Goal: Task Accomplishment & Management: Complete application form

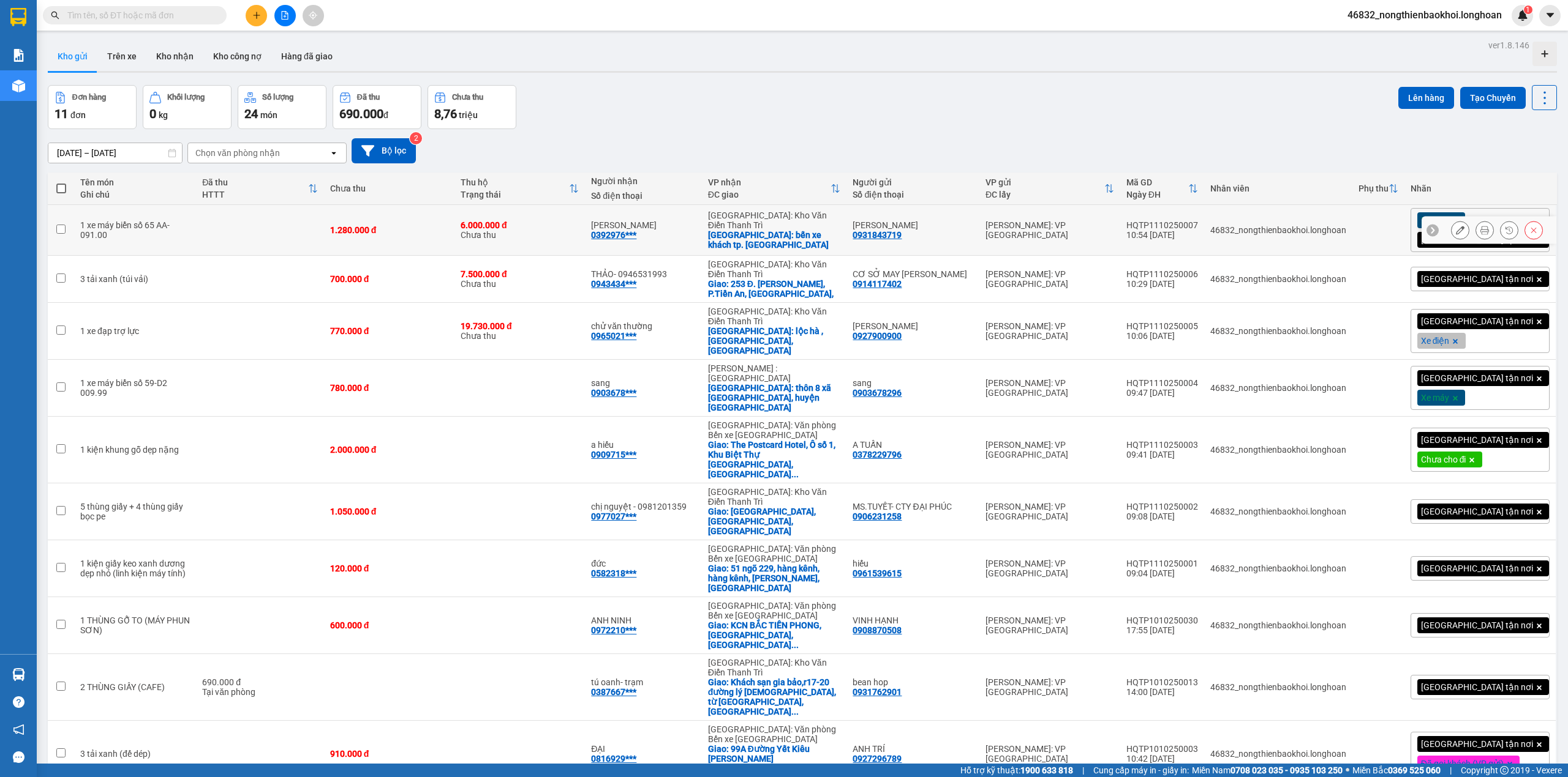
click at [1455, 229] on icon at bounding box center [1460, 230] width 9 height 9
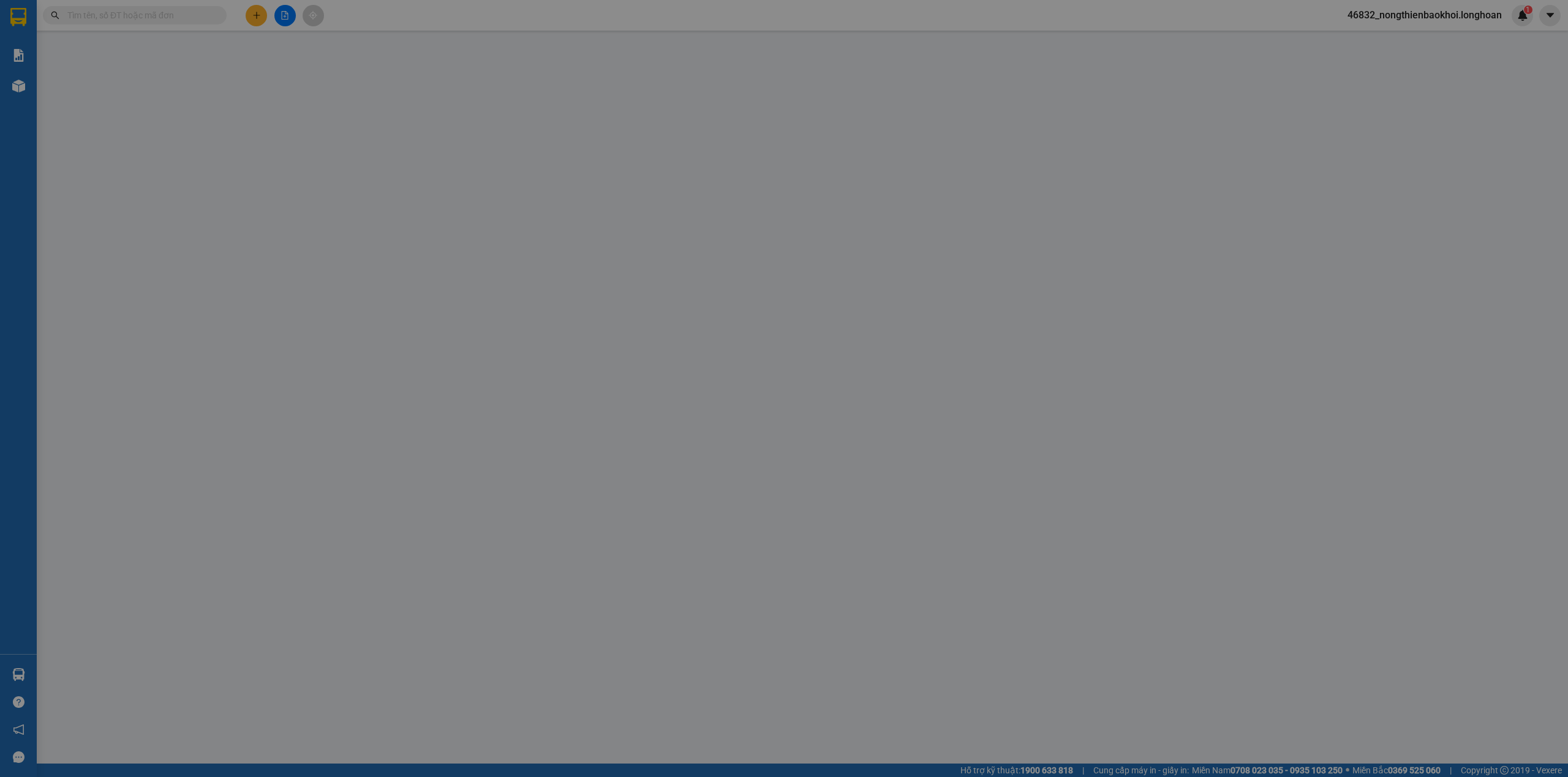
type input "0931843719"
type input "[PERSON_NAME]"
type input "0392976190"
type input "[PERSON_NAME]"
checkbox input "true"
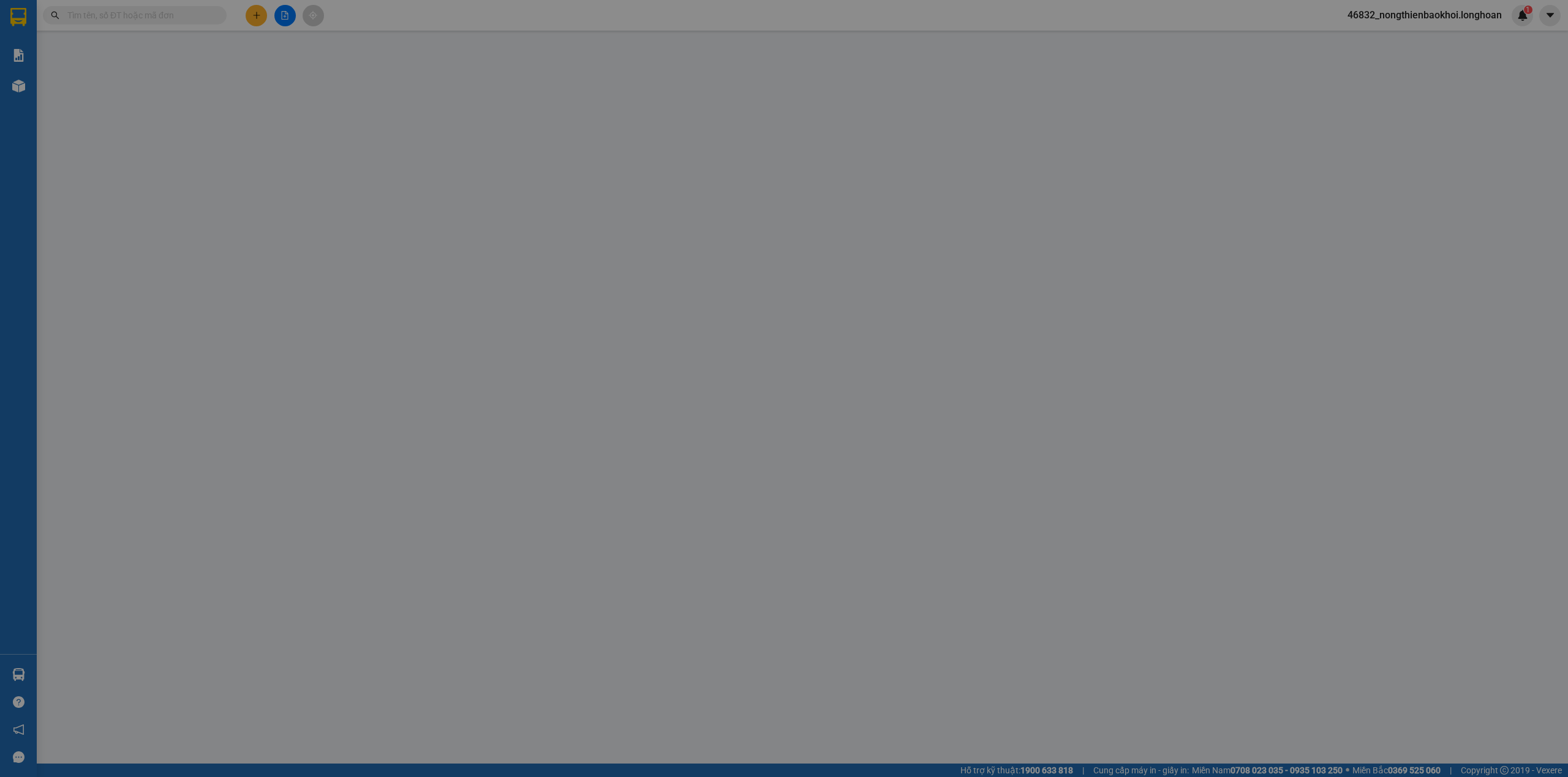
type input "bến xe khách tp. [GEOGRAPHIC_DATA]"
type input "CHÌA KHÓA + CAVET THEO XE"
type input "1.280.000"
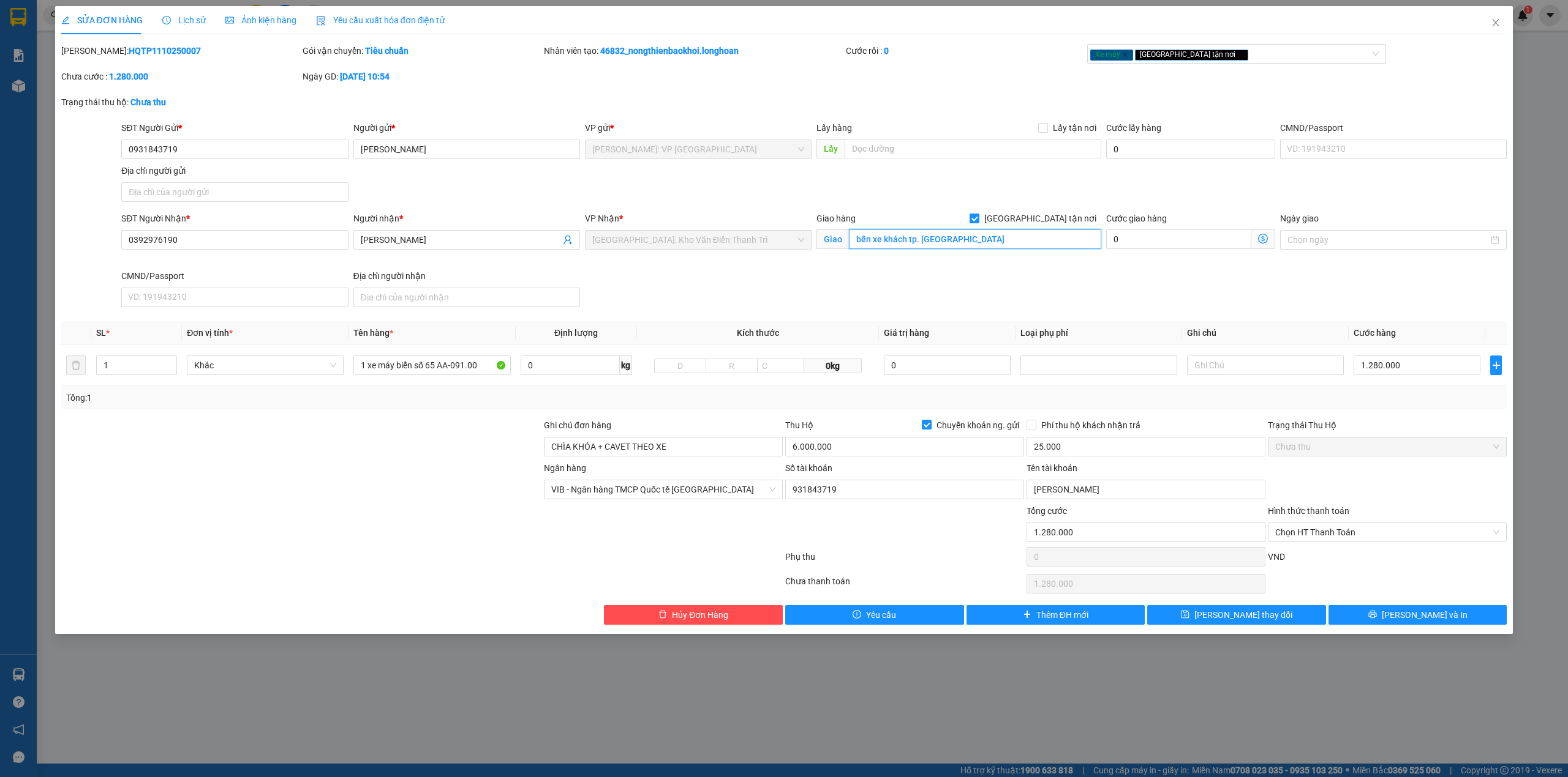
click at [901, 241] on input "bến xe khách tp. [GEOGRAPHIC_DATA]" at bounding box center [974, 239] width 252 height 19
paste input "Khu Công Nghiệp hỗ trợ Đồng Văn III"
click at [1020, 239] on input "Khu Công Nghiệp hỗ trợ Đồng Văn III-" at bounding box center [974, 239] width 252 height 19
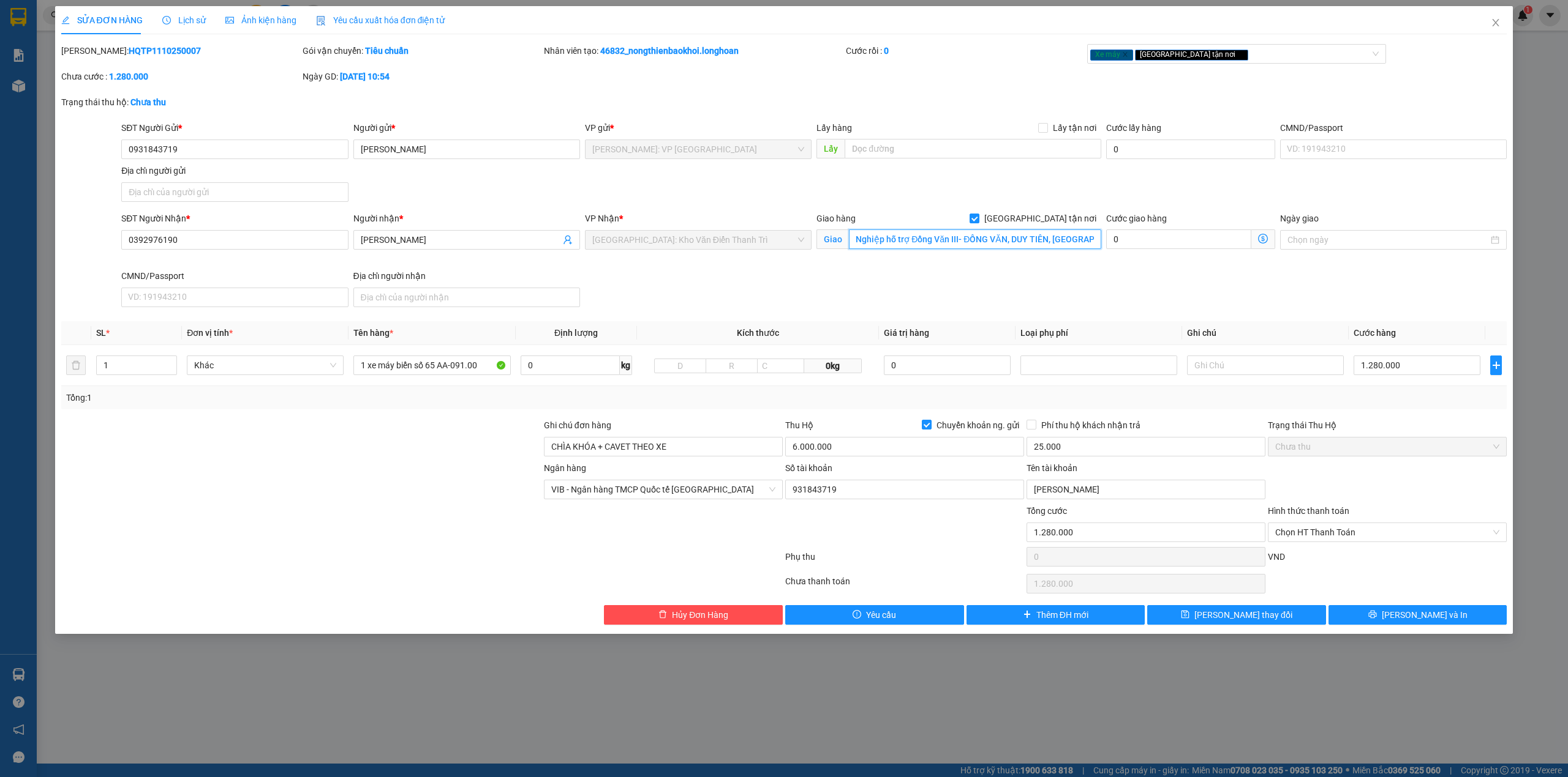
click at [857, 237] on input "Khu Công Nghiệp hỗ trợ Đồng Văn III- ĐỒNG VĂN, DUY TIÊN, [GEOGRAPHIC_DATA]" at bounding box center [974, 239] width 252 height 19
type input "CỔNG Khu Công Nghiệp hỗ trợ Đồng Văn III- ĐỒNG VĂN, DUY TIÊN, [GEOGRAPHIC_DATA]"
click at [871, 280] on div "SĐT Người Nhận * 0392976190 Người nhận * [PERSON_NAME] VP Nhận * [GEOGRAPHIC_DA…" at bounding box center [813, 262] width 1390 height 100
click at [852, 287] on div "SĐT Người Nhận * 0392976190 Người nhận * [PERSON_NAME] VP Nhận * [GEOGRAPHIC_DA…" at bounding box center [813, 262] width 1390 height 100
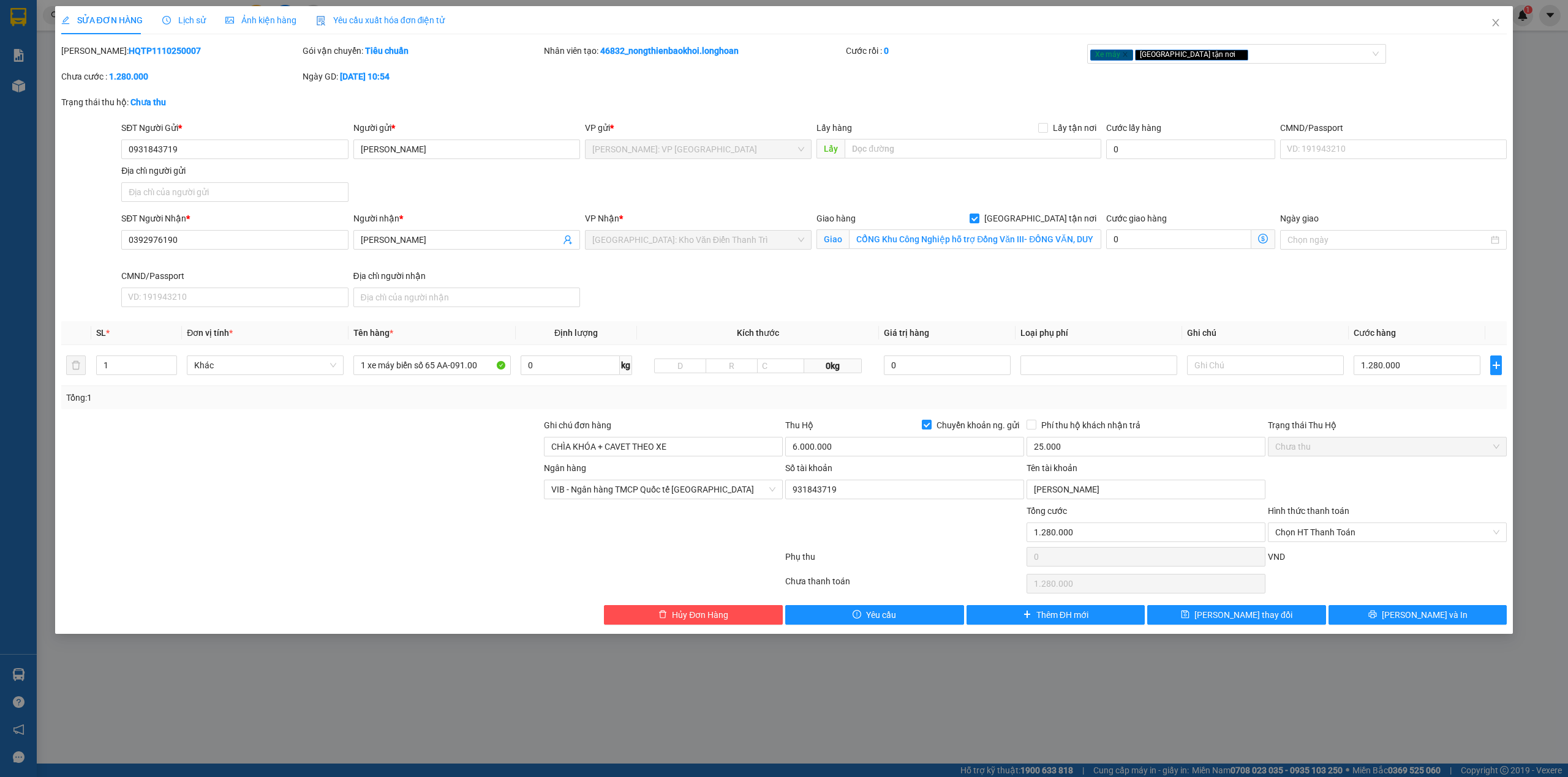
click at [471, 497] on div at bounding box center [301, 483] width 483 height 43
click at [471, 490] on div at bounding box center [301, 483] width 483 height 43
click at [483, 486] on div at bounding box center [301, 483] width 483 height 43
click at [427, 540] on div at bounding box center [301, 526] width 483 height 43
click at [429, 493] on div at bounding box center [301, 483] width 483 height 43
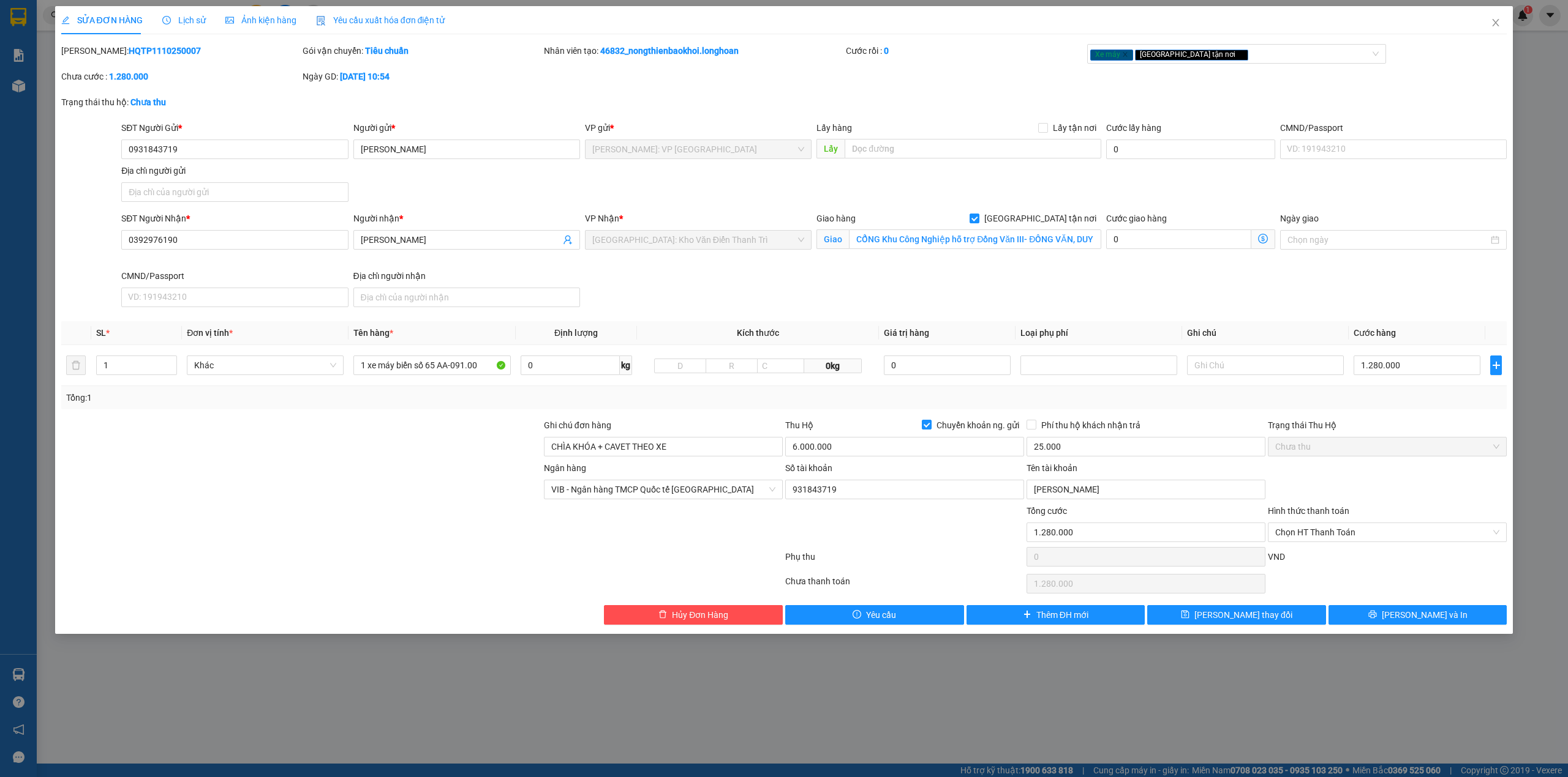
click at [364, 523] on div at bounding box center [301, 526] width 483 height 43
click at [380, 490] on div at bounding box center [301, 483] width 483 height 43
click at [429, 432] on div at bounding box center [301, 439] width 483 height 43
click at [430, 434] on div at bounding box center [301, 439] width 483 height 43
drag, startPoint x: 434, startPoint y: 428, endPoint x: 449, endPoint y: 431, distance: 15.3
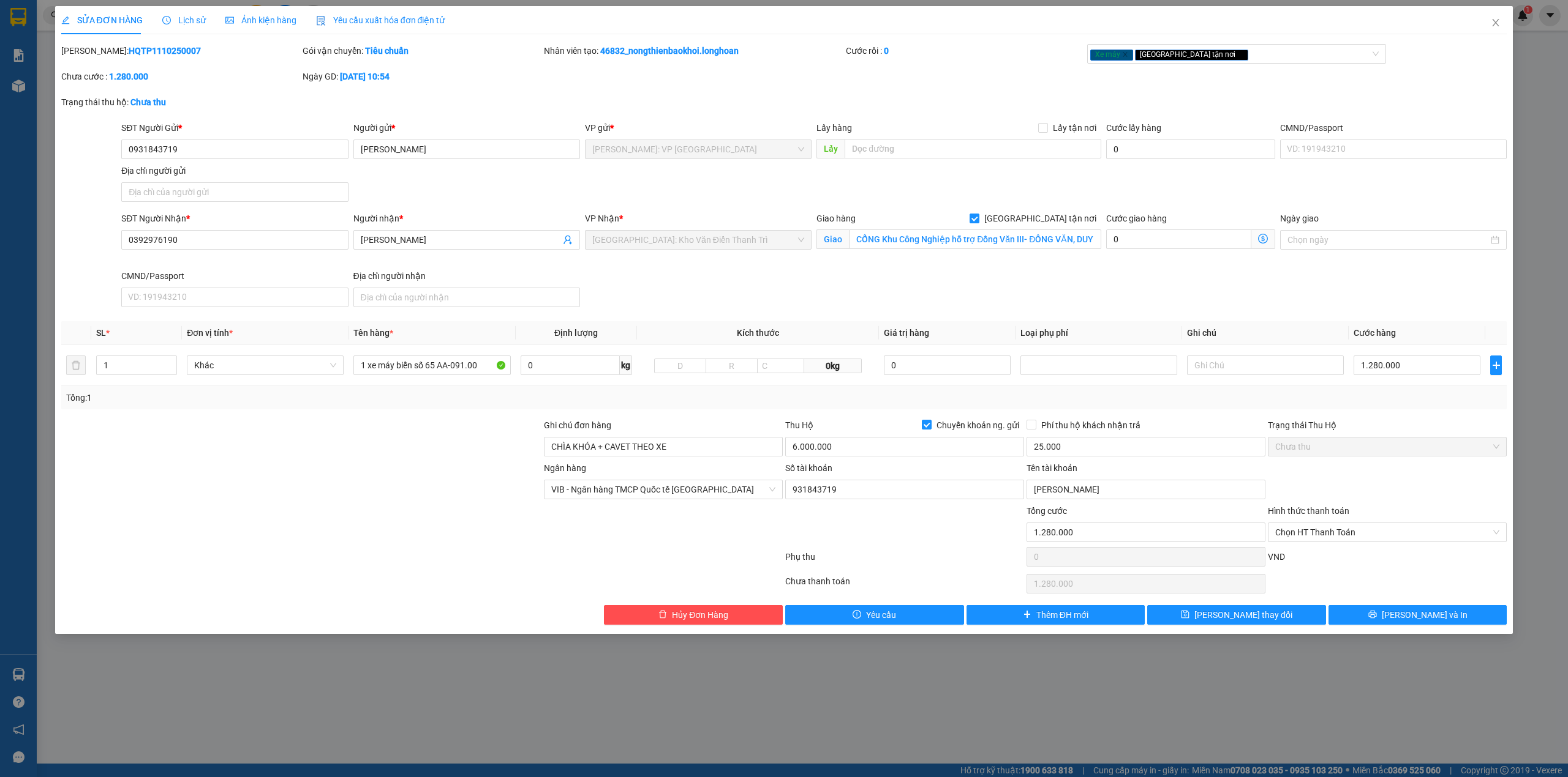
click at [446, 431] on div at bounding box center [301, 439] width 483 height 43
click at [449, 431] on div at bounding box center [301, 439] width 483 height 43
click at [469, 433] on div at bounding box center [301, 439] width 483 height 43
drag, startPoint x: 543, startPoint y: 425, endPoint x: 620, endPoint y: 425, distance: 77.0
click at [620, 425] on div "Ghi chú đơn hàng CHÌA KHÓA + CAVET THEO XE Thu Hộ Chuyển khoản ng. gửi 6.000.00…" at bounding box center [784, 439] width 1448 height 43
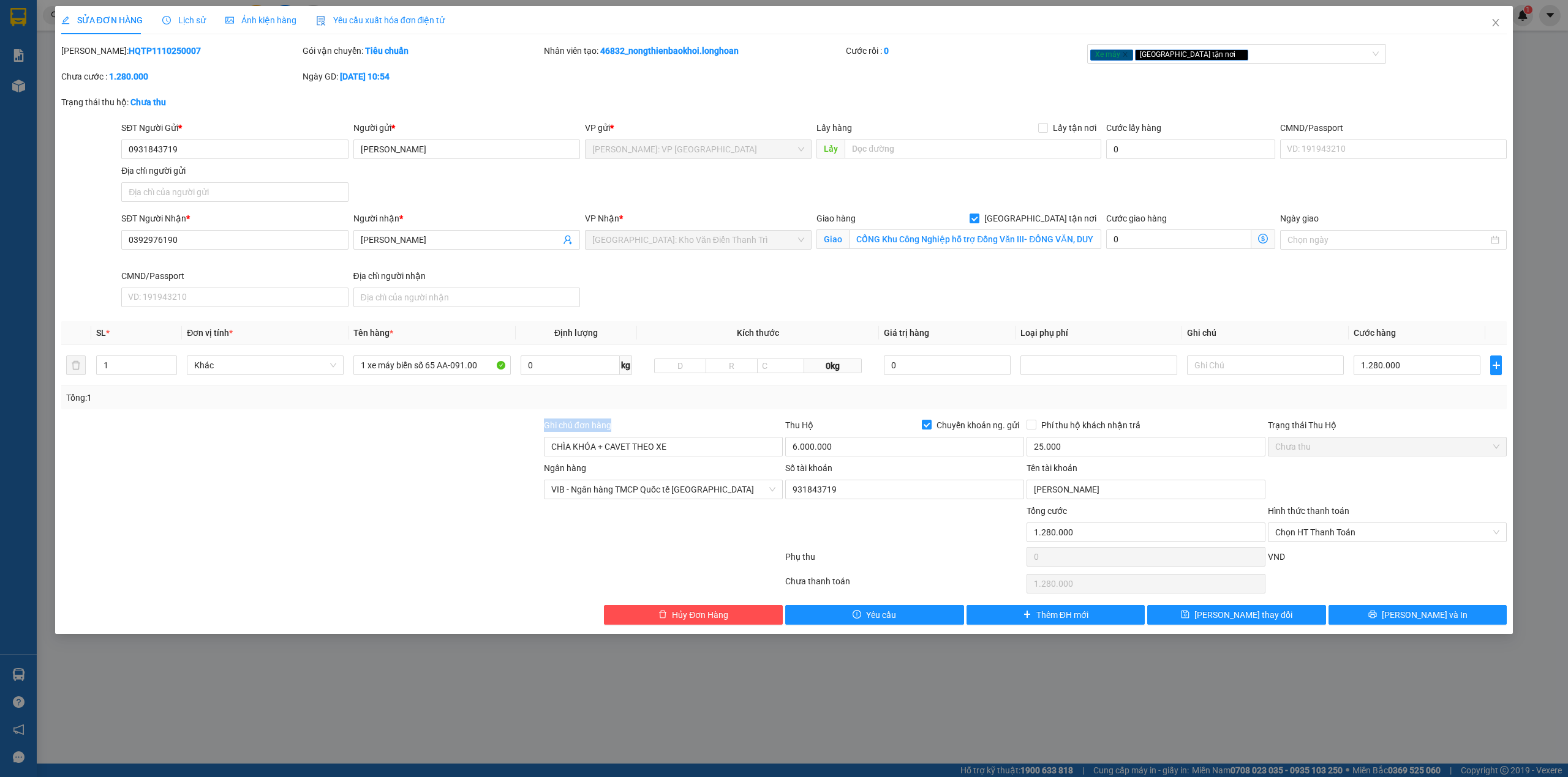
click at [530, 417] on div "Total Paid Fee 0 Total UnPaid Fee 1.280.000 Cash Collection Total Fee Mã ĐH: HQ…" at bounding box center [784, 334] width 1446 height 581
drag, startPoint x: 542, startPoint y: 426, endPoint x: 614, endPoint y: 425, distance: 72.0
click at [614, 425] on div "Ghi chú đơn hàng CHÌA KHÓA + CAVET THEO XE Thu Hộ Chuyển khoản ng. gửi 6.000.00…" at bounding box center [784, 439] width 1448 height 43
click at [531, 426] on div at bounding box center [301, 439] width 483 height 43
click at [531, 420] on div at bounding box center [301, 439] width 483 height 43
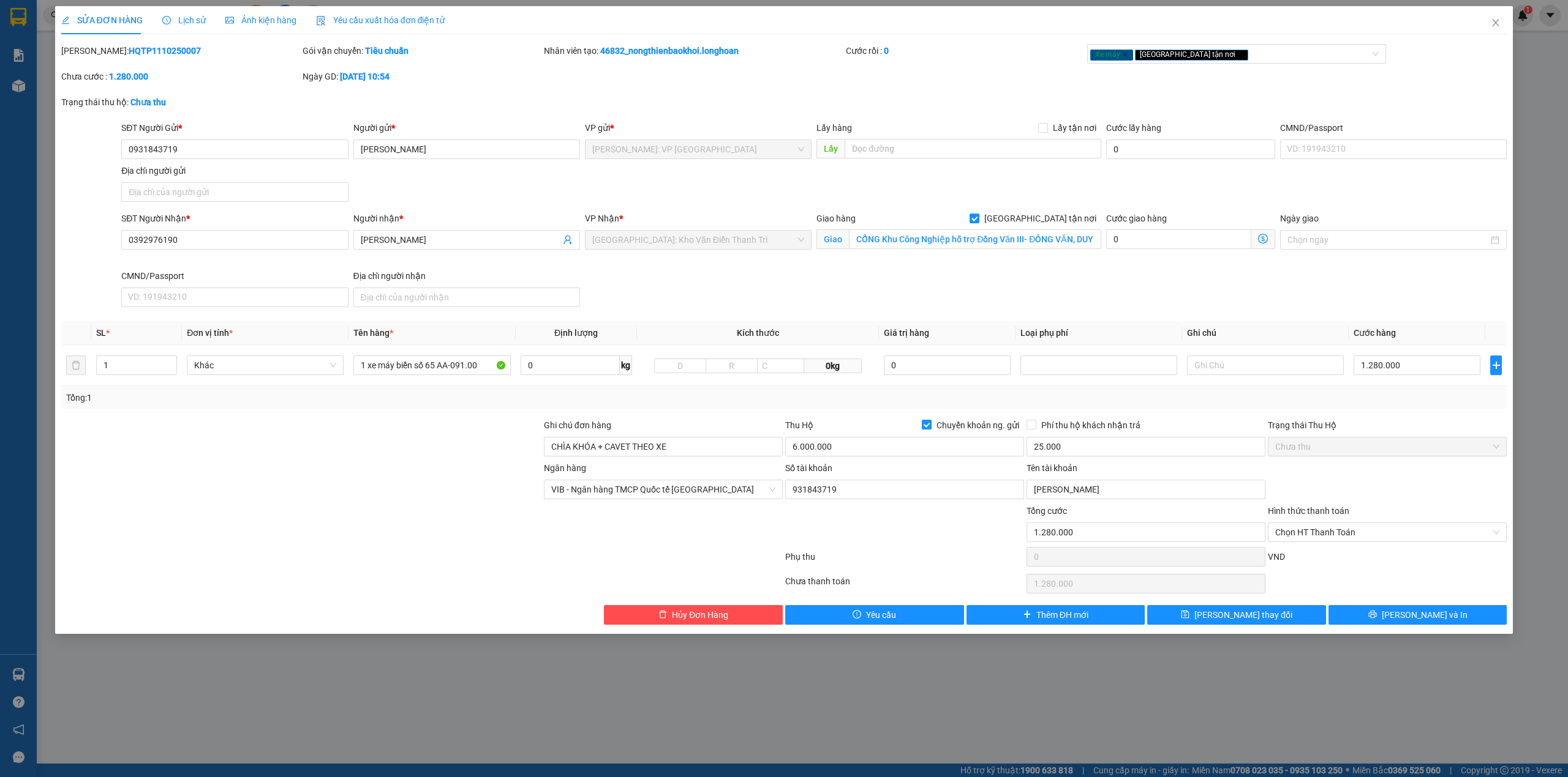
click at [529, 420] on div at bounding box center [301, 439] width 483 height 43
drag, startPoint x: 537, startPoint y: 423, endPoint x: 637, endPoint y: 427, distance: 100.1
click at [637, 427] on div "Ghi chú đơn hàng CHÌA KHÓA + CAVET THEO XE Thu Hộ Chuyển khoản ng. gửi 6.000.00…" at bounding box center [784, 439] width 1448 height 43
drag, startPoint x: 493, startPoint y: 423, endPoint x: 500, endPoint y: 421, distance: 7.3
click at [496, 423] on div at bounding box center [301, 439] width 483 height 43
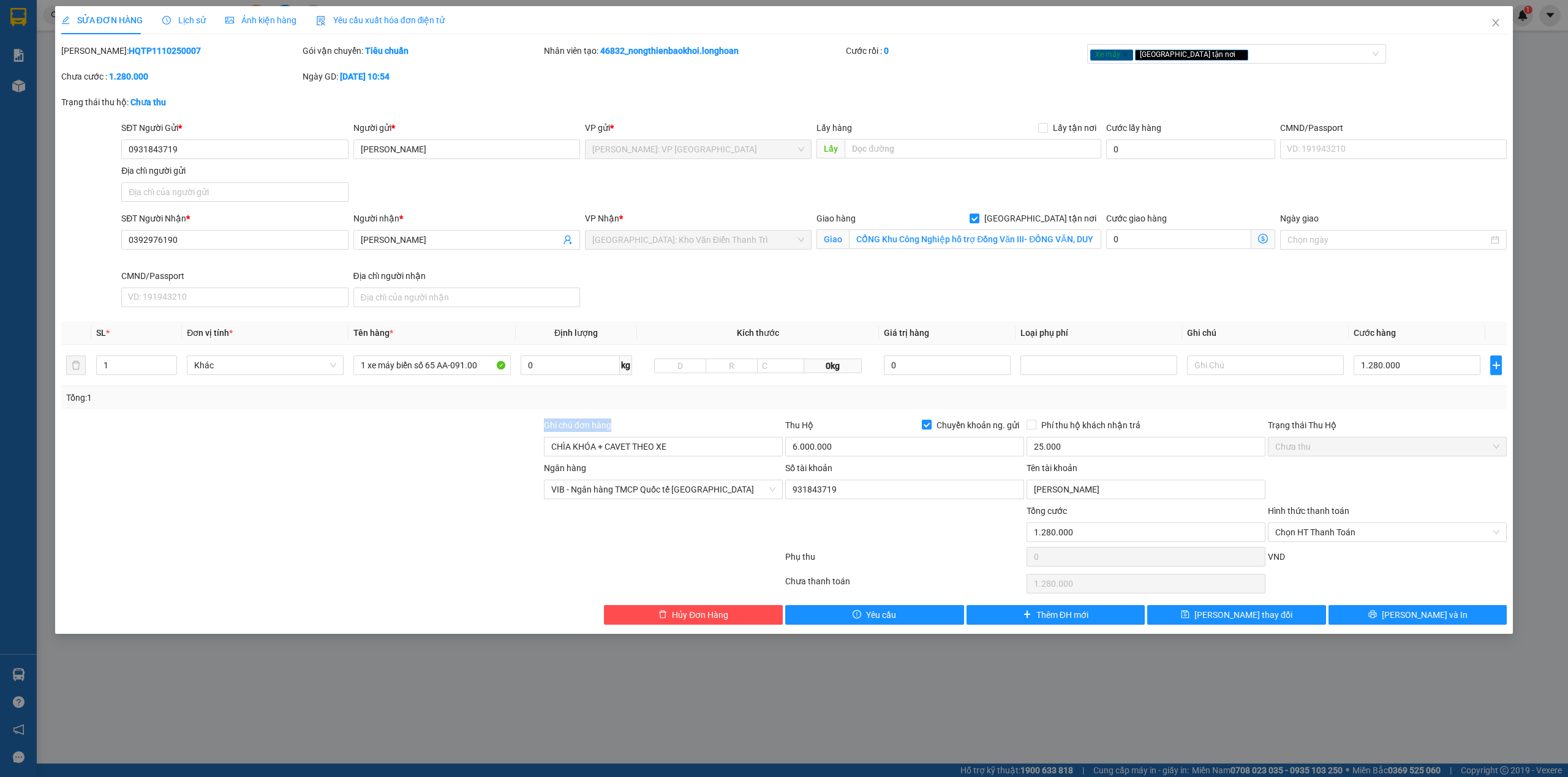
click at [509, 418] on div "Total Paid Fee 0 Total UnPaid Fee 1.280.000 Cash Collection Total Fee Mã ĐH: HQ…" at bounding box center [784, 334] width 1446 height 581
click at [486, 436] on div at bounding box center [301, 439] width 483 height 43
click at [464, 457] on div at bounding box center [301, 439] width 483 height 43
click at [1377, 619] on icon "printer" at bounding box center [1373, 614] width 9 height 9
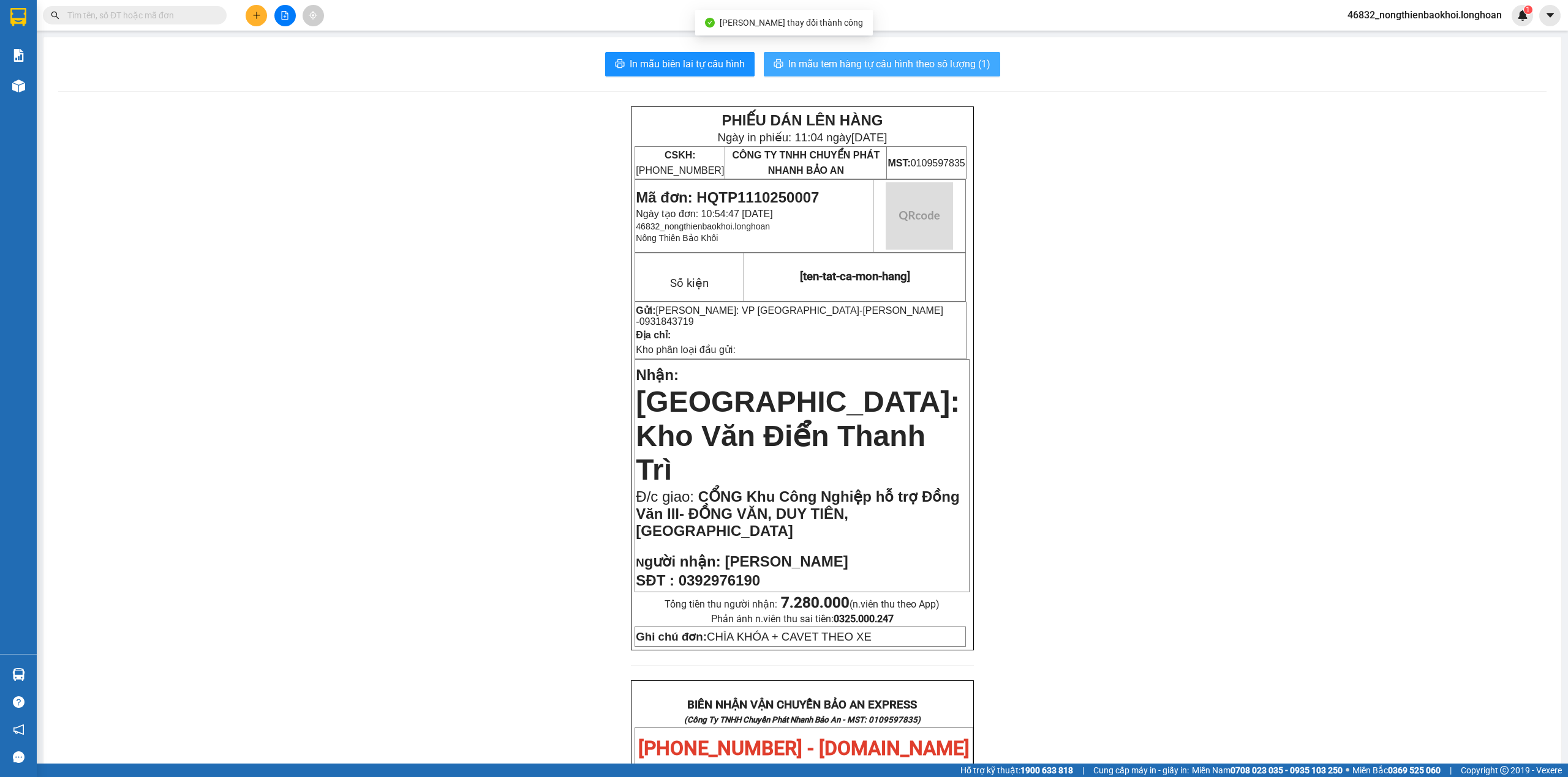
click at [842, 59] on span "In mẫu tem hàng tự cấu hình theo số lượng (1)" at bounding box center [889, 63] width 202 height 15
click at [645, 554] on span "gười nhận:" at bounding box center [682, 562] width 77 height 17
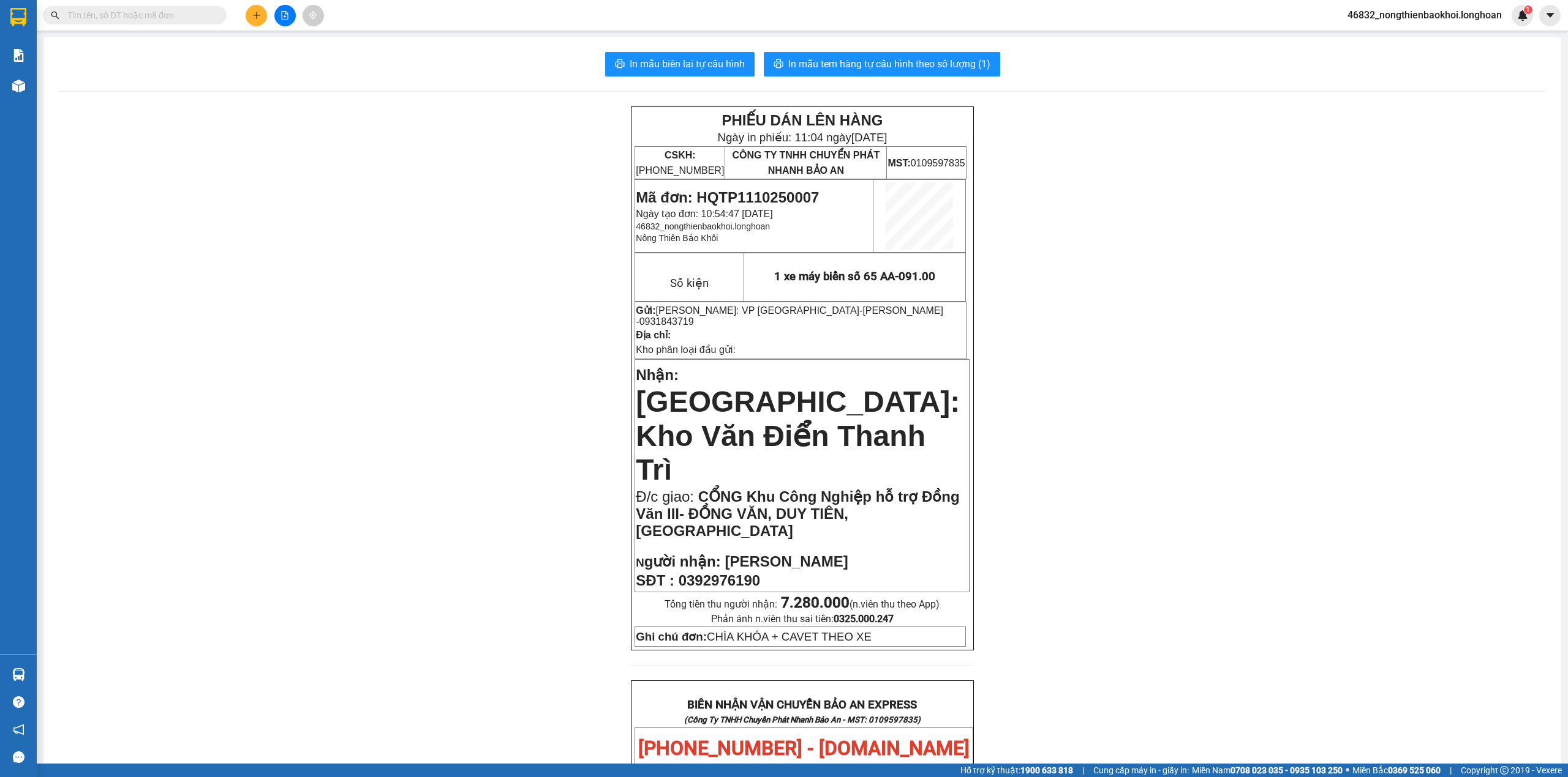
click at [586, 475] on div "PHIẾU DÁN LÊN HÀNG Ngày in phiếu: 11:04 [DATE] CSKH: [PHONE_NUMBER] CÔNG TY TNH…" at bounding box center [802, 749] width 1488 height 1285
click at [581, 386] on div "PHIẾU DÁN LÊN HÀNG Ngày in phiếu: 11:04 [DATE] CSKH: [PHONE_NUMBER] CÔNG TY TNH…" at bounding box center [802, 749] width 1488 height 1285
click at [250, 15] on button at bounding box center [256, 16] width 21 height 21
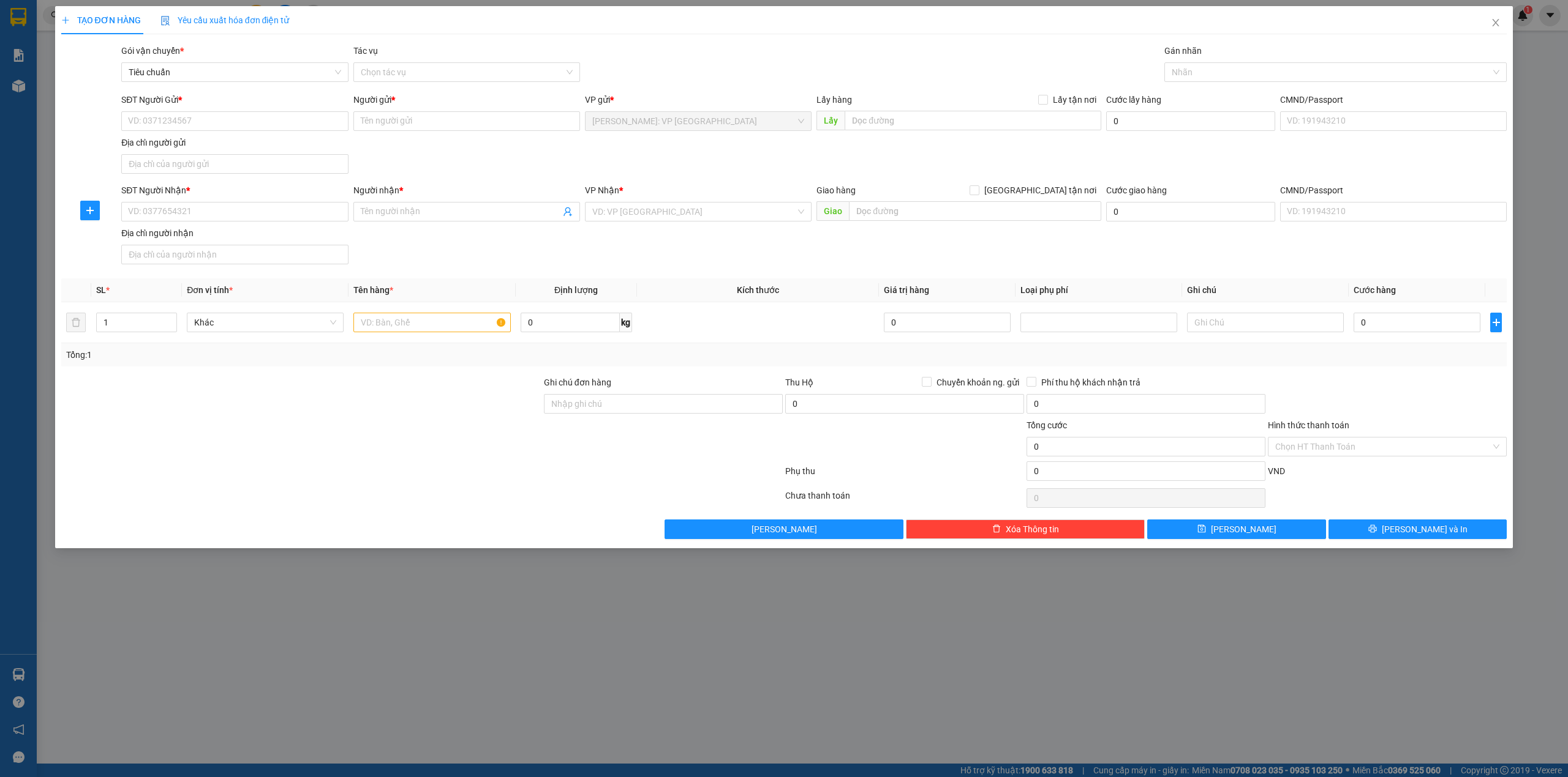
click at [427, 451] on div at bounding box center [301, 439] width 483 height 43
drag, startPoint x: 968, startPoint y: 211, endPoint x: 936, endPoint y: 225, distance: 34.9
click at [966, 211] on input "text" at bounding box center [974, 211] width 252 height 19
paste input "162 [PERSON_NAME]"
click at [855, 253] on div "SĐT Người Nhận * VD: 0377654321 Người nhận * Tên người nhận VP Nhận * VD: VP [G…" at bounding box center [813, 226] width 1390 height 85
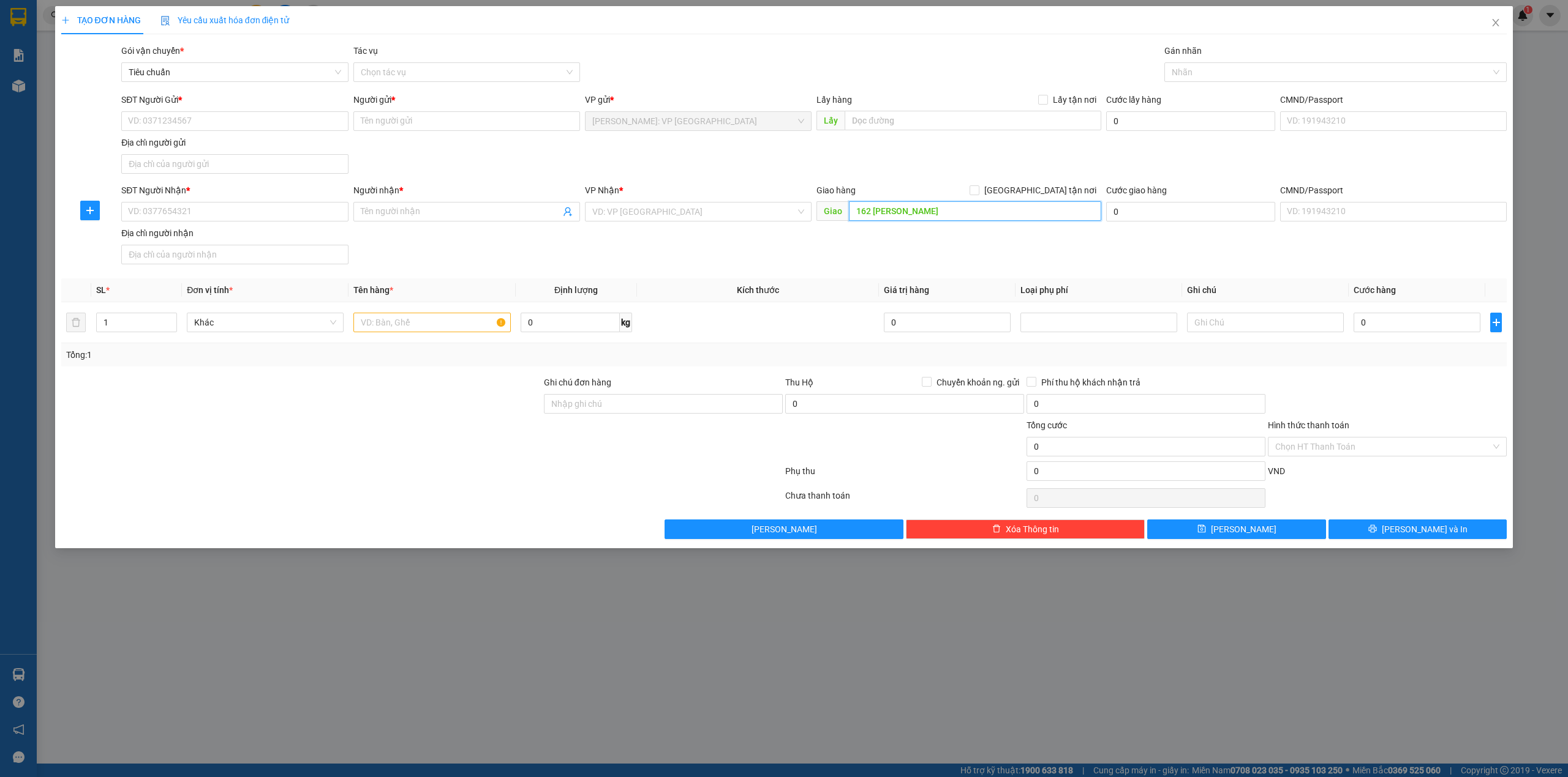
click at [988, 208] on input "162 [PERSON_NAME]" at bounding box center [974, 211] width 252 height 19
click at [948, 214] on input "162 [PERSON_NAME]" at bounding box center [974, 211] width 252 height 19
click at [960, 212] on input "162 [PERSON_NAME]," at bounding box center [974, 211] width 252 height 19
click at [983, 211] on input "162 [PERSON_NAME]," at bounding box center [974, 211] width 252 height 19
click at [947, 212] on input "162 [PERSON_NAME]," at bounding box center [974, 211] width 252 height 19
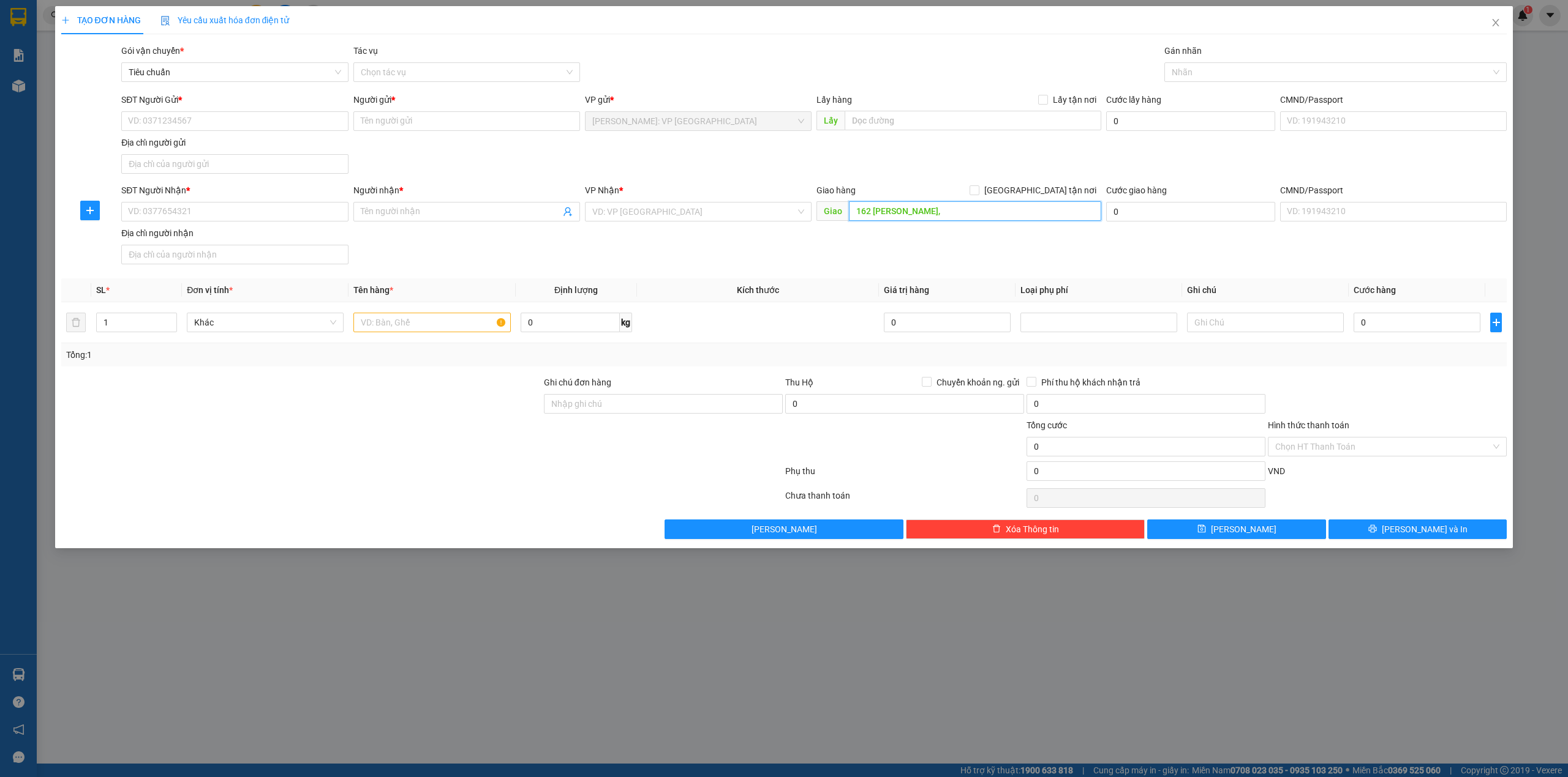
click at [939, 218] on input "162 [PERSON_NAME]," at bounding box center [974, 211] width 252 height 19
type input "162 [PERSON_NAME], thôn bãi, [GEOGRAPHIC_DATA], [GEOGRAPHIC_DATA], [GEOGRAPHIC_…"
click at [978, 189] on input "[GEOGRAPHIC_DATA] tận nơi" at bounding box center [974, 190] width 9 height 9
checkbox input "true"
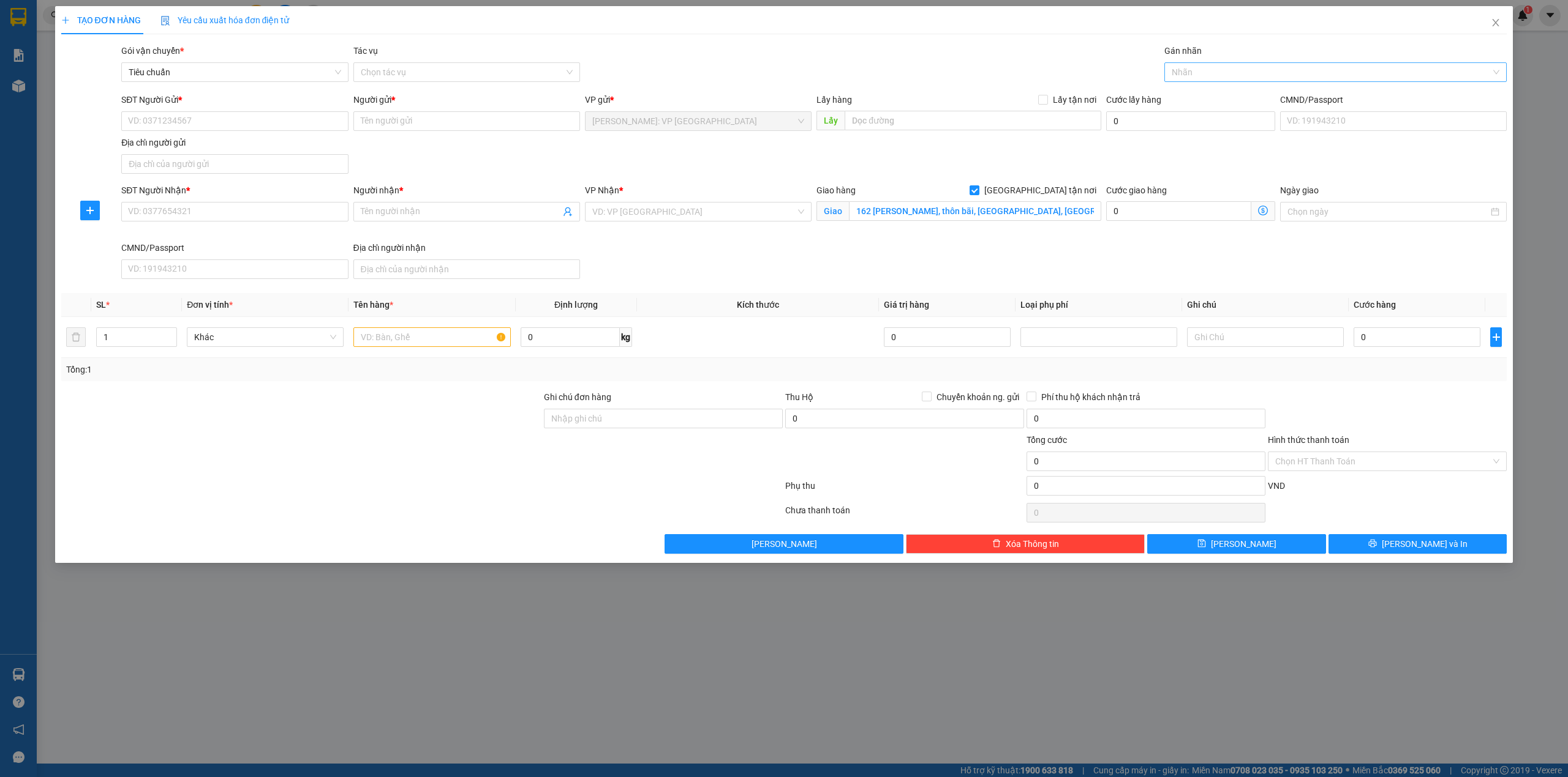
click at [1278, 74] on div at bounding box center [1329, 72] width 325 height 15
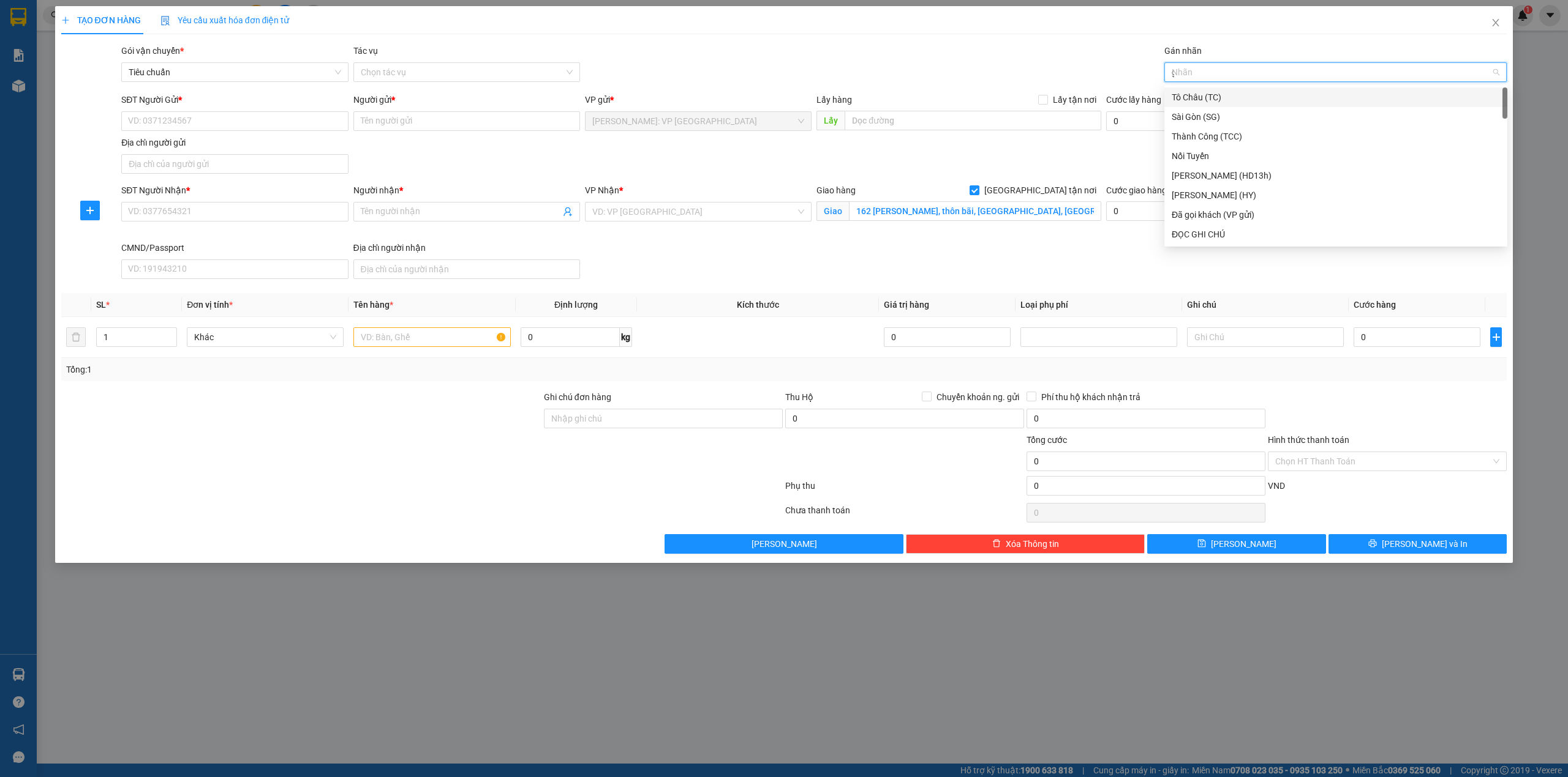
type input "gi"
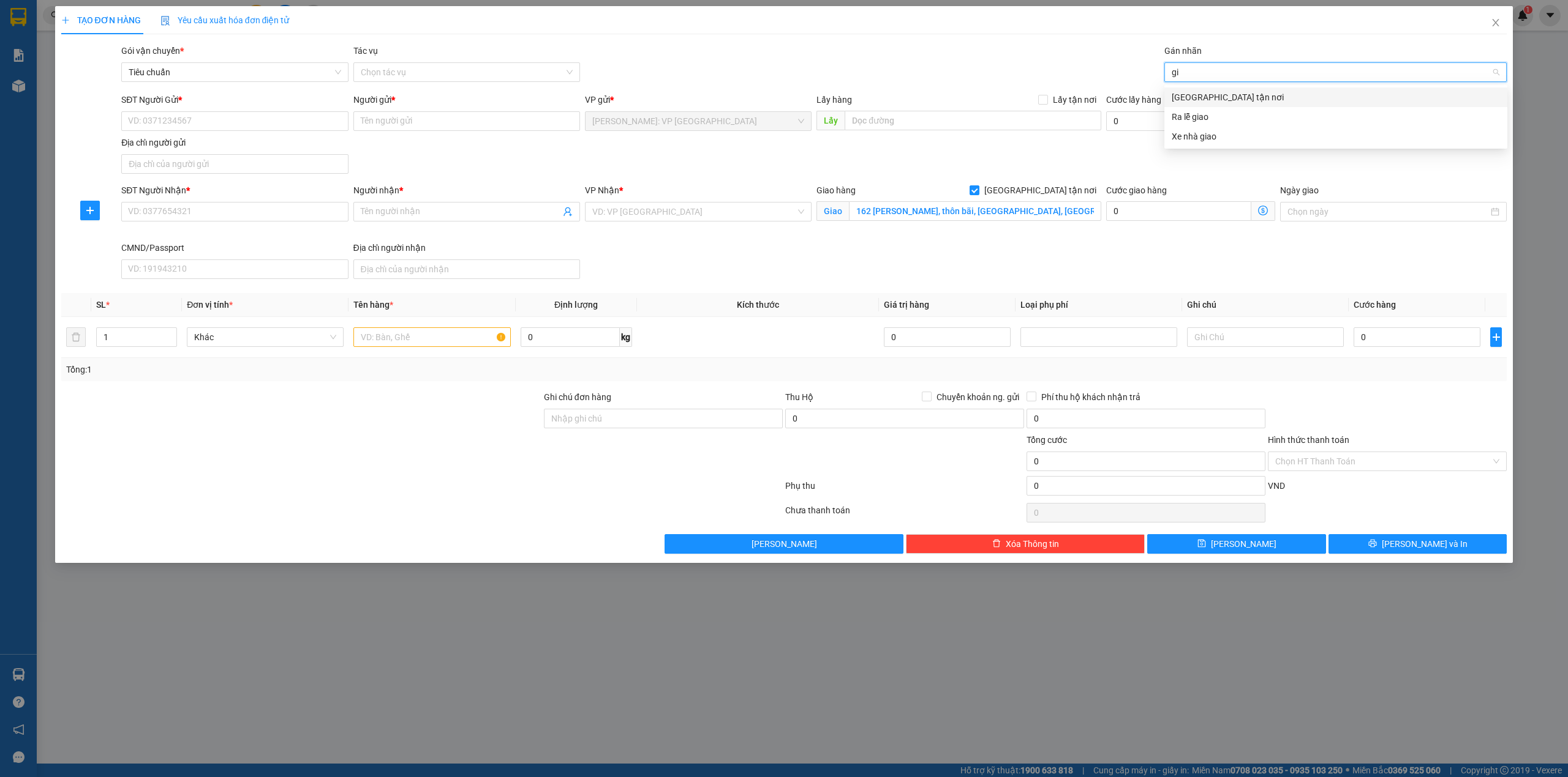
click at [1266, 96] on div "[GEOGRAPHIC_DATA] tận nơi" at bounding box center [1335, 97] width 328 height 13
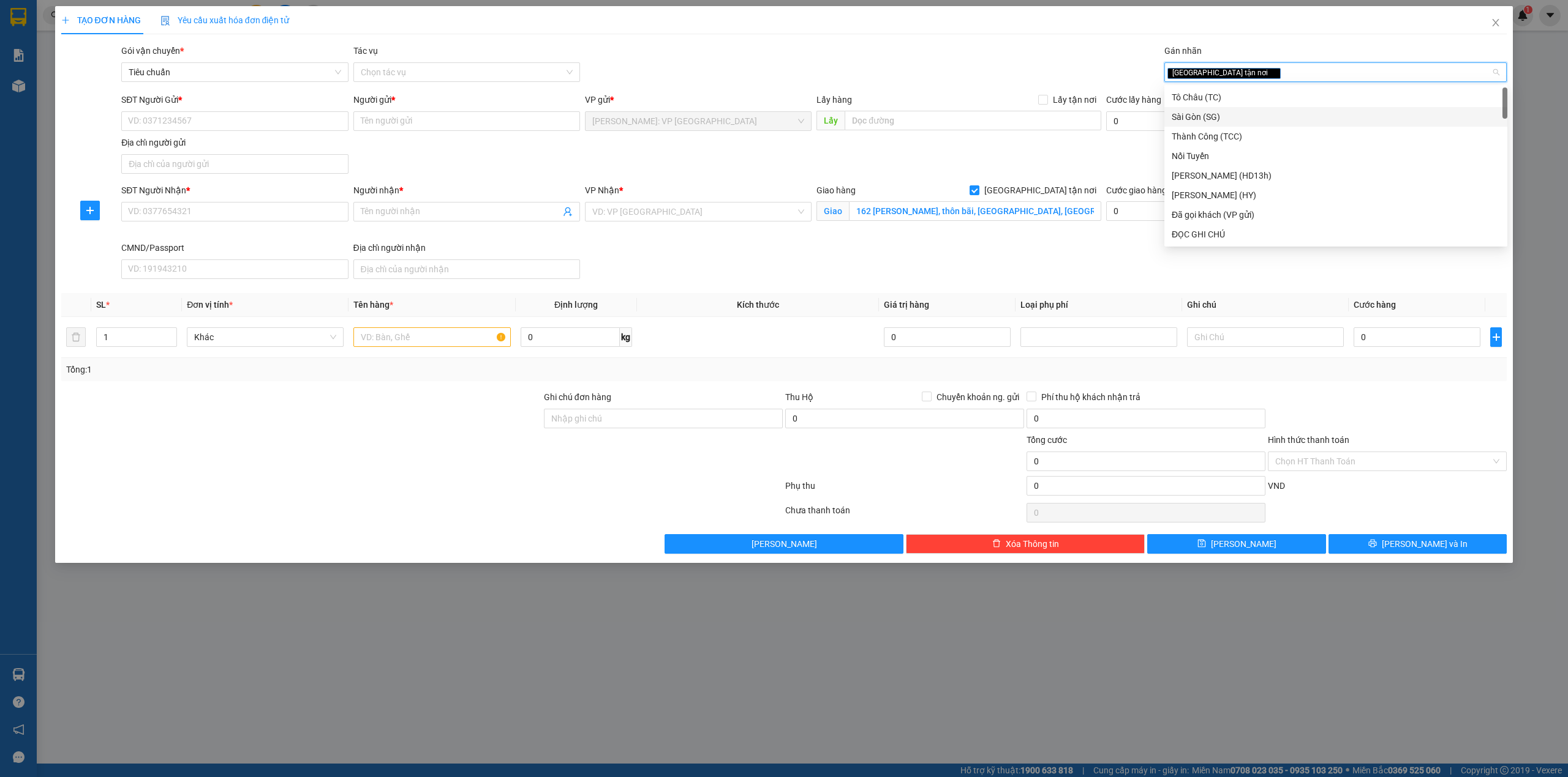
click at [603, 277] on div "SĐT Người Nhận * VD: 0377654321 Người nhận * Tên người nhận VP Nhận * VD: VP [G…" at bounding box center [813, 234] width 1390 height 100
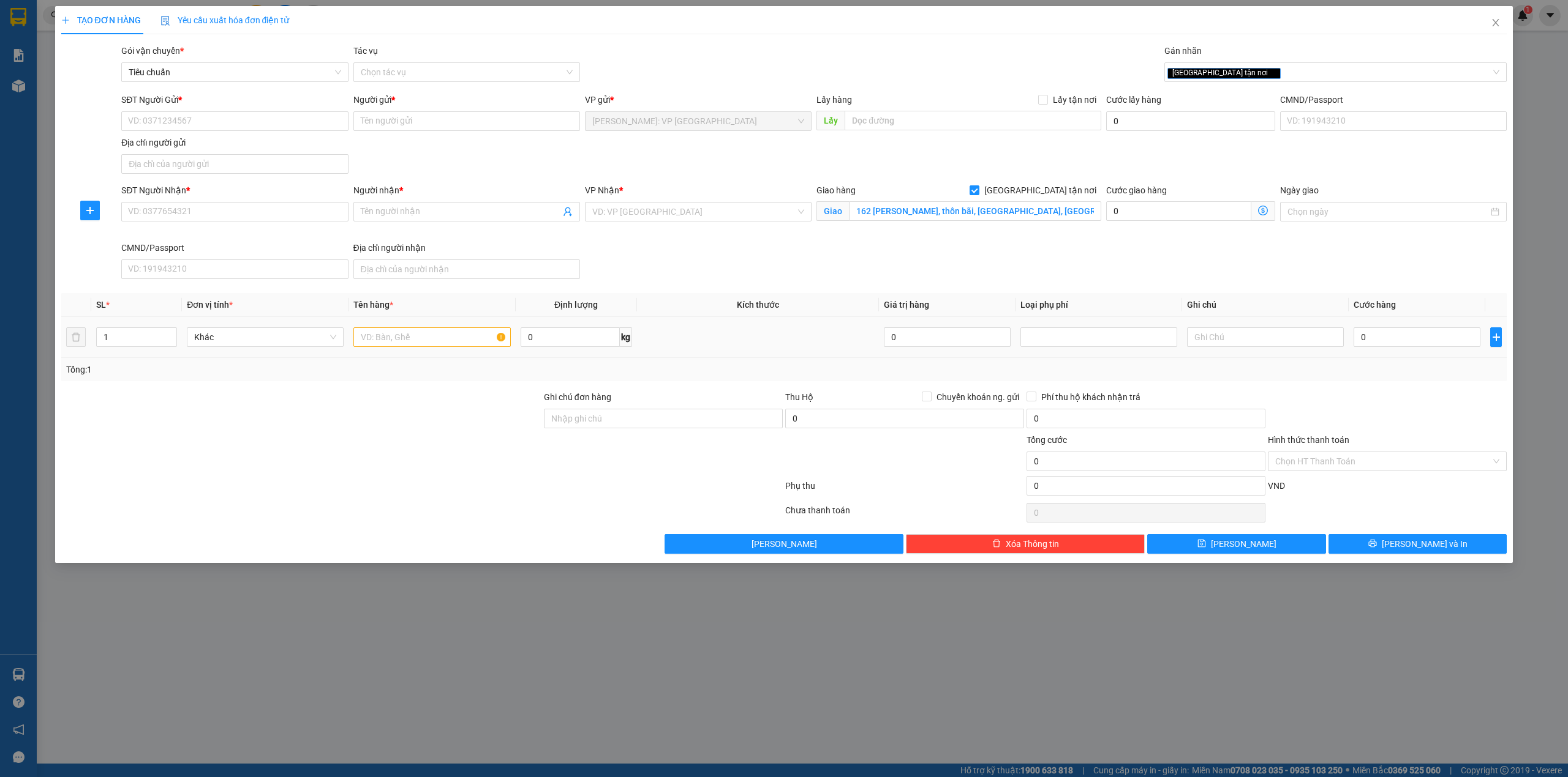
click at [406, 352] on td at bounding box center [431, 338] width 166 height 41
drag, startPoint x: 399, startPoint y: 342, endPoint x: 398, endPoint y: 362, distance: 20.0
click at [399, 344] on input "text" at bounding box center [432, 338] width 157 height 19
click at [440, 337] on input "1 xe vision biển 75 k1-670.84" at bounding box center [432, 338] width 157 height 19
type input "1 xe vision biển 75 K1-670.84"
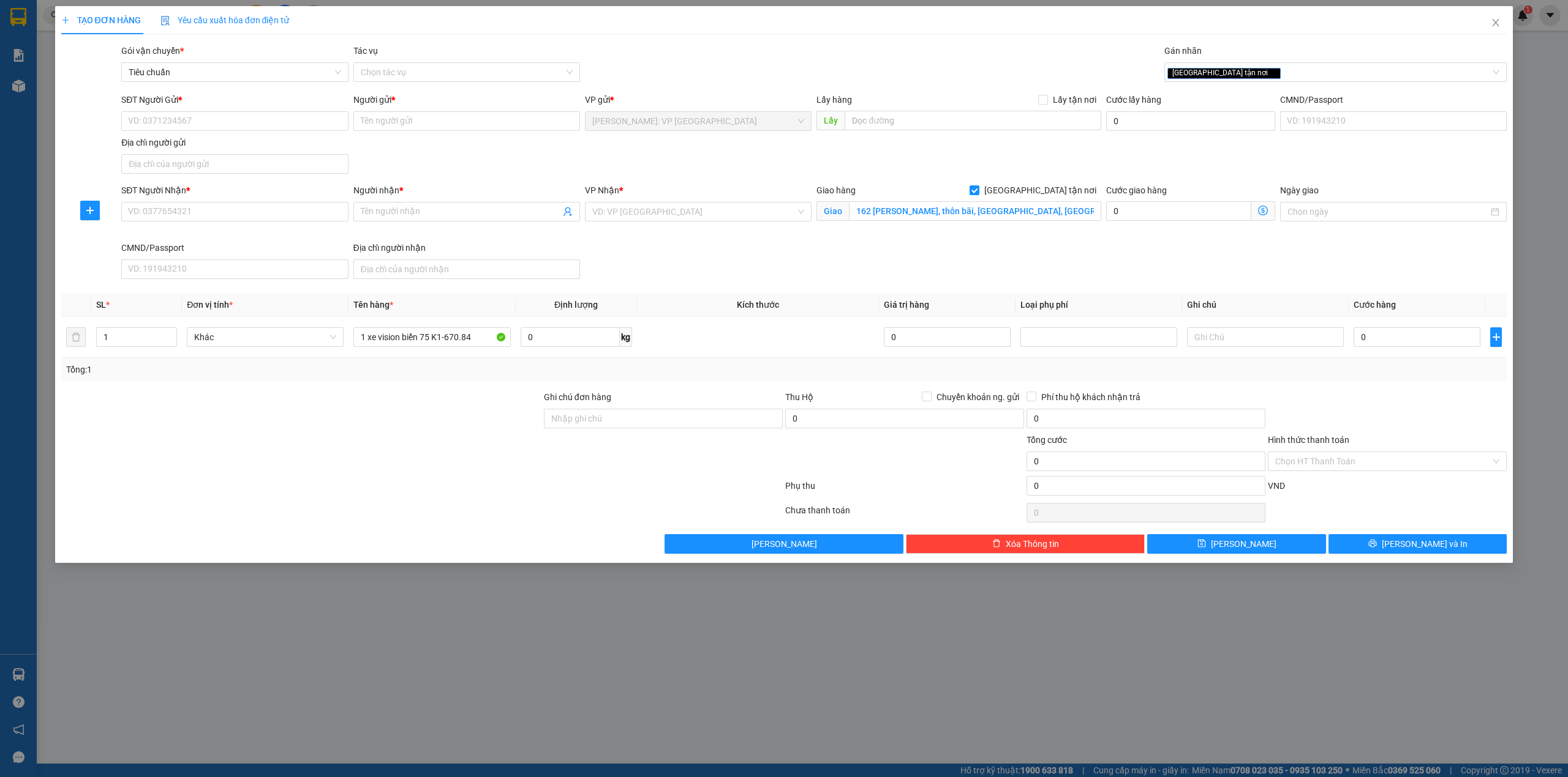
click at [635, 275] on div "SĐT Người Nhận * VD: 0377654321 Người nhận * Tên người nhận VP Nhận * VD: VP [G…" at bounding box center [813, 234] width 1390 height 100
click at [681, 217] on input "search" at bounding box center [693, 212] width 203 height 18
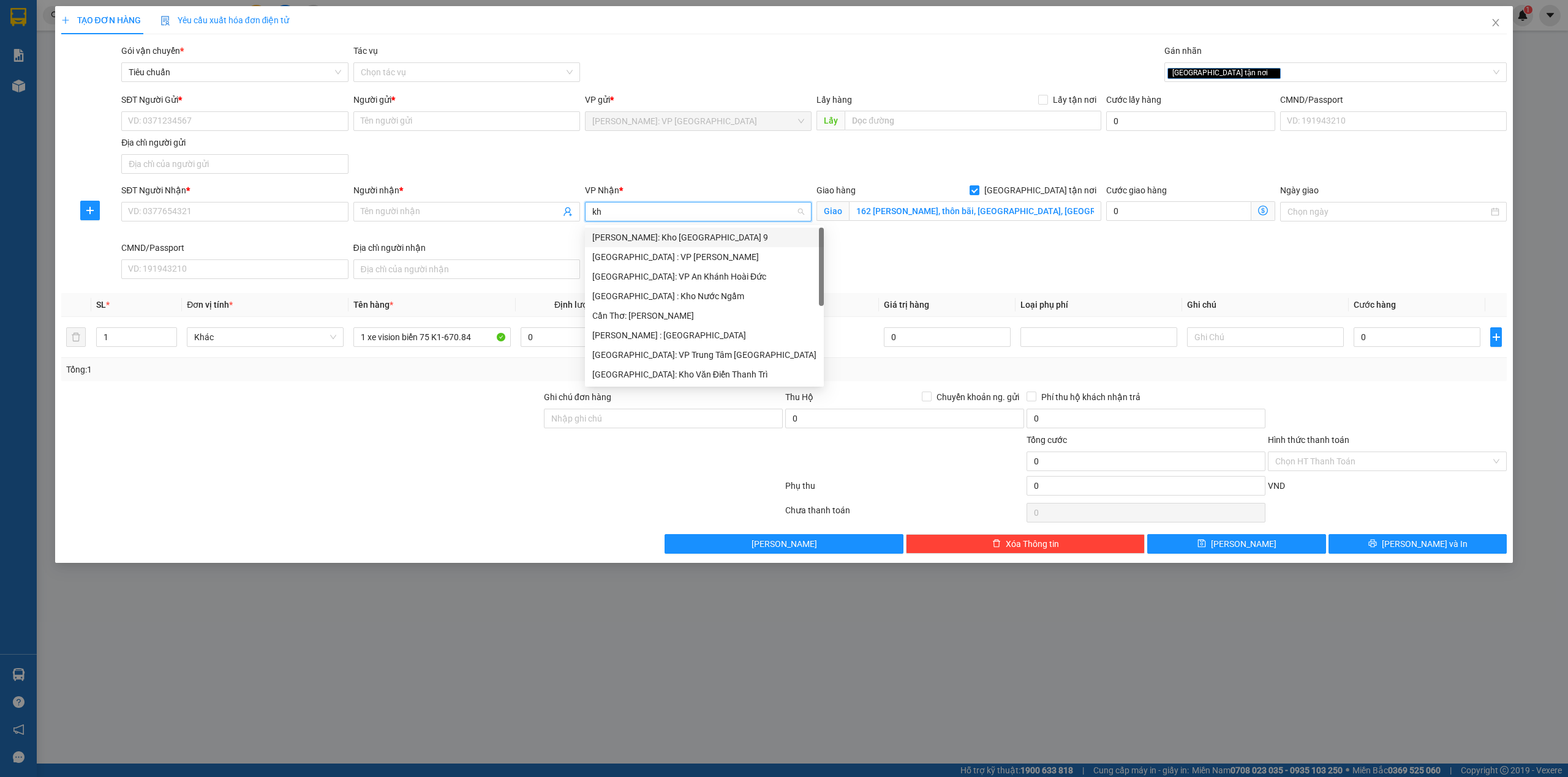
type input "kho"
click at [692, 315] on div "[GEOGRAPHIC_DATA]: Kho Văn Điển Thanh Trì" at bounding box center [697, 316] width 212 height 13
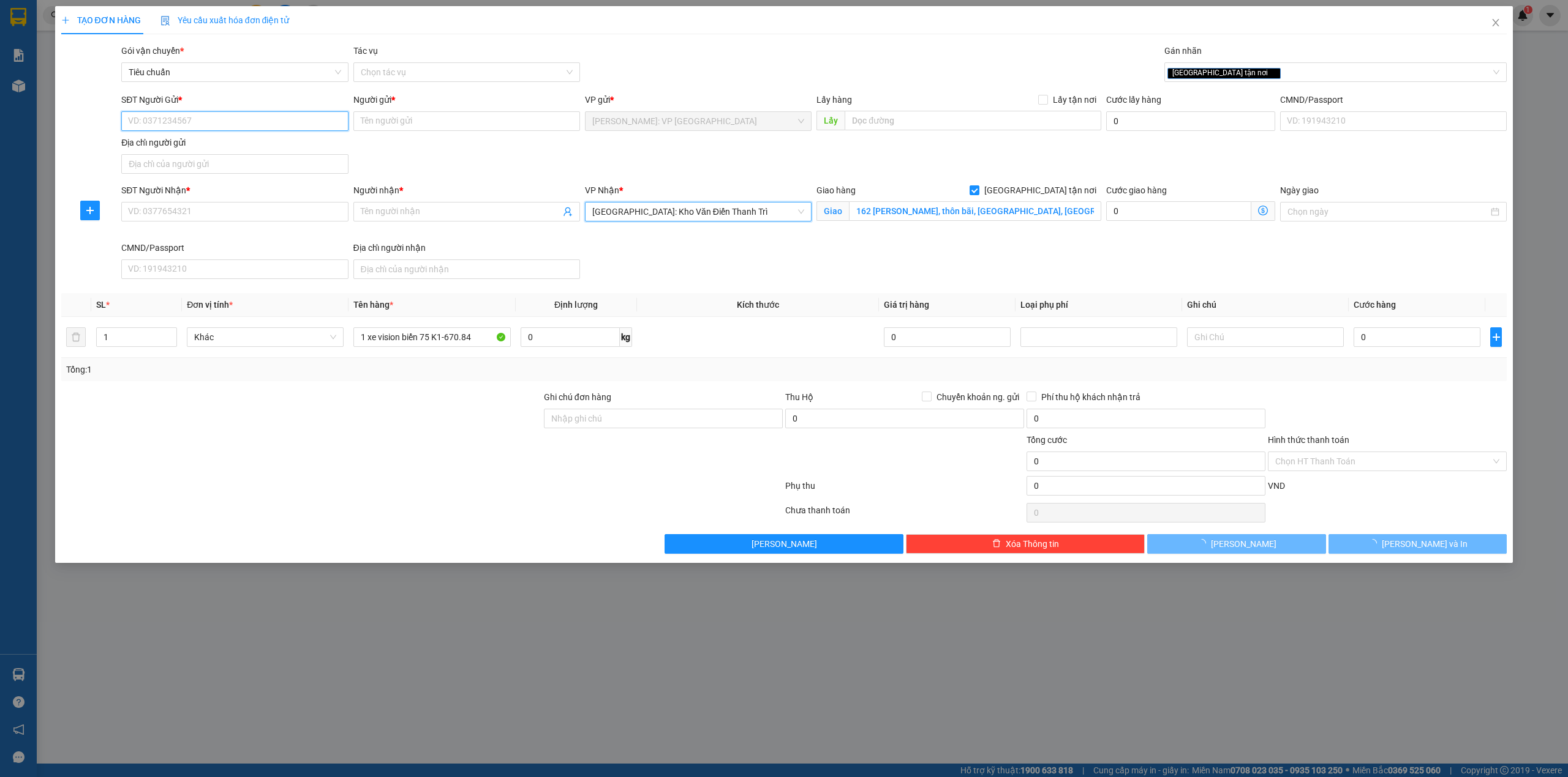
click at [253, 128] on input "SĐT Người Gửi *" at bounding box center [235, 121] width 227 height 19
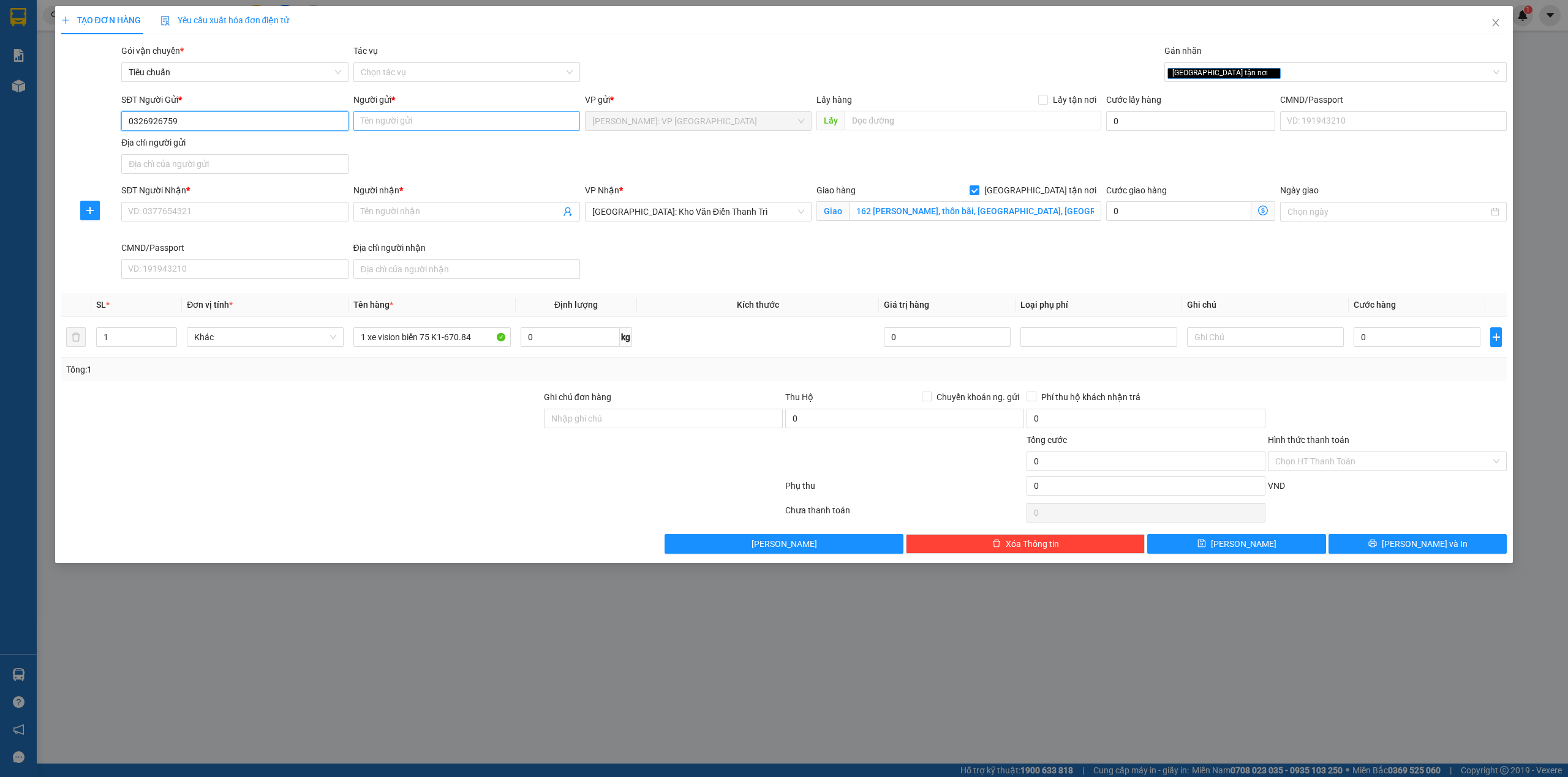
type input "0326926759"
click at [439, 120] on input "Người gửi *" at bounding box center [467, 121] width 227 height 19
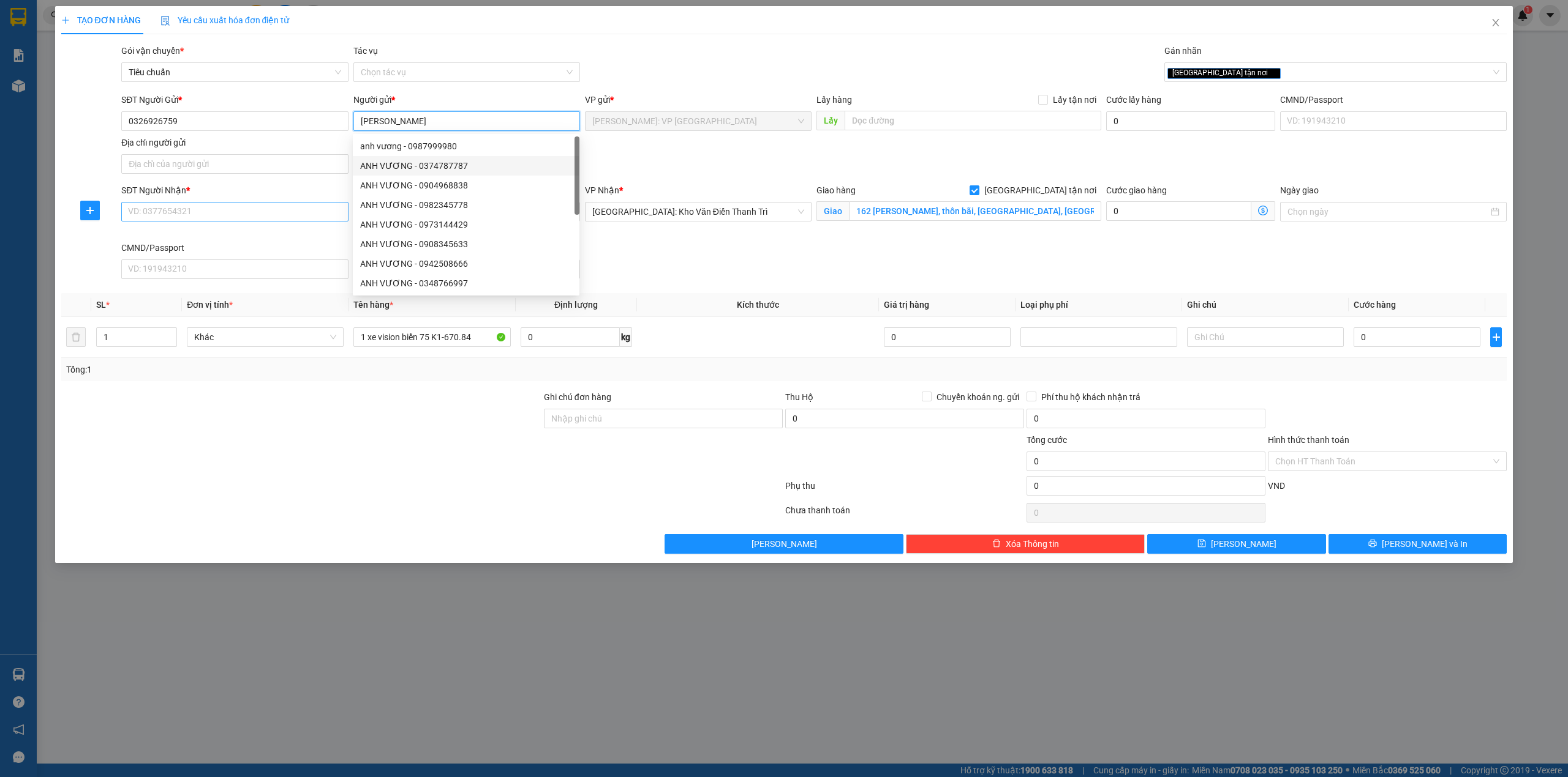
type input "[PERSON_NAME]"
click at [216, 208] on input "SĐT Người Nhận *" at bounding box center [235, 212] width 227 height 19
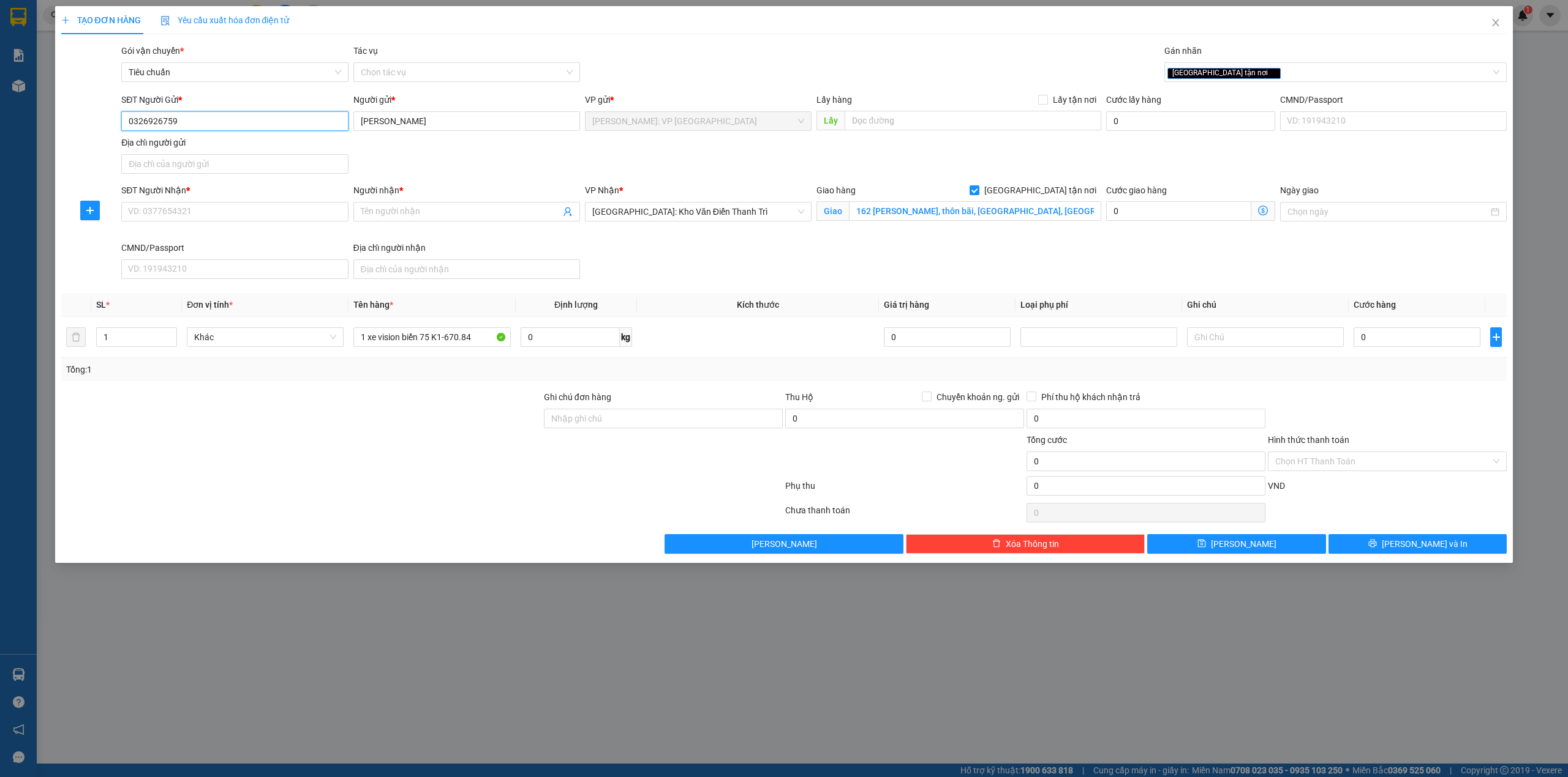
click at [182, 121] on input "0326926759" at bounding box center [235, 121] width 227 height 19
click at [89, 127] on div at bounding box center [90, 135] width 61 height 85
click at [256, 215] on input "SĐT Người Nhận *" at bounding box center [235, 212] width 227 height 19
paste input "0326926759"
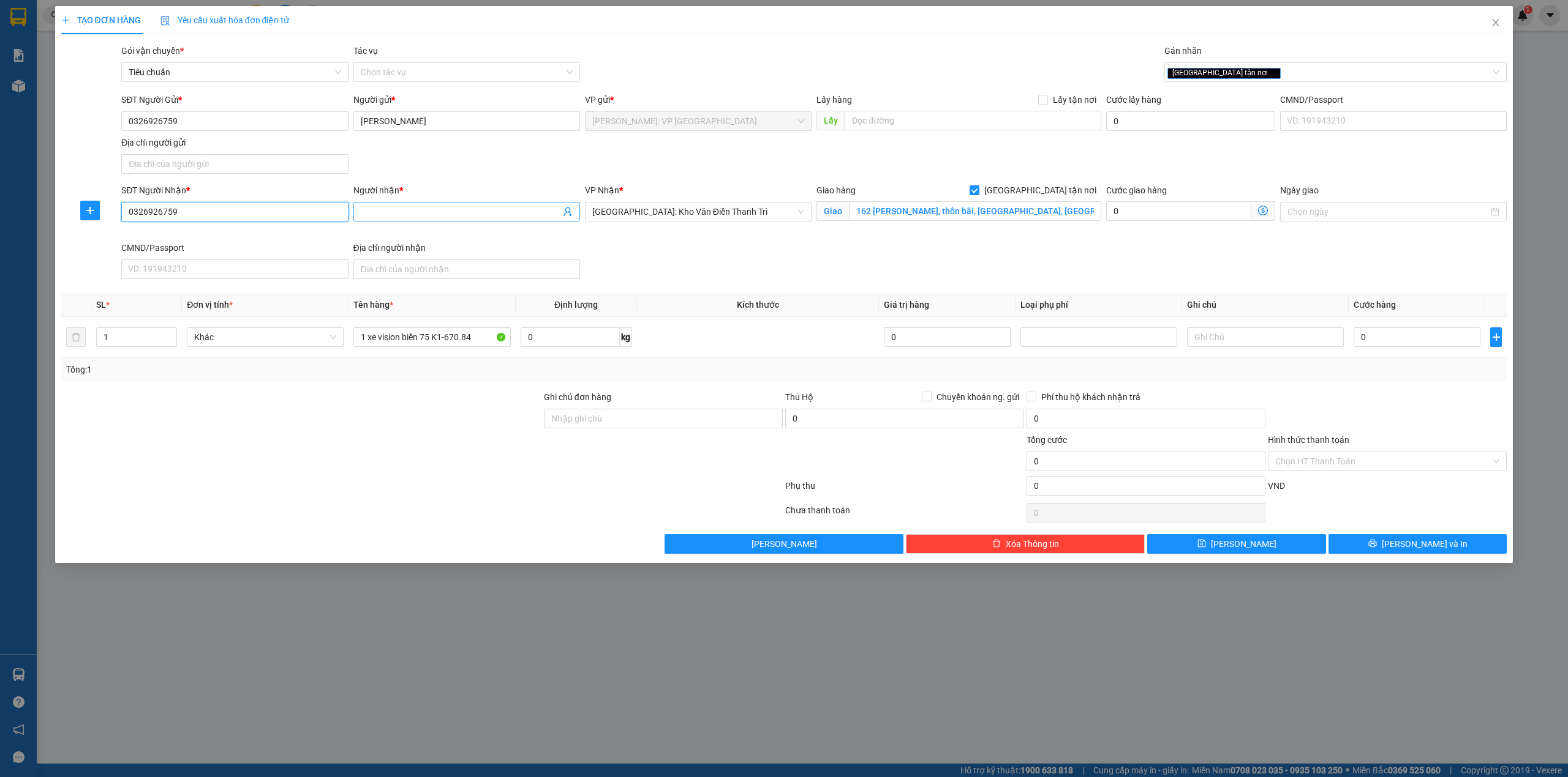
type input "0326926759"
click at [368, 205] on span at bounding box center [467, 212] width 227 height 19
type input "anh vương (0333459500 chị ni)"
click at [851, 265] on div "SĐT Người Nhận * 0326926759 Người nhận * anh vương (0333459500 chị ni) anh vươn…" at bounding box center [813, 234] width 1390 height 100
click at [706, 255] on div "SĐT Người Nhận * 0326926759 Người nhận * anh vương (0333459500 chị ni) VP Nhận …" at bounding box center [813, 234] width 1390 height 100
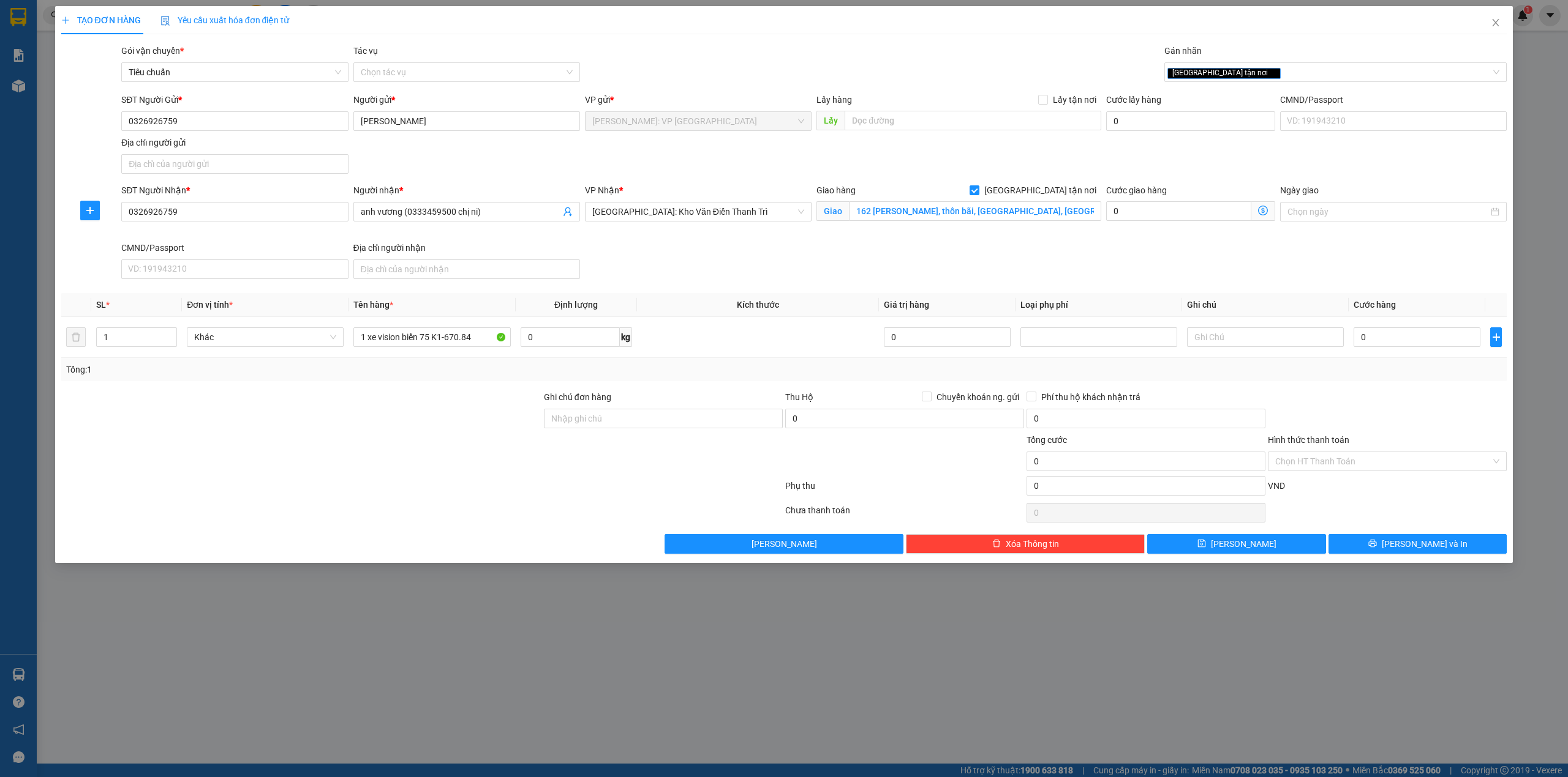
click at [433, 403] on div at bounding box center [301, 411] width 483 height 43
click at [1036, 243] on div "SĐT Người Nhận * 0326926759 Người nhận * anh vương (0333459500 chị ni) VP Nhận …" at bounding box center [813, 234] width 1390 height 100
click at [1397, 340] on input "0" at bounding box center [1417, 338] width 127 height 19
type input "1"
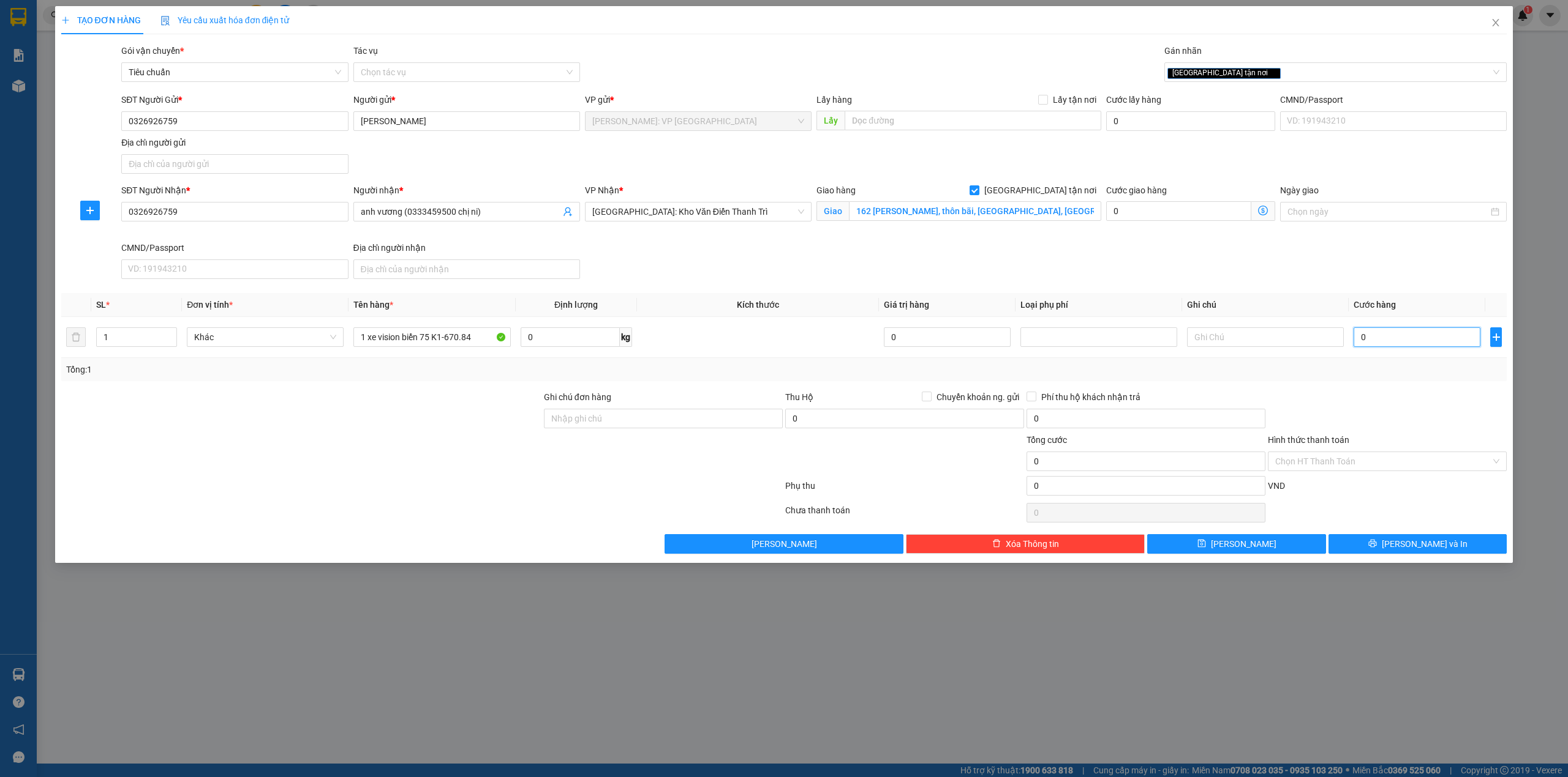
type input "1"
type input "14"
type input "148"
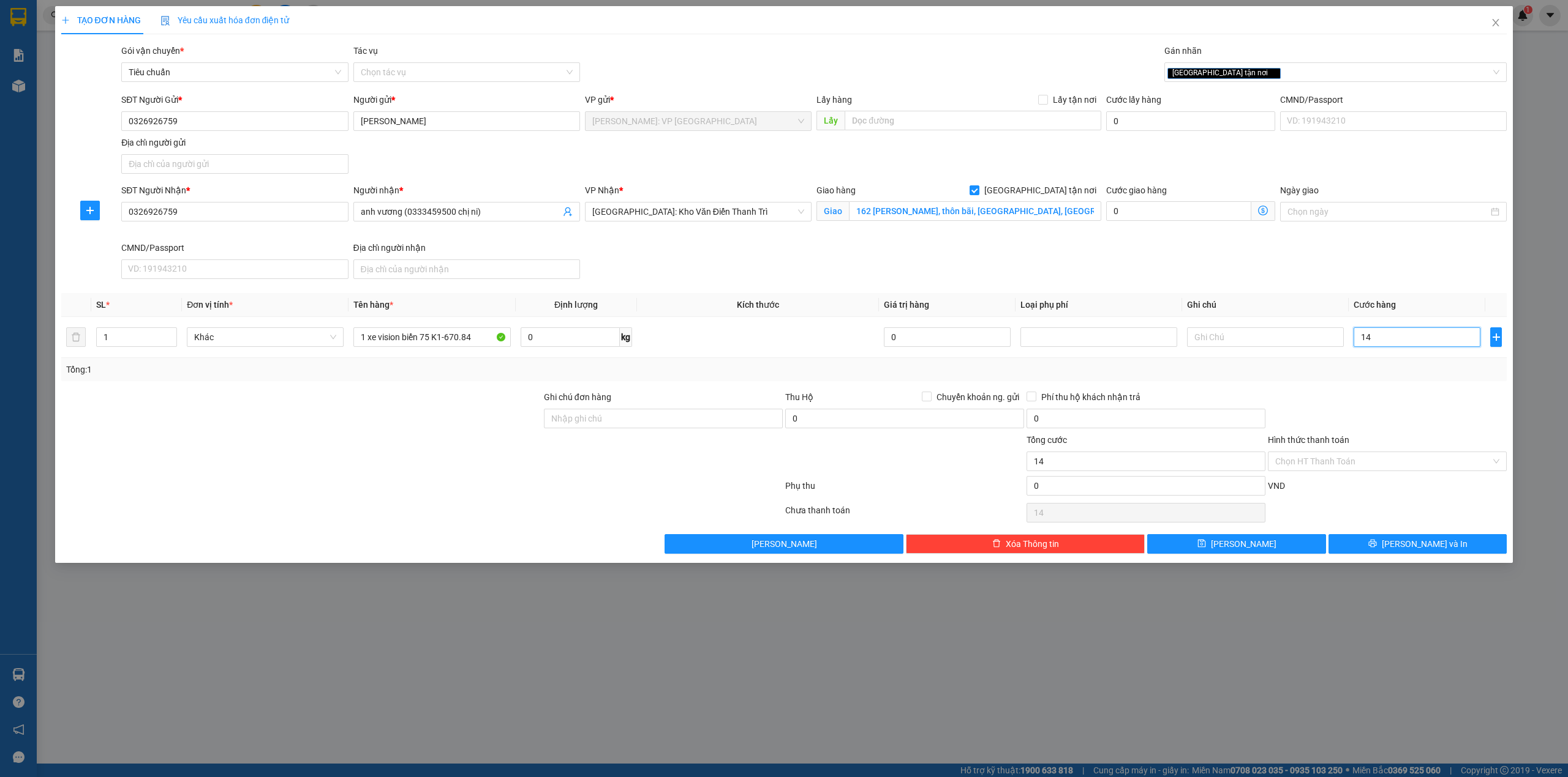
type input "148"
type input "1.480"
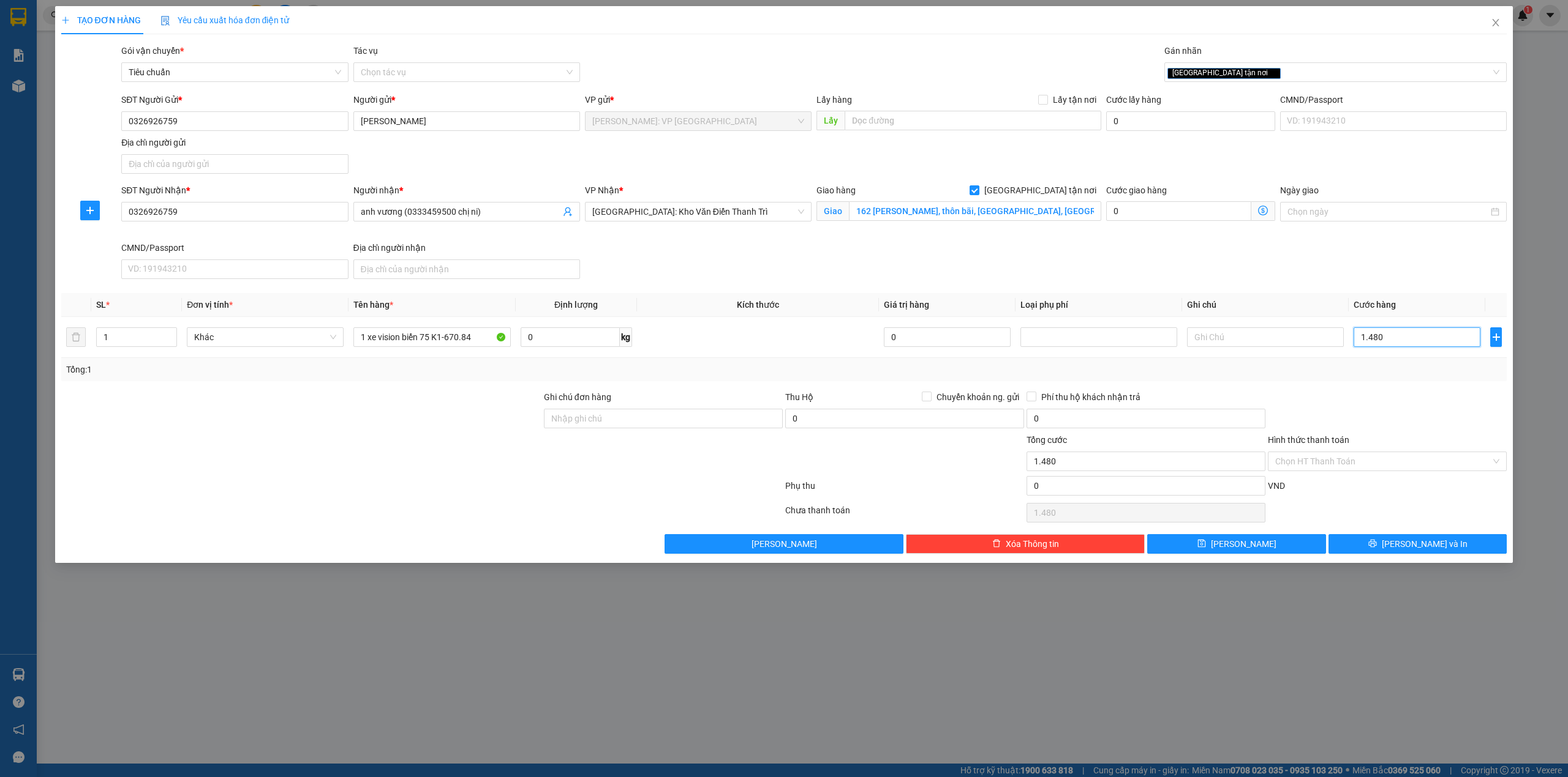
type input "14.800"
type input "148.000"
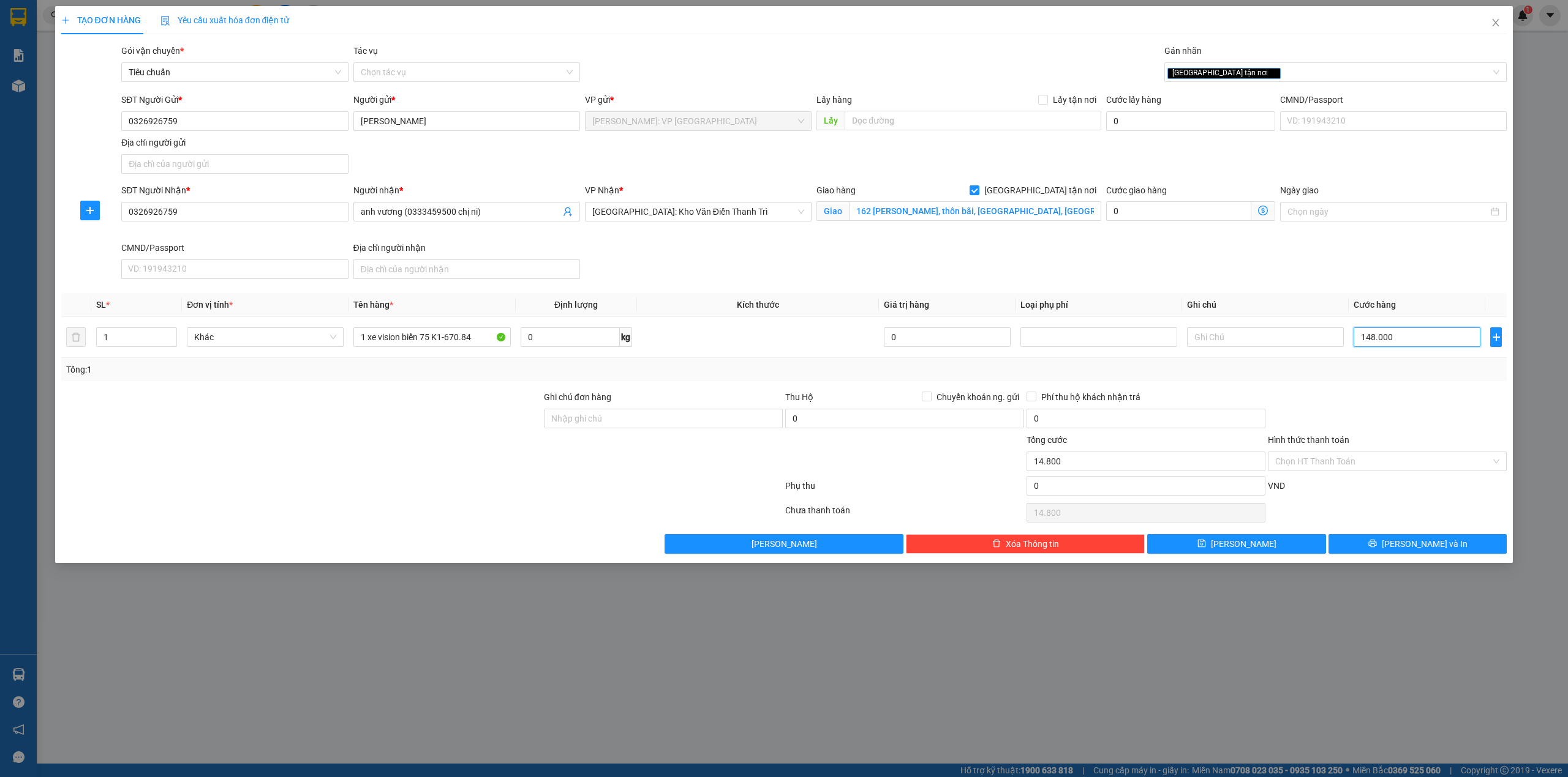
type input "148.000"
type input "1.480.000"
type input "14.800.000"
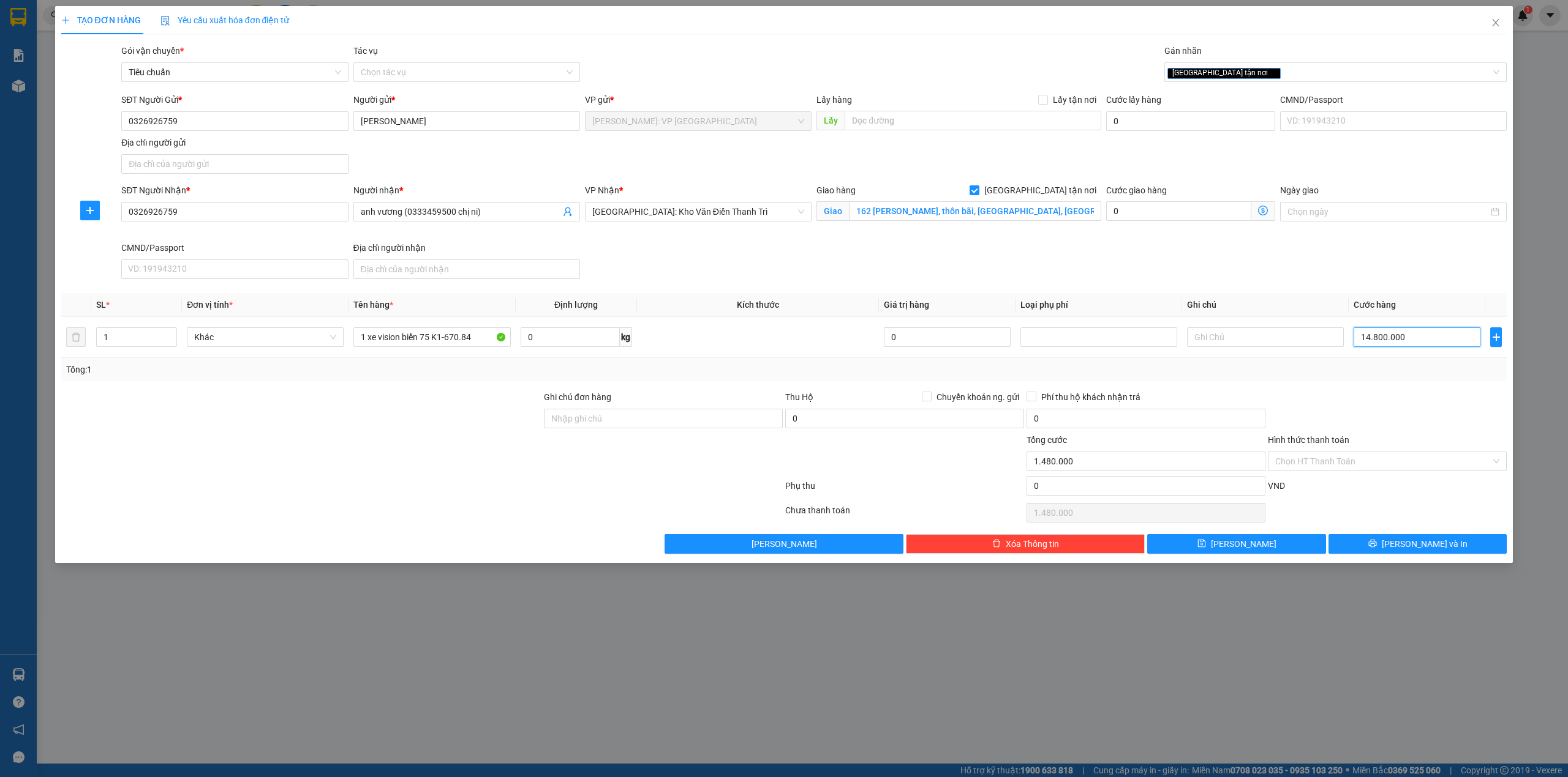
type input "14.800.000"
type input "1.480.000"
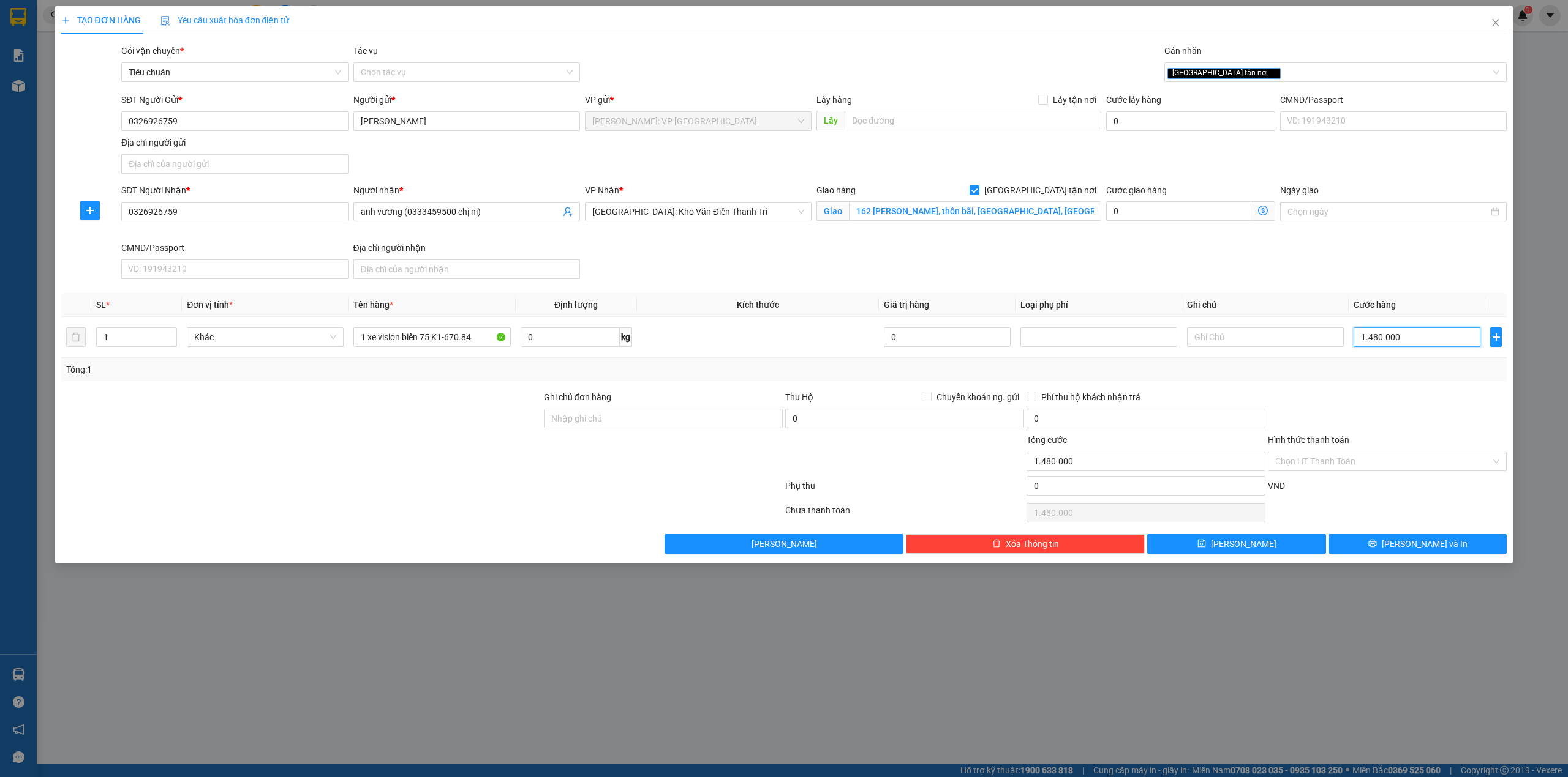
type input "1.480.000"
click at [955, 261] on div "SĐT Người Nhận * 0326926759 Người nhận * anh vương (0333459500 chị ni) VP Nhận …" at bounding box center [813, 234] width 1390 height 100
click at [466, 424] on div at bounding box center [301, 411] width 483 height 43
drag, startPoint x: 616, startPoint y: 428, endPoint x: 535, endPoint y: 425, distance: 81.1
click at [614, 425] on input "Ghi chú đơn hàng" at bounding box center [663, 418] width 239 height 19
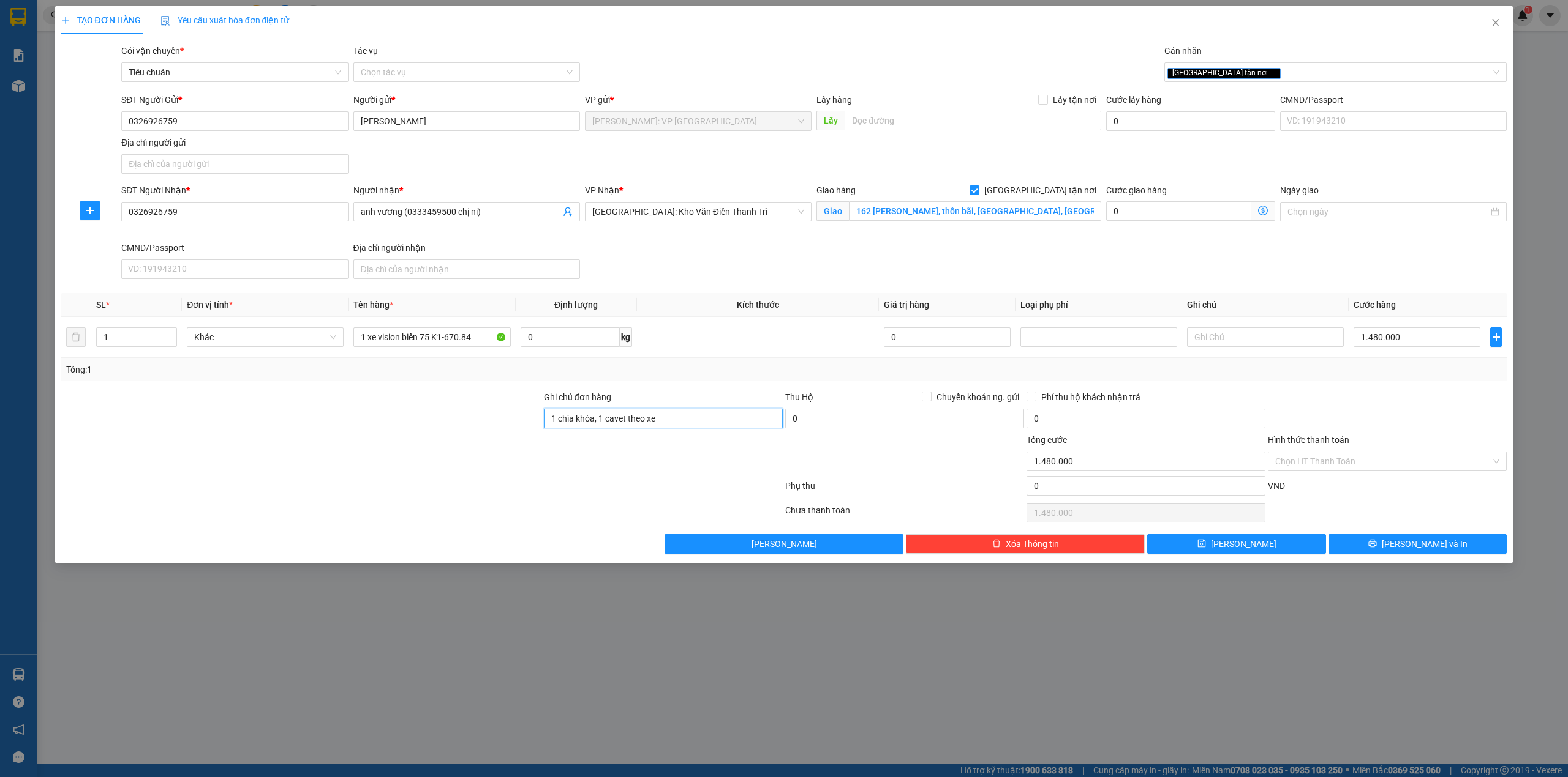
type input "1 chìa khóa, 1 cavet theo xe"
click at [470, 400] on div at bounding box center [301, 411] width 483 height 43
drag, startPoint x: 1367, startPoint y: 417, endPoint x: 1382, endPoint y: 410, distance: 16.6
click at [1372, 414] on div at bounding box center [1387, 411] width 241 height 43
click at [419, 541] on div "Lưu nháp Xóa Thông tin [PERSON_NAME] và In" at bounding box center [784, 544] width 1448 height 19
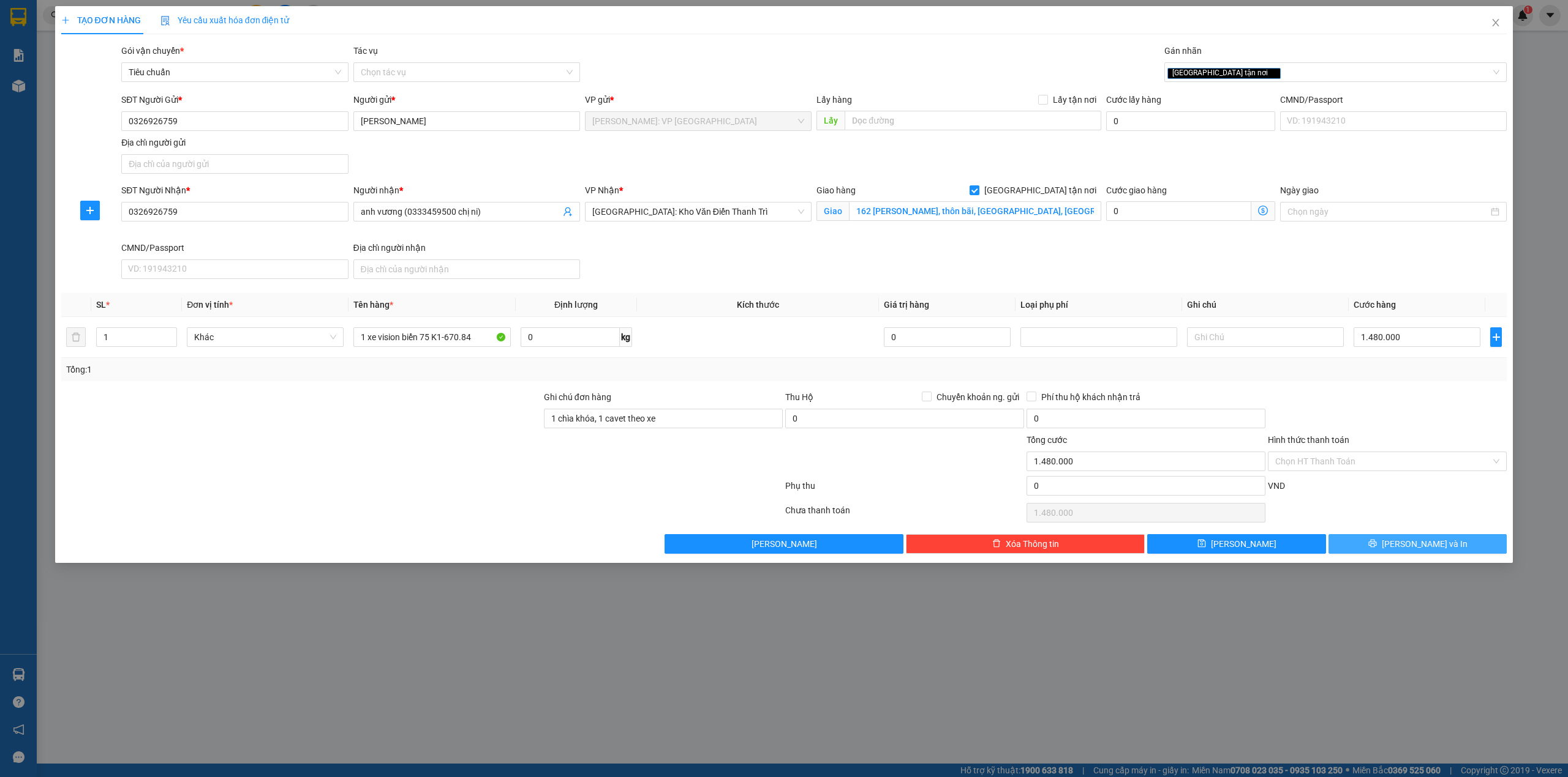
click at [1385, 549] on button "[PERSON_NAME] và In" at bounding box center [1418, 544] width 179 height 19
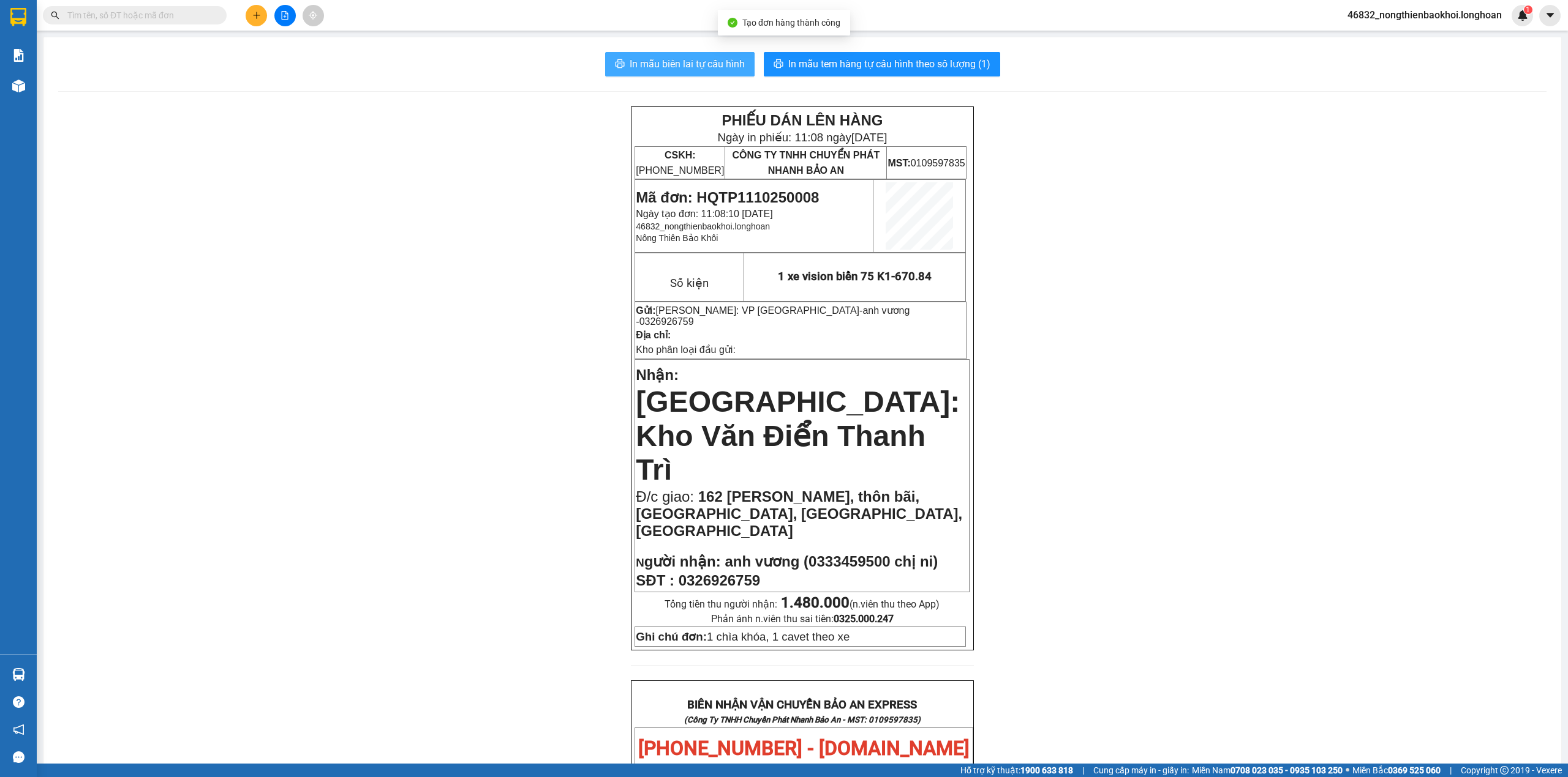
click at [683, 68] on span "In mẫu biên lai tự cấu hình" at bounding box center [687, 63] width 115 height 15
click at [468, 437] on div "PHIẾU DÁN LÊN HÀNG Ngày in phiếu: 11:08 [DATE] CSKH: [PHONE_NUMBER] CÔNG TY TNH…" at bounding box center [802, 754] width 1488 height 1296
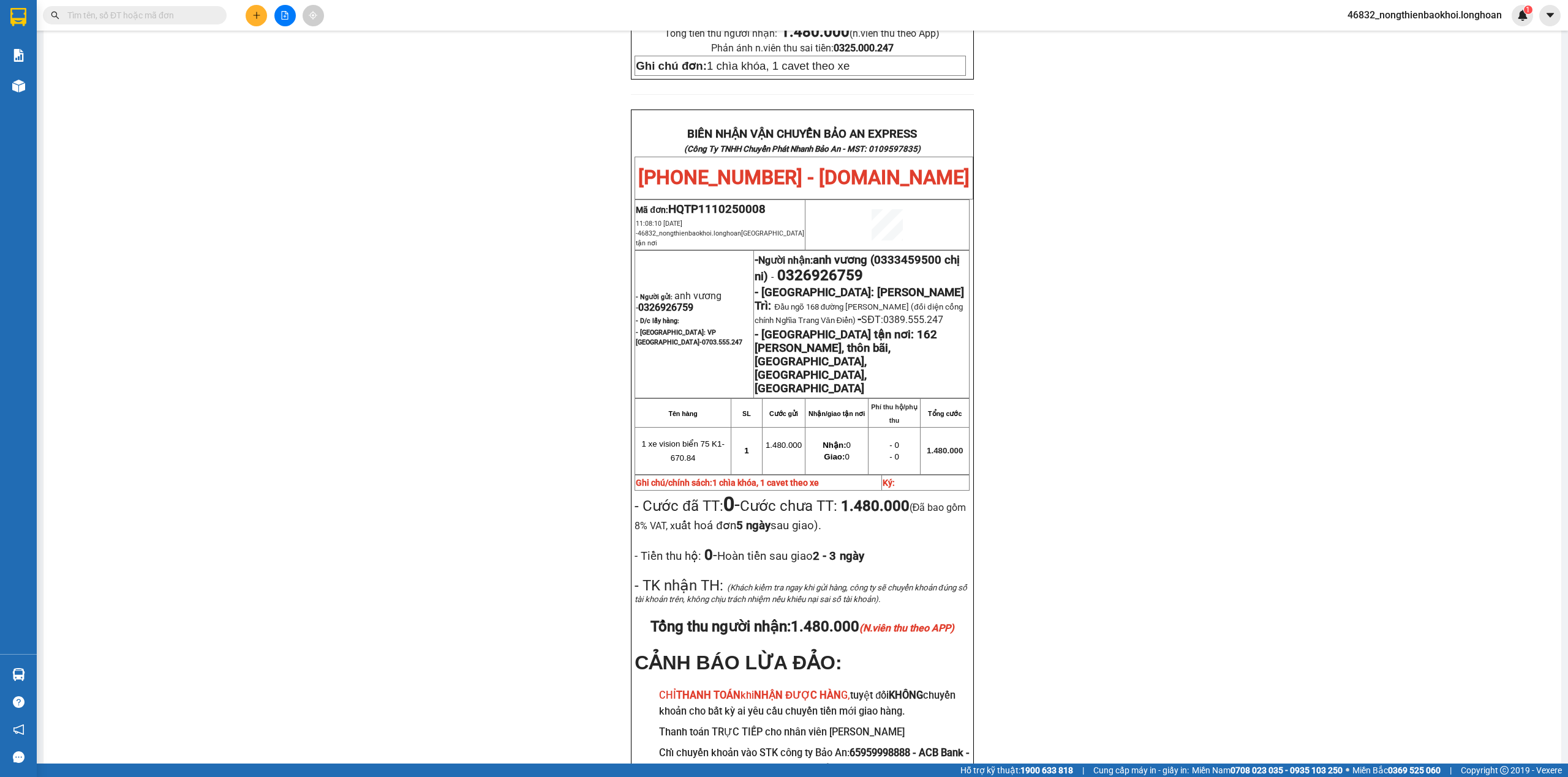
scroll to position [560, 0]
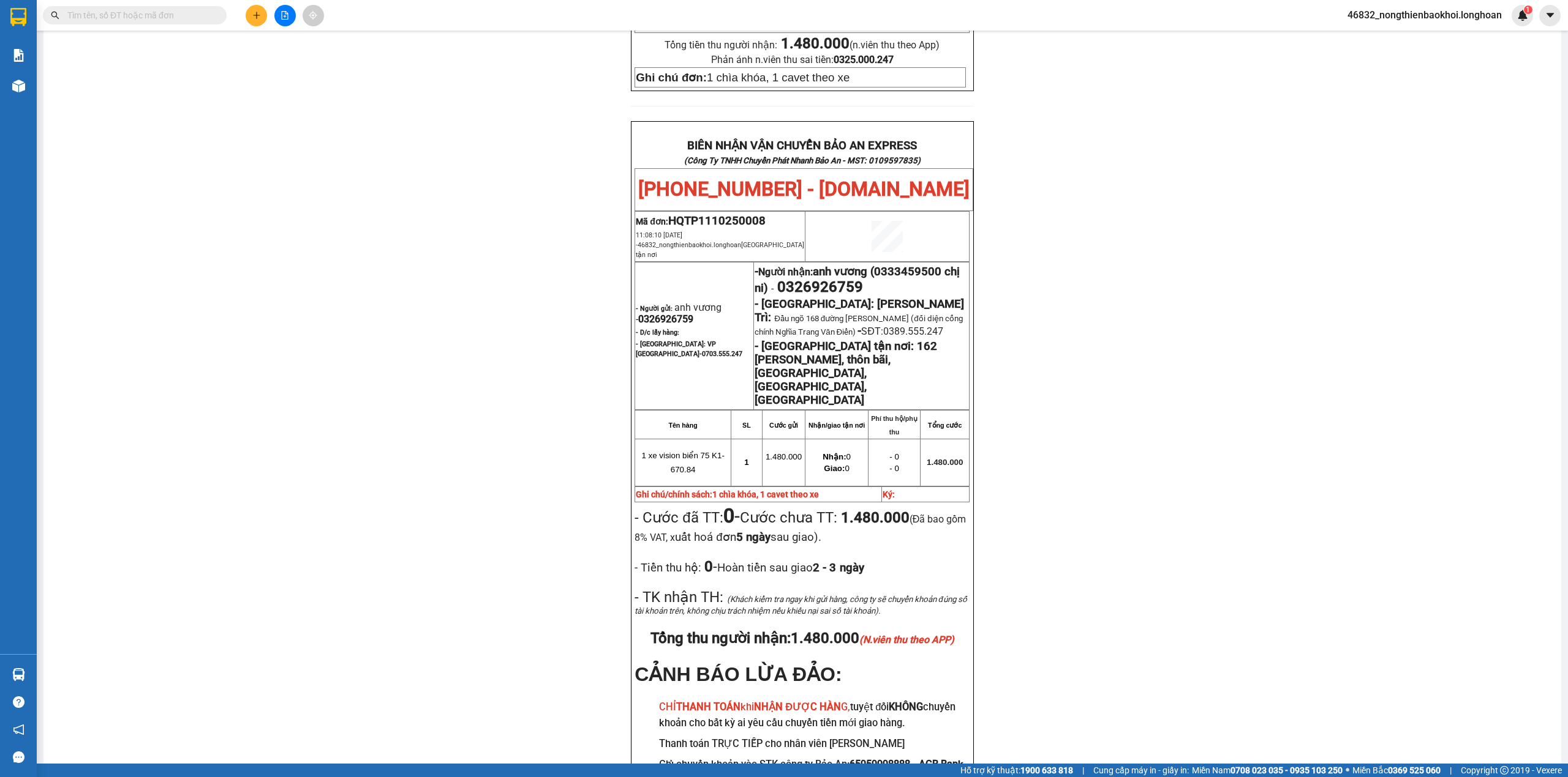
drag, startPoint x: 433, startPoint y: 328, endPoint x: 447, endPoint y: 330, distance: 14.1
click at [439, 328] on div "PHIẾU DÁN LÊN HÀNG Ngày in phiếu: 11:08 [DATE] CSKH: [PHONE_NUMBER] CÔNG TY TNH…" at bounding box center [802, 195] width 1488 height 1296
click at [131, 12] on input "text" at bounding box center [140, 15] width 144 height 13
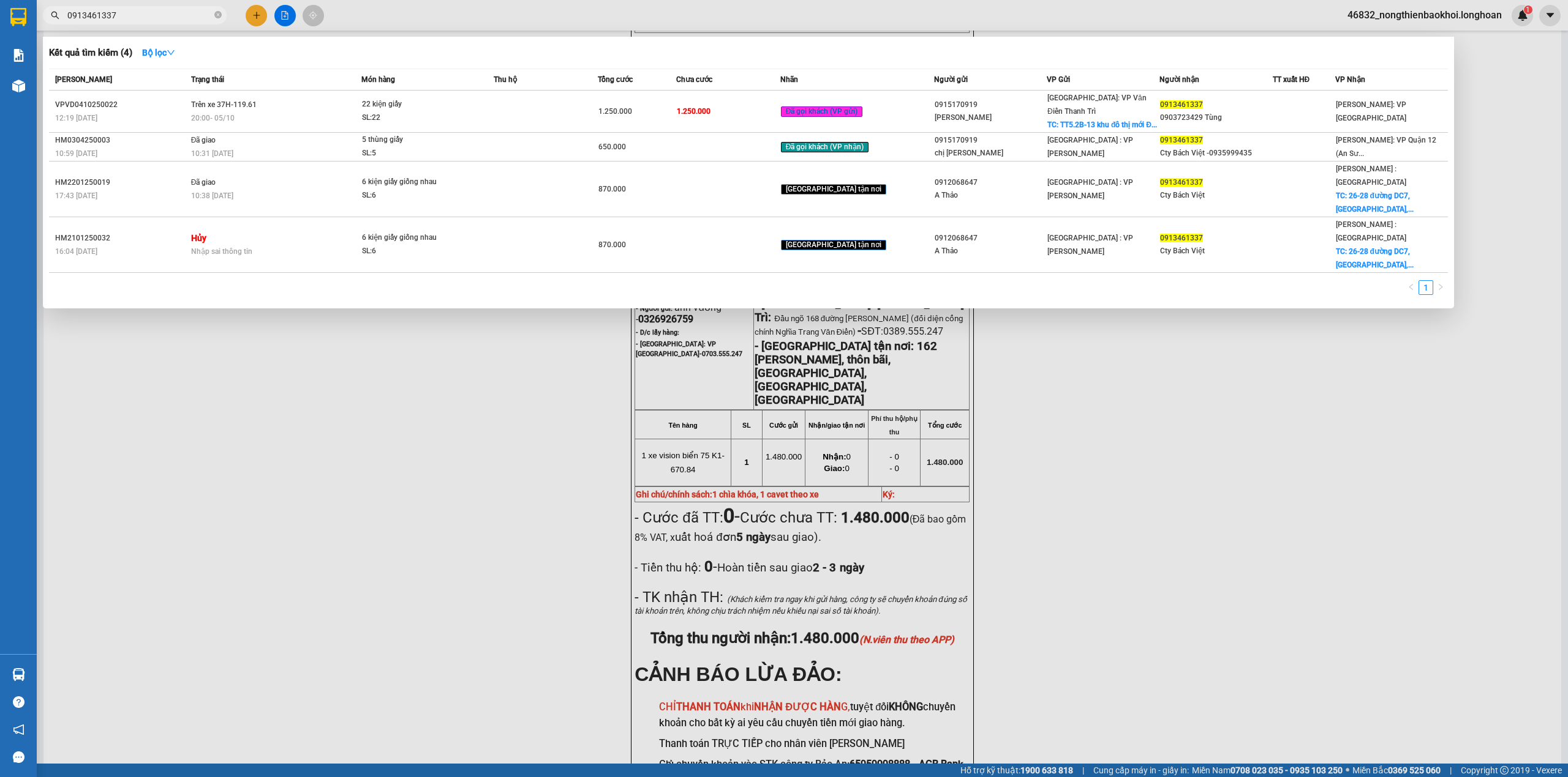
type input "0913461337"
click at [266, 383] on div at bounding box center [784, 388] width 1568 height 777
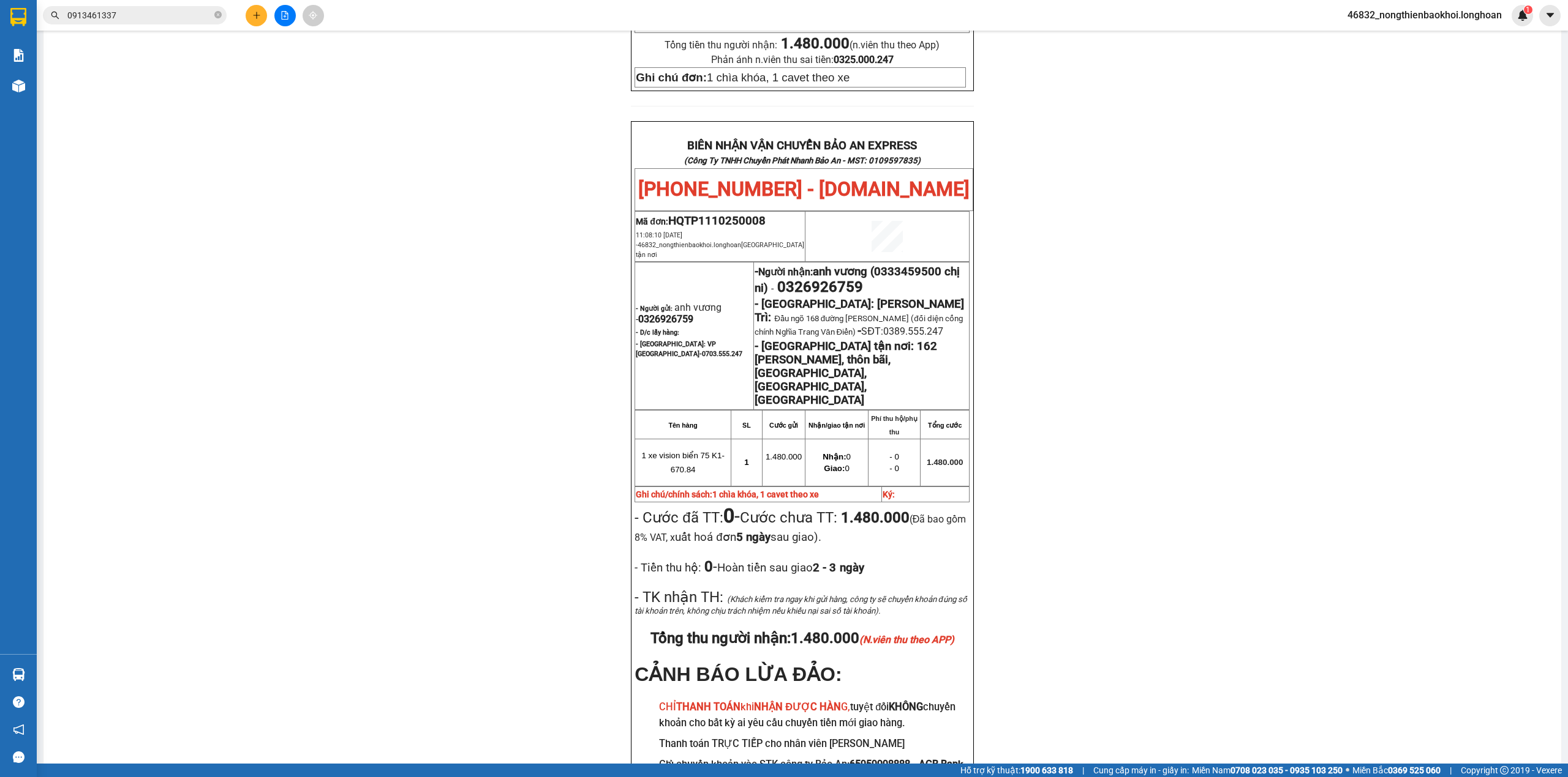
click at [201, 199] on div "PHIẾU DÁN LÊN HÀNG Ngày in phiếu: 11:08 [DATE] CSKH: [PHONE_NUMBER] CÔNG TY TNH…" at bounding box center [802, 195] width 1488 height 1296
click at [135, 18] on input "0913461337" at bounding box center [140, 15] width 144 height 13
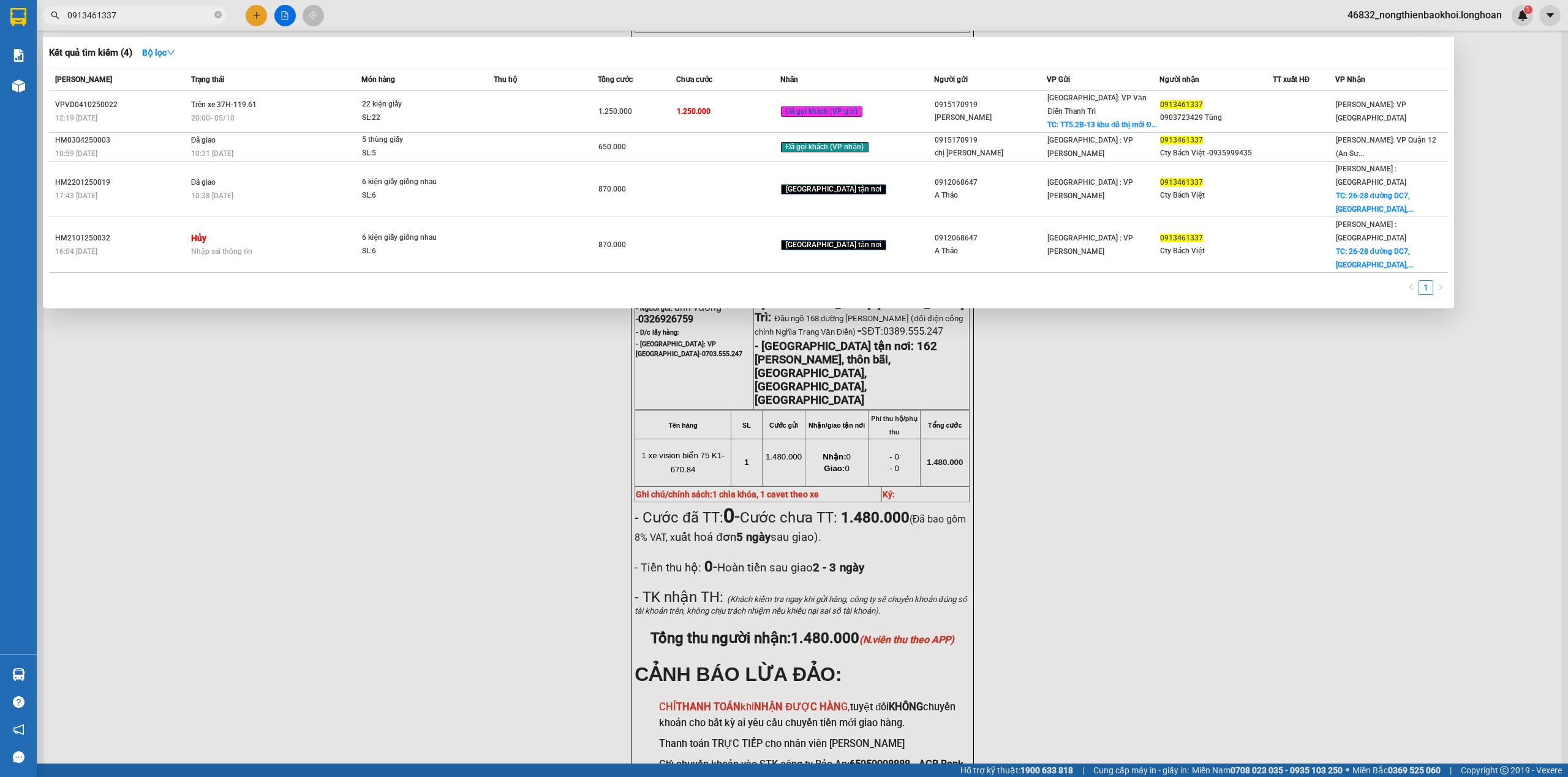
click at [281, 309] on div at bounding box center [784, 388] width 1568 height 777
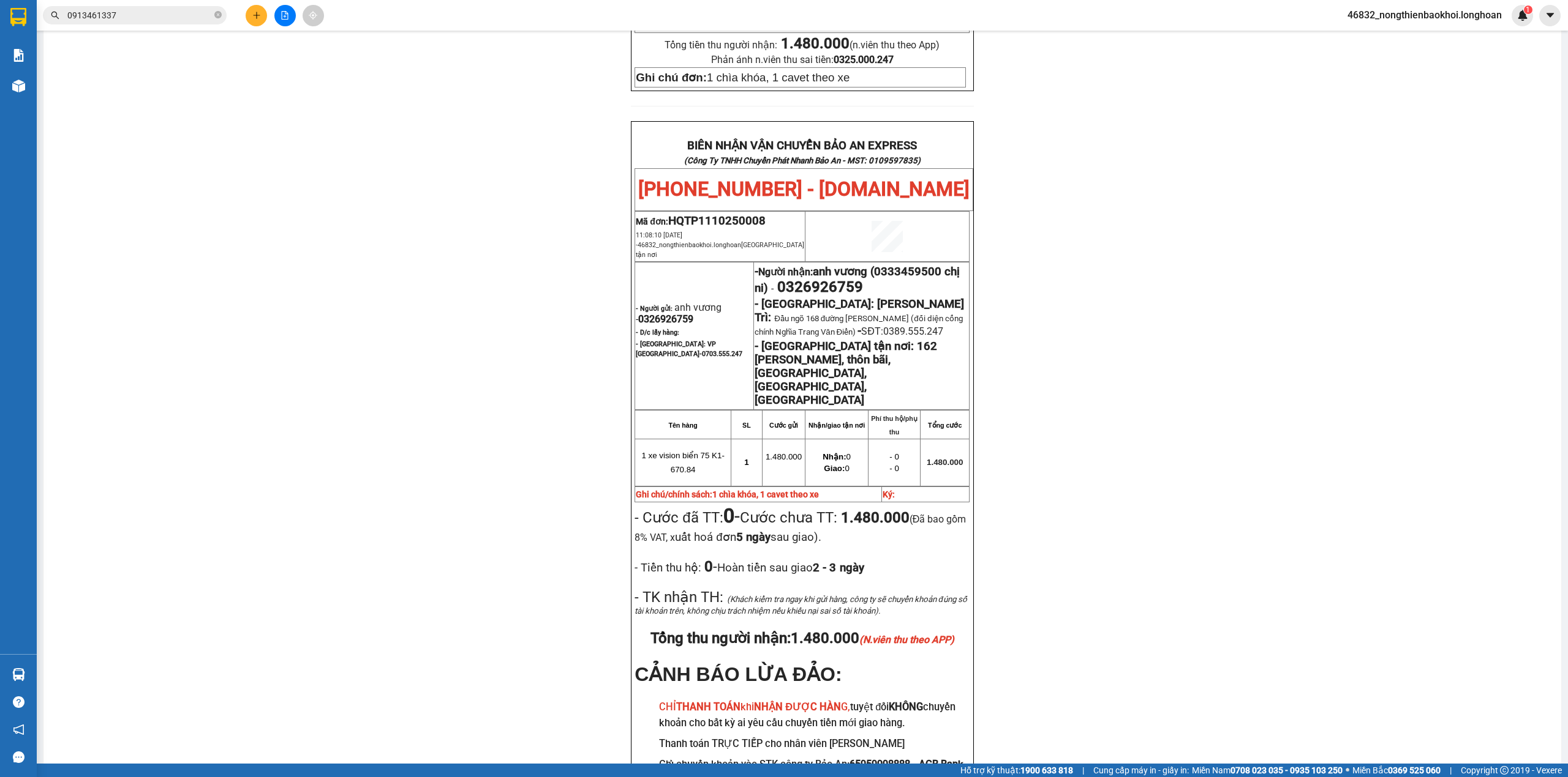
click at [275, 280] on div "PHIẾU DÁN LÊN HÀNG Ngày in phiếu: 11:08 [DATE] CSKH: [PHONE_NUMBER] CÔNG TY TNH…" at bounding box center [802, 195] width 1488 height 1296
click at [407, 265] on div "PHIẾU DÁN LÊN HÀNG Ngày in phiếu: 11:08 [DATE] CSKH: [PHONE_NUMBER] CÔNG TY TNH…" at bounding box center [802, 195] width 1488 height 1296
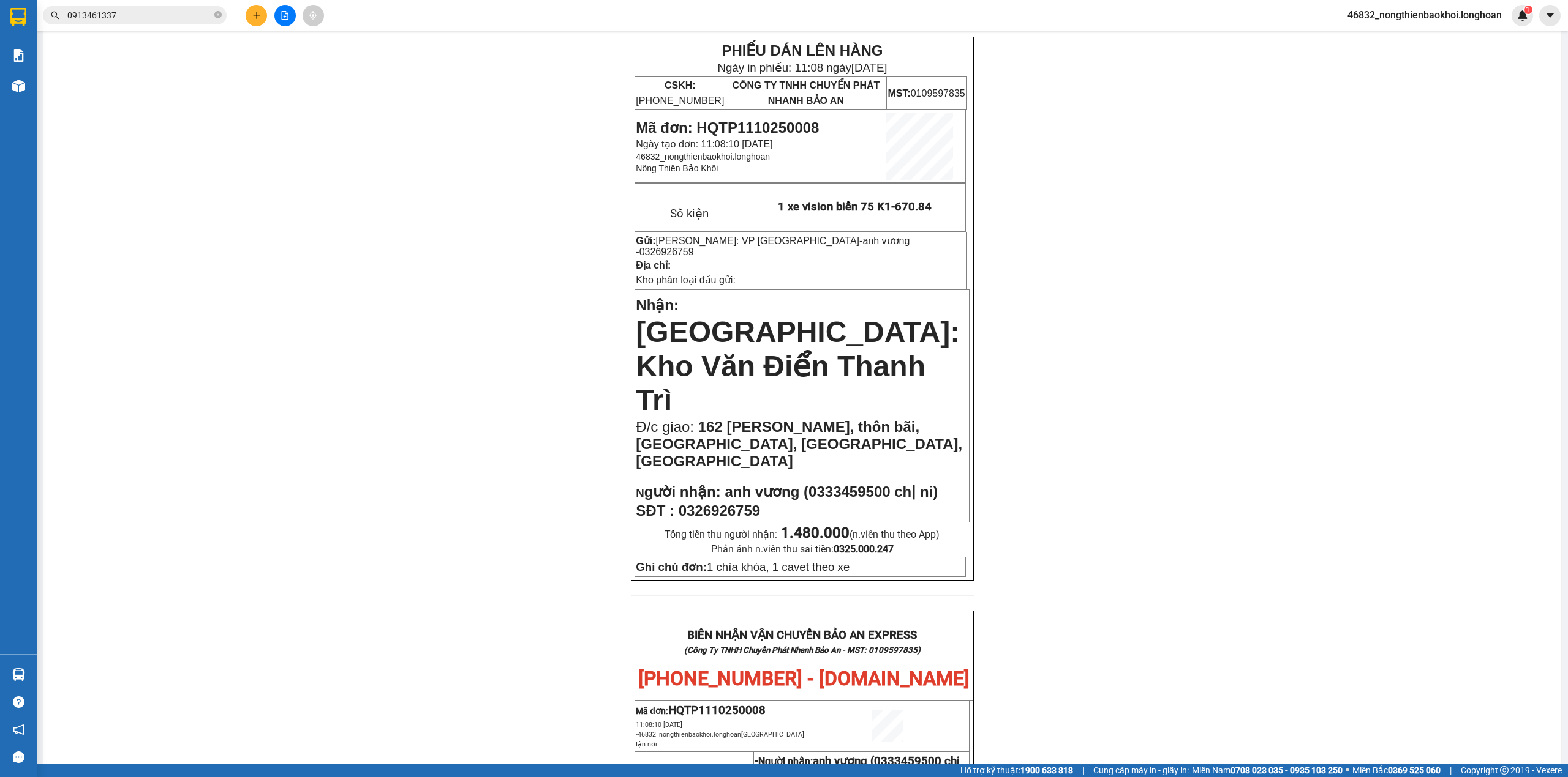
scroll to position [0, 0]
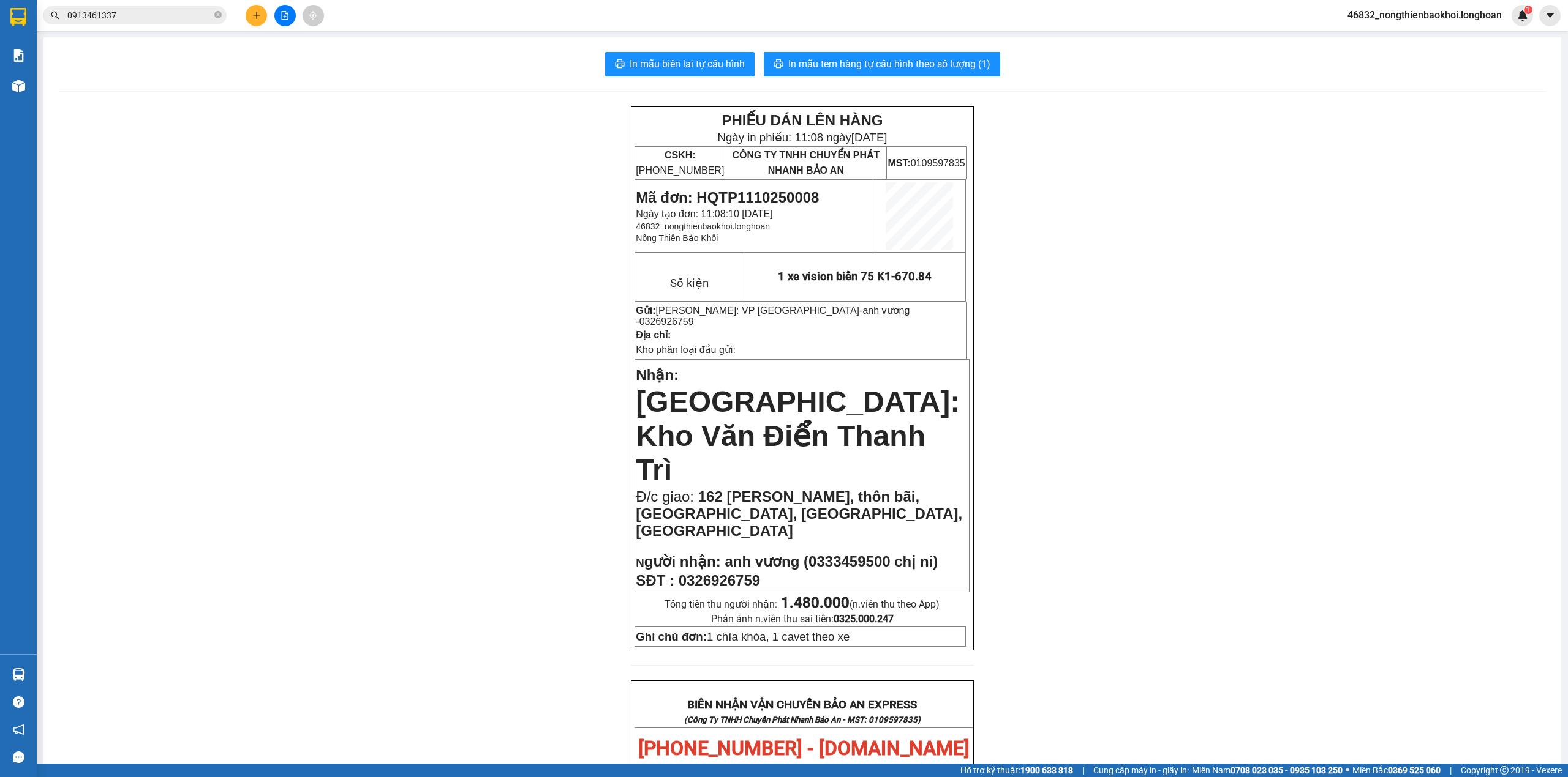
click at [360, 177] on div "PHIẾU DÁN LÊN HÀNG Ngày in phiếu: 11:08 [DATE] CSKH: [PHONE_NUMBER] CÔNG TY TNH…" at bounding box center [802, 754] width 1488 height 1296
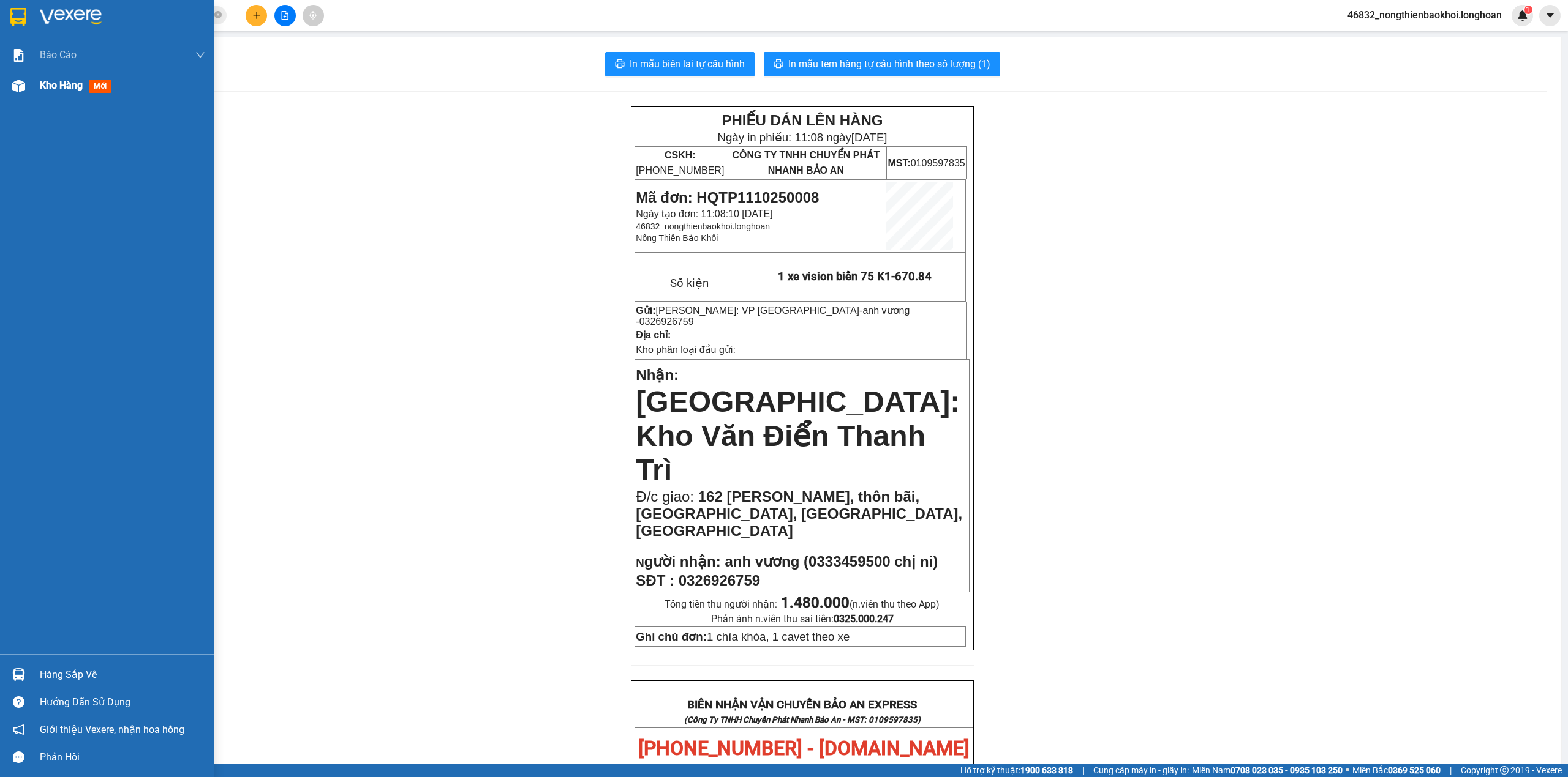
click at [25, 84] on img at bounding box center [18, 86] width 13 height 13
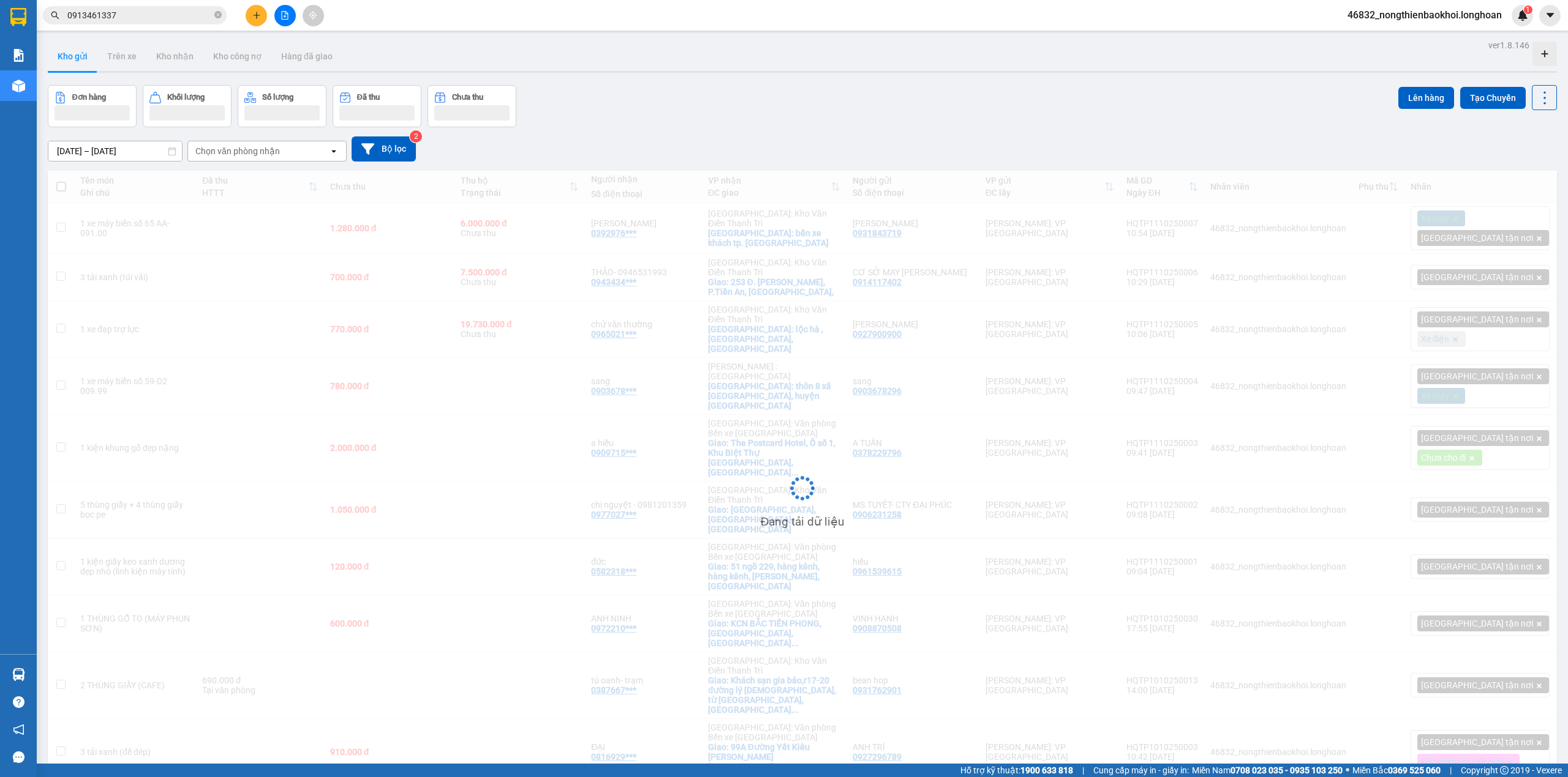
click at [623, 113] on div "Đơn hàng Khối lượng Số lượng Đã thu Chưa thu Lên hàng Tạo Chuyến" at bounding box center [802, 106] width 1509 height 42
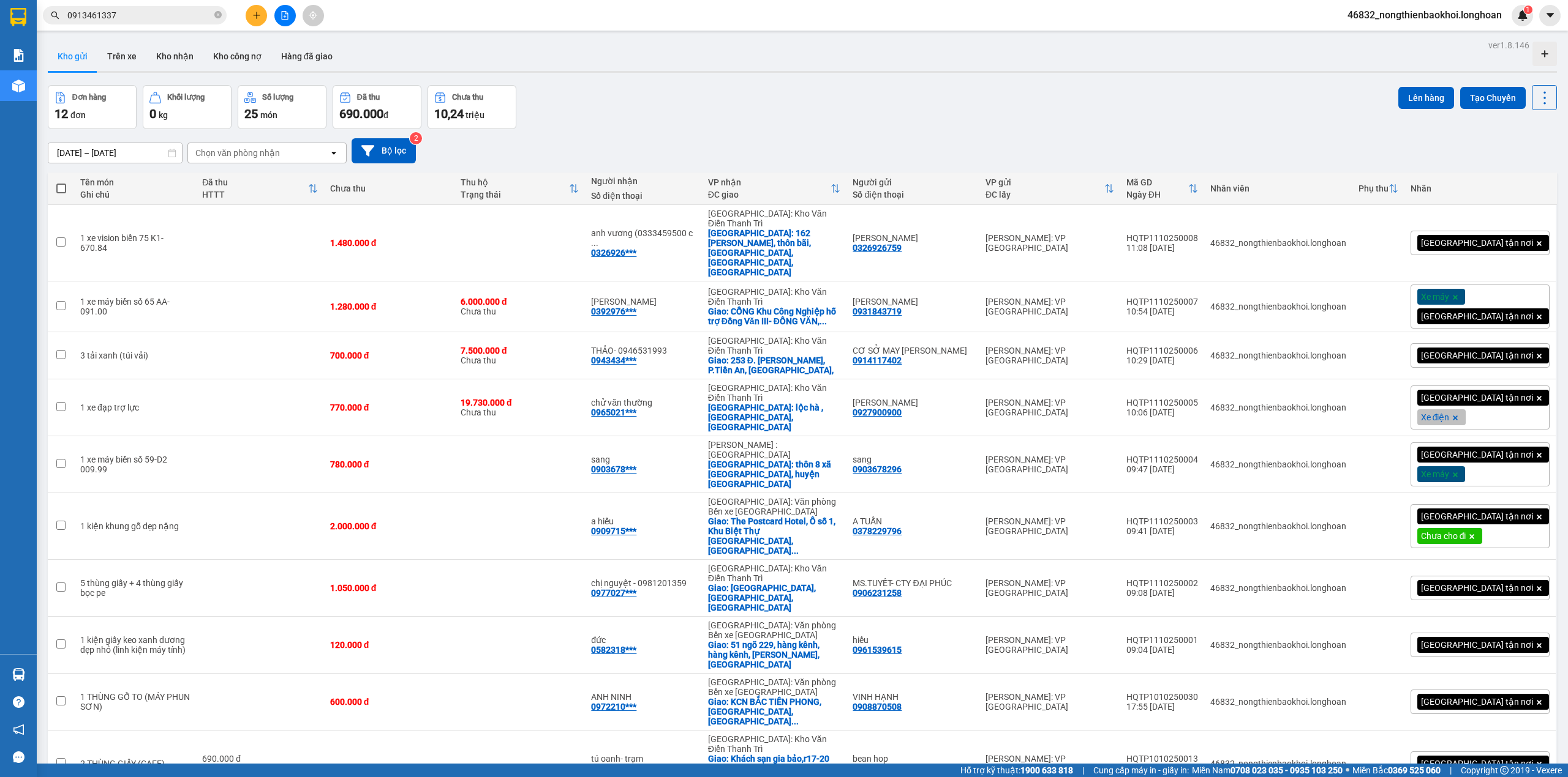
click at [675, 141] on div "[DATE] – [DATE] Press the down arrow key to interact with the calendar and sele…" at bounding box center [802, 150] width 1509 height 25
click at [794, 104] on div "Đơn hàng 12 đơn Khối lượng 0 kg Số lượng 25 món Đã thu 690.000 đ Chưa thu 10,24…" at bounding box center [802, 107] width 1509 height 44
click at [645, 146] on div "[DATE] – [DATE] Press the down arrow key to interact with the calendar and sele…" at bounding box center [802, 150] width 1509 height 25
click at [556, 130] on div "[DATE] – [DATE] Press the down arrow key to interact with the calendar and sele…" at bounding box center [802, 150] width 1509 height 43
click at [603, 121] on div "Đơn hàng 12 đơn Khối lượng 0 kg Số lượng 25 món Đã thu 690.000 đ Chưa thu 10,24…" at bounding box center [802, 107] width 1509 height 44
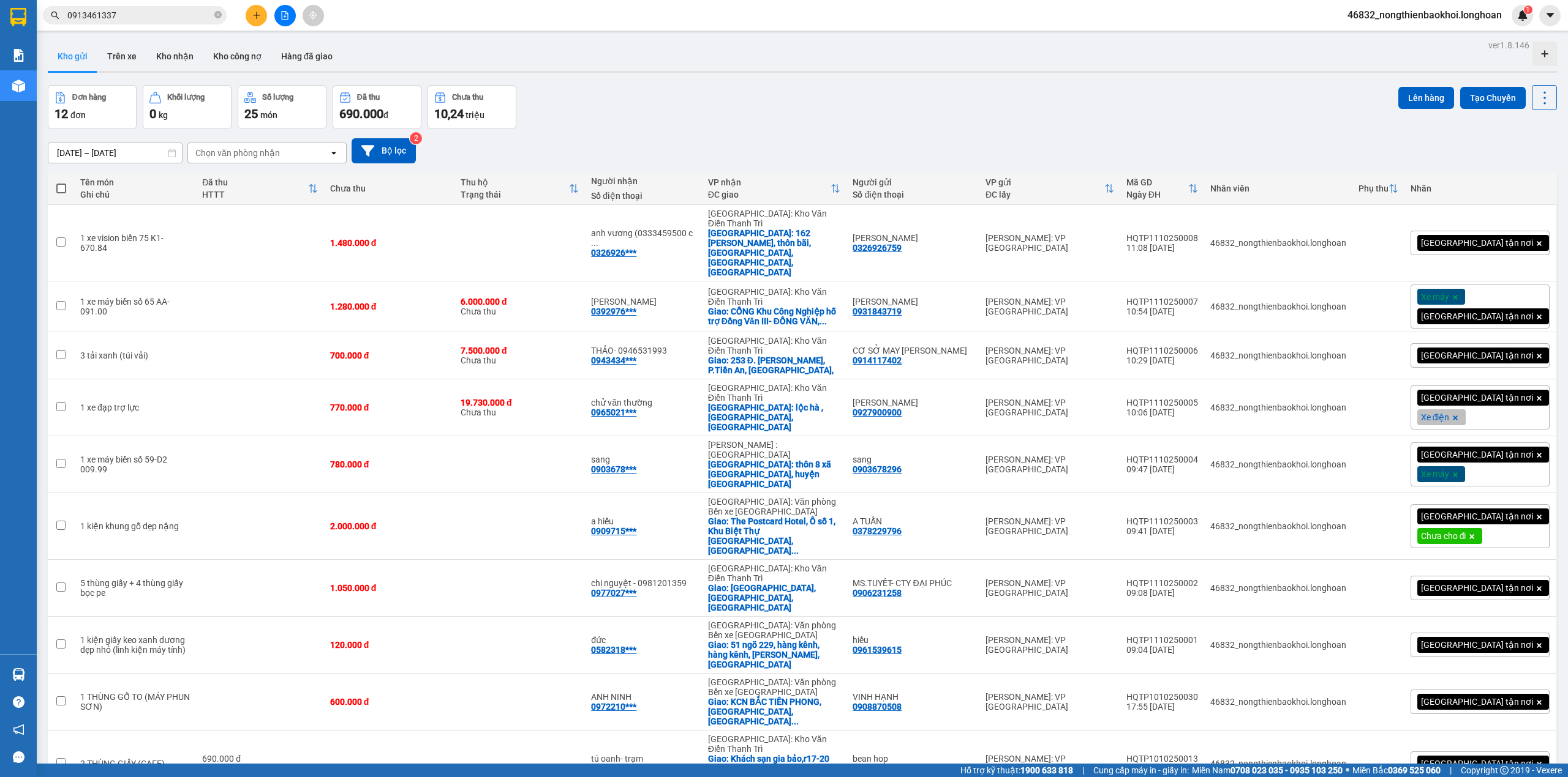
drag, startPoint x: 640, startPoint y: 85, endPoint x: 649, endPoint y: 65, distance: 21.9
click at [645, 85] on div "Đơn hàng 12 đơn Khối lượng 0 kg Số lượng 25 món Đã thu 690.000 đ Chưa thu 10,24…" at bounding box center [802, 107] width 1509 height 44
click at [632, 90] on div "Đơn hàng 12 đơn Khối lượng 0 kg Số lượng 25 món Đã thu 690.000 đ Chưa thu 10,24…" at bounding box center [802, 107] width 1509 height 44
click at [483, 714] on div "ver 1.8.146 Kho gửi Trên xe Kho nhận Kho công nợ Hàng đã giao Đơn hàng 12 đơn K…" at bounding box center [802, 439] width 1519 height 805
click at [822, 118] on div "Đơn hàng 12 đơn Khối lượng 0 kg Số lượng 25 món Đã thu 690.000 đ Chưa thu 10,24…" at bounding box center [802, 107] width 1509 height 44
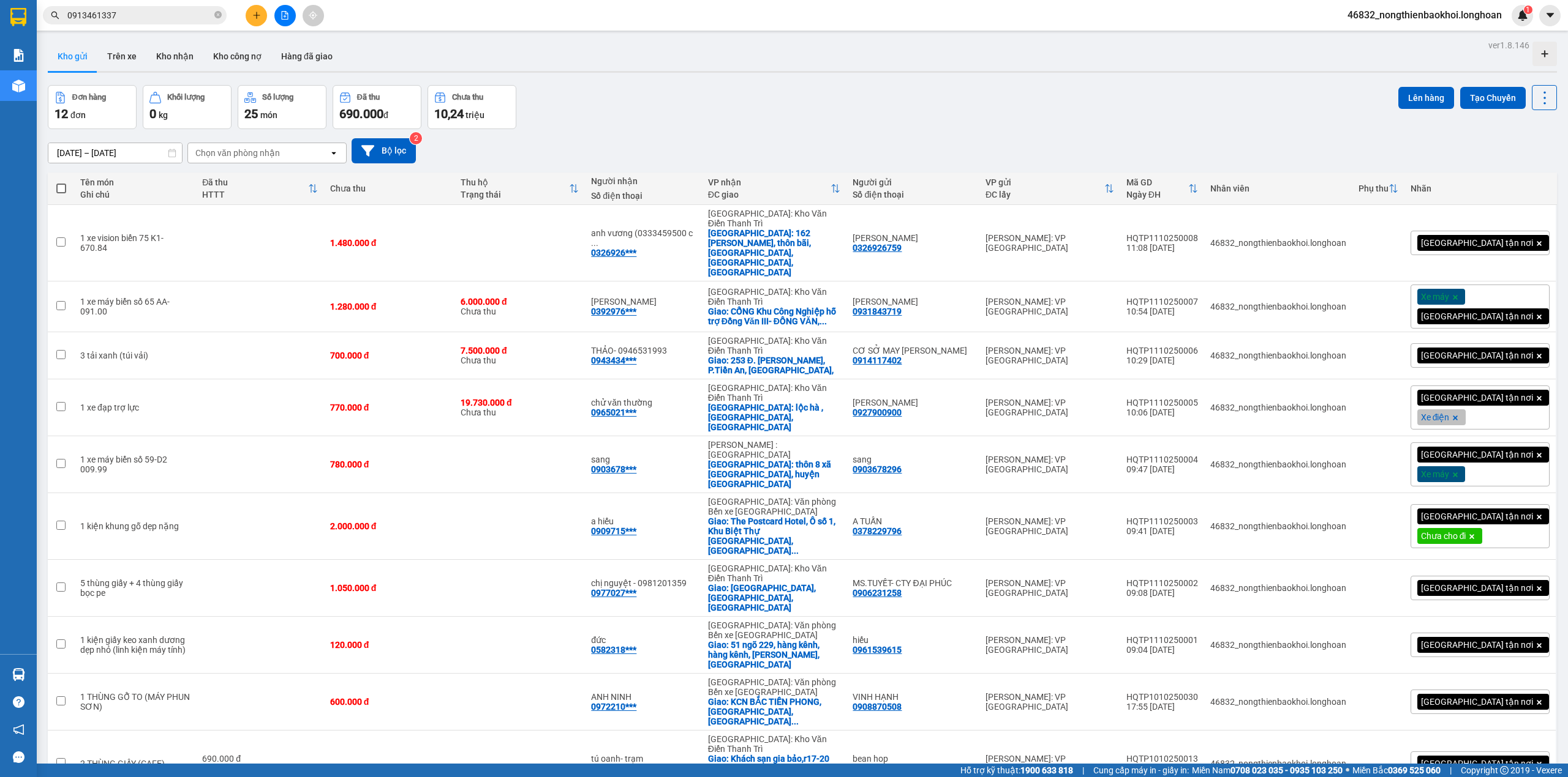
click at [822, 118] on div "Đơn hàng 12 đơn Khối lượng 0 kg Số lượng 25 món Đã thu 690.000 đ Chưa thu 10,24…" at bounding box center [802, 107] width 1509 height 44
click at [618, 64] on div "Kho gửi Trên xe Kho nhận Kho công nợ Hàng đã giao" at bounding box center [802, 57] width 1509 height 33
click at [616, 94] on div "Đơn hàng 12 đơn Khối lượng 0 kg Số lượng 25 món Đã thu 690.000 đ Chưa thu 10,24…" at bounding box center [802, 107] width 1509 height 44
click at [682, 120] on div "Đơn hàng 12 đơn Khối lượng 0 kg Số lượng 25 món Đã thu 690.000 đ Chưa thu 10,24…" at bounding box center [802, 107] width 1509 height 44
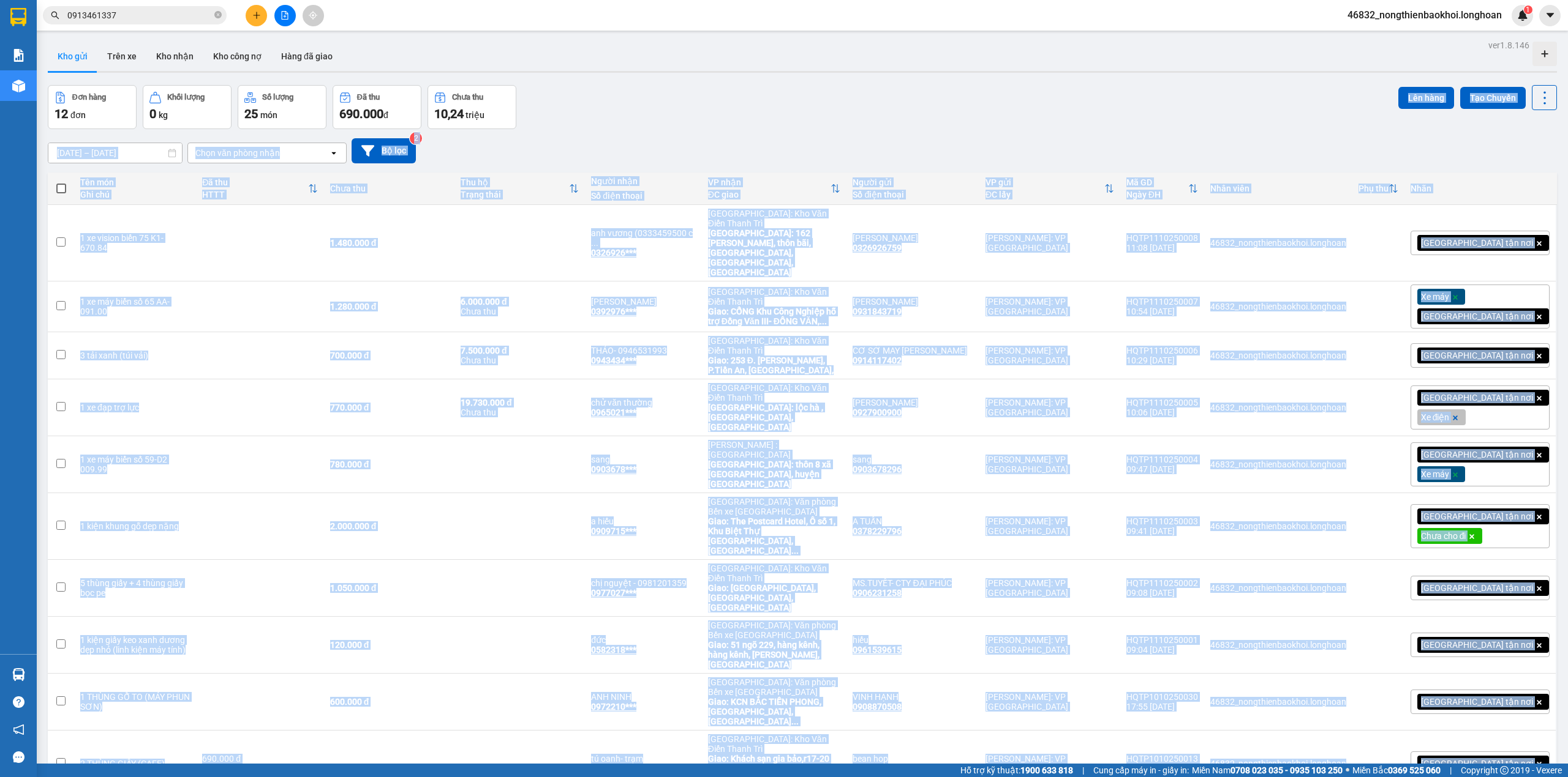
drag, startPoint x: 681, startPoint y: 108, endPoint x: 692, endPoint y: 701, distance: 593.1
click at [692, 701] on div "ver 1.8.146 Kho gửi Trên xe Kho nhận Kho công nợ Hàng đã giao Đơn hàng 12 đơn K…" at bounding box center [802, 439] width 1519 height 805
click at [679, 707] on div "ver 1.8.146 Kho gửi Trên xe Kho nhận Kho công nợ Hàng đã giao Đơn hàng 12 đơn K…" at bounding box center [802, 439] width 1519 height 805
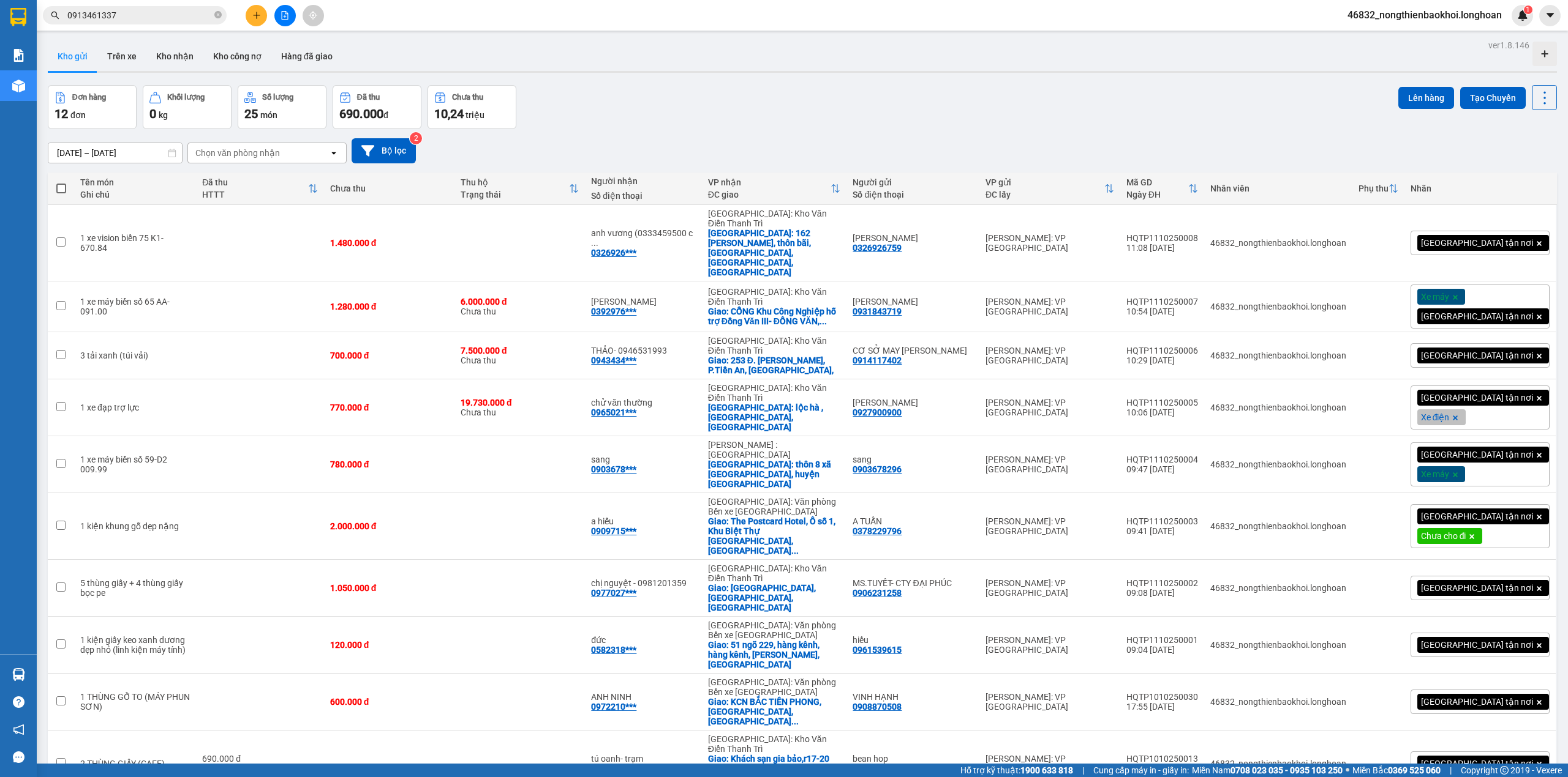
click at [718, 124] on div "Đơn hàng 12 đơn Khối lượng 0 kg Số lượng 25 món Đã thu 690.000 đ Chưa thu 10,24…" at bounding box center [802, 107] width 1509 height 44
click at [735, 60] on div "Kho gửi Trên xe Kho nhận Kho công nợ Hàng đã giao" at bounding box center [802, 57] width 1509 height 33
click at [740, 91] on div "Đơn hàng 12 đơn Khối lượng 0 kg Số lượng 25 món Đã thu 690.000 đ Chưa thu 10,24…" at bounding box center [802, 107] width 1509 height 44
click at [718, 104] on div "Đơn hàng 12 đơn Khối lượng 0 kg Số lượng 25 món Đã thu 690.000 đ Chưa thu 10,24…" at bounding box center [802, 107] width 1509 height 44
click at [558, 106] on div "Đơn hàng 12 đơn Khối lượng 0 kg Số lượng 25 món Đã thu 690.000 đ Chưa thu 10,24…" at bounding box center [802, 107] width 1509 height 44
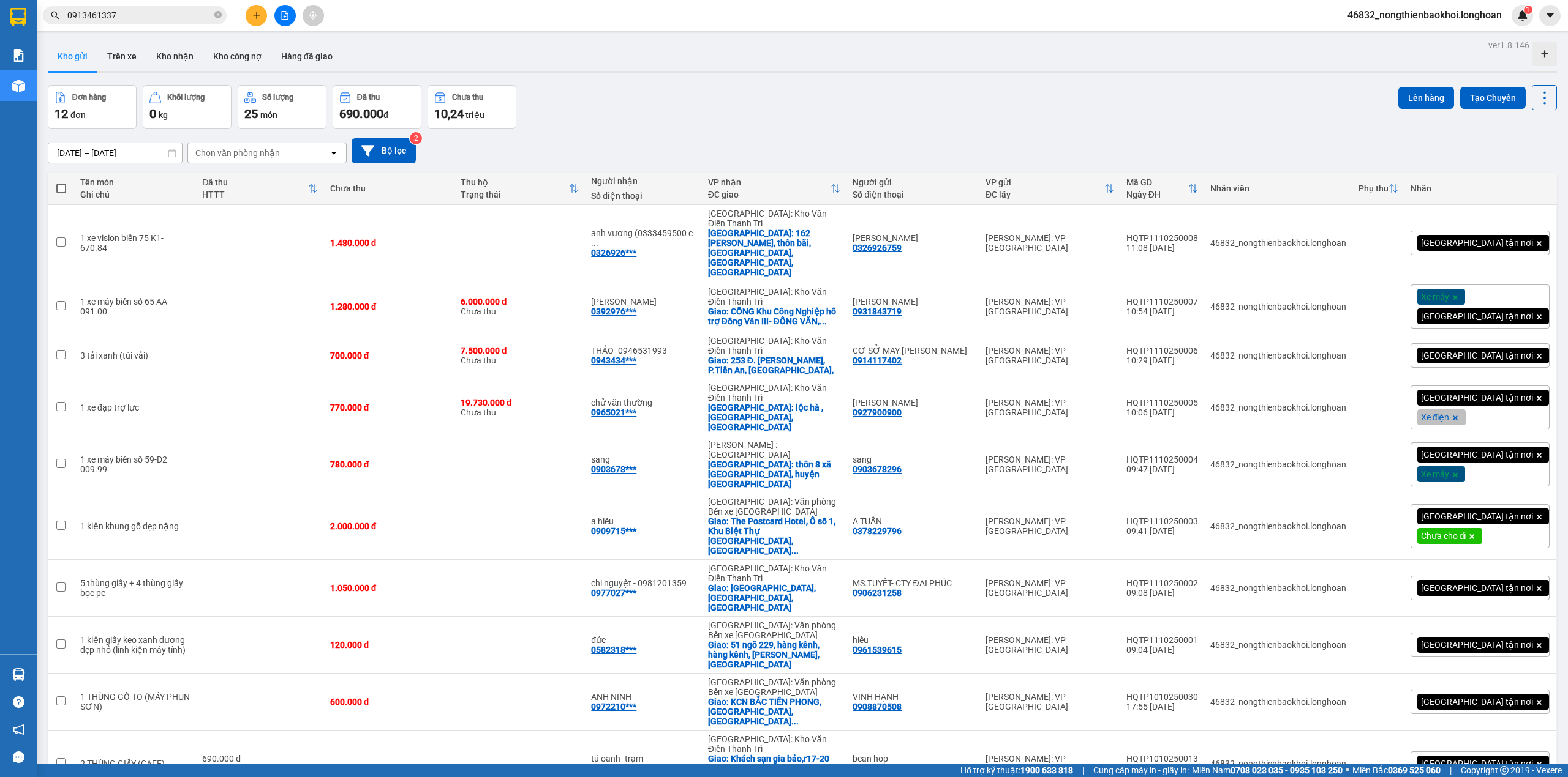
click at [562, 102] on div "Đơn hàng 12 đơn Khối lượng 0 kg Số lượng 25 món Đã thu 690.000 đ Chưa thu 10,24…" at bounding box center [802, 107] width 1509 height 44
click at [552, 84] on div "ver 1.8.146 Kho gửi Trên xe Kho nhận Kho công nợ Hàng đã giao Đơn hàng 12 đơn K…" at bounding box center [802, 439] width 1519 height 805
click at [544, 94] on div "Đơn hàng 12 đơn Khối lượng 0 kg Số lượng 25 món Đã thu 690.000 đ Chưa thu 10,24…" at bounding box center [802, 107] width 1509 height 44
click at [542, 130] on div "[DATE] – [DATE] Press the down arrow key to interact with the calendar and sele…" at bounding box center [802, 150] width 1509 height 43
click at [535, 88] on div "Đơn hàng 12 đơn Khối lượng 0 kg Số lượng 25 món Đã thu 690.000 đ Chưa thu 10,24…" at bounding box center [802, 107] width 1509 height 44
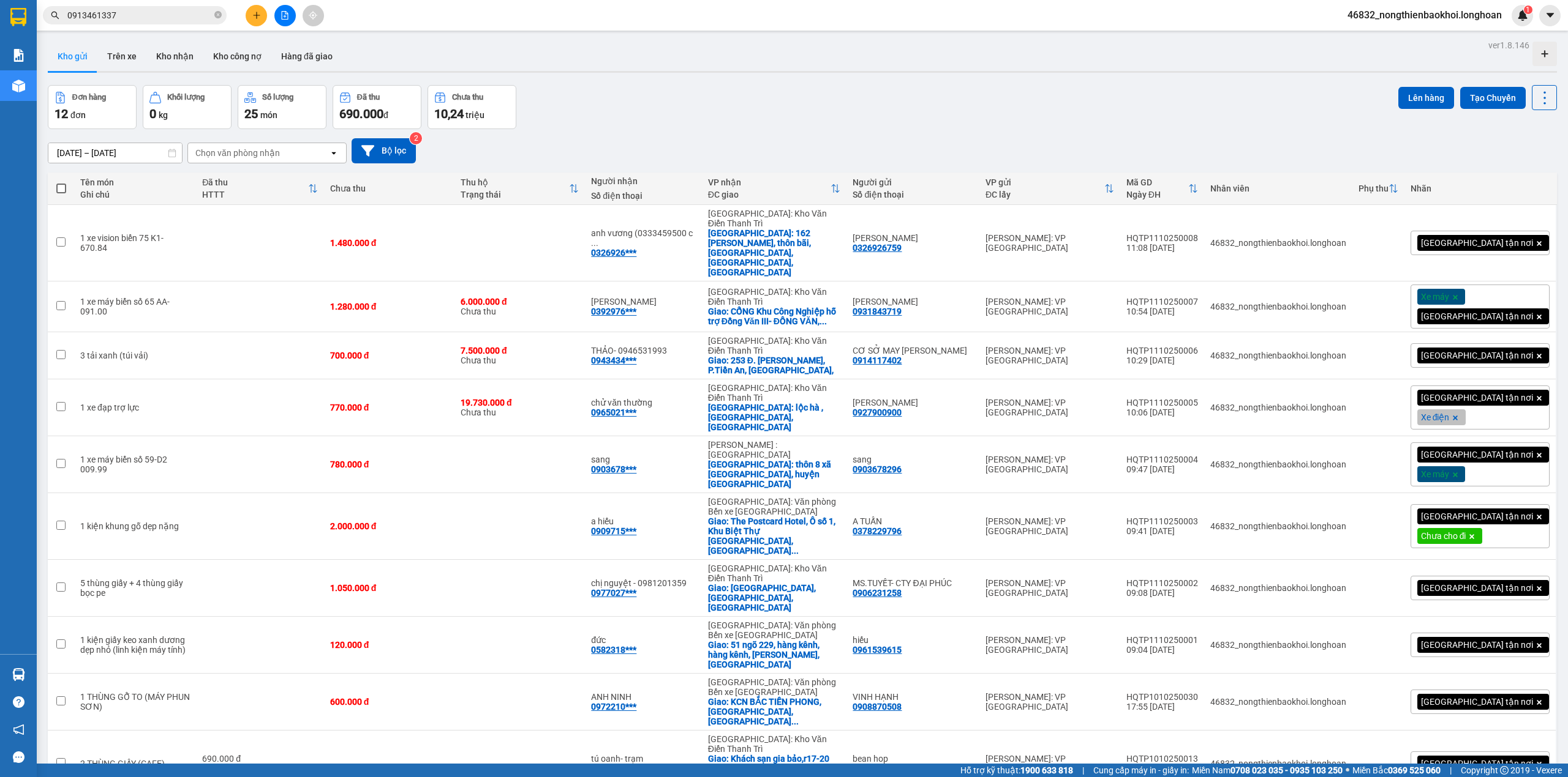
click at [529, 131] on div "[DATE] – [DATE] Press the down arrow key to interact with the calendar and sele…" at bounding box center [802, 150] width 1509 height 43
click at [523, 143] on div "[DATE] – [DATE] Press the down arrow key to interact with the calendar and sele…" at bounding box center [802, 150] width 1509 height 25
click at [523, 76] on div "ver 1.8.146 Kho gửi Trên xe Kho nhận Kho công nợ Hàng đã giao Đơn hàng 12 đơn K…" at bounding box center [802, 439] width 1519 height 805
click at [524, 105] on div "Đơn hàng 12 đơn Khối lượng 0 kg Số lượng 25 món Đã thu 690.000 đ Chưa thu 10,24…" at bounding box center [802, 107] width 1509 height 44
click at [428, 152] on div "[DATE] – [DATE] Press the down arrow key to interact with the calendar and sele…" at bounding box center [802, 150] width 1509 height 25
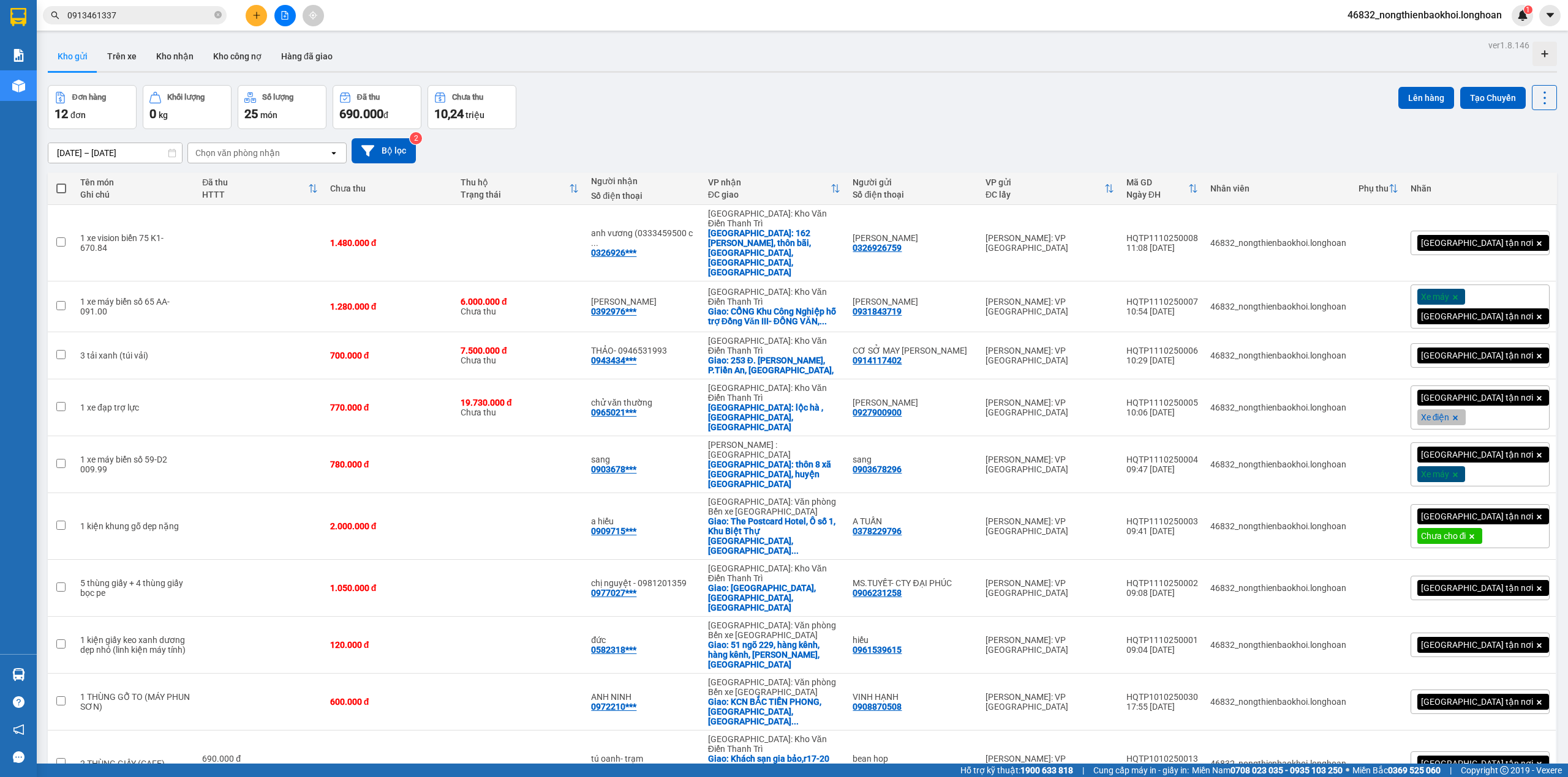
click at [627, 111] on div "Đơn hàng 12 đơn Khối lượng 0 kg Số lượng 25 món Đã thu 690.000 đ Chưa thu 10,24…" at bounding box center [802, 107] width 1509 height 44
click at [592, 91] on div "Đơn hàng 12 đơn Khối lượng 0 kg Số lượng 25 món Đã thu 690.000 đ Chưa thu 10,24…" at bounding box center [802, 107] width 1509 height 44
click at [696, 90] on div "Đơn hàng 12 đơn Khối lượng 0 kg Số lượng 25 món Đã thu 690.000 đ Chưa thu 10,24…" at bounding box center [802, 107] width 1509 height 44
click at [777, 96] on div "Đơn hàng 12 đơn Khối lượng 0 kg Số lượng 25 món Đã thu 690.000 đ Chưa thu 10,24…" at bounding box center [802, 107] width 1509 height 44
click at [787, 90] on div "Đơn hàng 12 đơn Khối lượng 0 kg Số lượng 25 món Đã thu 690.000 đ Chưa thu 10,24…" at bounding box center [802, 107] width 1509 height 44
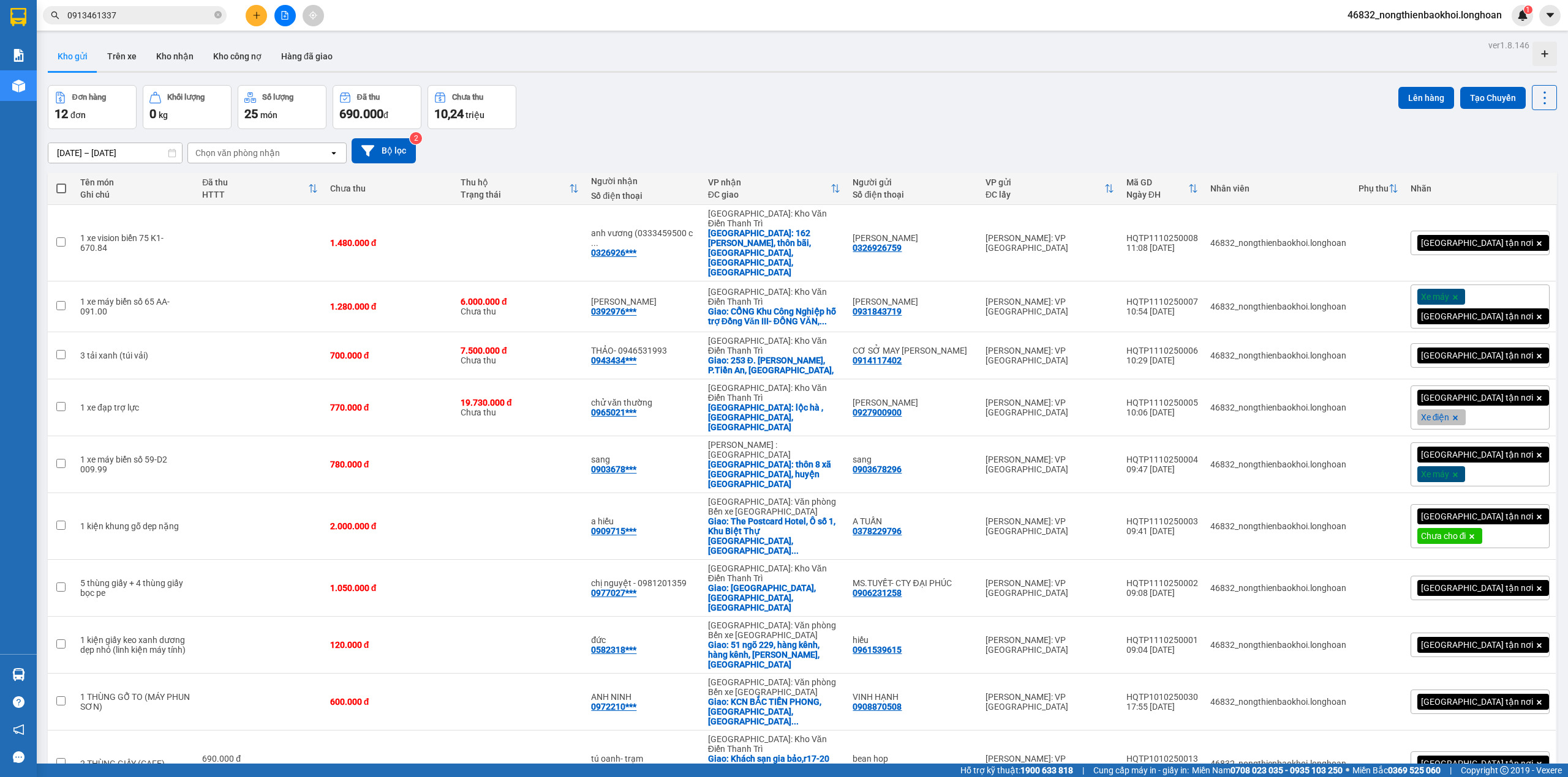
click at [930, 104] on div "Đơn hàng 12 đơn Khối lượng 0 kg Số lượng 25 món Đã thu 690.000 đ Chưa thu 10,24…" at bounding box center [802, 107] width 1509 height 44
click at [603, 77] on div "ver 1.8.146 Kho gửi Trên xe Kho nhận Kho công nợ Hàng đã giao Đơn hàng 12 đơn K…" at bounding box center [802, 439] width 1519 height 805
click at [1499, 234] on div "[GEOGRAPHIC_DATA] tận nơi" at bounding box center [1480, 243] width 139 height 25
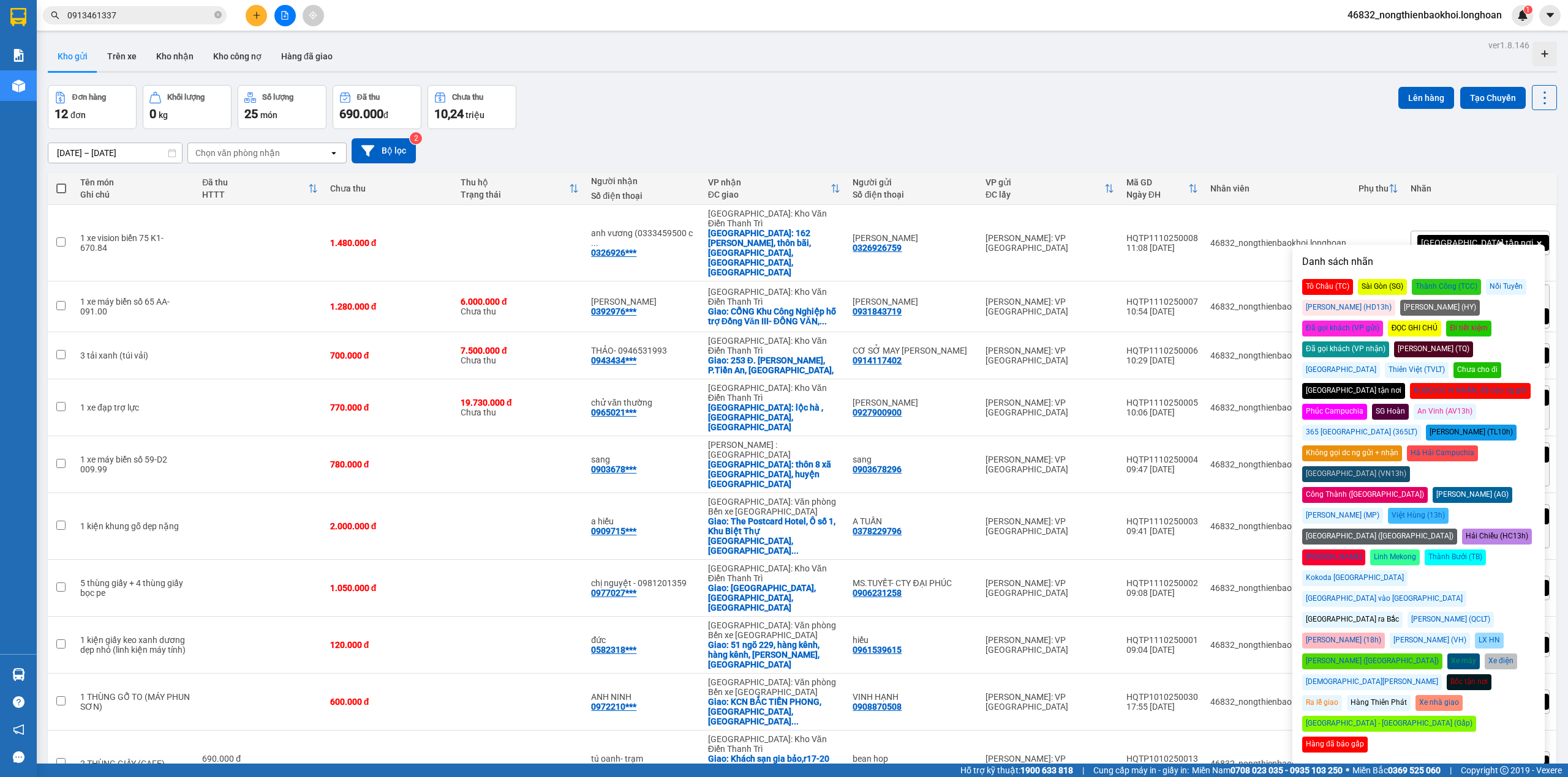
click at [1383, 321] on div "Đã gọi khách (VP gửi)" at bounding box center [1343, 329] width 81 height 16
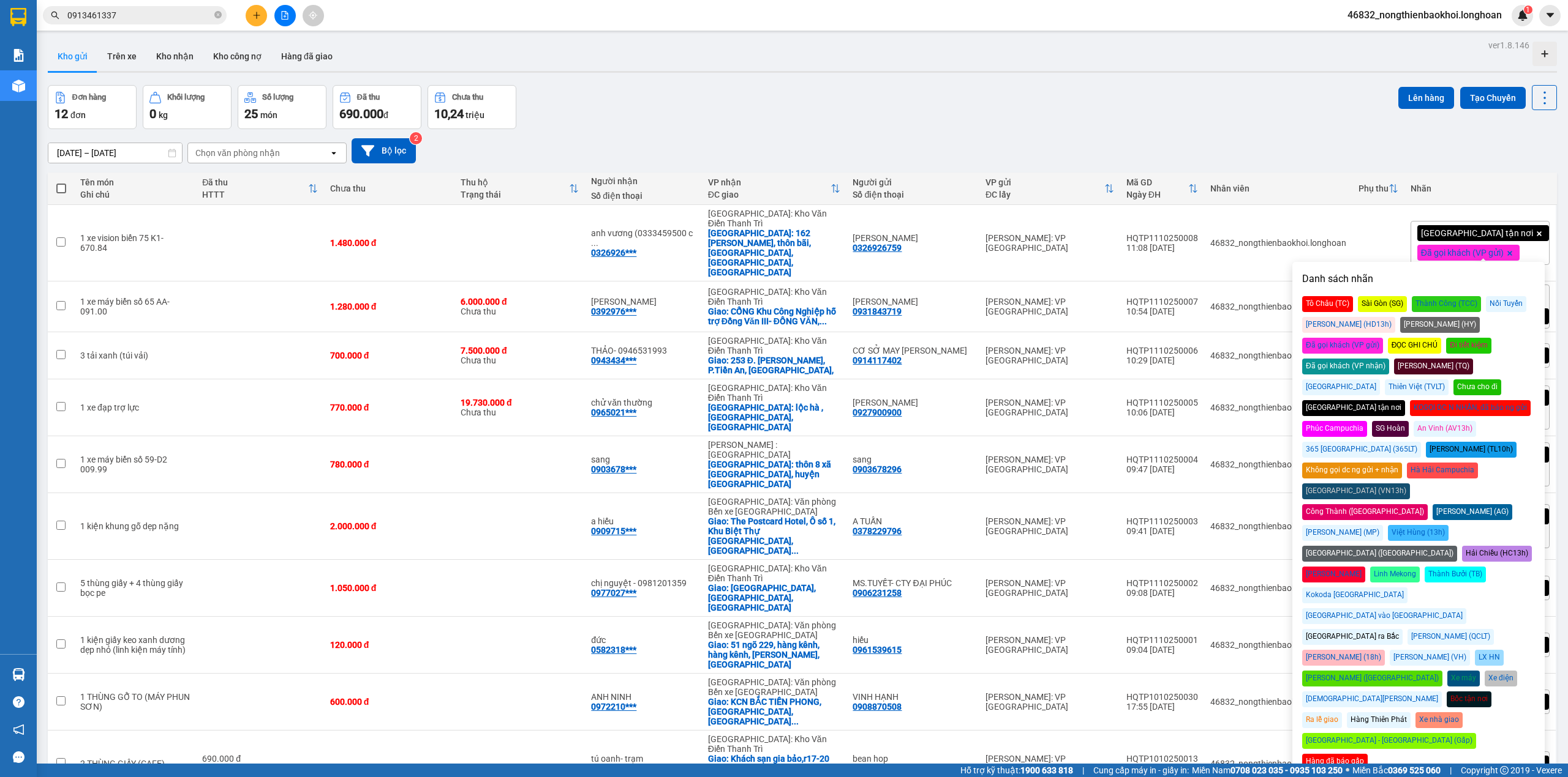
click at [904, 60] on div "Kho gửi Trên xe Kho nhận Kho công nợ Hàng đã giao" at bounding box center [802, 57] width 1509 height 33
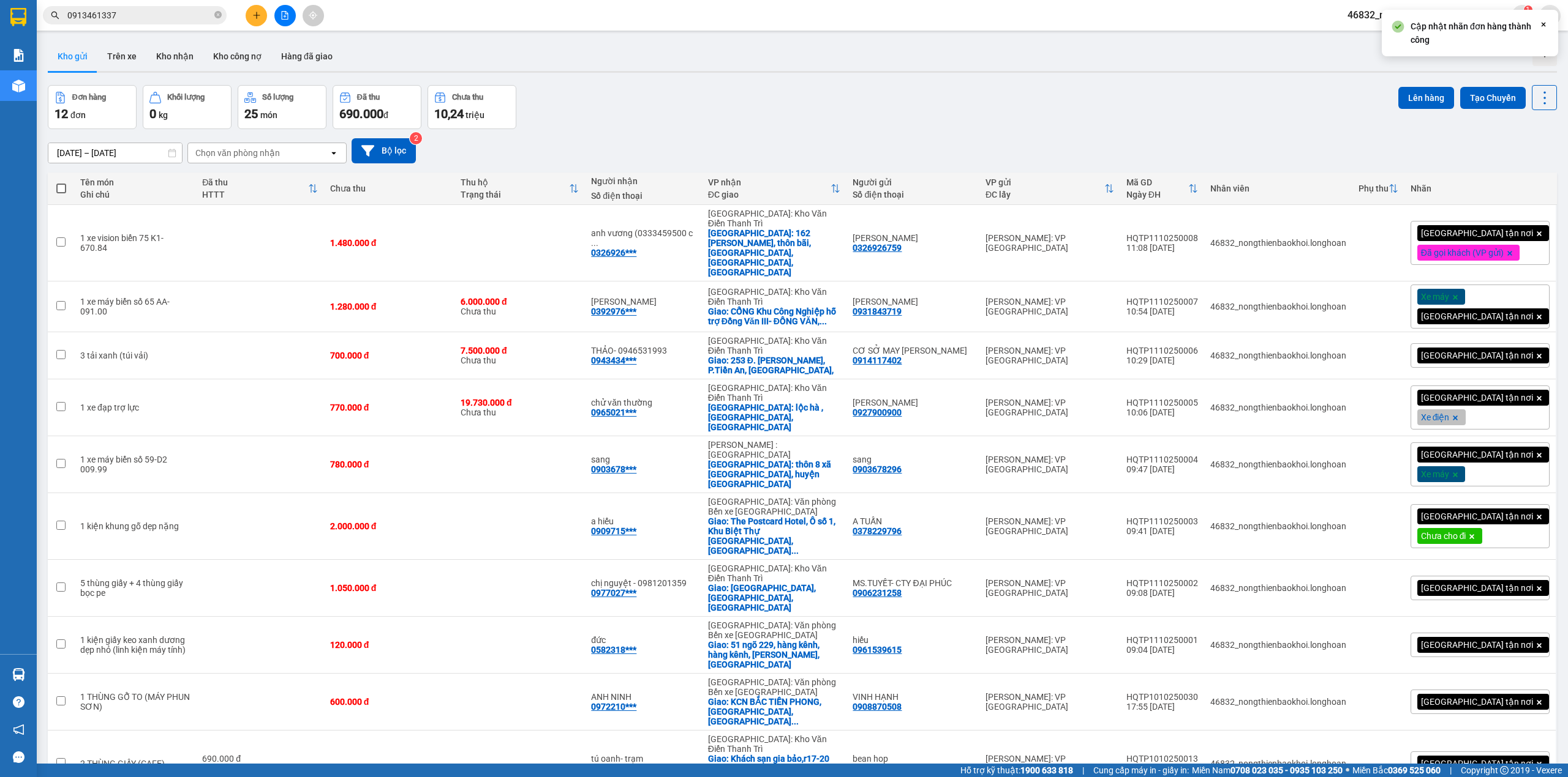
click at [1516, 285] on div "Xe máy Giao tận nơi" at bounding box center [1480, 307] width 139 height 44
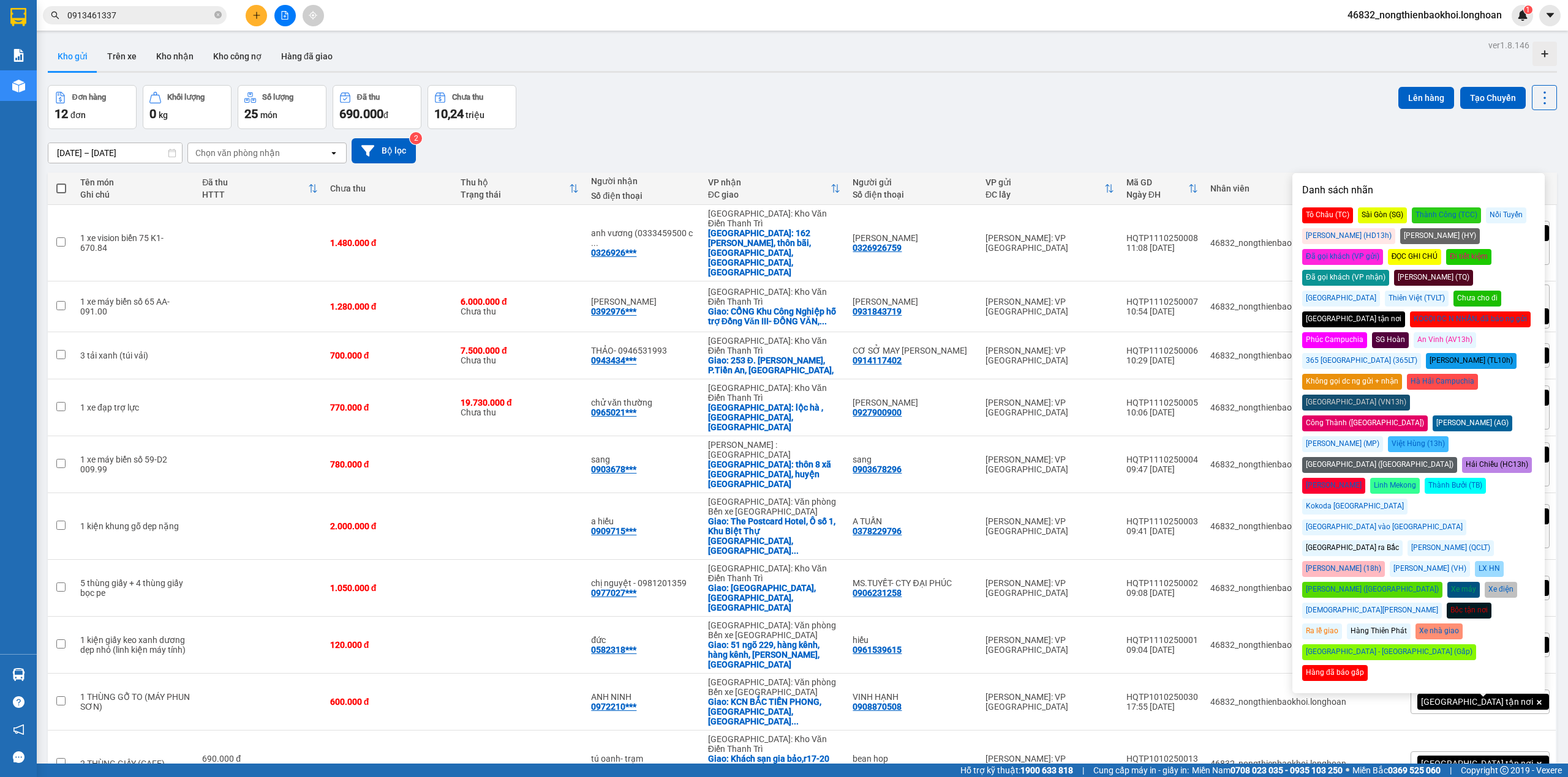
click at [1383, 249] on div "Đã gọi khách (VP gửi)" at bounding box center [1343, 257] width 81 height 16
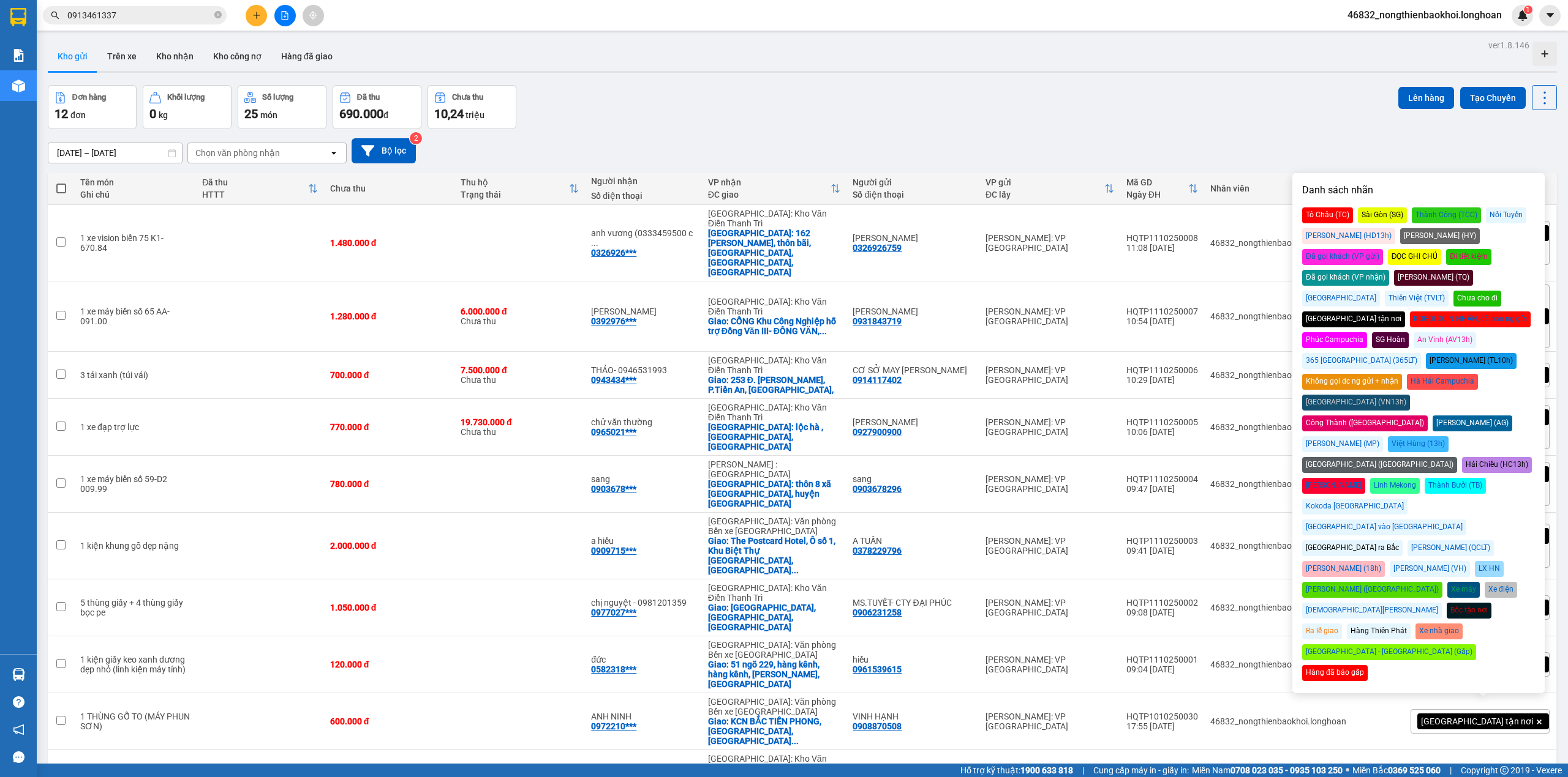
click at [1081, 94] on div "Đơn hàng 12 đơn Khối lượng 0 kg Số lượng 25 món Đã thu 690.000 đ Chưa thu 10,24…" at bounding box center [802, 107] width 1509 height 44
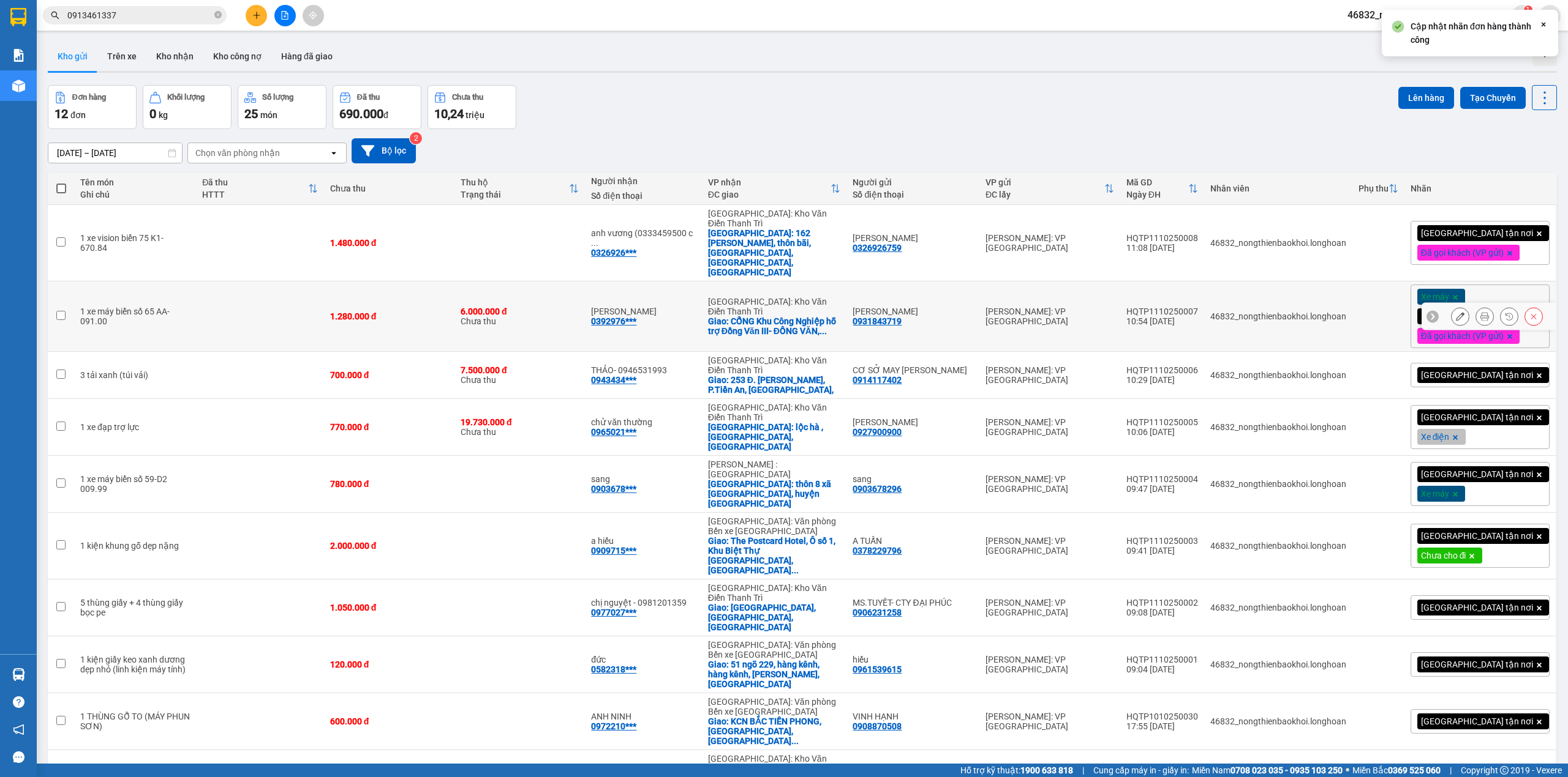
click at [1455, 312] on icon at bounding box center [1460, 316] width 9 height 9
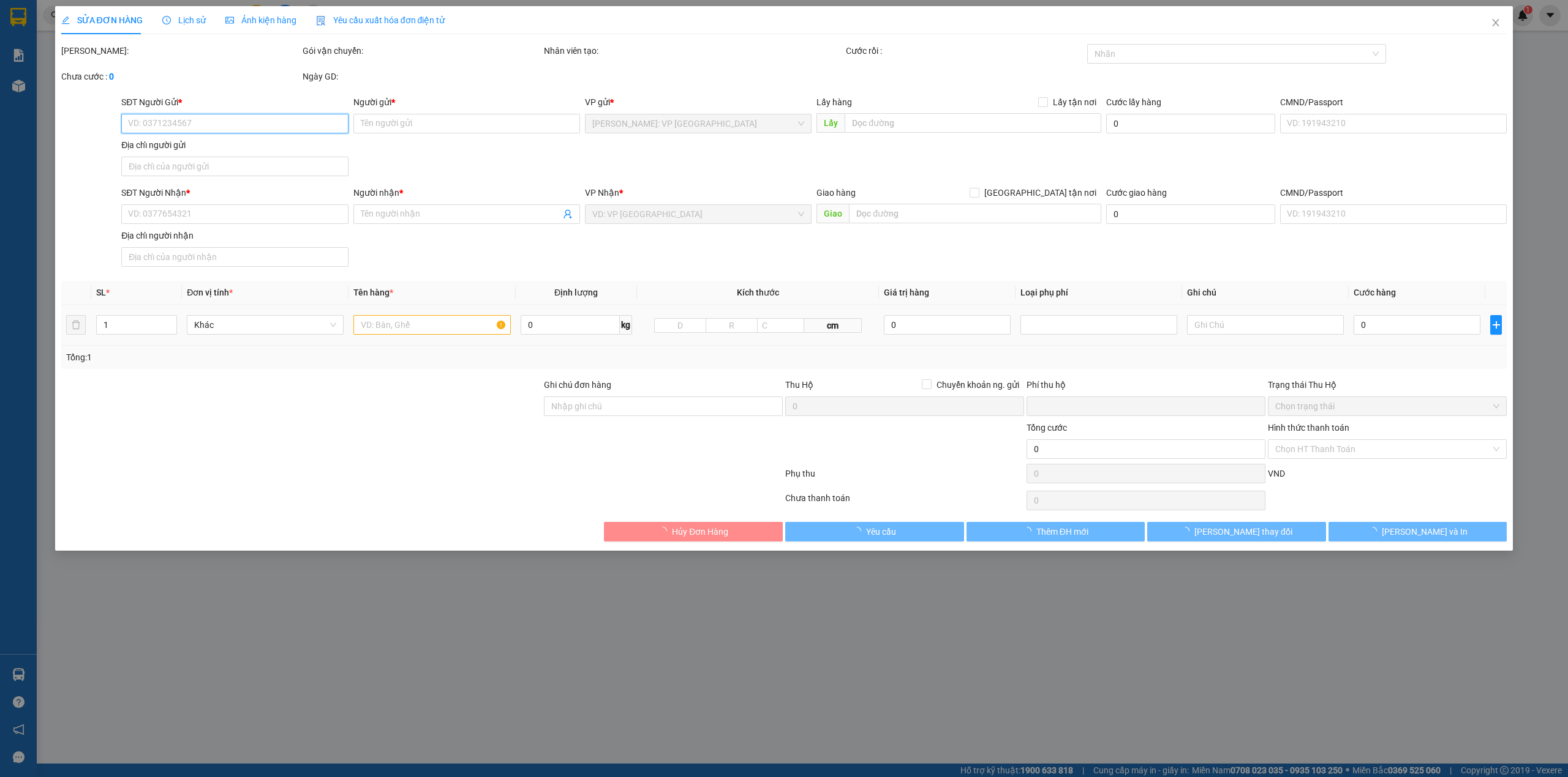
type input "0931843719"
type input "[PERSON_NAME]"
type input "0392976190"
type input "[PERSON_NAME]"
checkbox input "true"
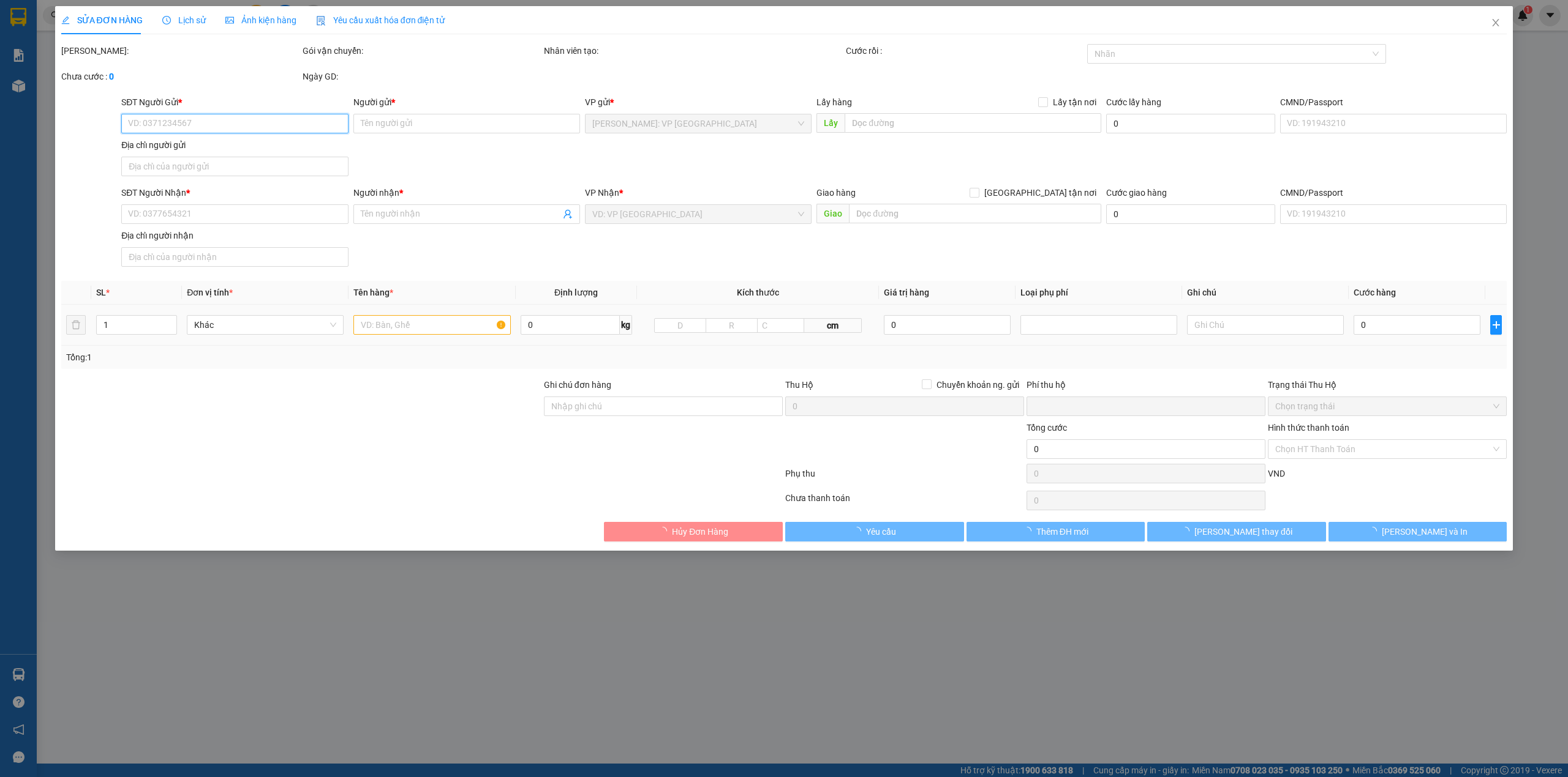
type input "CỔNG Khu Công Nghiệp hỗ trợ Đồng Văn III- ĐỒNG VĂN, DUY TIÊN, [GEOGRAPHIC_DATA]"
type input "CHÌA KHÓA + CAVET THEO XE"
type input "1.280.000"
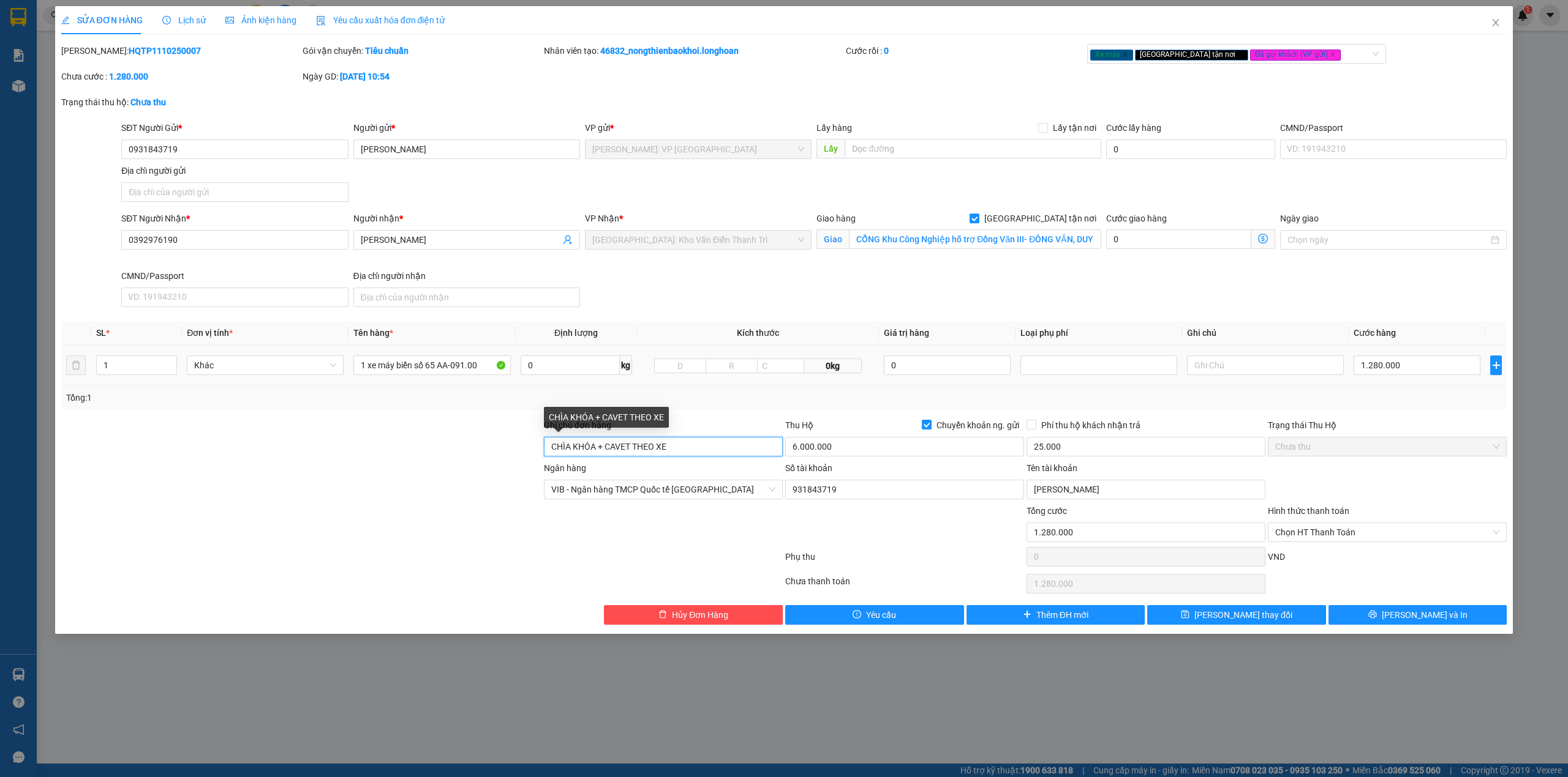
click at [703, 448] on input "CHÌA KHÓA + CAVET THEO XE" at bounding box center [663, 447] width 239 height 19
click at [1319, 47] on div "Xe máy [GEOGRAPHIC_DATA] tận nơi Đã gọi khách (VP gửi)" at bounding box center [1231, 54] width 281 height 15
type input "CHÌA KHÓA + CAVET THEO XE báo khách trước 1 ngày để khách nhận nhé ạ"
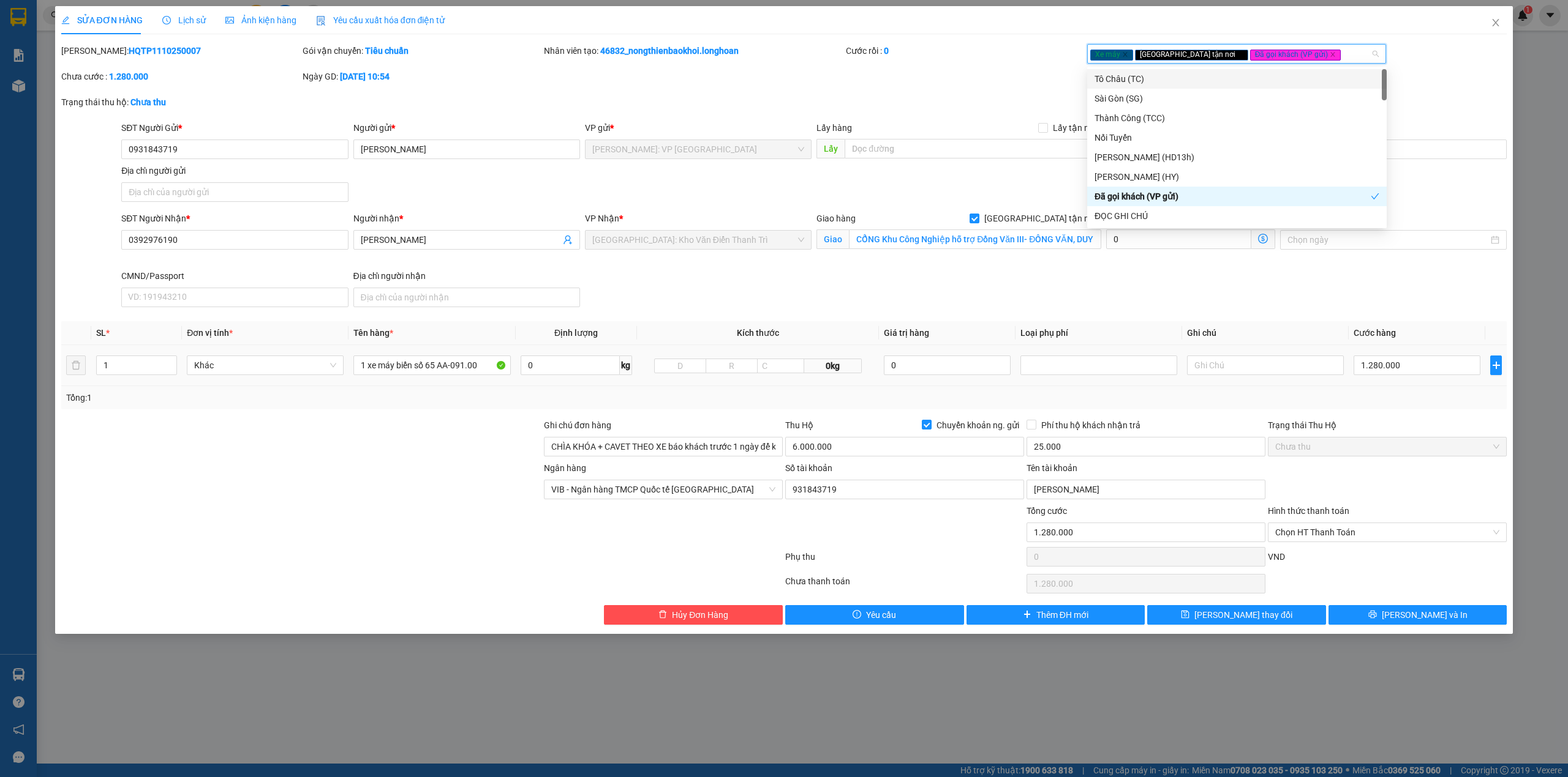
type input "d"
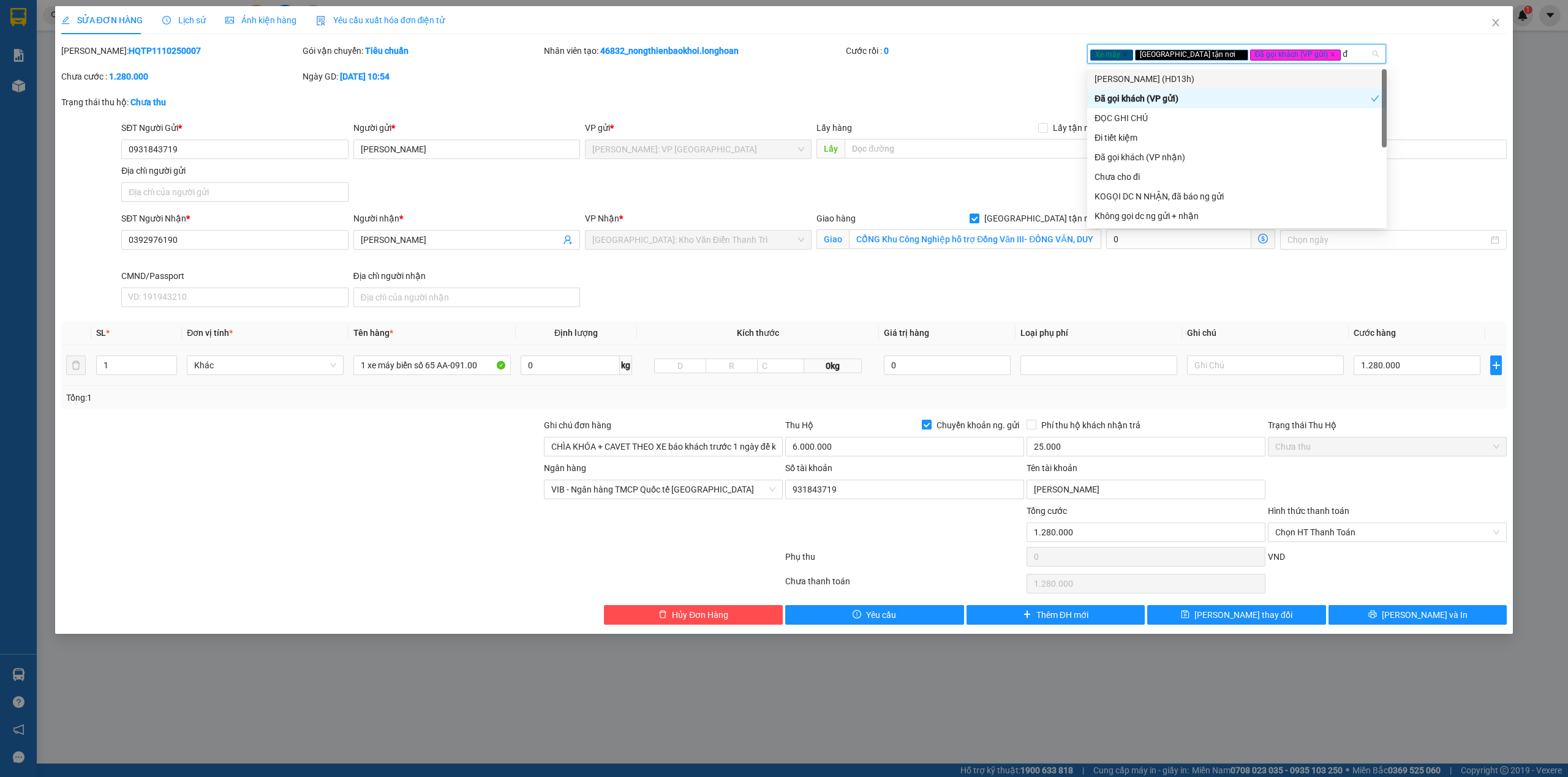
type input "đo"
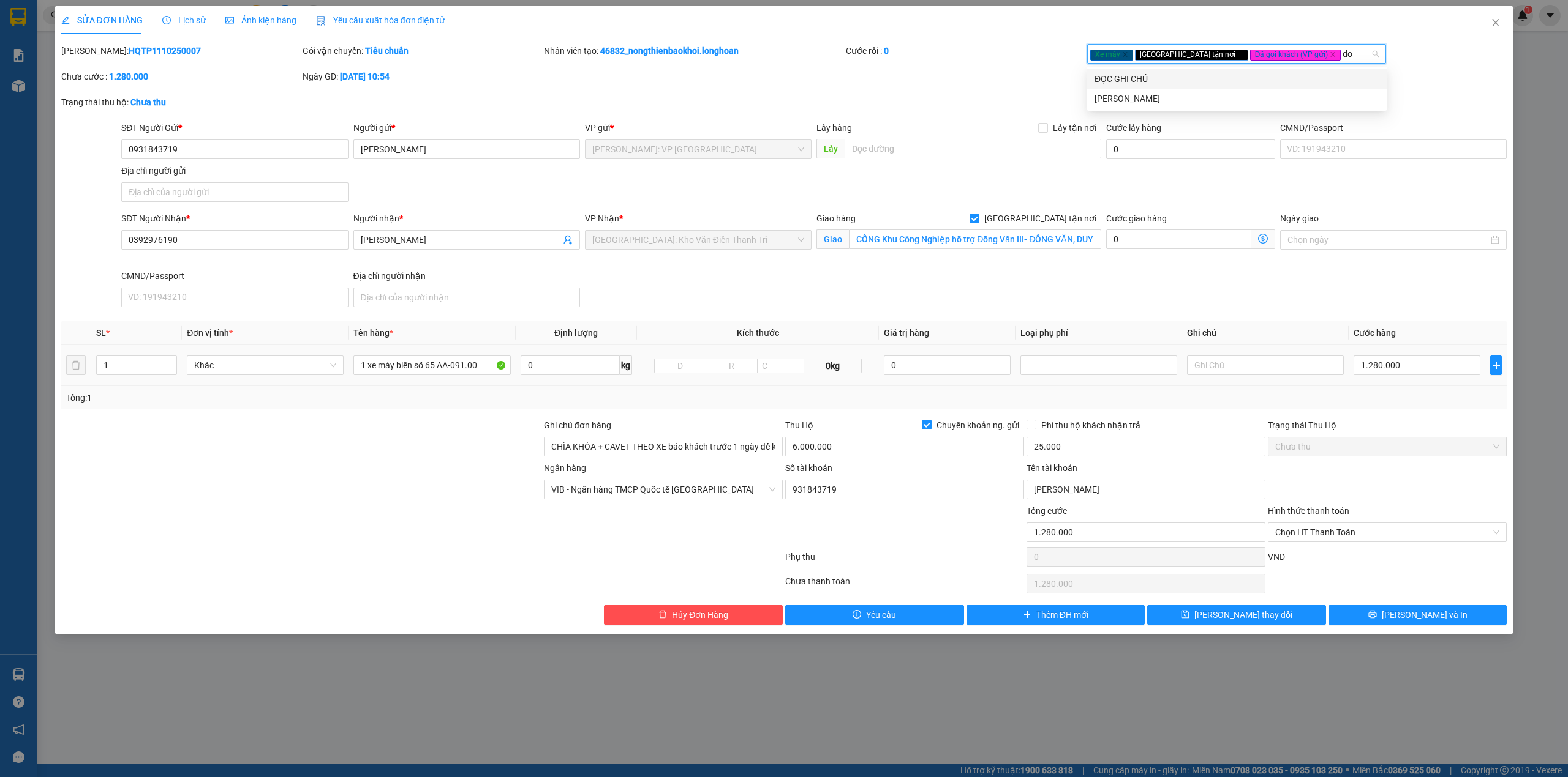
click at [1169, 80] on div "ĐỌC GHI CHÚ" at bounding box center [1236, 78] width 285 height 13
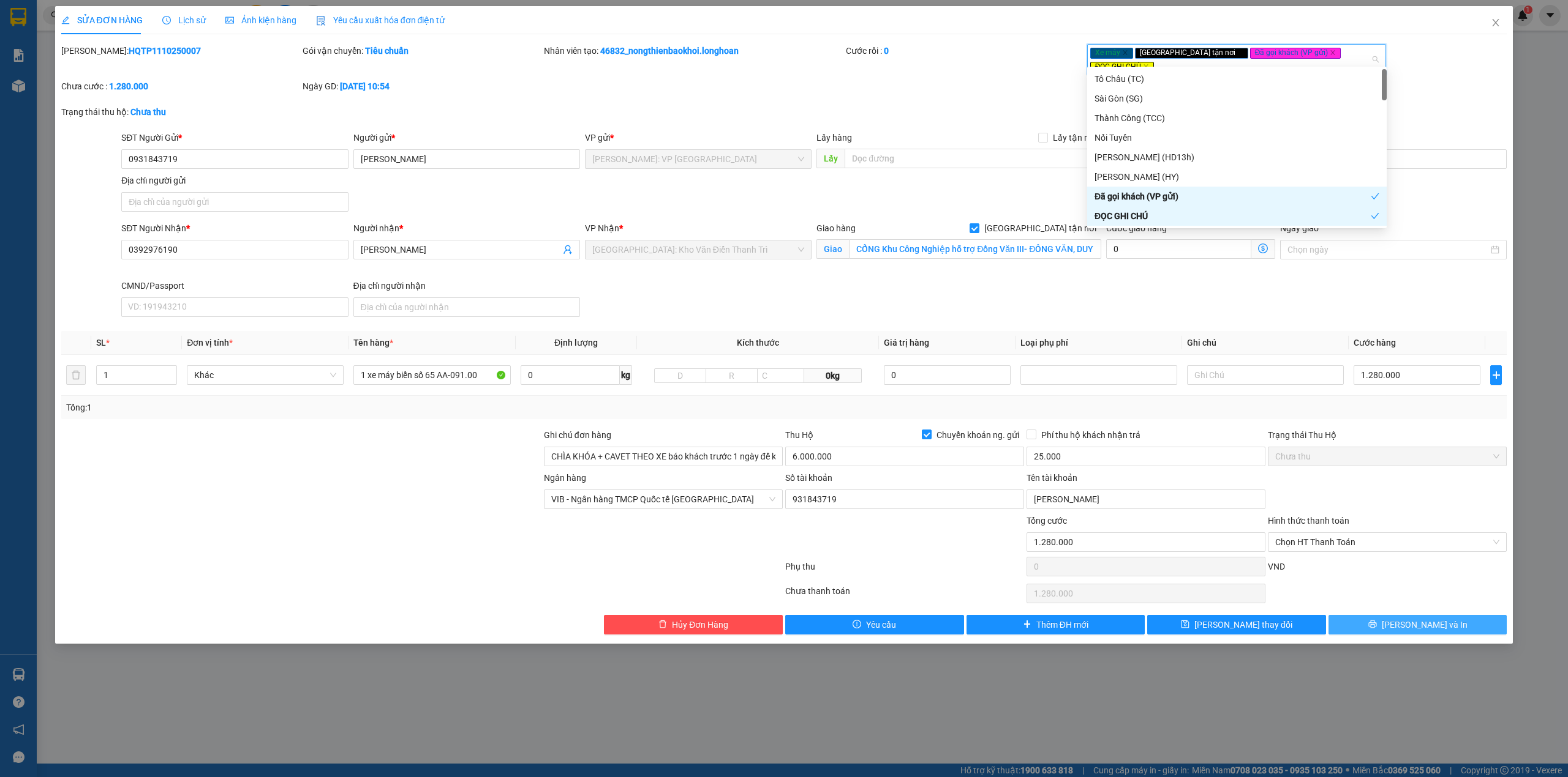
click at [1377, 620] on icon "printer" at bounding box center [1373, 624] width 9 height 9
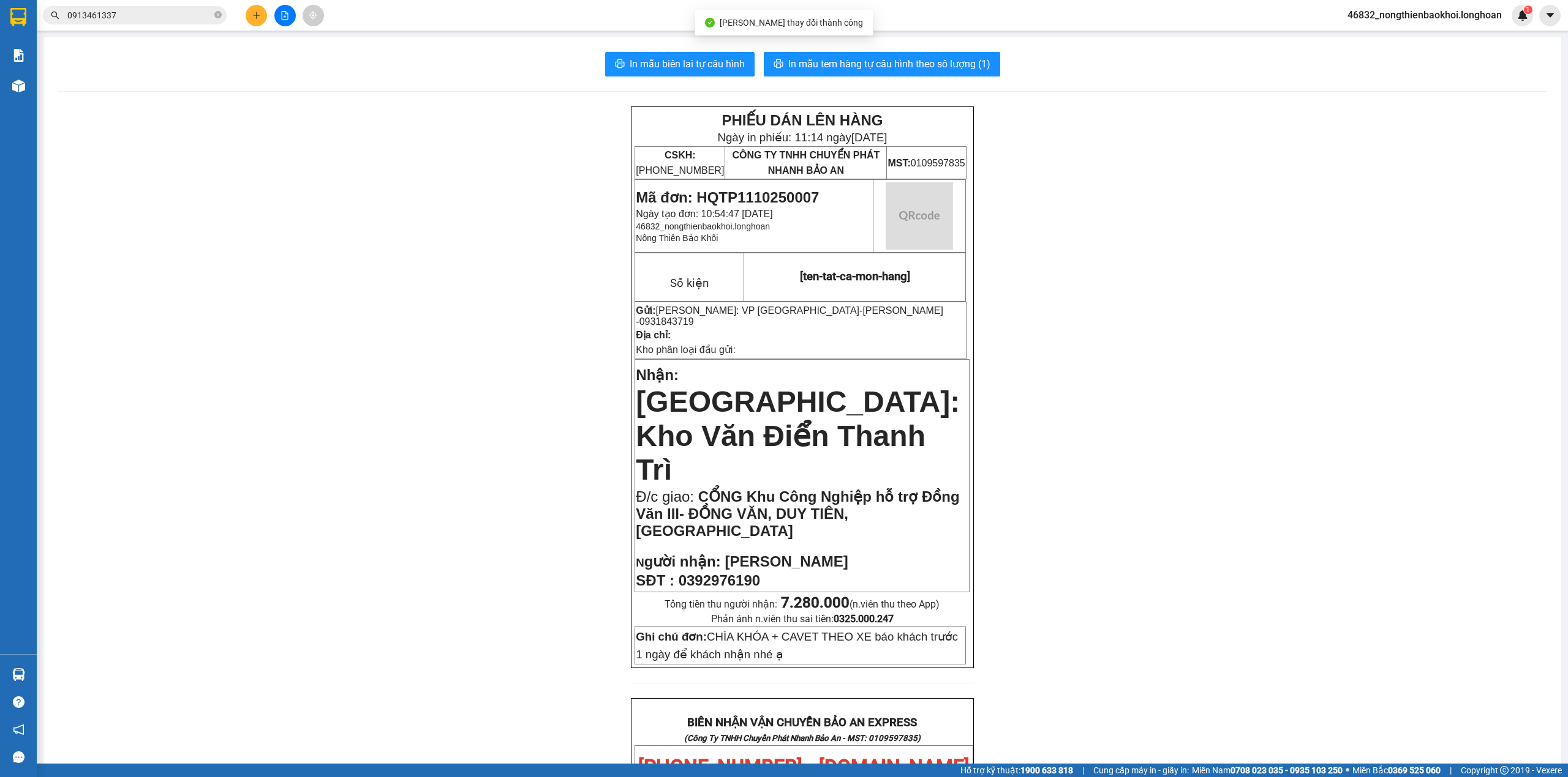
click at [464, 234] on div "PHIẾU DÁN LÊN HÀNG Ngày in phiếu: 11:14 [DATE] CSKH: [PHONE_NUMBER] CÔNG TY TNH…" at bounding box center [802, 768] width 1488 height 1324
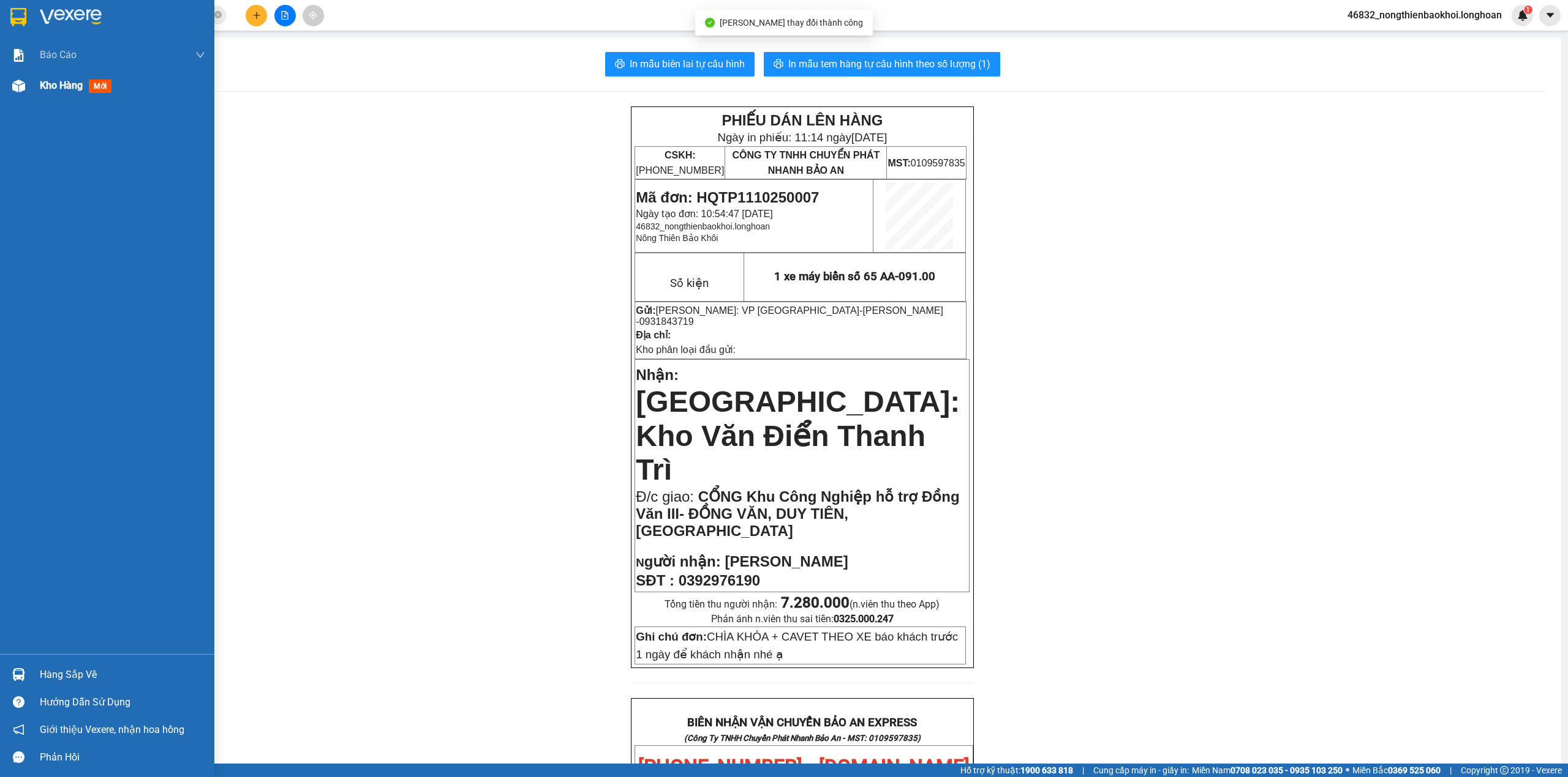
click at [11, 91] on div at bounding box center [18, 86] width 21 height 21
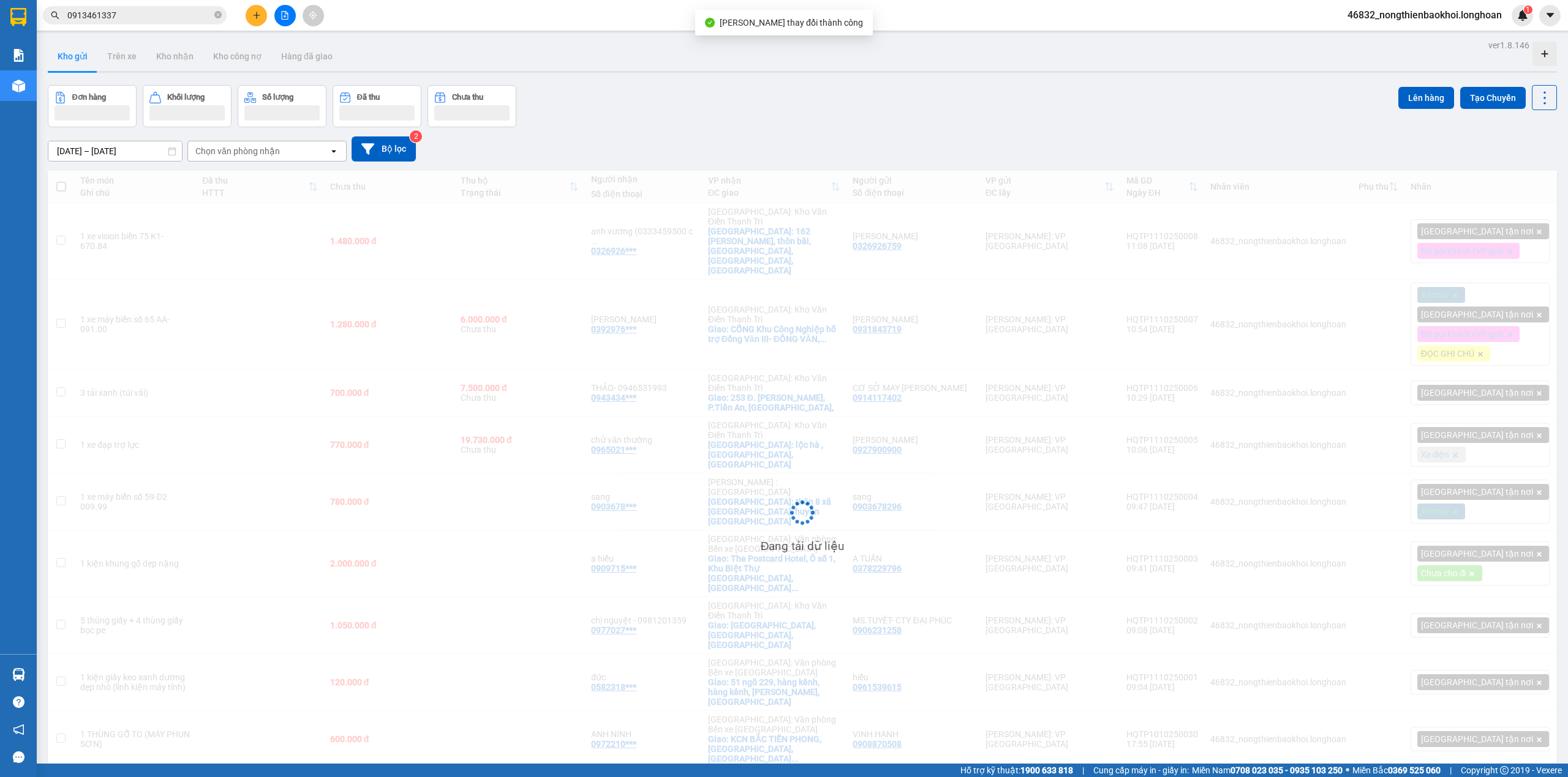
click at [860, 112] on div "Đơn hàng Khối lượng Số lượng Đã thu Chưa thu Lên hàng Tạo Chuyến" at bounding box center [802, 106] width 1509 height 42
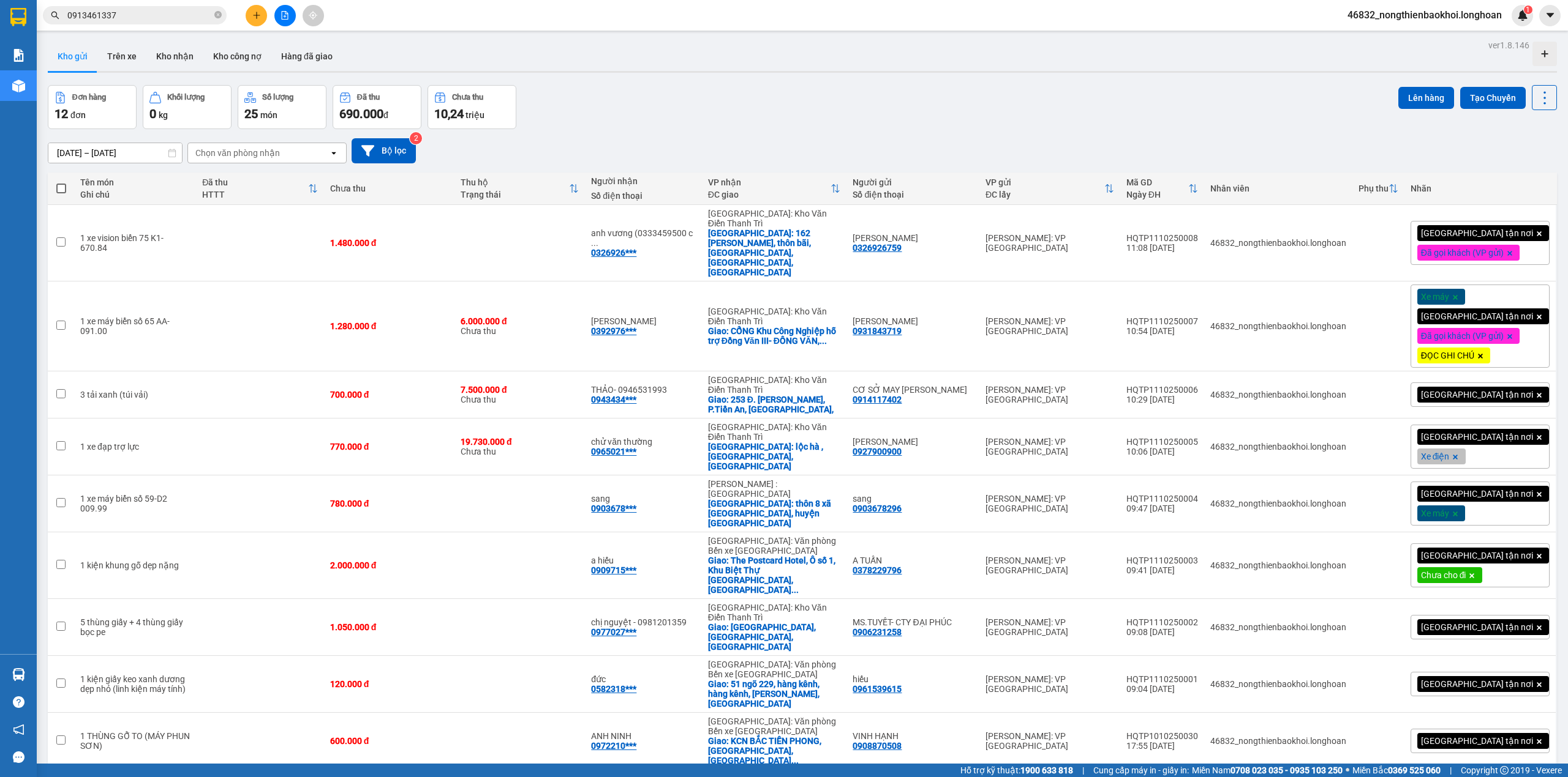
click at [863, 112] on div "Đơn hàng 12 đơn Khối lượng 0 kg Số lượng 25 món Đã thu 690.000 đ Chưa thu 10,24…" at bounding box center [802, 107] width 1509 height 44
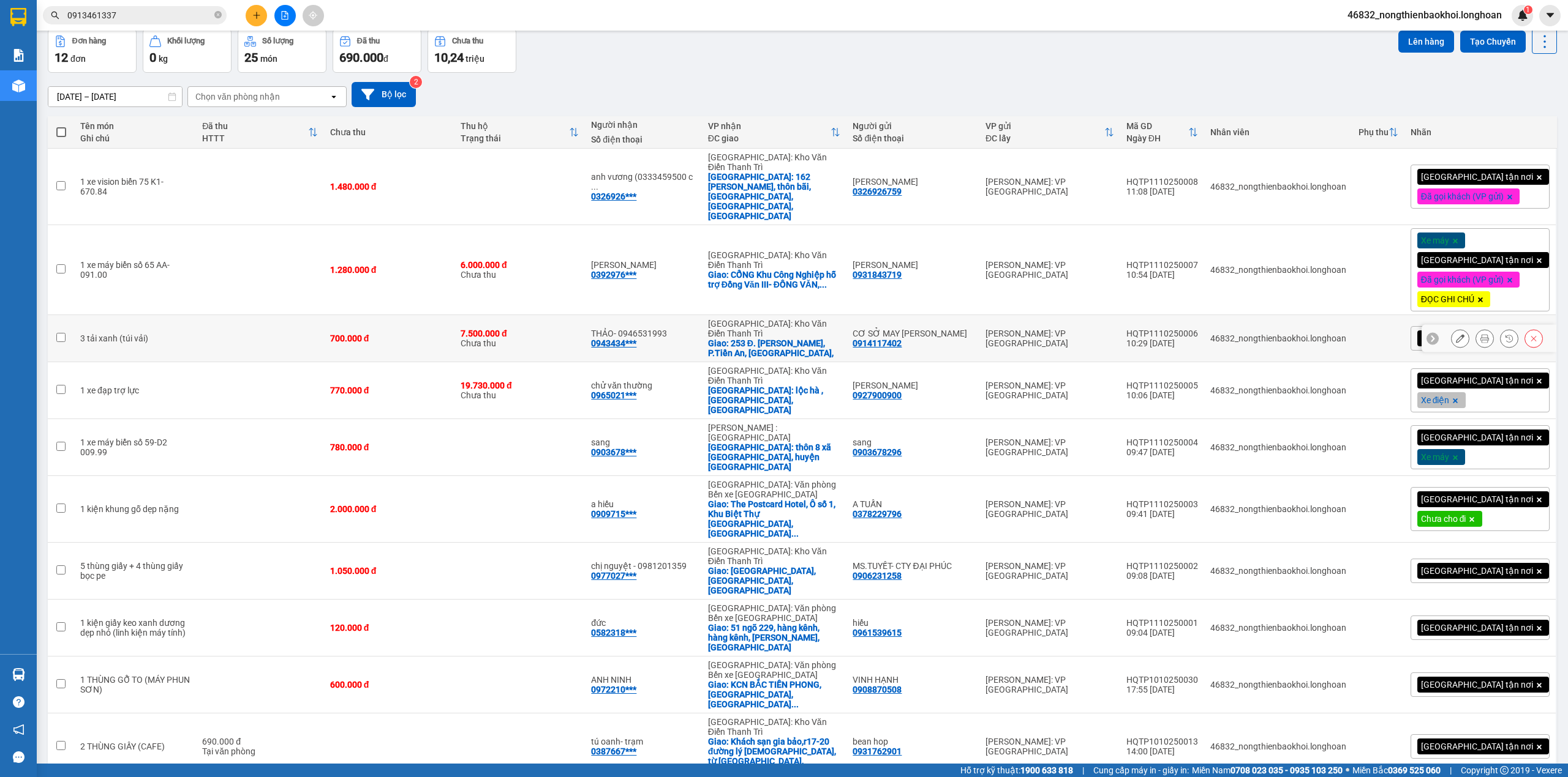
click at [677, 329] on div "THẢO- 0946531993" at bounding box center [643, 333] width 104 height 10
checkbox input "false"
copy div "0946531993"
click at [1480, 328] on button at bounding box center [1484, 338] width 17 height 21
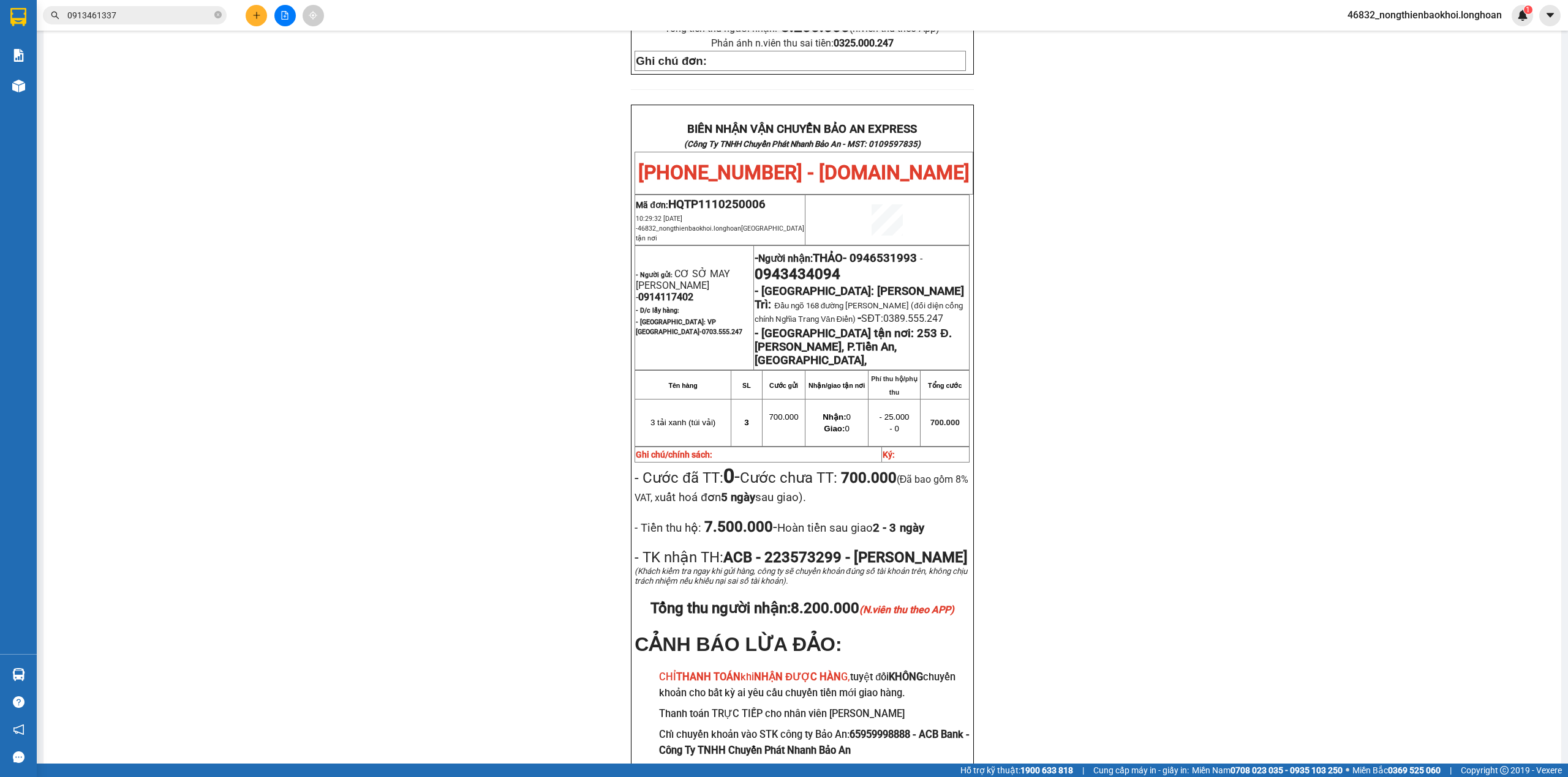
scroll to position [562, 0]
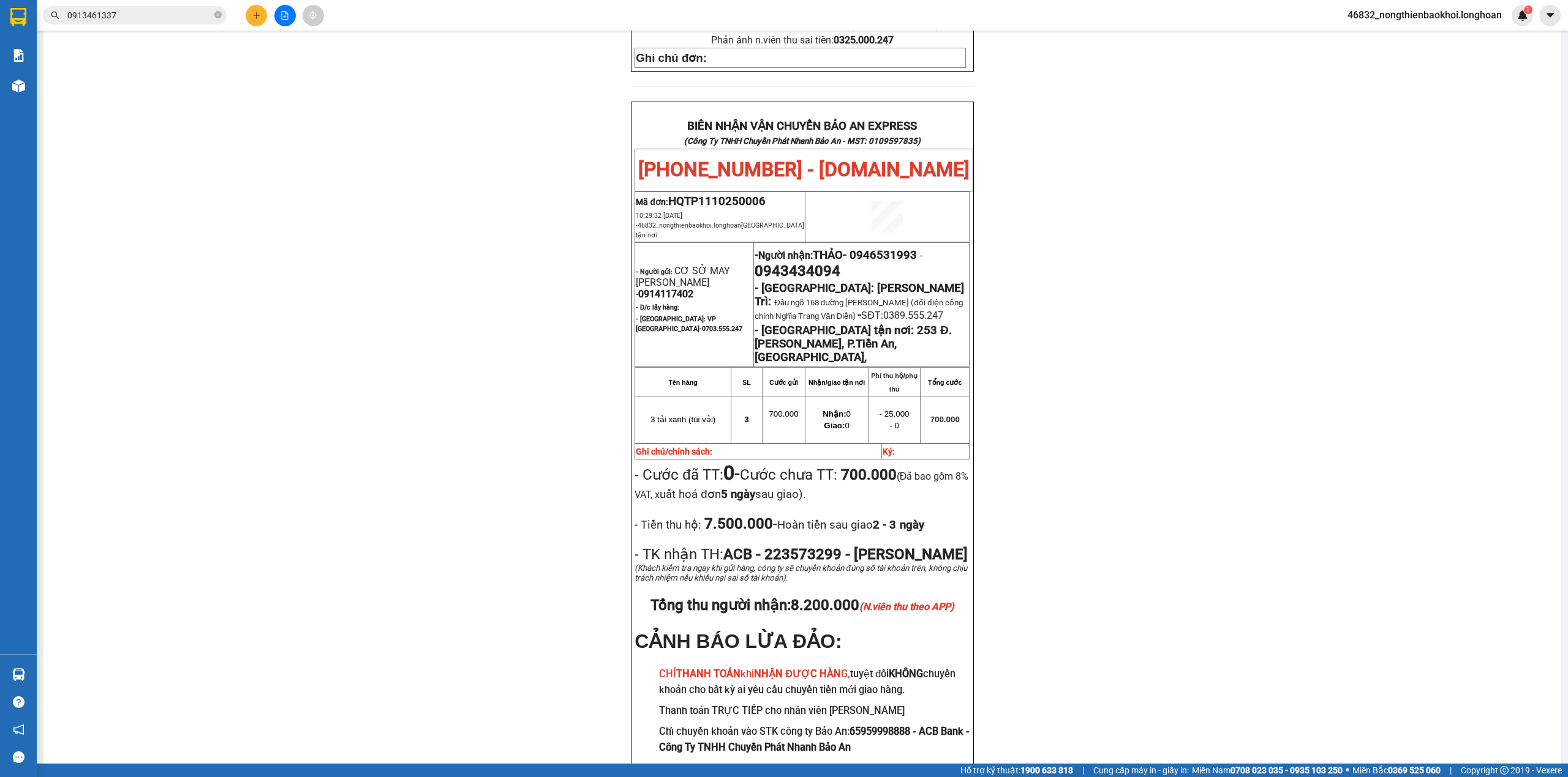
click at [414, 356] on div "PHIẾU DÁN LÊN HÀNG Ngày in phiếu: 11:14 [DATE] CSKH: [PHONE_NUMBER] CÔNG TY TNH…" at bounding box center [802, 177] width 1488 height 1265
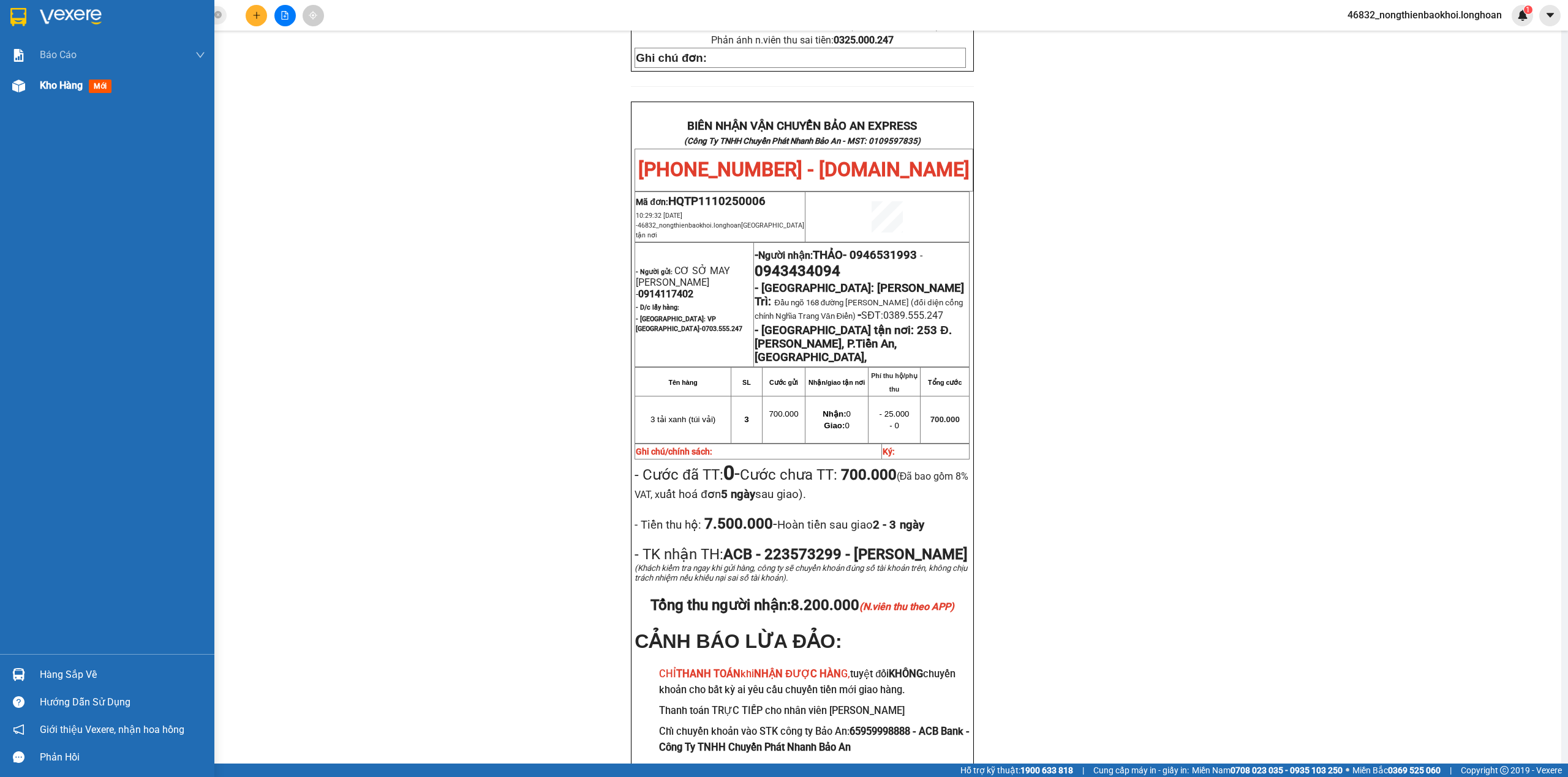
click at [23, 89] on img at bounding box center [18, 86] width 13 height 13
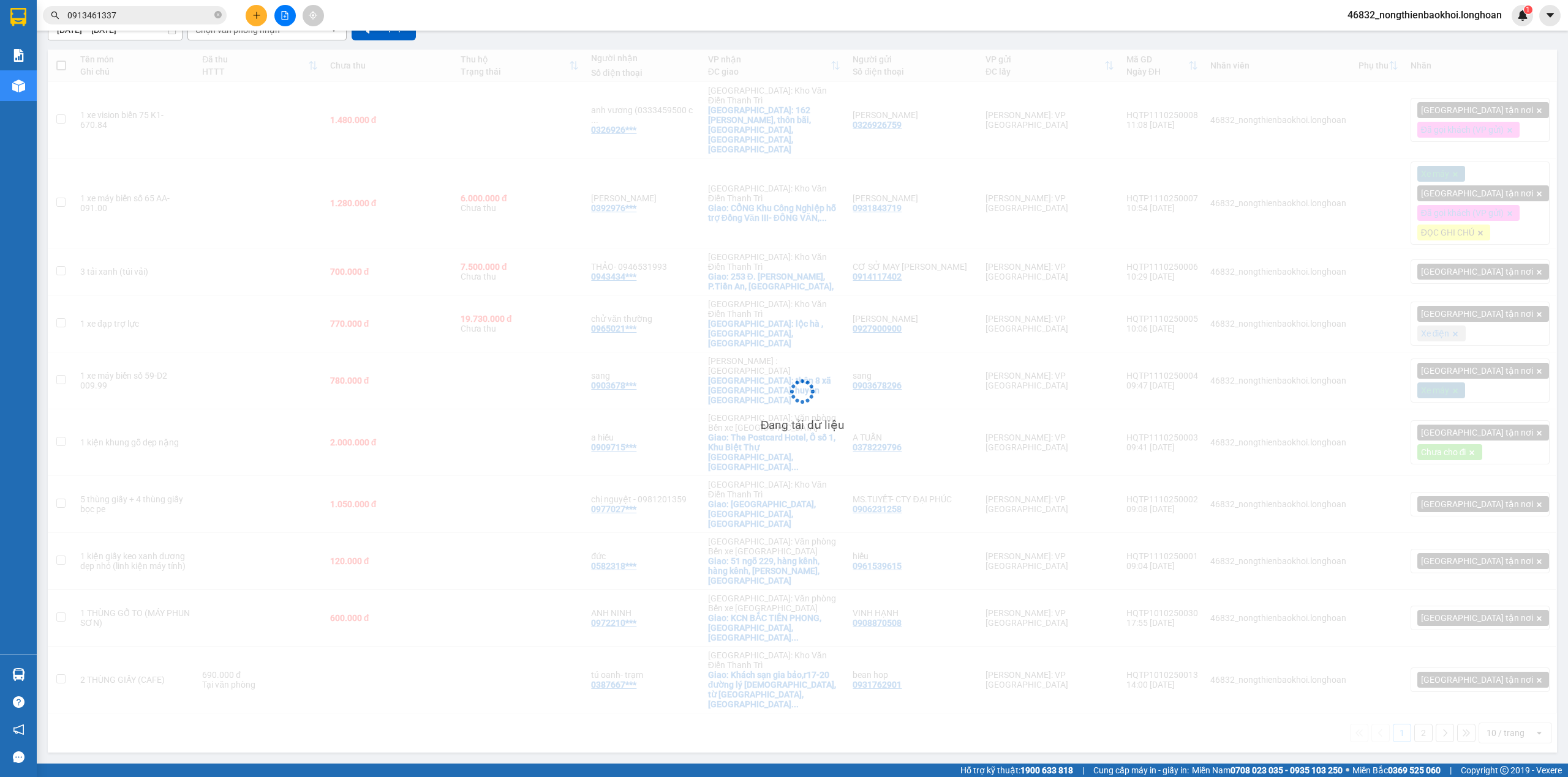
scroll to position [56, 0]
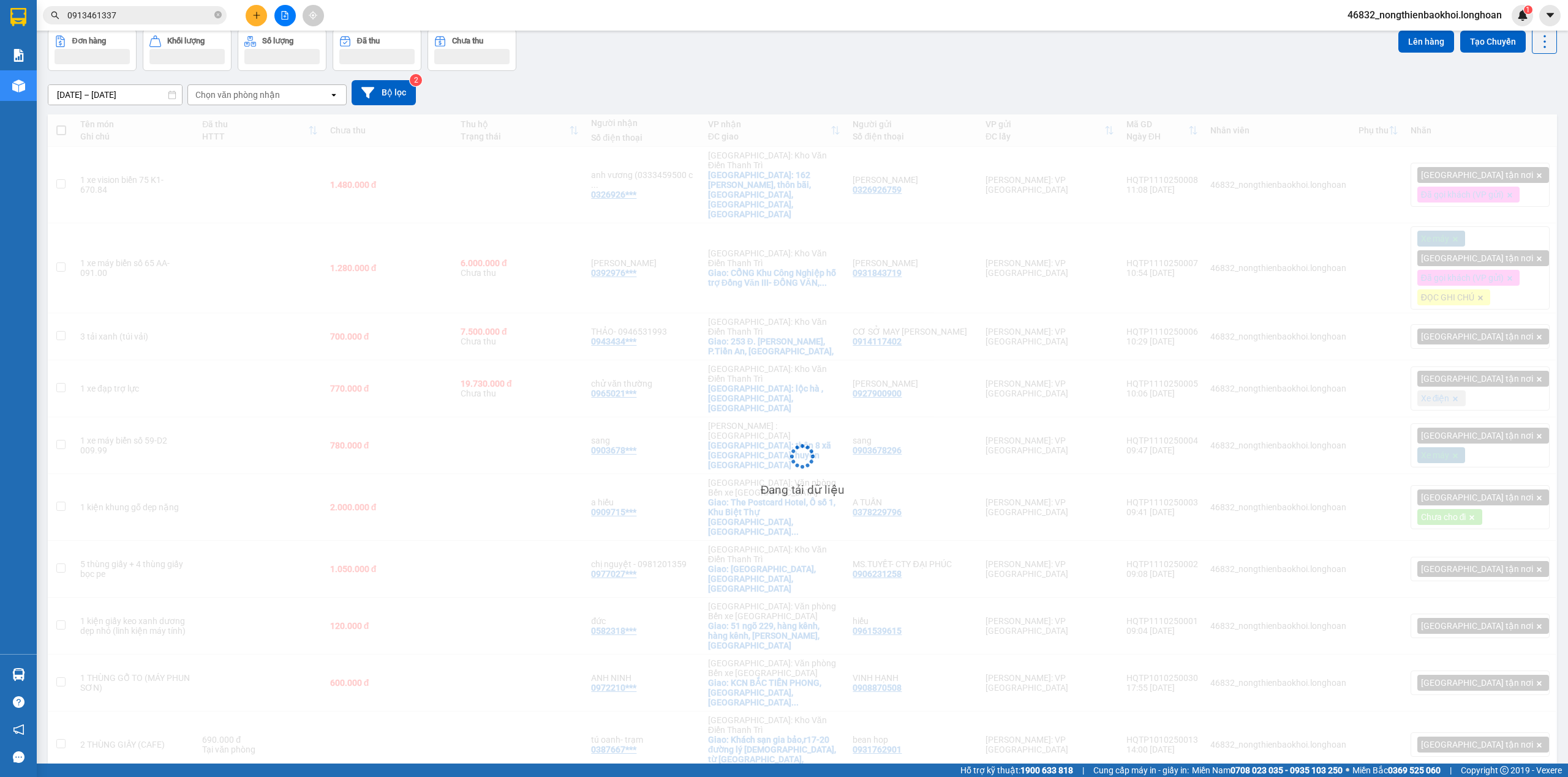
click at [824, 86] on div "[DATE] – [DATE] Press the down arrow key to interact with the calendar and sele…" at bounding box center [802, 92] width 1509 height 25
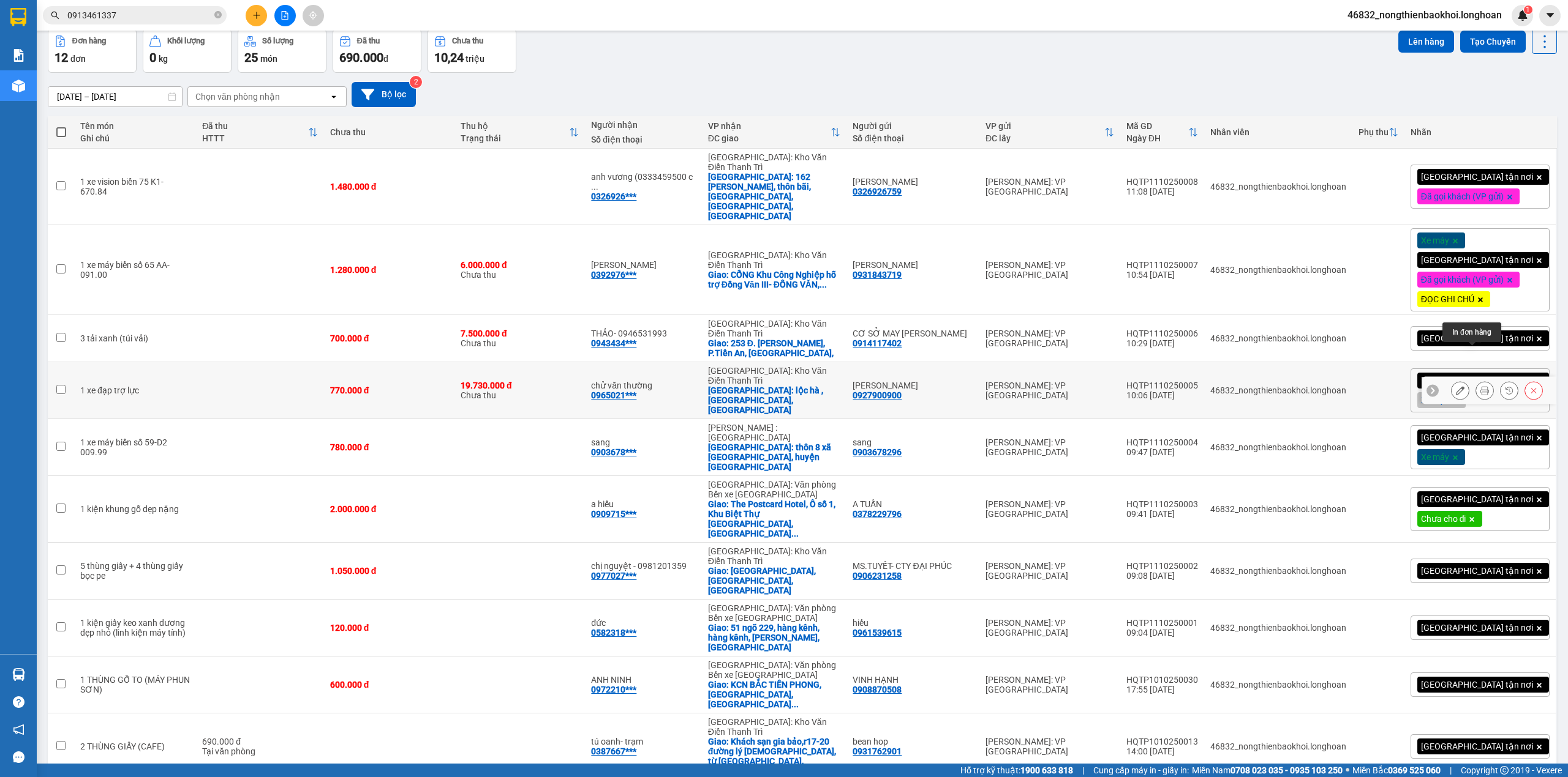
click at [1480, 386] on icon at bounding box center [1484, 390] width 9 height 9
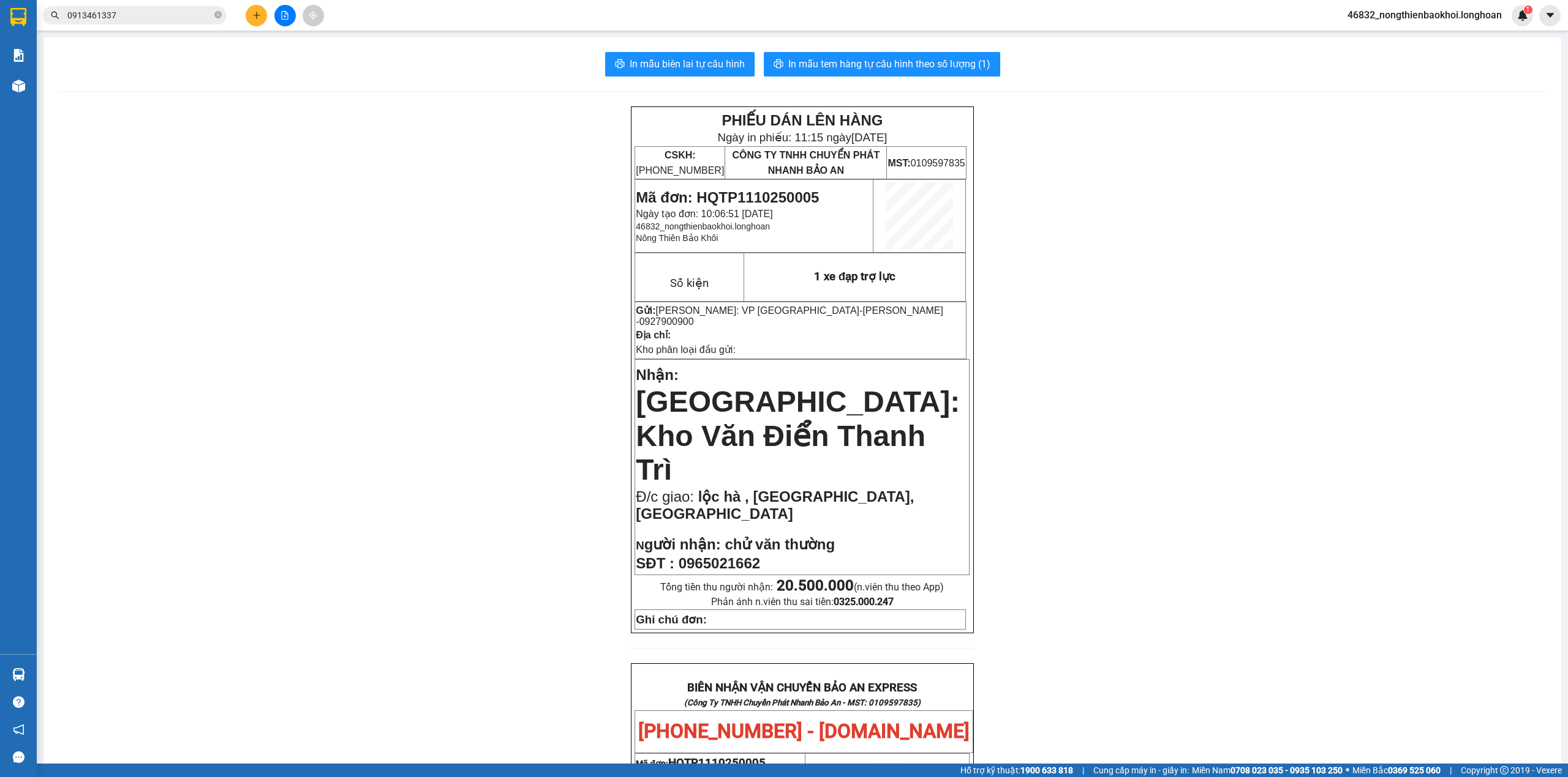
scroll to position [163, 0]
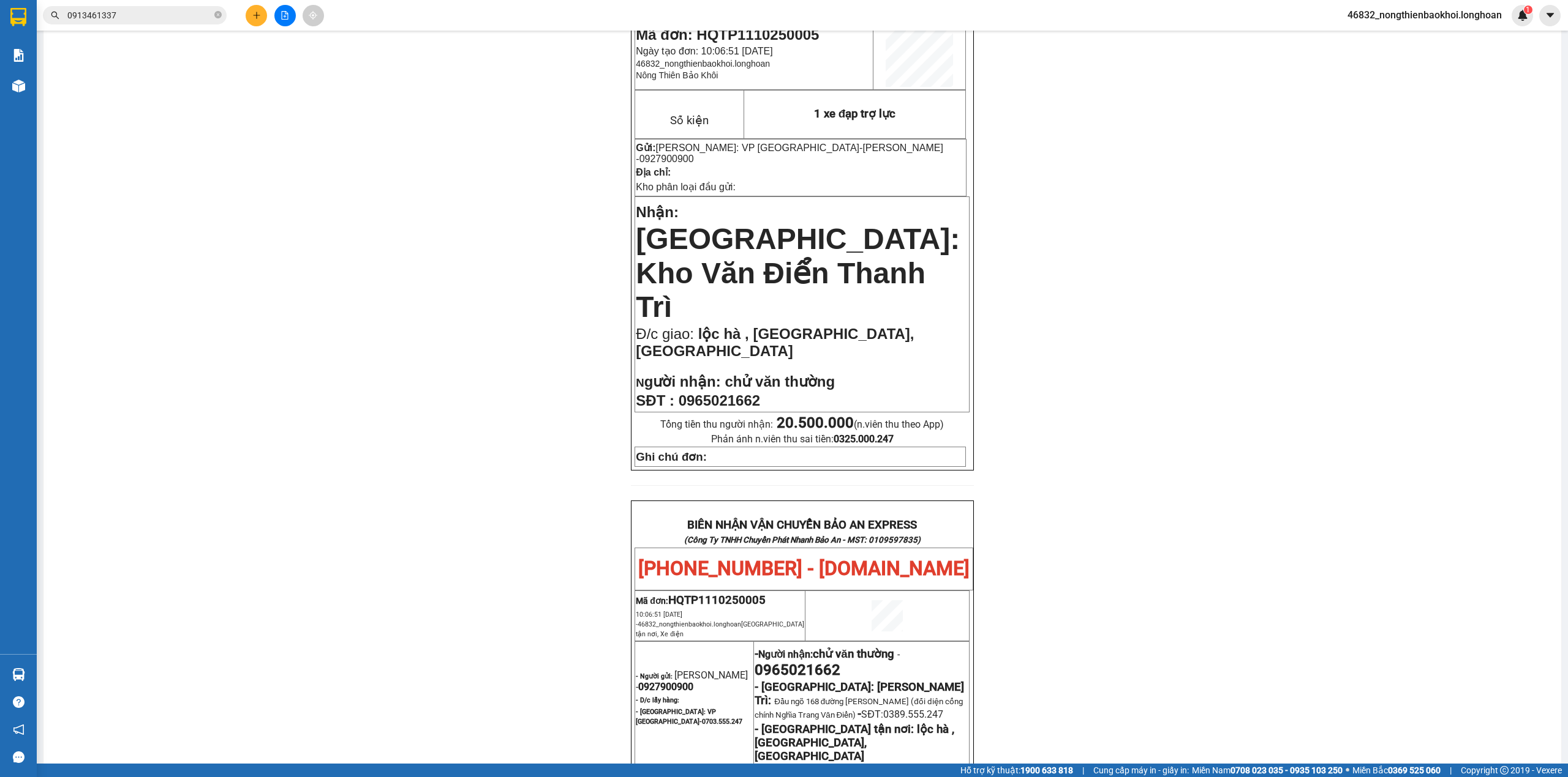
click at [733, 392] on span "0965021662" at bounding box center [719, 400] width 82 height 17
copy span "0965021662"
click at [383, 343] on div "PHIẾU DÁN LÊN HÀNG Ngày in phiếu: 11:15 [DATE] CSKH: [PHONE_NUMBER] CÔNG TY TNH…" at bounding box center [802, 579] width 1488 height 1272
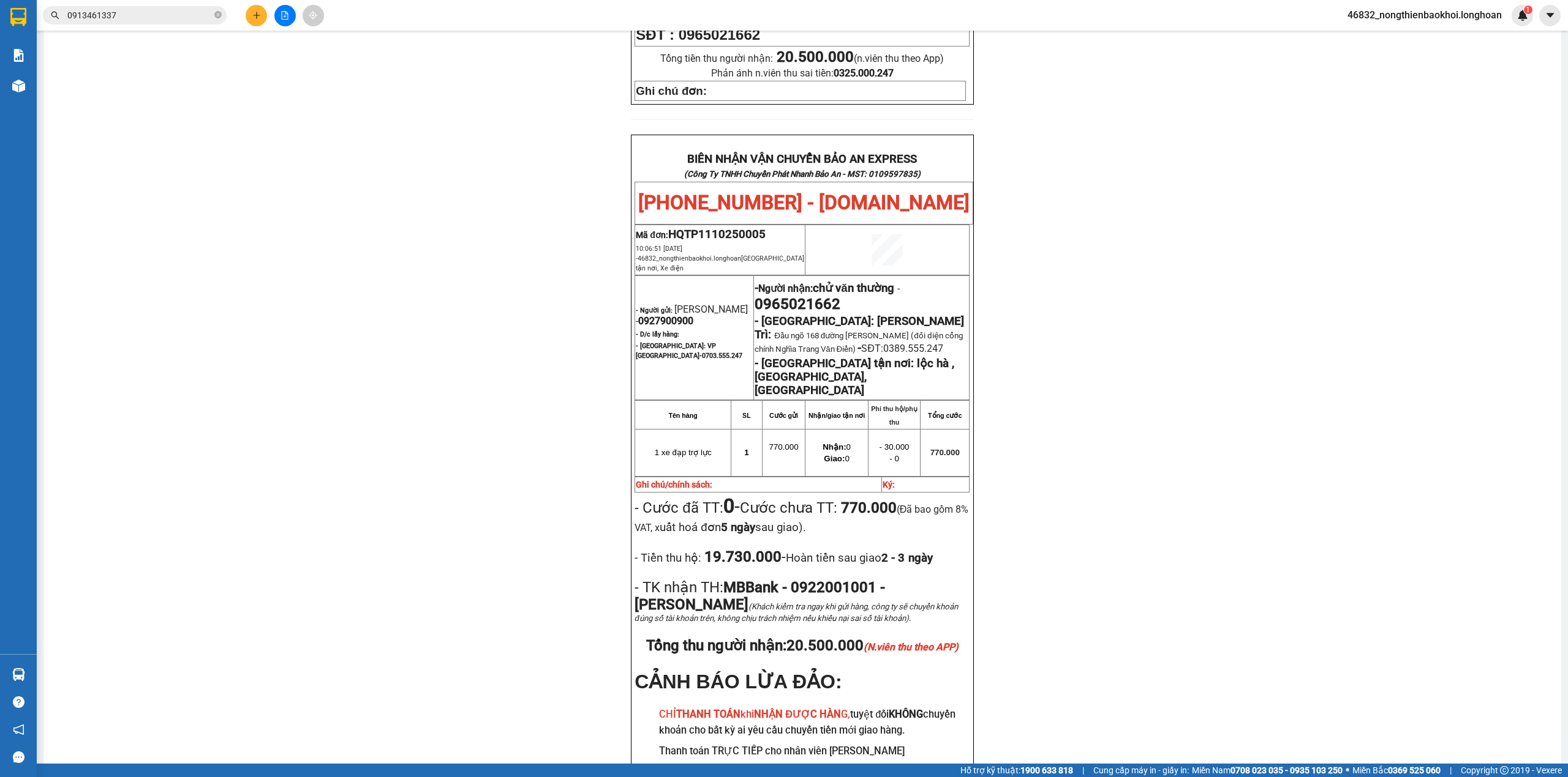
scroll to position [541, 0]
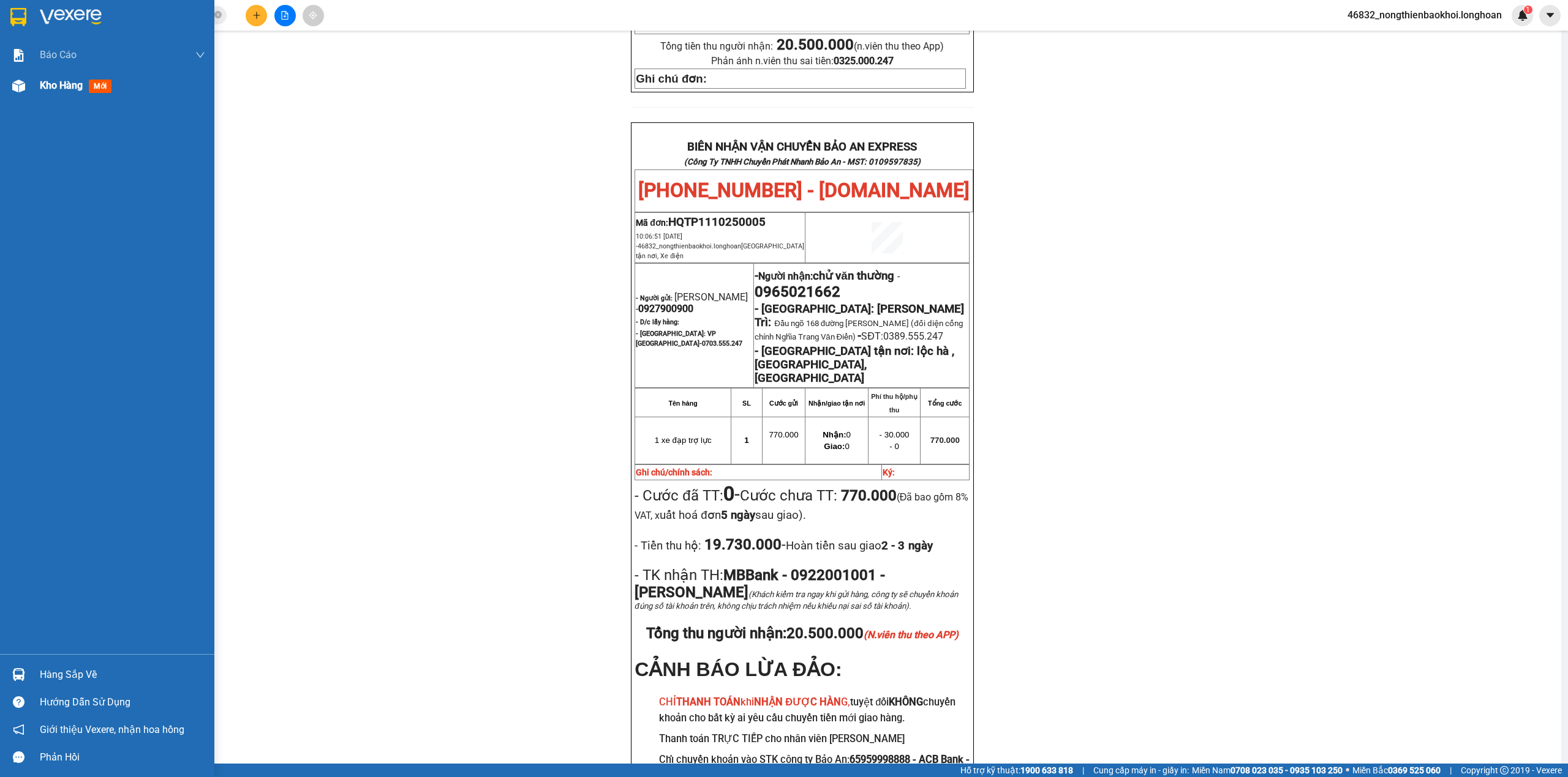
click at [18, 82] on img at bounding box center [18, 86] width 13 height 13
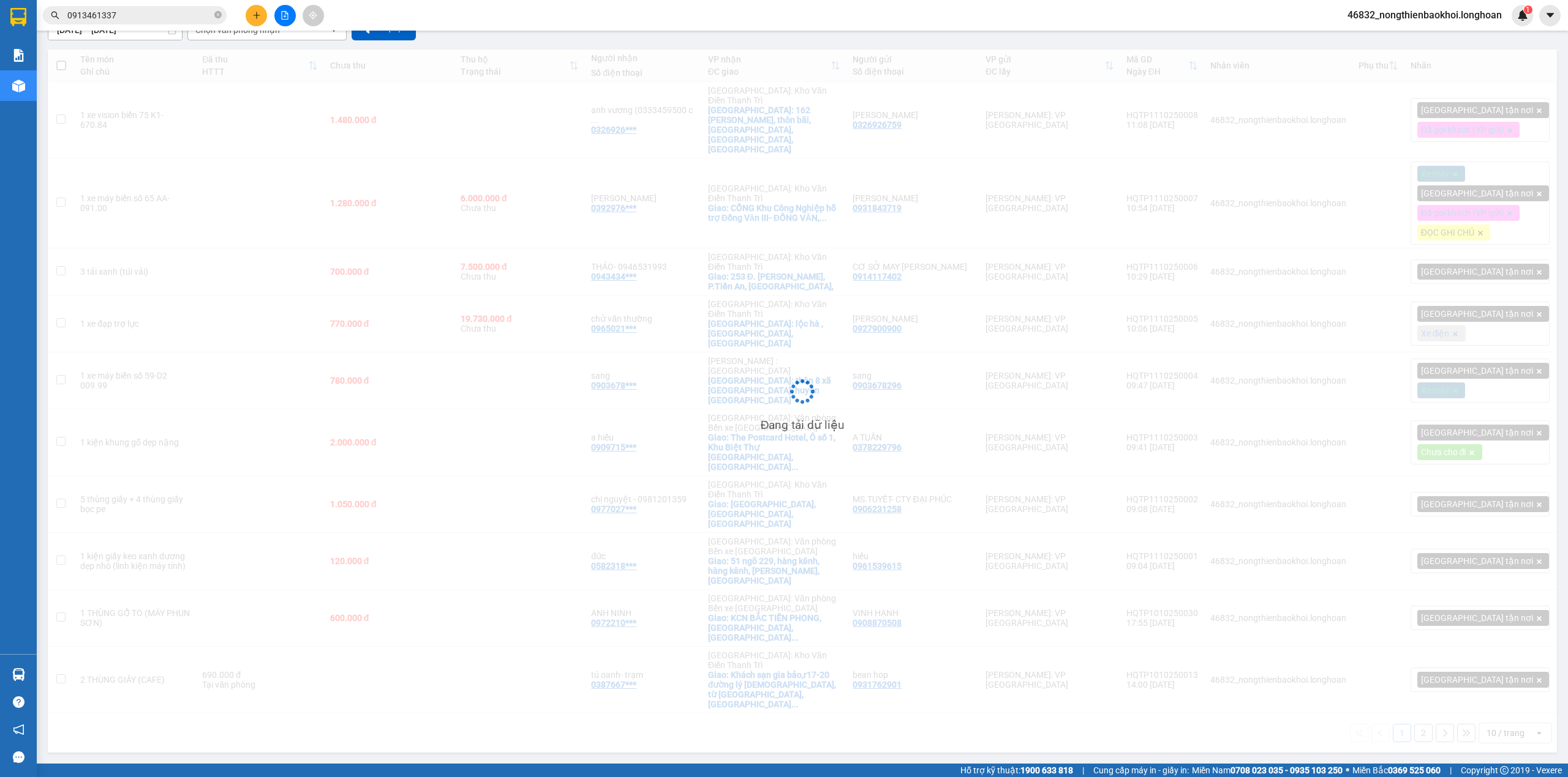
scroll to position [56, 0]
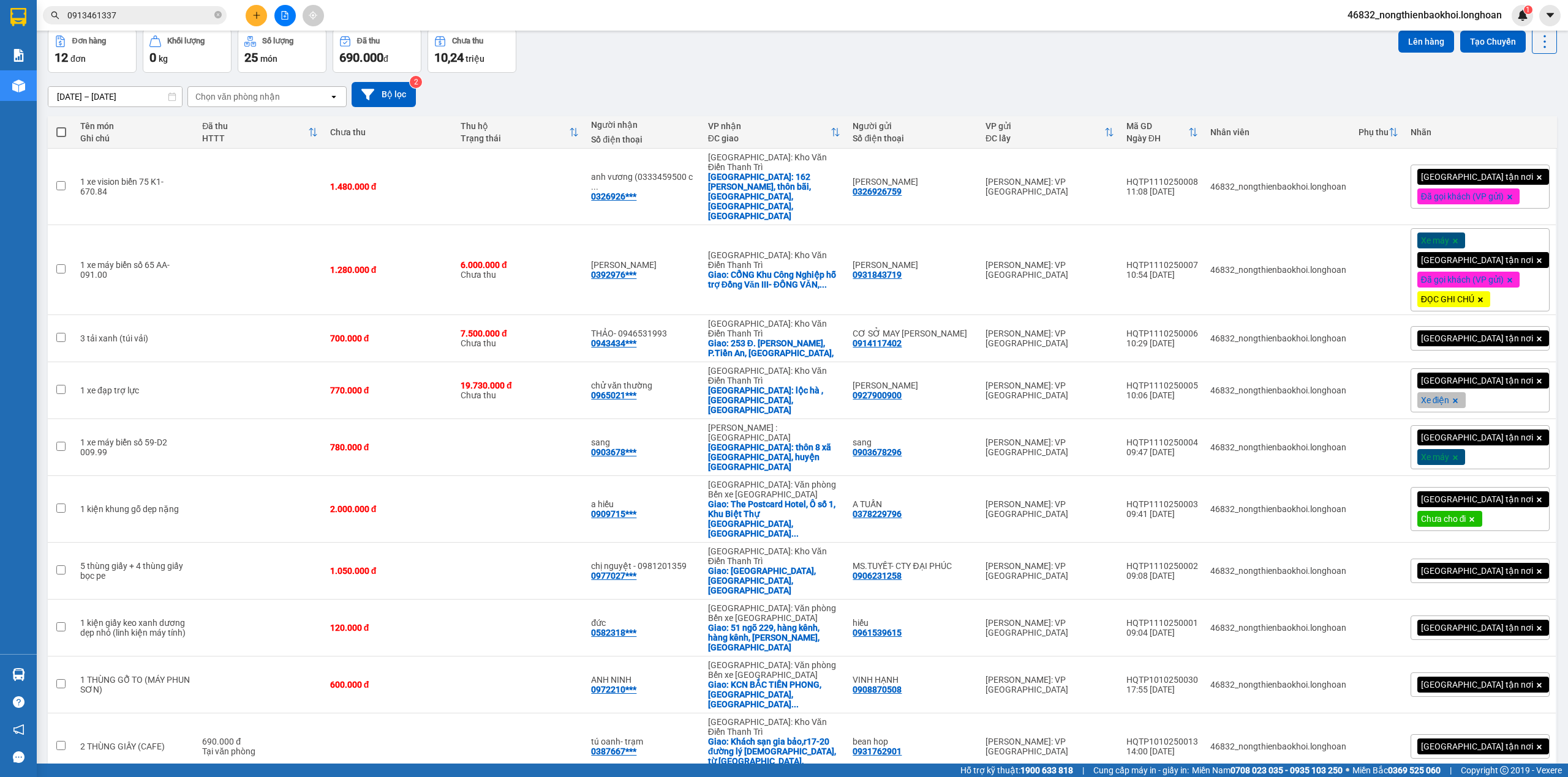
click at [779, 77] on div "[DATE] – [DATE] Press the down arrow key to interact with the calendar and sele…" at bounding box center [802, 94] width 1509 height 43
click at [1509, 164] on div "[GEOGRAPHIC_DATA] tận nơi Đã gọi khách (VP gửi)" at bounding box center [1480, 186] width 139 height 44
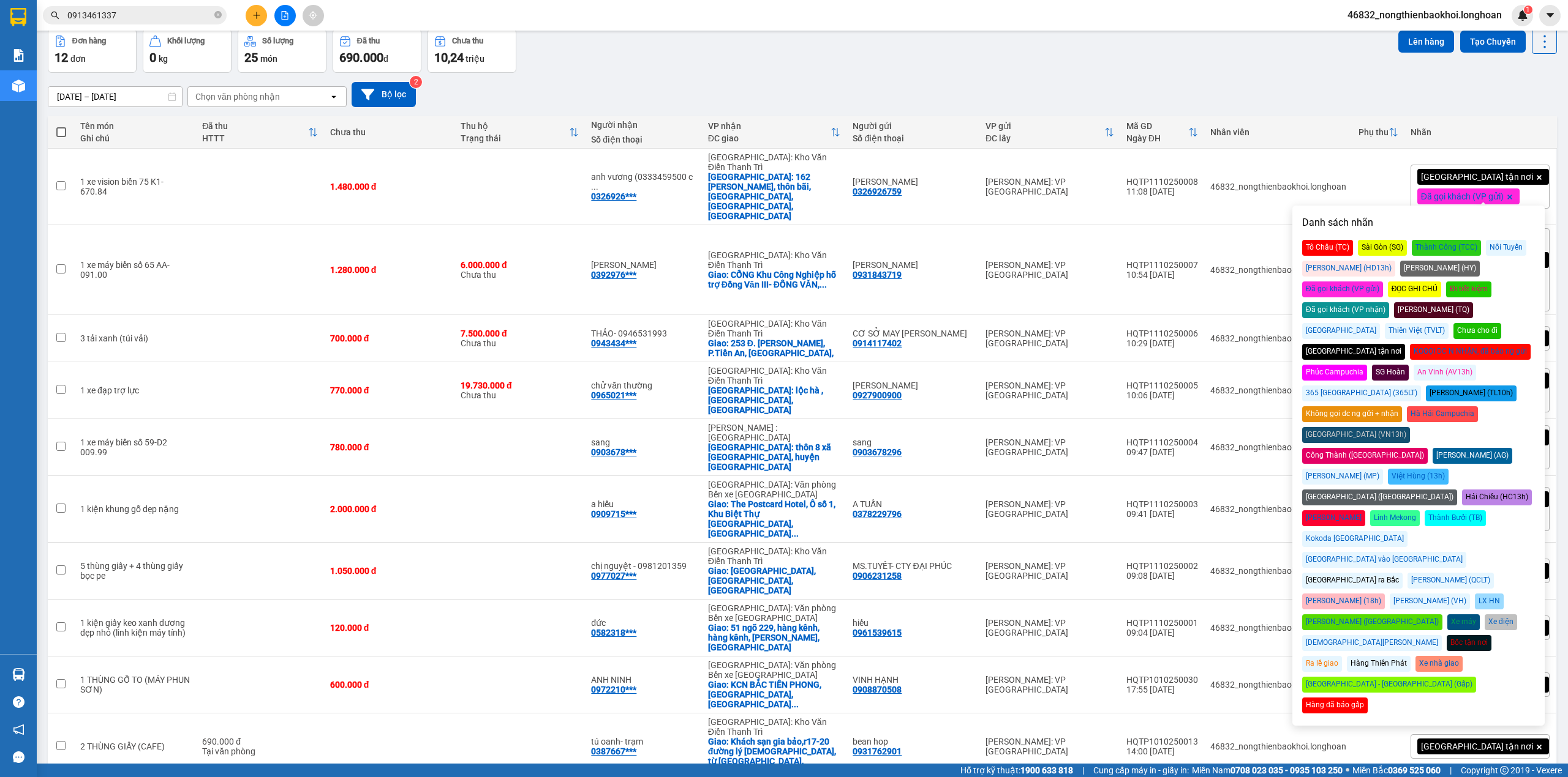
click at [1457, 614] on div "Xe máy" at bounding box center [1463, 622] width 33 height 16
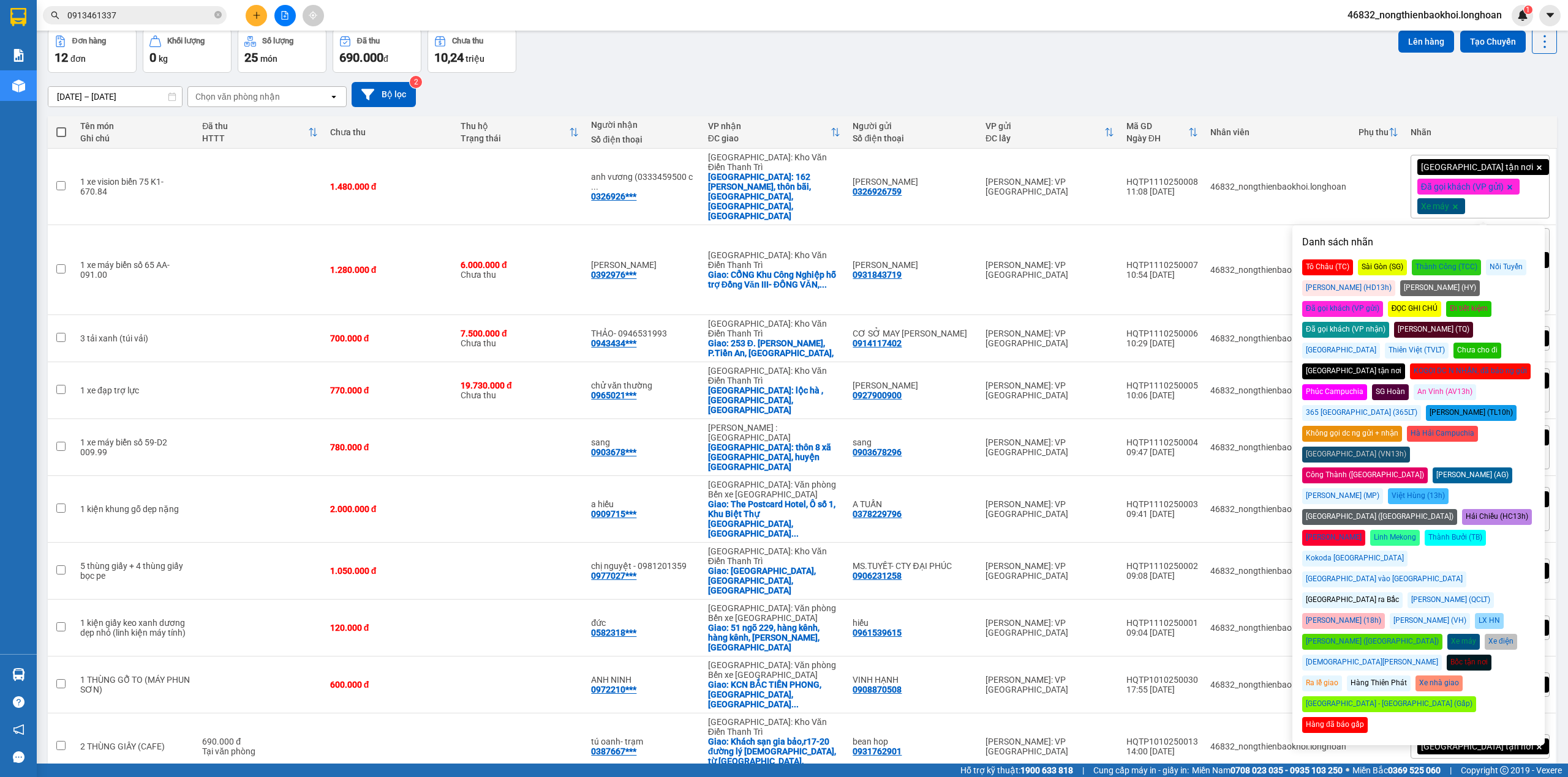
drag, startPoint x: 1236, startPoint y: 91, endPoint x: 1248, endPoint y: 93, distance: 12.2
click at [1240, 91] on div "[DATE] – [DATE] Press the down arrow key to interact with the calendar and sele…" at bounding box center [802, 94] width 1509 height 25
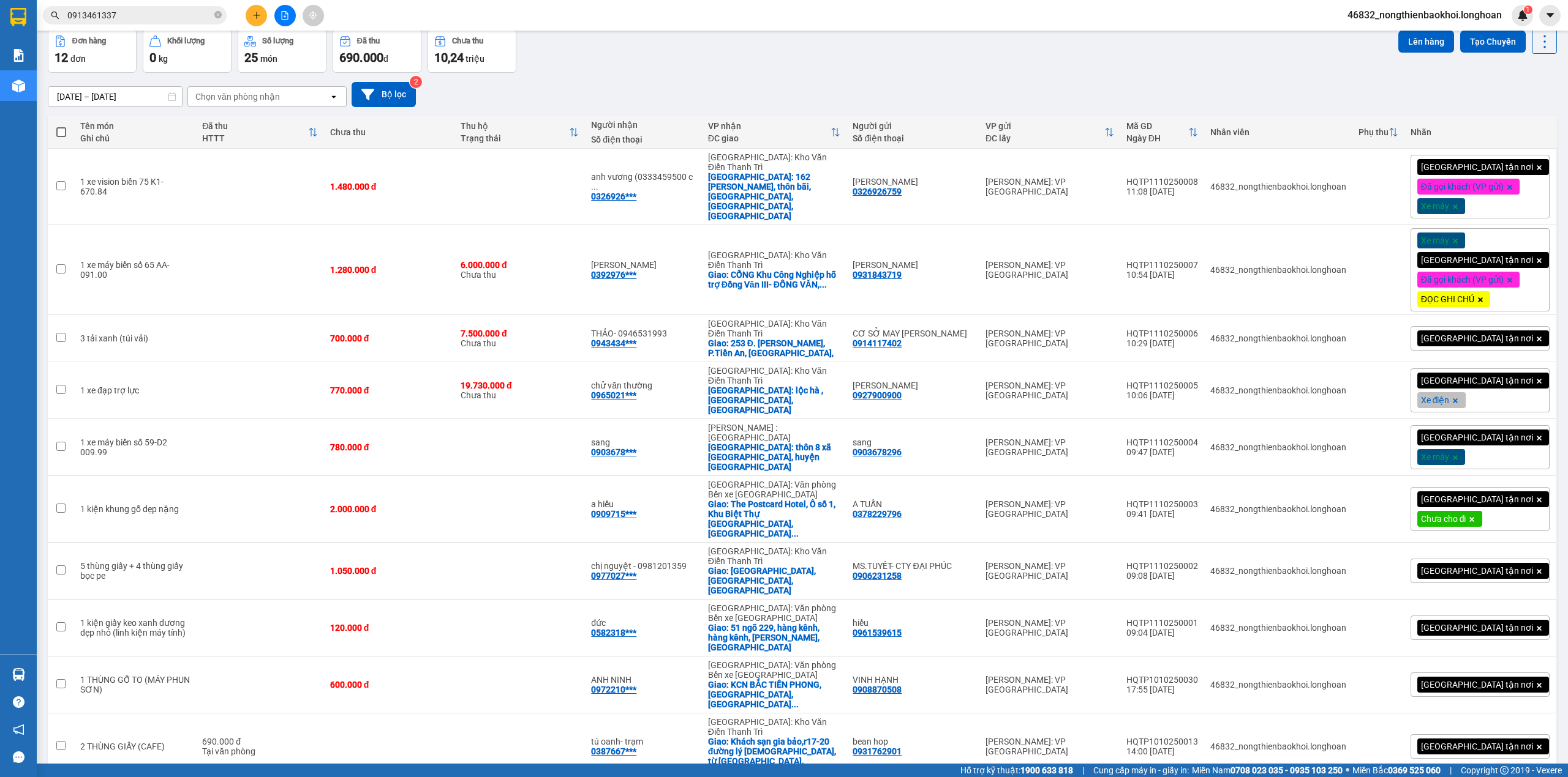
click at [1508, 201] on div "[GEOGRAPHIC_DATA] tận nơi Đã gọi khách (VP gửi) Xe máy" at bounding box center [1480, 186] width 139 height 63
click at [1282, 88] on div "[DATE] – [DATE] Press the down arrow key to interact with the calendar and sele…" at bounding box center [802, 94] width 1509 height 25
click at [1480, 186] on icon at bounding box center [1484, 187] width 9 height 9
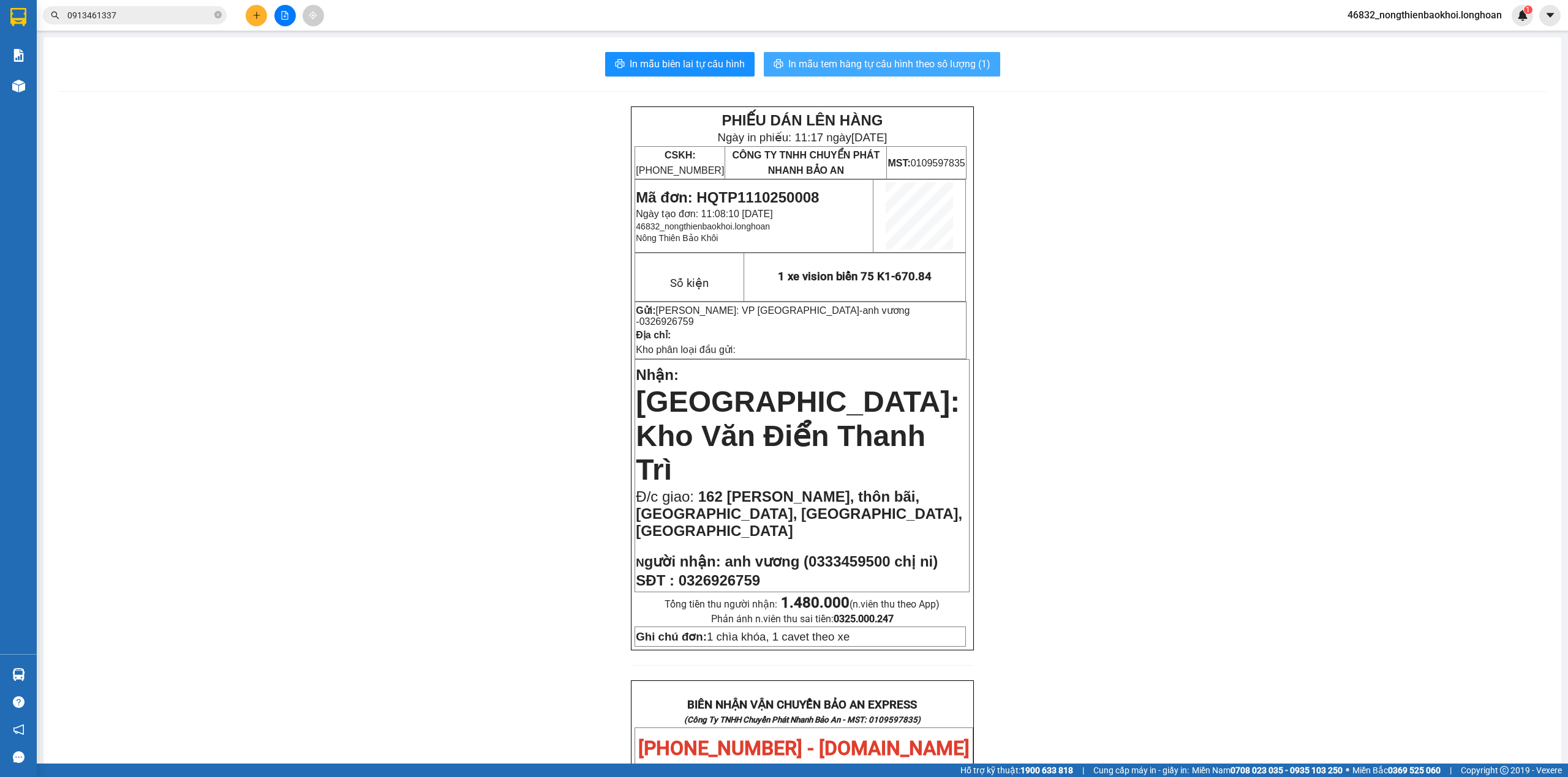
click at [860, 55] on button "In mẫu tem hàng tự cấu hình theo số lượng (1)" at bounding box center [881, 64] width 237 height 25
click at [342, 503] on div "PHIẾU DÁN LÊN HÀNG Ngày in phiếu: 11:17 [DATE] CSKH: [PHONE_NUMBER] CÔNG TY TNH…" at bounding box center [802, 754] width 1488 height 1296
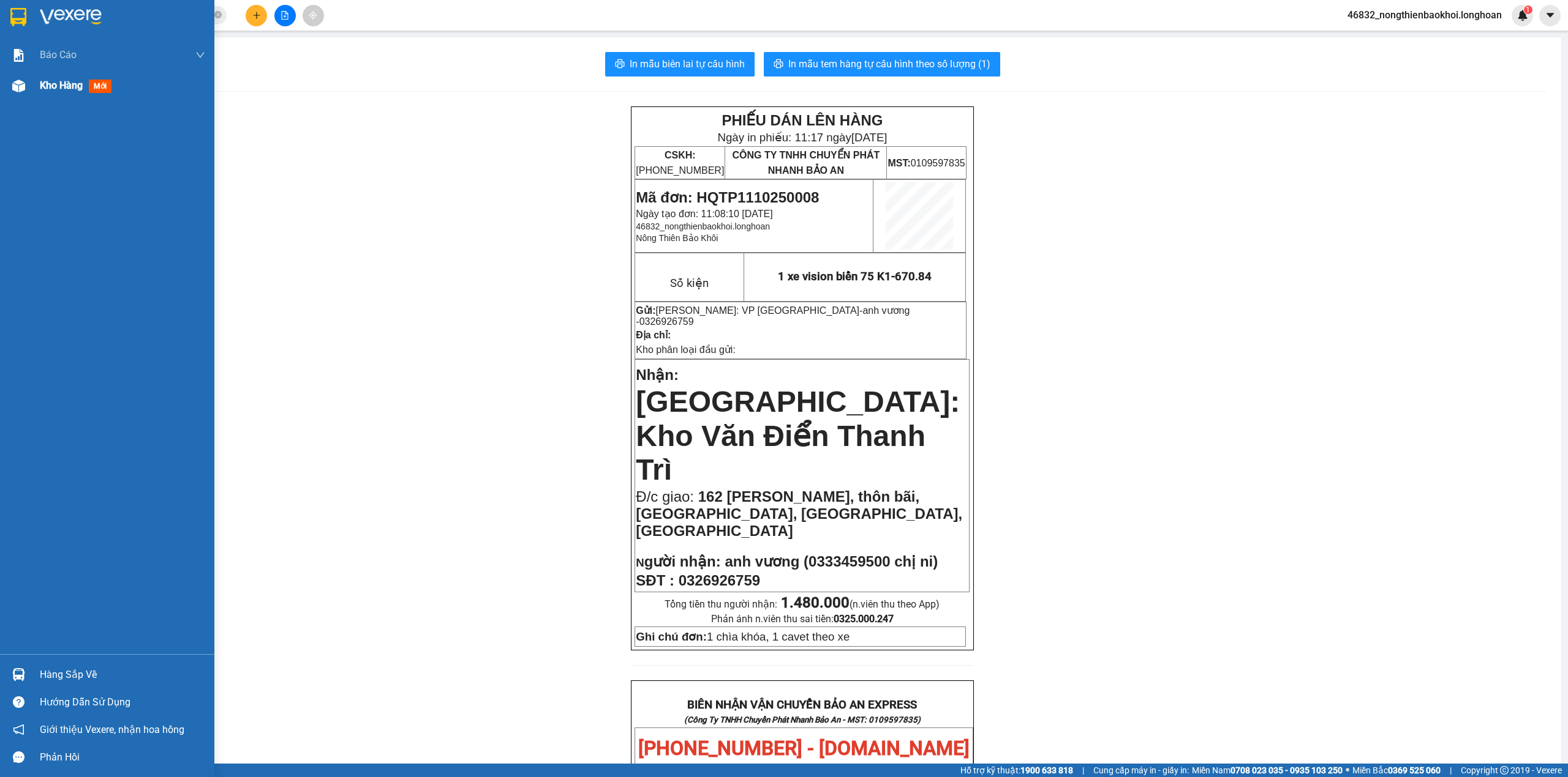
click at [27, 84] on div at bounding box center [18, 86] width 21 height 21
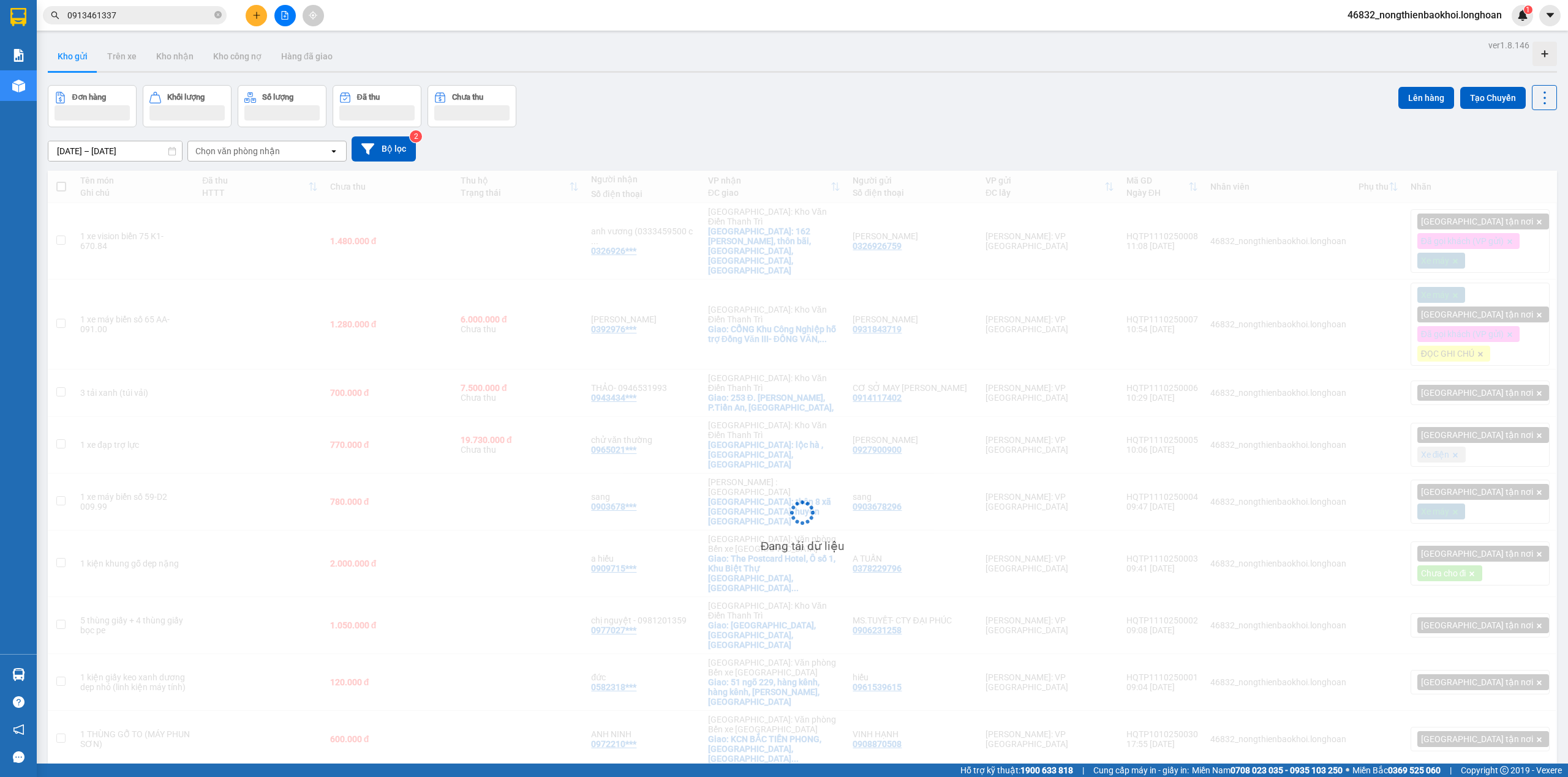
click at [991, 98] on div "Đơn hàng Khối lượng Số lượng Đã thu Chưa thu Lên hàng Tạo Chuyến" at bounding box center [802, 106] width 1509 height 42
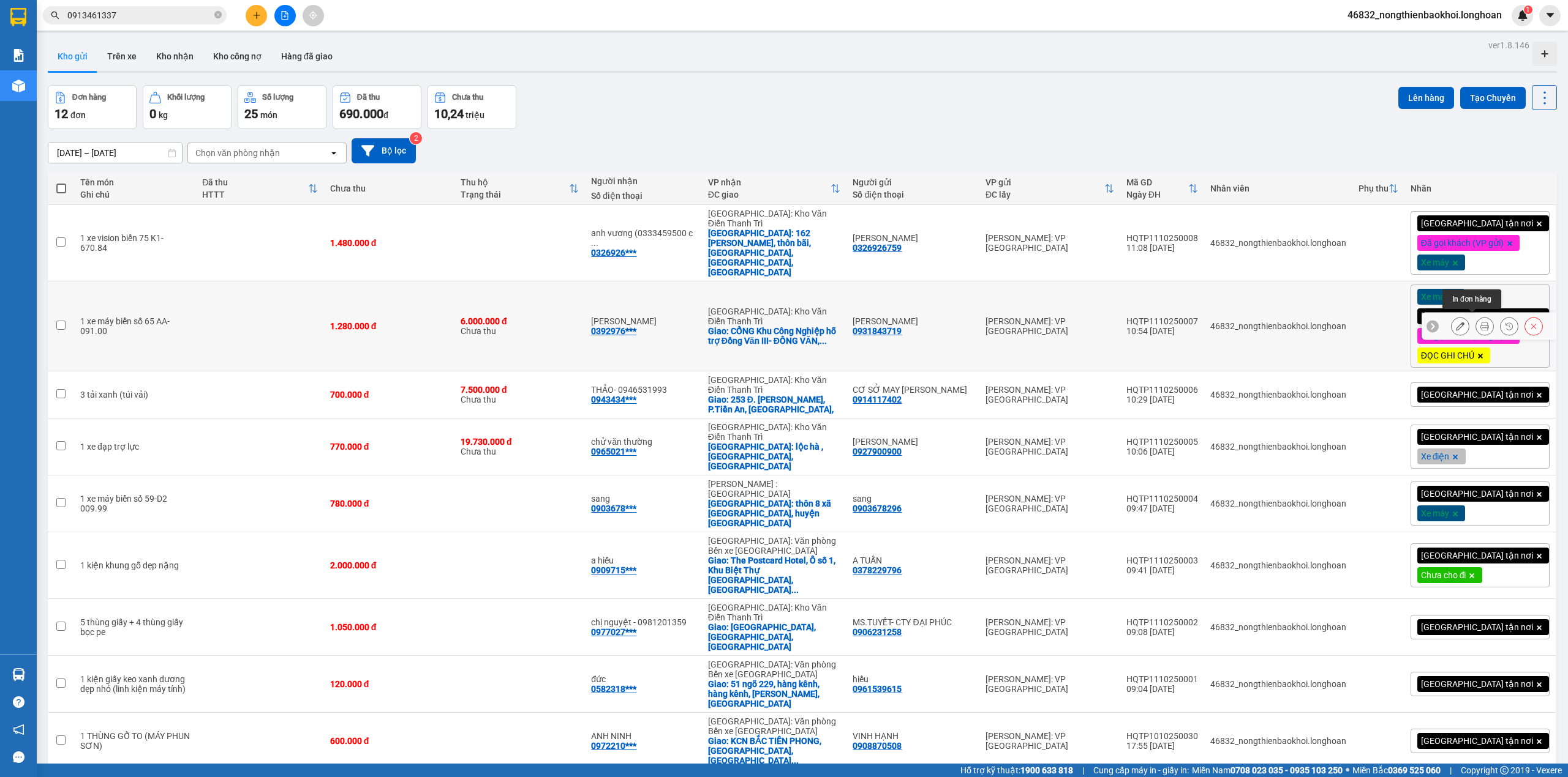
click at [1480, 323] on icon at bounding box center [1484, 326] width 9 height 9
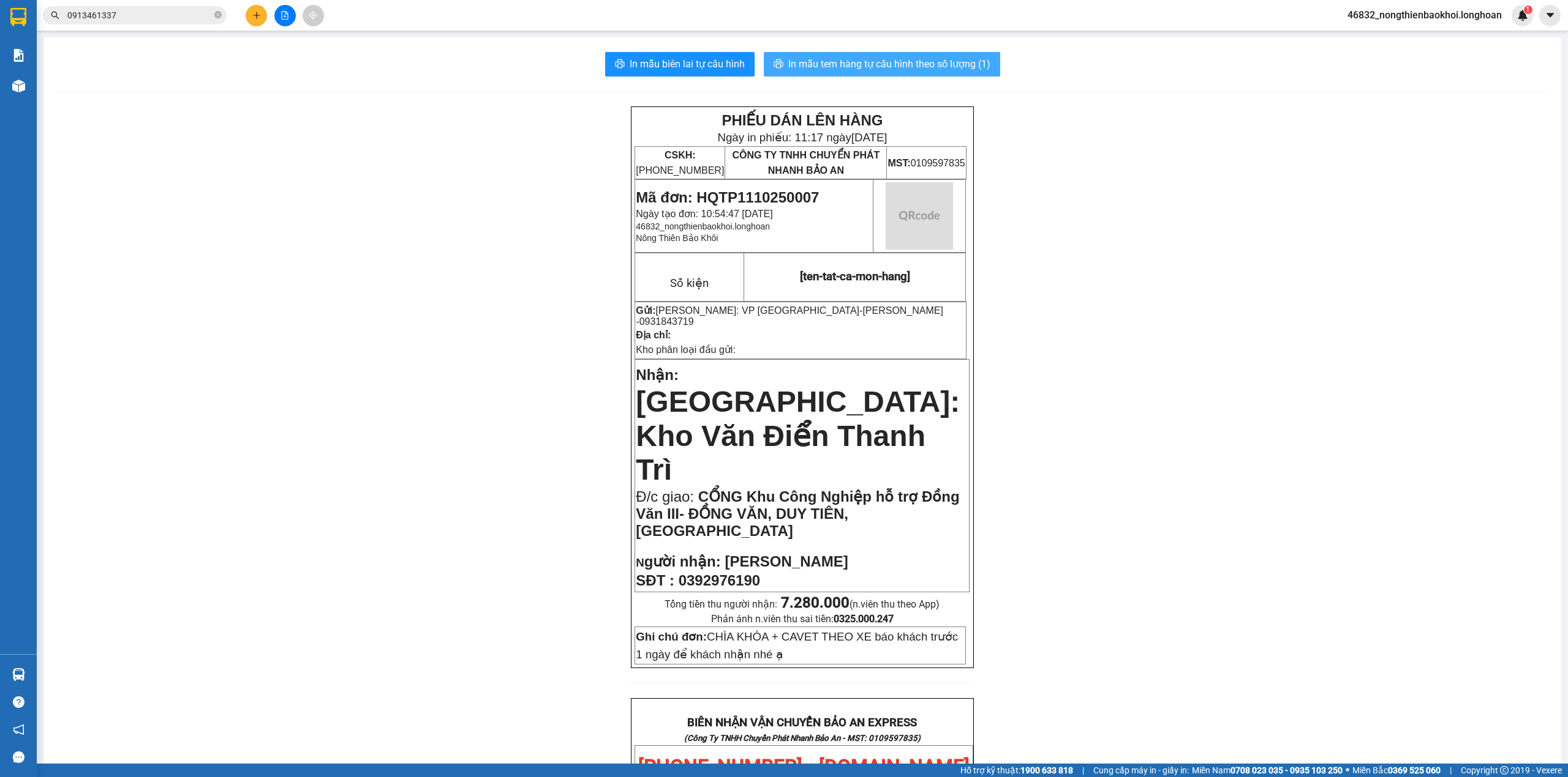
click at [931, 69] on span "In mẫu tem hàng tự cấu hình theo số lượng (1)" at bounding box center [889, 63] width 202 height 15
click at [521, 454] on div "PHIẾU DÁN LÊN HÀNG Ngày in phiếu: 11:17 [DATE] CSKH: [PHONE_NUMBER] CÔNG TY TNH…" at bounding box center [802, 768] width 1488 height 1324
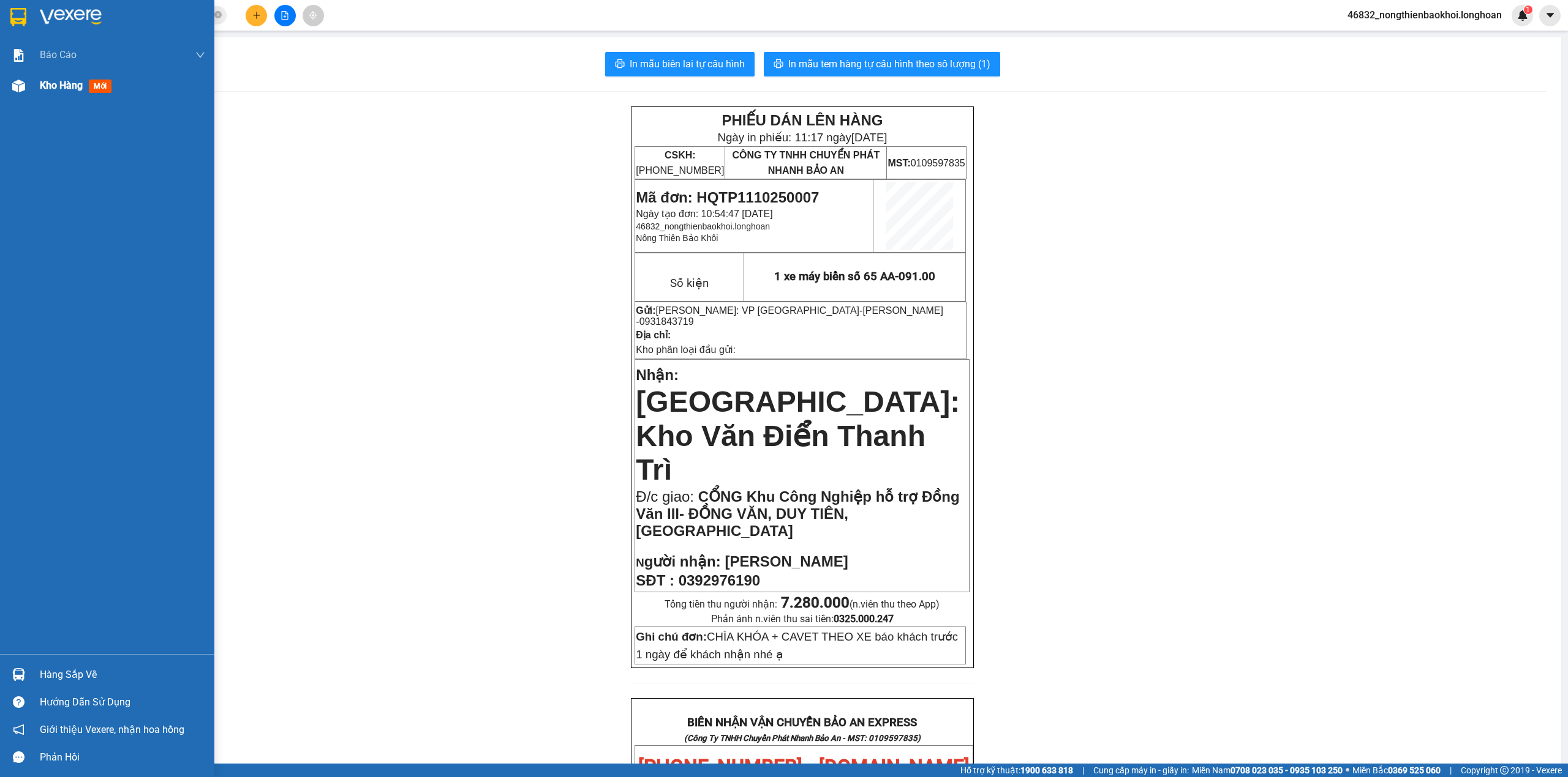
click at [31, 91] on div "Kho hàng mới" at bounding box center [107, 85] width 215 height 31
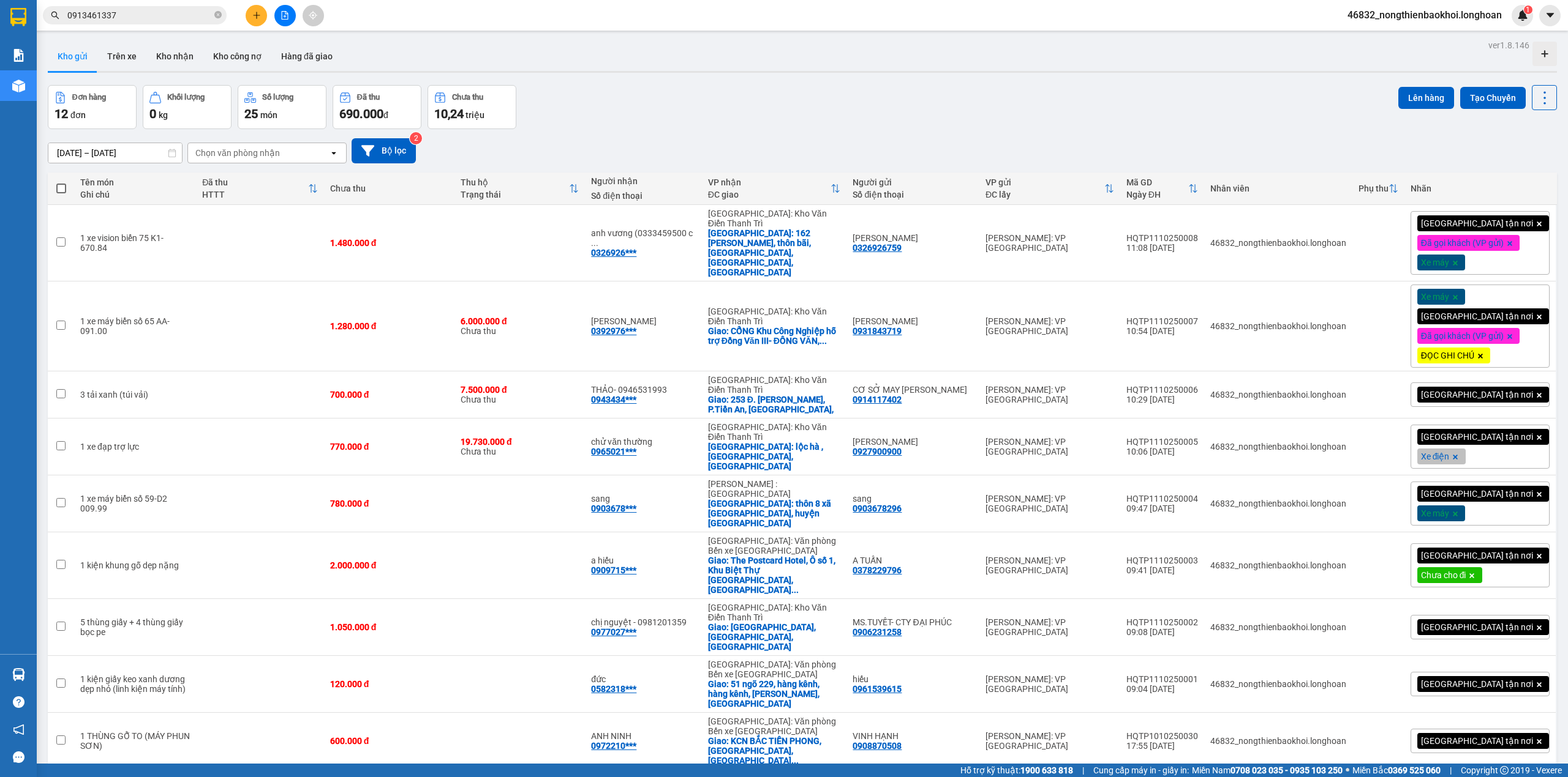
click at [868, 150] on div "[DATE] – [DATE] Press the down arrow key to interact with the calendar and sele…" at bounding box center [802, 150] width 1509 height 25
click at [174, 49] on button "Kho nhận" at bounding box center [174, 55] width 57 height 29
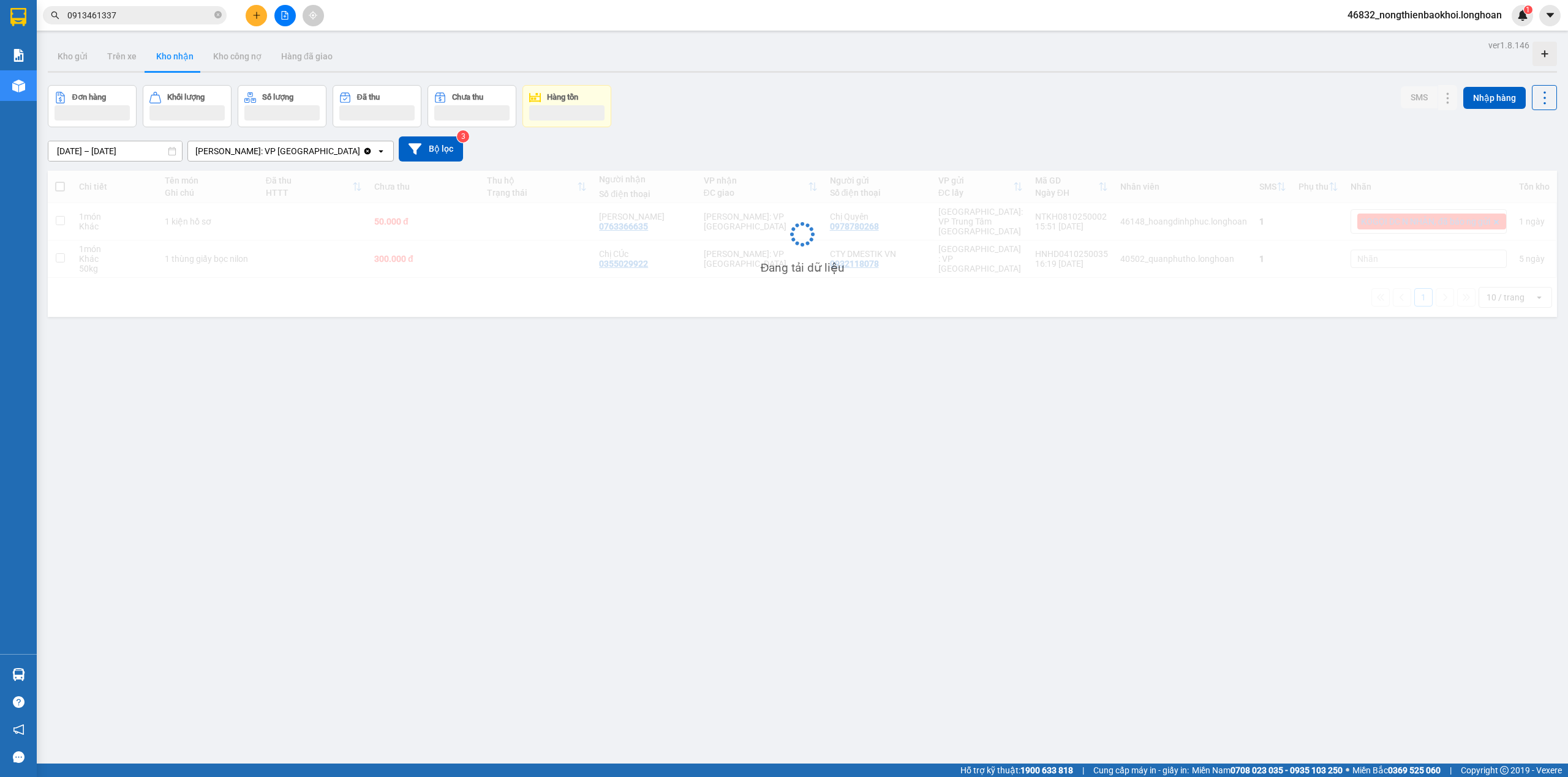
click at [602, 103] on div "Hàng tồn" at bounding box center [567, 97] width 76 height 11
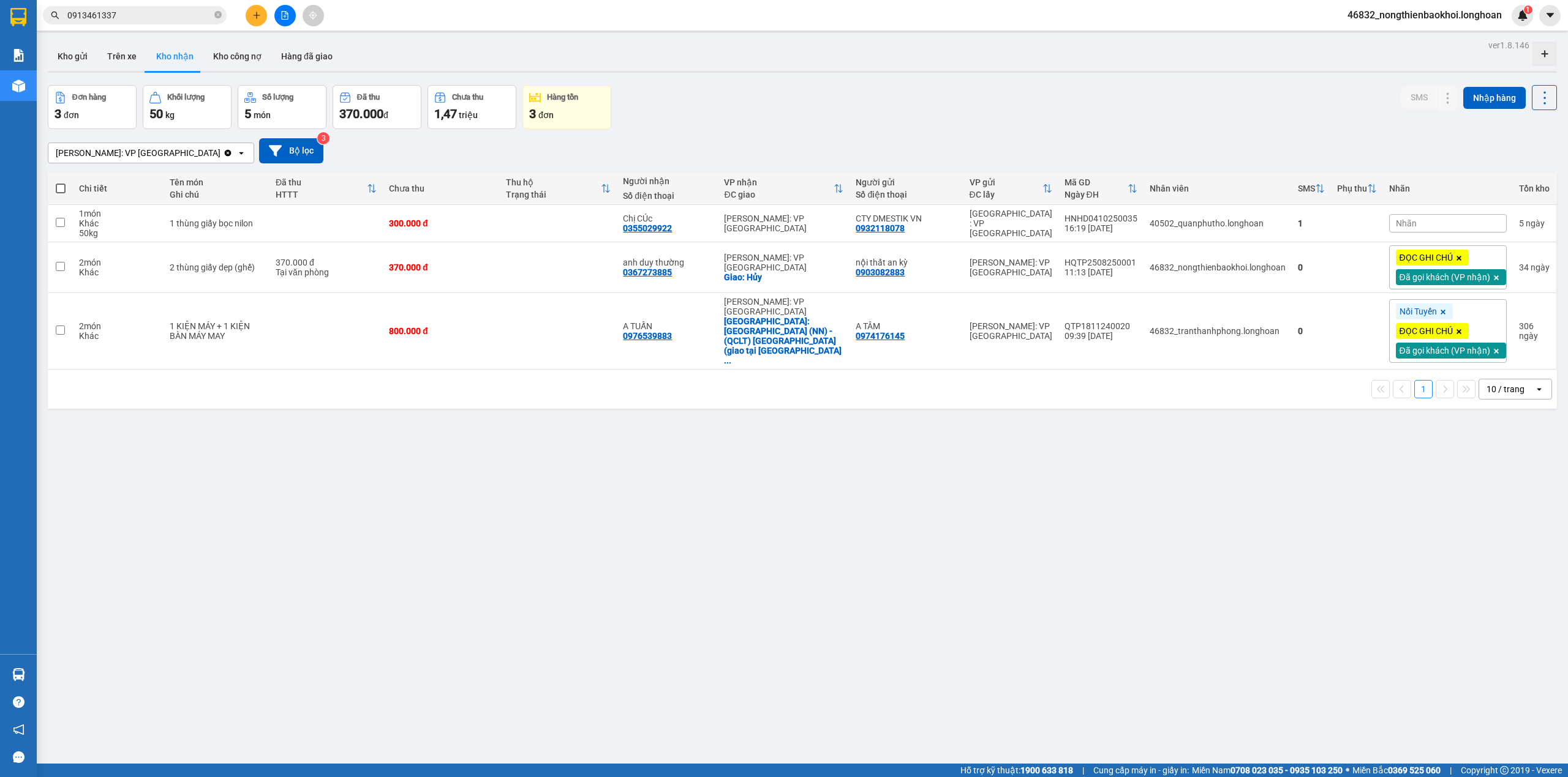
click at [743, 102] on div "Đơn hàng 3 đơn Khối lượng 50 kg Số lượng 5 món Đã thu 370.000 đ Chưa thu 1,47 t…" at bounding box center [802, 107] width 1509 height 44
click at [726, 116] on div "Đơn hàng 3 đơn Khối lượng 50 kg Số lượng 5 món Đã thu 370.000 đ Chưa thu 1,47 t…" at bounding box center [802, 107] width 1509 height 44
click at [258, 476] on div "ver 1.8.146 Kho gửi Trên xe Kho nhận Kho công nợ Hàng đã giao Đơn hàng 3 đơn Kh…" at bounding box center [802, 425] width 1519 height 777
click at [452, 539] on div "ver 1.8.146 Kho gửi Trên xe Kho nhận Kho công nợ Hàng đã giao Đơn hàng 3 đơn Kh…" at bounding box center [802, 425] width 1519 height 777
click at [556, 118] on div "3 đơn" at bounding box center [567, 113] width 76 height 17
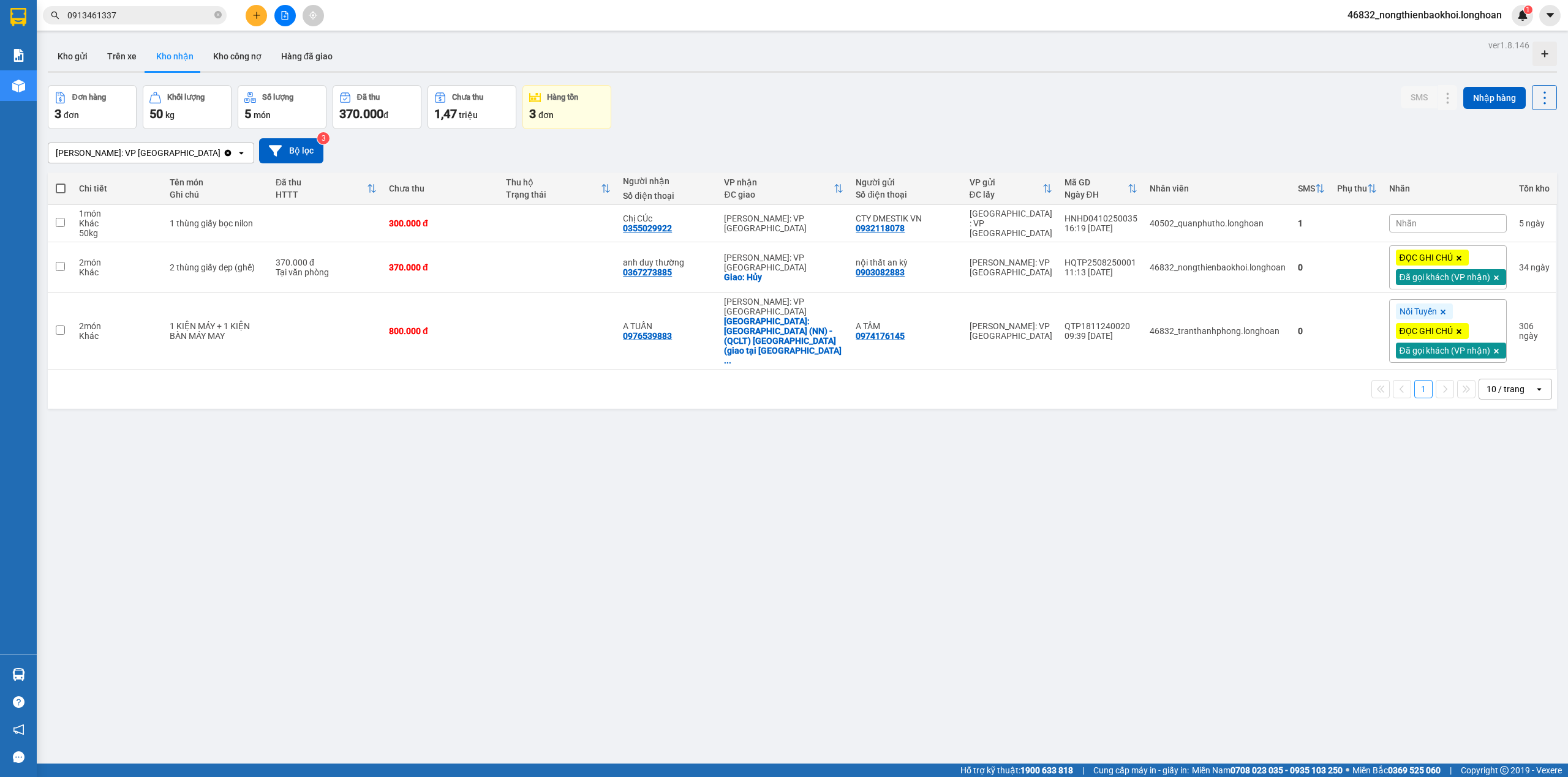
click at [757, 106] on div "Đơn hàng 3 đơn Khối lượng 50 kg Số lượng 5 món Đã thu 370.000 đ Chưa thu 1,47 t…" at bounding box center [802, 107] width 1509 height 44
click at [791, 101] on div "Đơn hàng 3 đơn Khối lượng 50 kg Số lượng 5 món Đã thu 370.000 đ Chưa thu 1,47 t…" at bounding box center [802, 107] width 1509 height 44
click at [699, 119] on div "Đơn hàng 3 đơn Khối lượng 50 kg Số lượng 5 món Đã thu 370.000 đ Chưa thu 1,47 t…" at bounding box center [802, 107] width 1509 height 44
click at [269, 150] on icon at bounding box center [275, 150] width 13 height 11
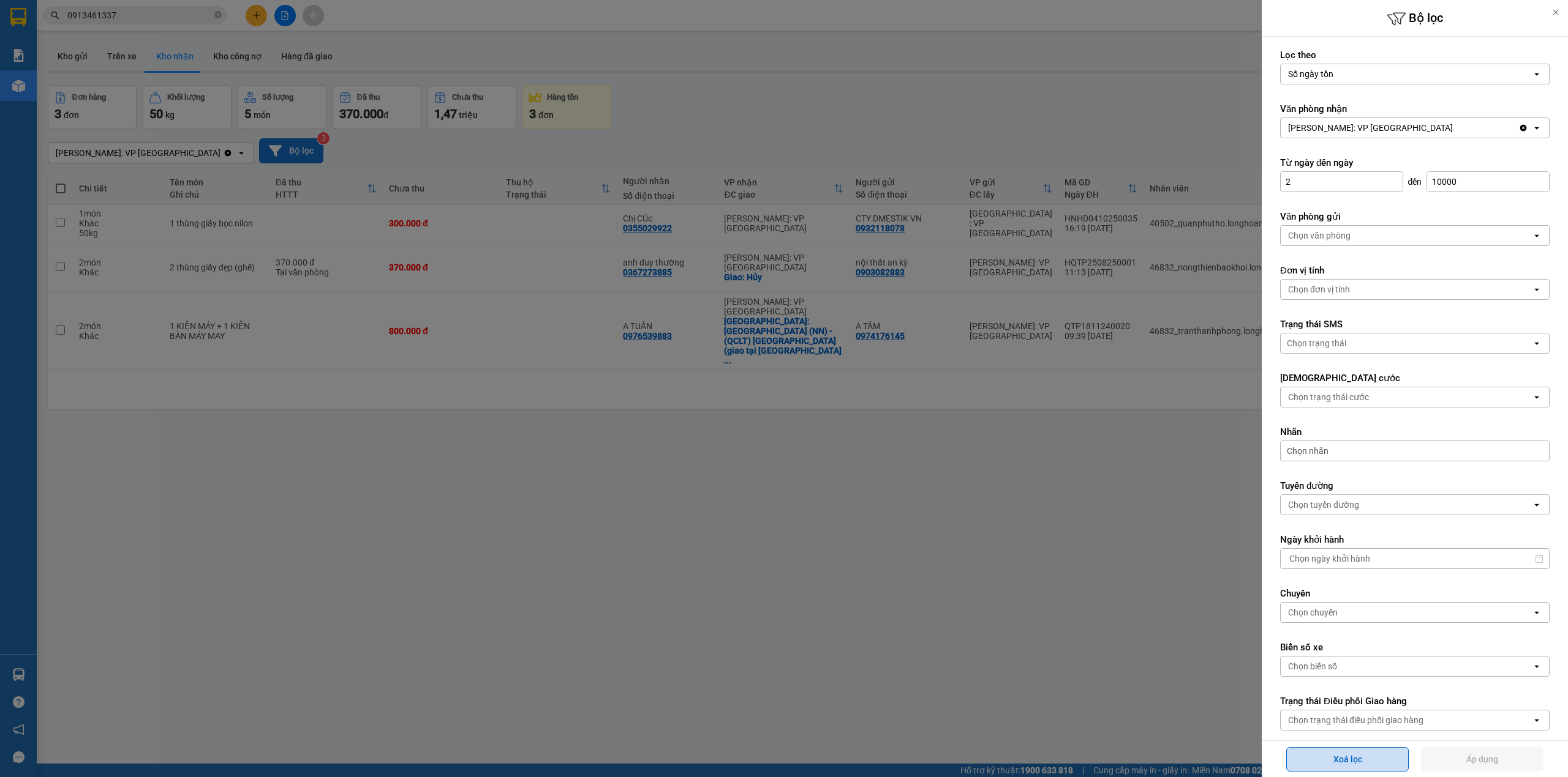
click at [1377, 762] on button "Xoá lọc" at bounding box center [1346, 759] width 122 height 25
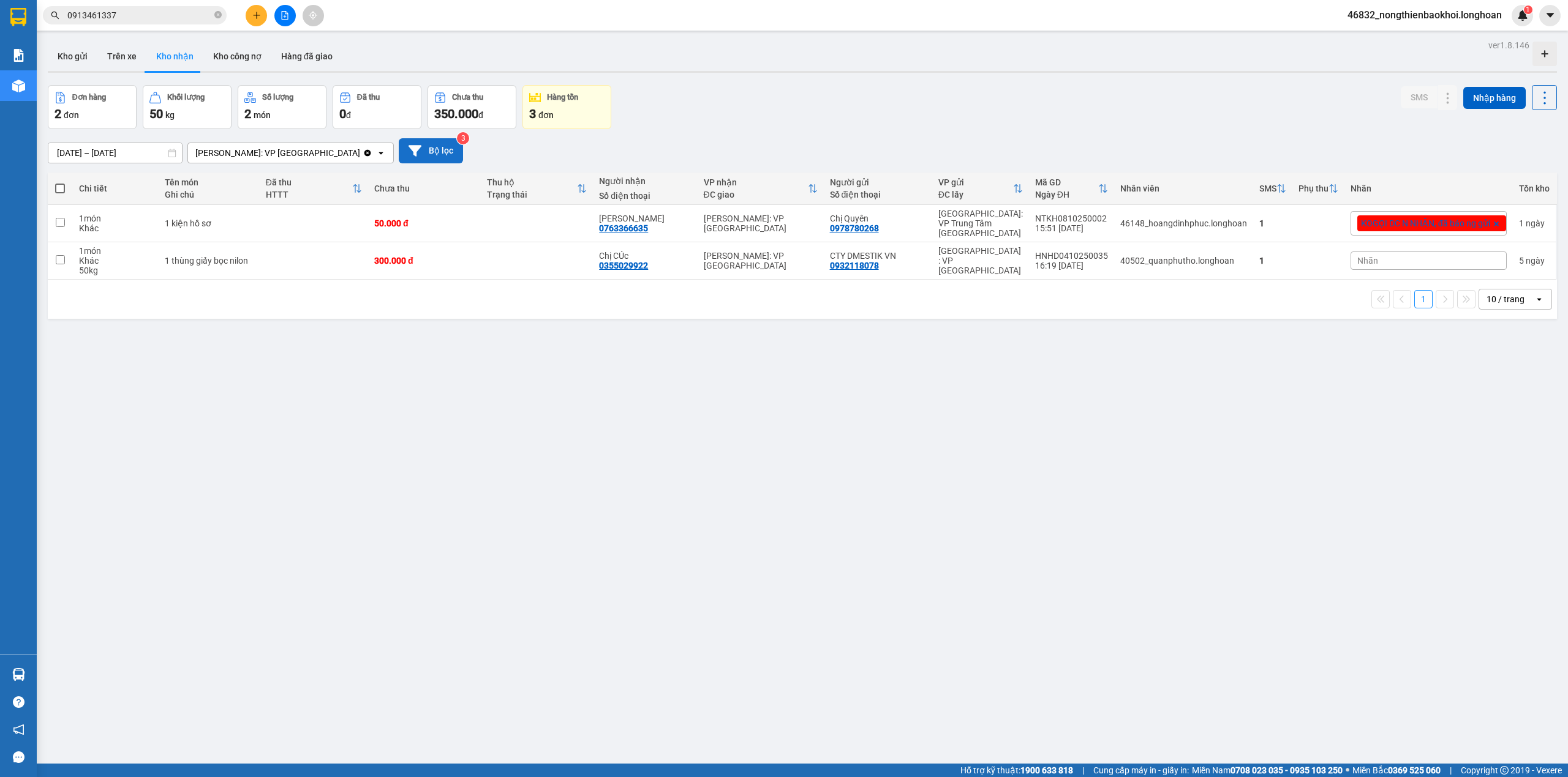
click at [670, 451] on div "ver 1.8.146 Kho gửi Trên xe Kho nhận Kho công nợ Hàng đã giao Đơn hàng 2 đơn Kh…" at bounding box center [802, 425] width 1519 height 777
click at [794, 152] on div "[DATE] – [DATE] Press the down arrow key to interact with the calendar and sele…" at bounding box center [802, 150] width 1509 height 25
click at [584, 415] on div "ver 1.8.146 Kho gửi Trên xe Kho nhận Kho công nợ Hàng đã giao Đơn hàng 2 đơn Kh…" at bounding box center [802, 425] width 1519 height 777
click at [670, 119] on div "Đơn hàng 2 đơn Khối lượng 50 kg Số lượng 2 món Đã thu 0 đ Chưa thu 350.000 đ Hà…" at bounding box center [802, 107] width 1509 height 44
click at [462, 366] on div "ver 1.8.146 Kho gửi Trên xe Kho nhận Kho công nợ Hàng đã giao Đơn hàng 2 đơn Kh…" at bounding box center [802, 425] width 1519 height 777
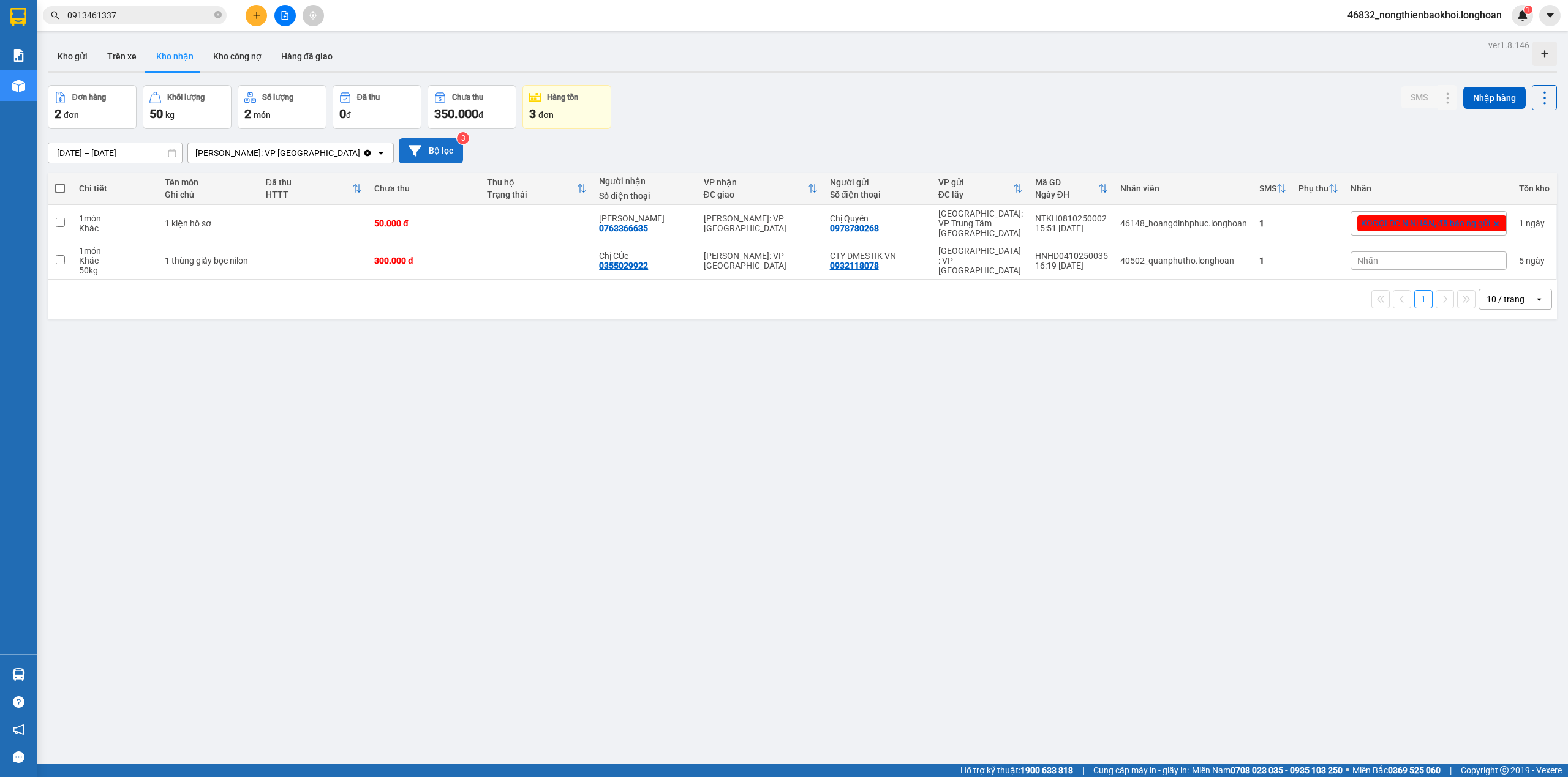
click at [645, 392] on div "ver 1.8.146 Kho gửi Trên xe Kho nhận Kho công nợ Hàng đã giao Đơn hàng 2 đơn Kh…" at bounding box center [802, 425] width 1519 height 777
click at [838, 114] on div "Đơn hàng 2 đơn Khối lượng 50 kg Số lượng 2 món Đã thu 0 đ Chưa thu 350.000 đ Hà…" at bounding box center [802, 107] width 1509 height 44
drag, startPoint x: 511, startPoint y: 376, endPoint x: 370, endPoint y: 323, distance: 150.6
click at [510, 376] on div "ver 1.8.146 Kho gửi Trên xe Kho nhận Kho công nợ Hàng đã giao Đơn hàng 2 đơn Kh…" at bounding box center [802, 425] width 1519 height 777
click at [801, 96] on div "Đơn hàng 2 đơn Khối lượng 50 kg Số lượng 2 món Đã thu 0 đ Chưa thu 350.000 đ Hà…" at bounding box center [802, 107] width 1509 height 44
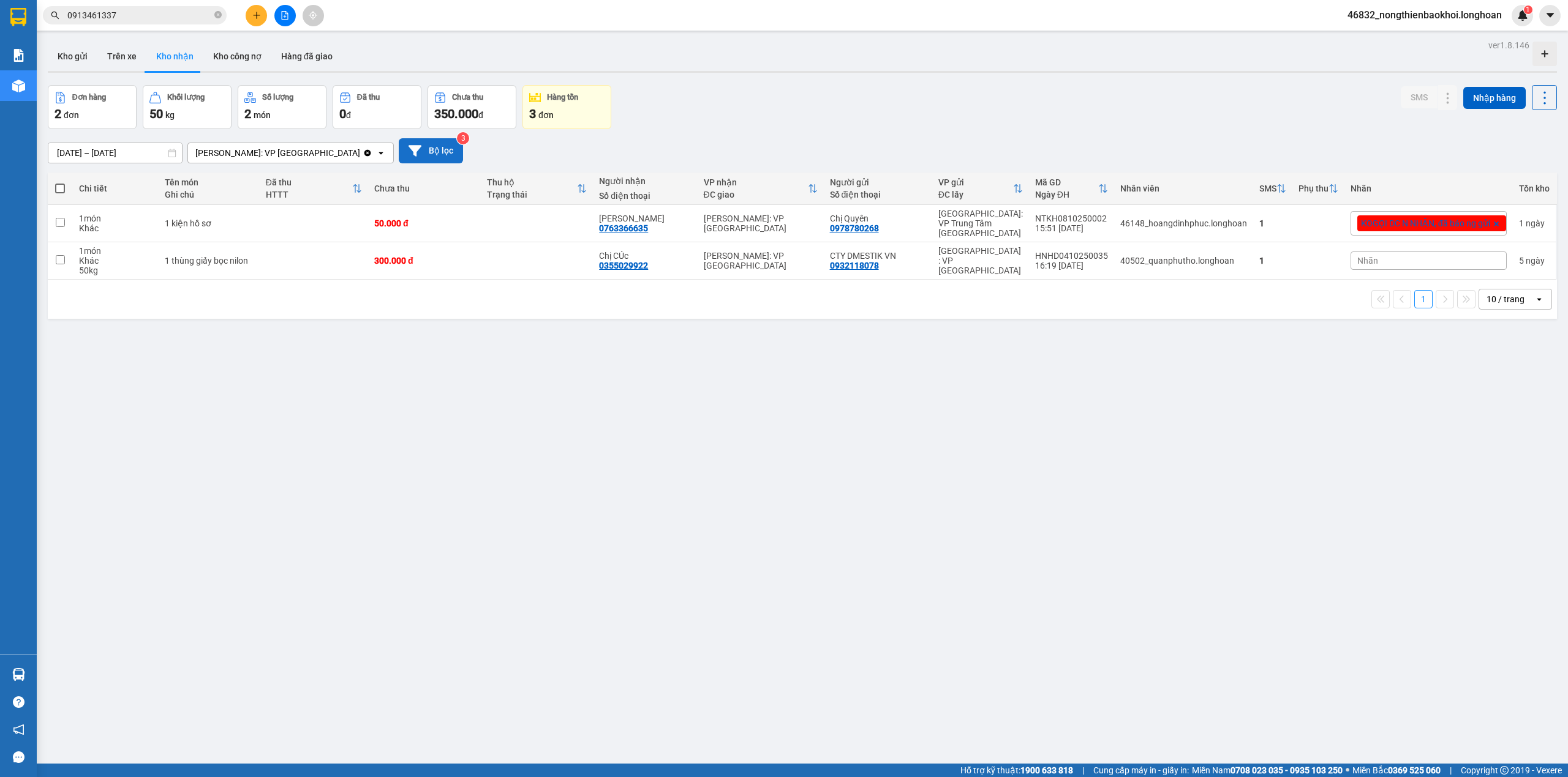
click at [491, 378] on div "ver 1.8.146 Kho gửi Trên xe Kho nhận Kho công nợ Hàng đã giao Đơn hàng 2 đơn Kh…" at bounding box center [802, 425] width 1519 height 777
click at [762, 116] on div "Đơn hàng 2 đơn Khối lượng 50 kg Số lượng 2 món Đã thu 0 đ Chưa thu 350.000 đ Hà…" at bounding box center [802, 107] width 1509 height 44
click at [757, 101] on div "Đơn hàng 2 đơn Khối lượng 50 kg Số lượng 2 món Đã thu 0 đ Chưa thu 350.000 đ Hà…" at bounding box center [802, 107] width 1509 height 44
click at [768, 104] on div "Đơn hàng 2 đơn Khối lượng 50 kg Số lượng 2 món Đã thu 0 đ Chưa thu 350.000 đ Hà…" at bounding box center [802, 107] width 1509 height 44
click at [514, 417] on div "ver 1.8.146 Kho gửi Trên xe Kho nhận Kho công nợ Hàng đã giao Đơn hàng 2 đơn Kh…" at bounding box center [802, 425] width 1519 height 777
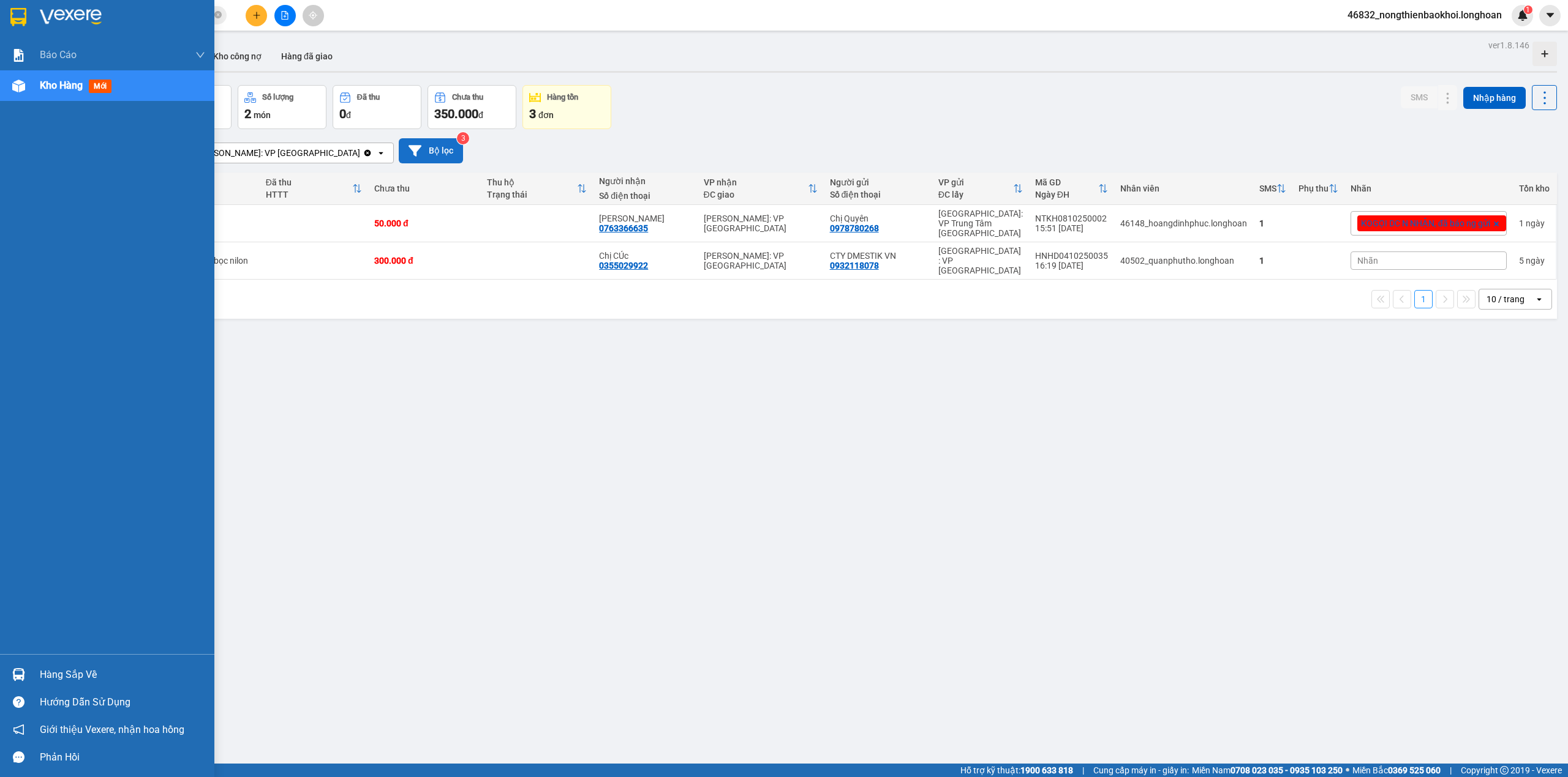
click at [1, 670] on div "Hàng sắp về" at bounding box center [107, 674] width 215 height 27
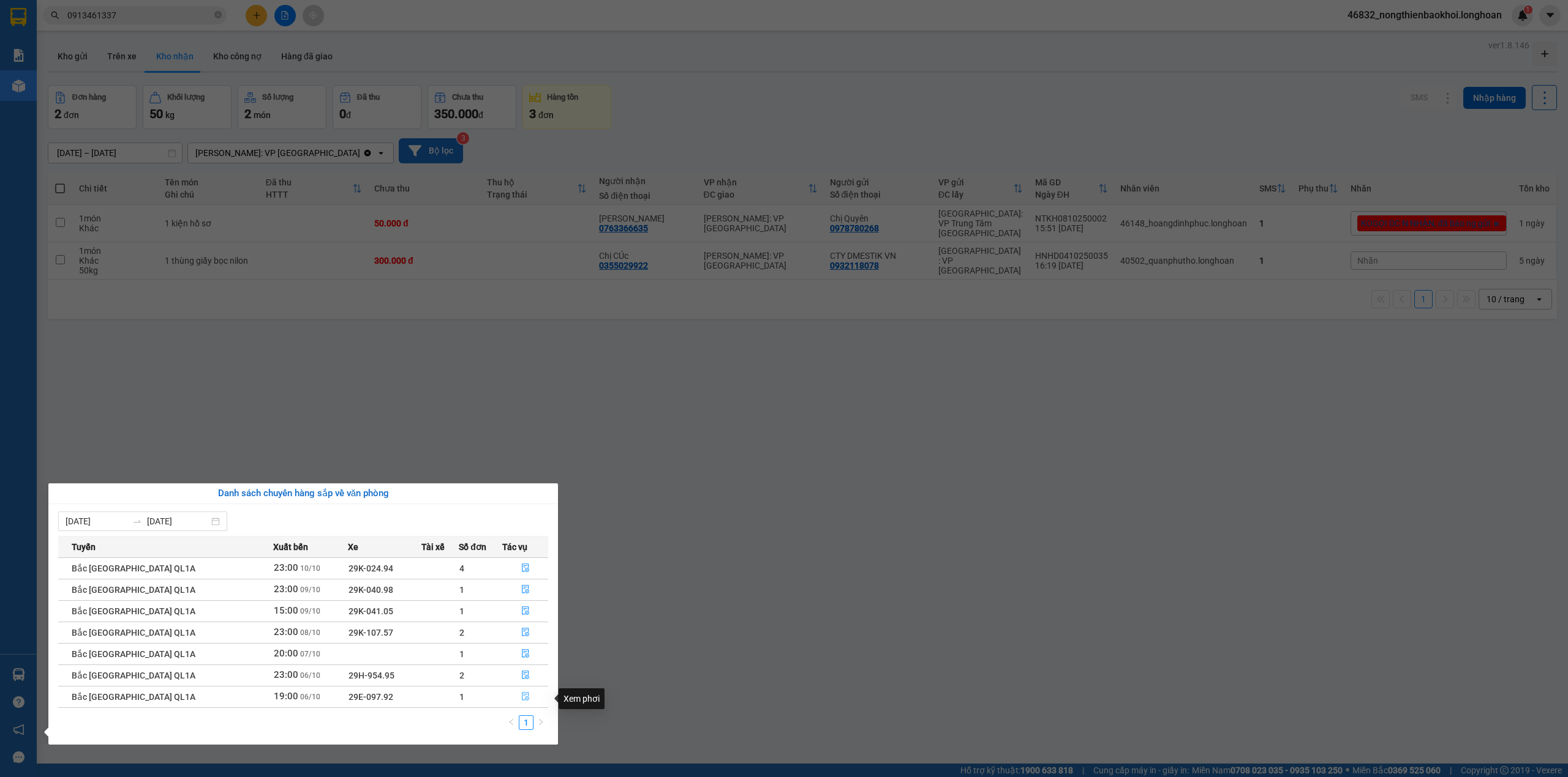
click at [521, 698] on icon "file-done" at bounding box center [526, 697] width 9 height 9
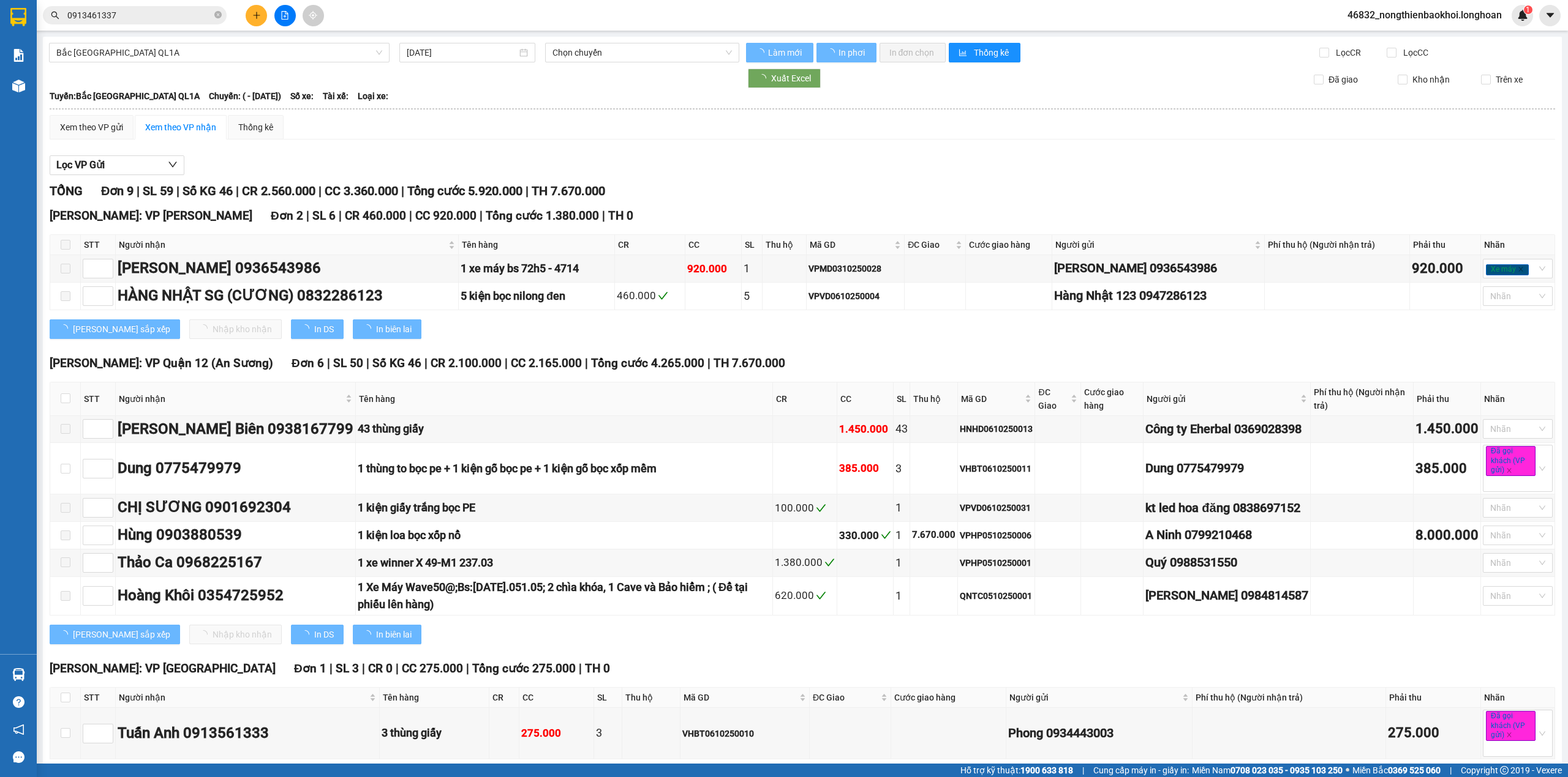
type input "[DATE]"
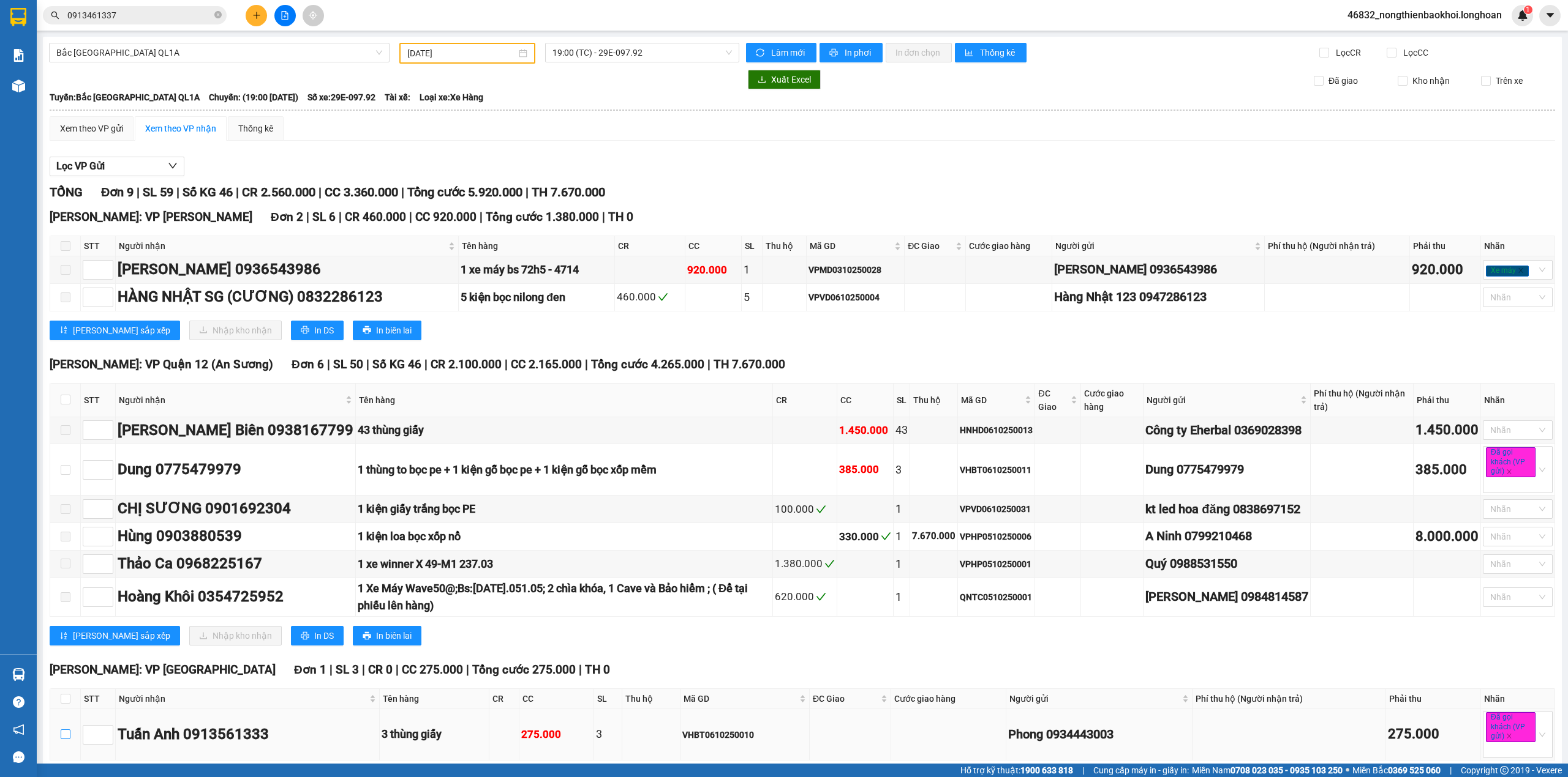
click at [69, 730] on input "checkbox" at bounding box center [65, 734] width 10 height 10
checkbox input "true"
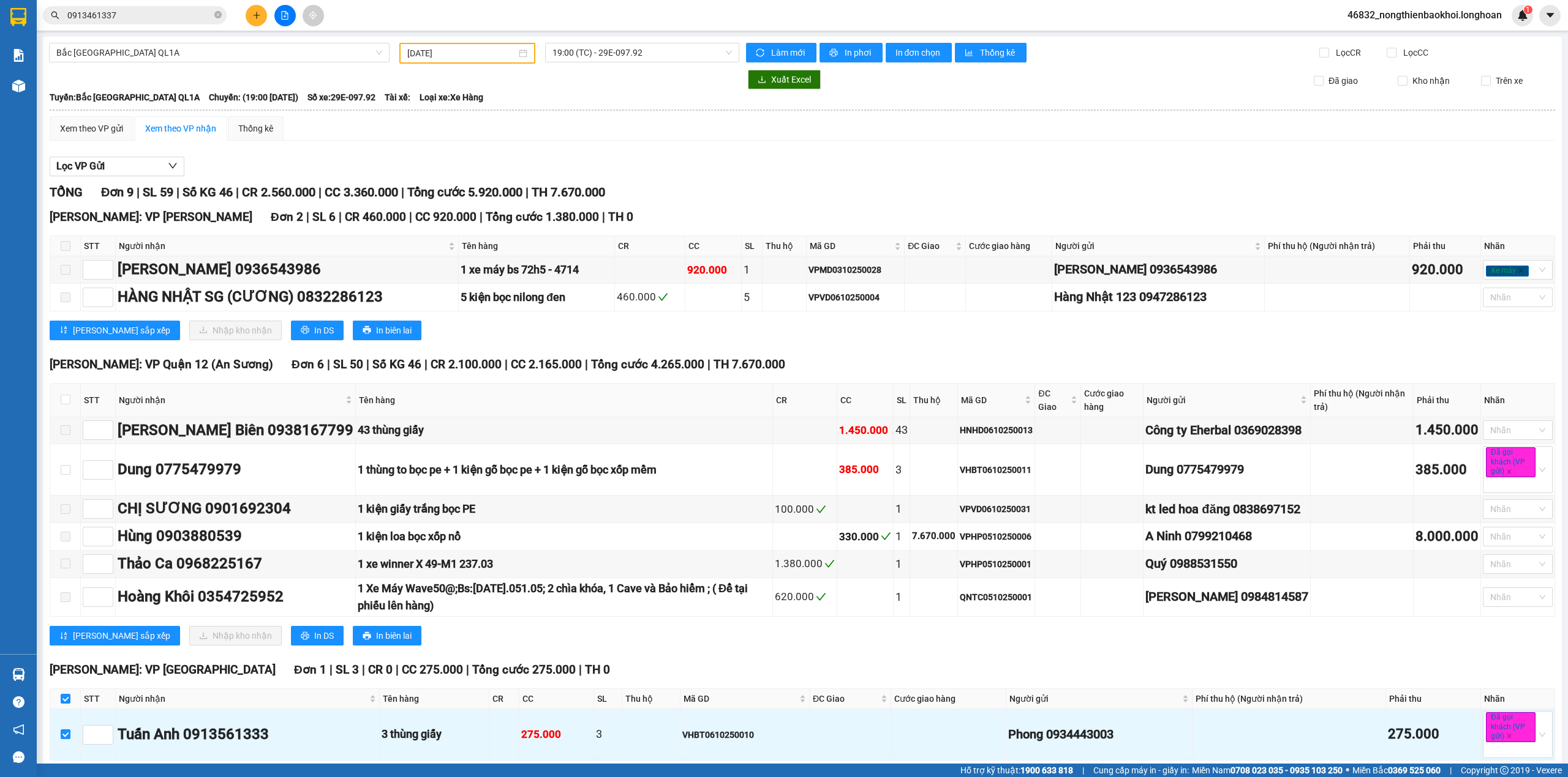
click at [213, 773] on span "Nhập kho nhận" at bounding box center [243, 780] width 60 height 13
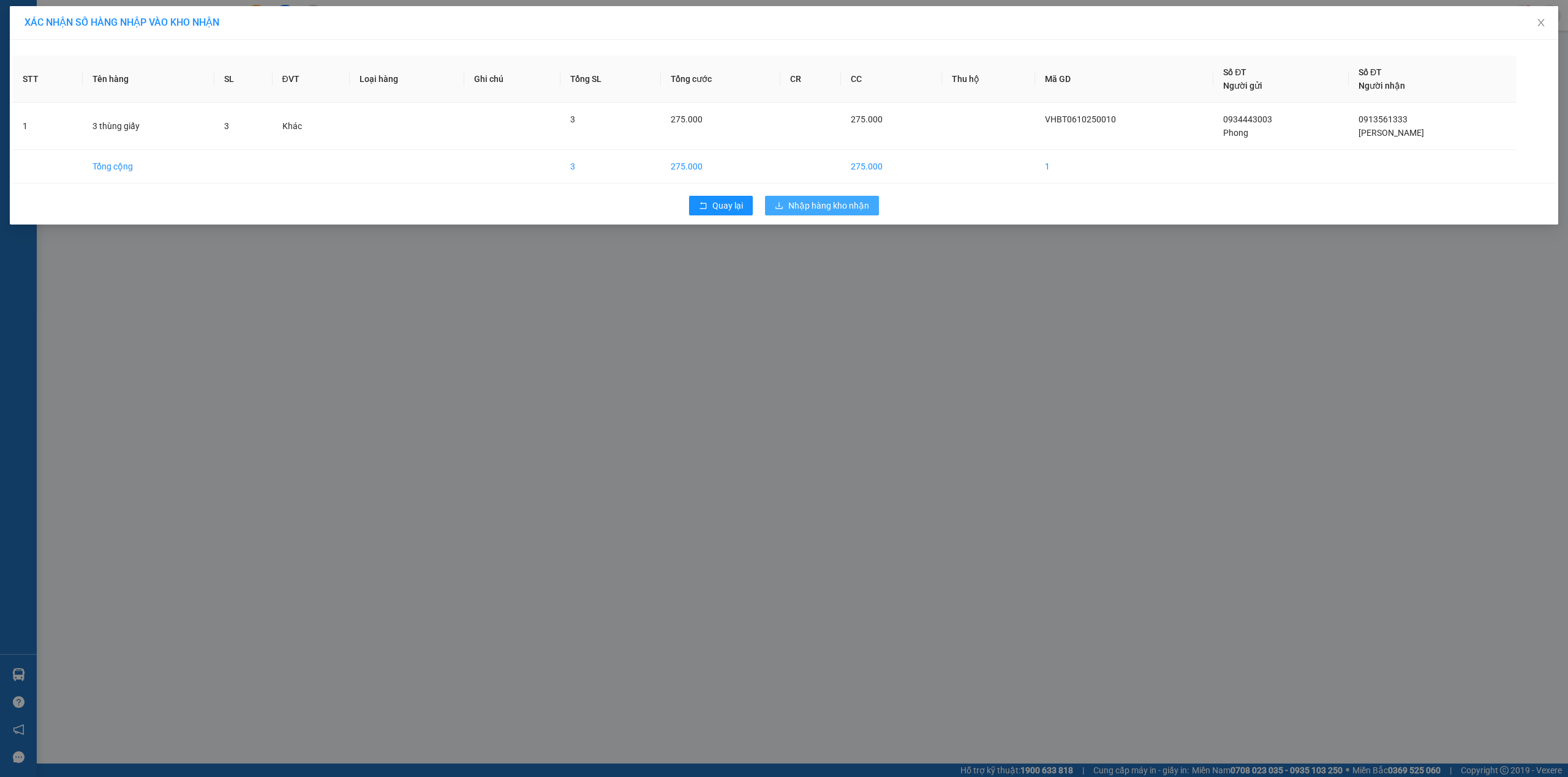
click at [775, 209] on icon "download" at bounding box center [779, 206] width 9 height 9
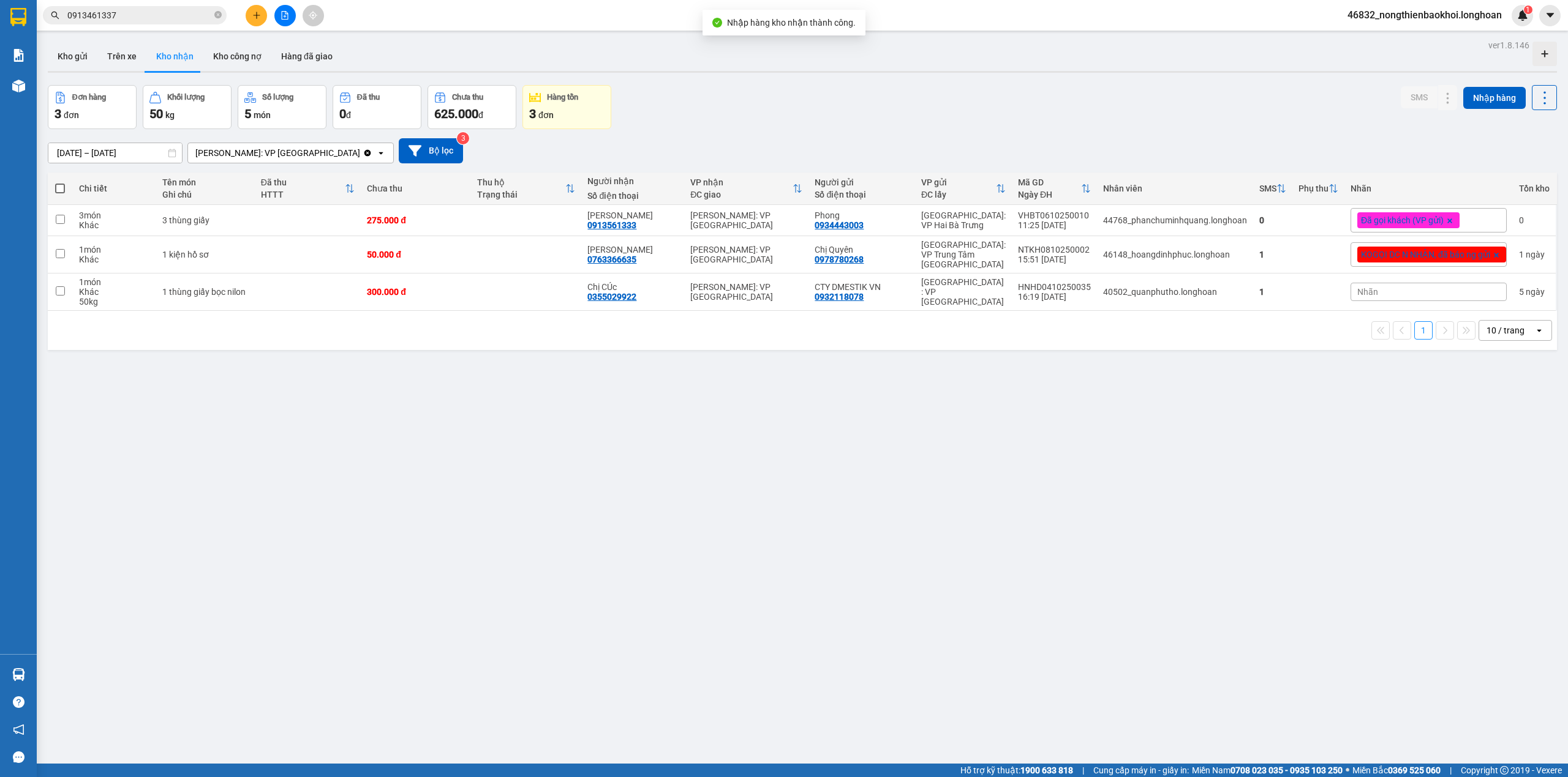
click at [478, 523] on div "ver 1.8.146 Kho gửi Trên xe Kho nhận Kho công nợ Hàng đã giao Đơn hàng 3 đơn Kh…" at bounding box center [802, 425] width 1519 height 777
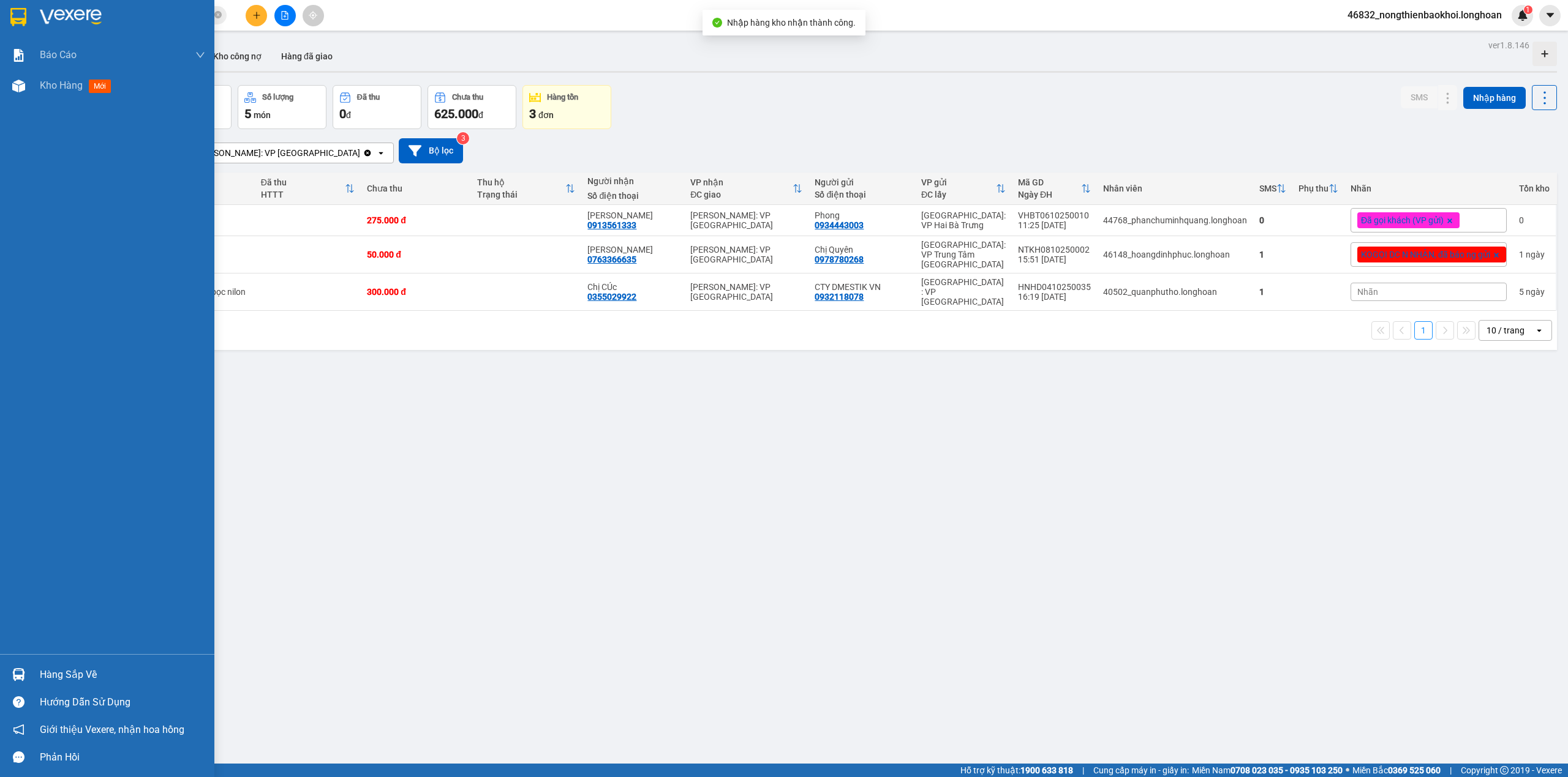
click at [26, 672] on div at bounding box center [18, 675] width 21 height 21
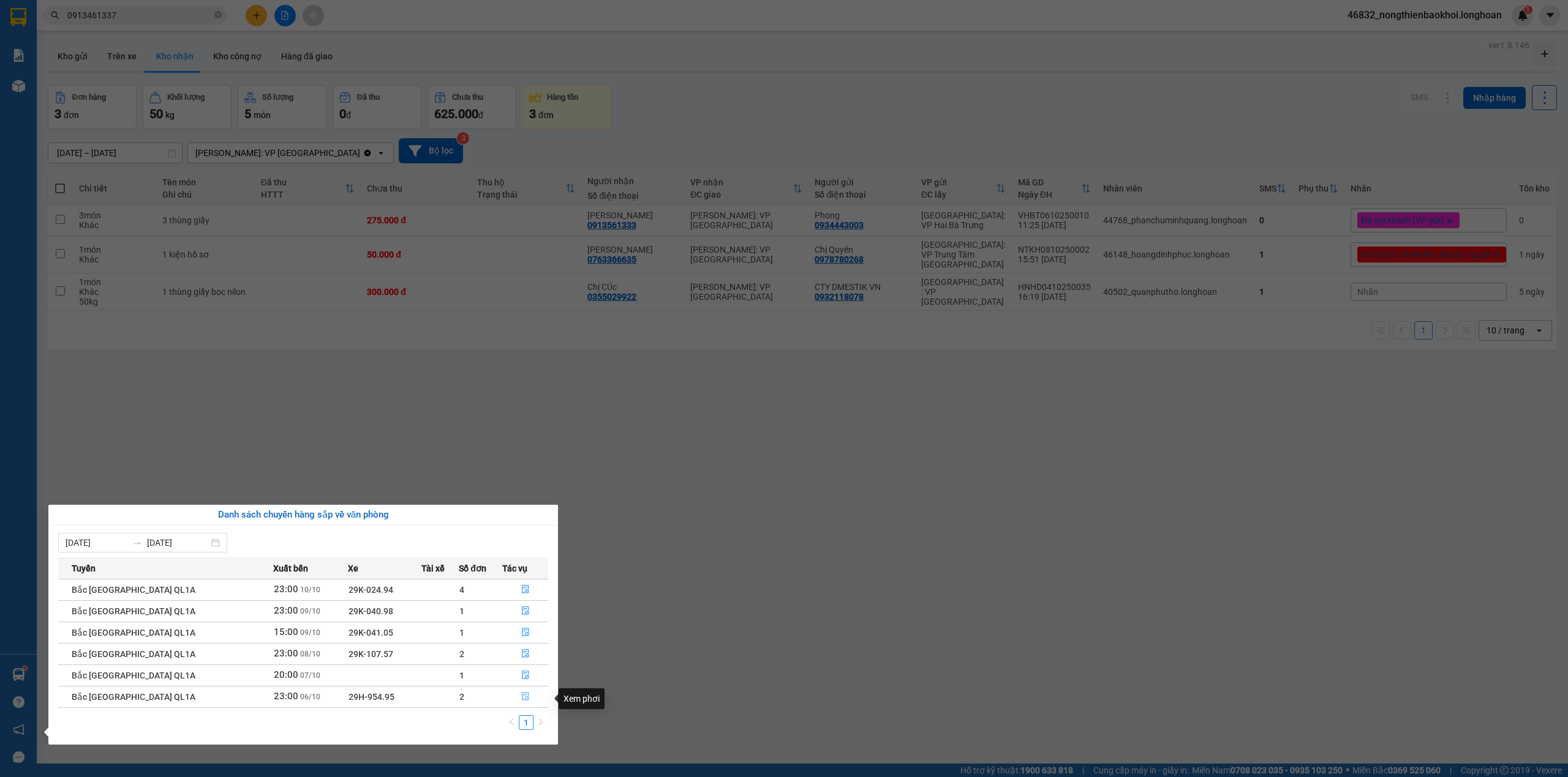
click at [521, 699] on icon "file-done" at bounding box center [526, 697] width 9 height 9
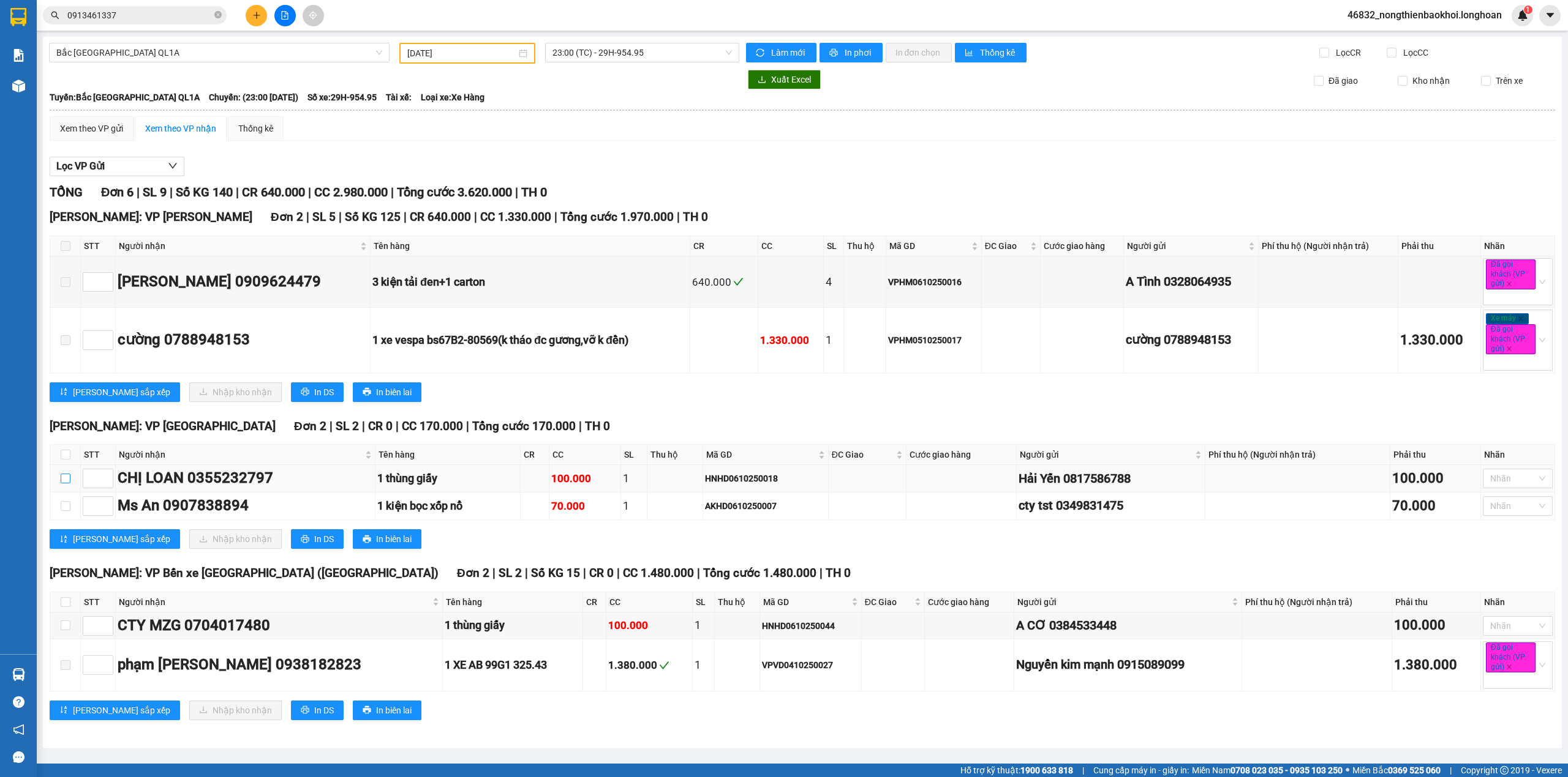
click at [64, 483] on input "checkbox" at bounding box center [65, 478] width 10 height 10
checkbox input "true"
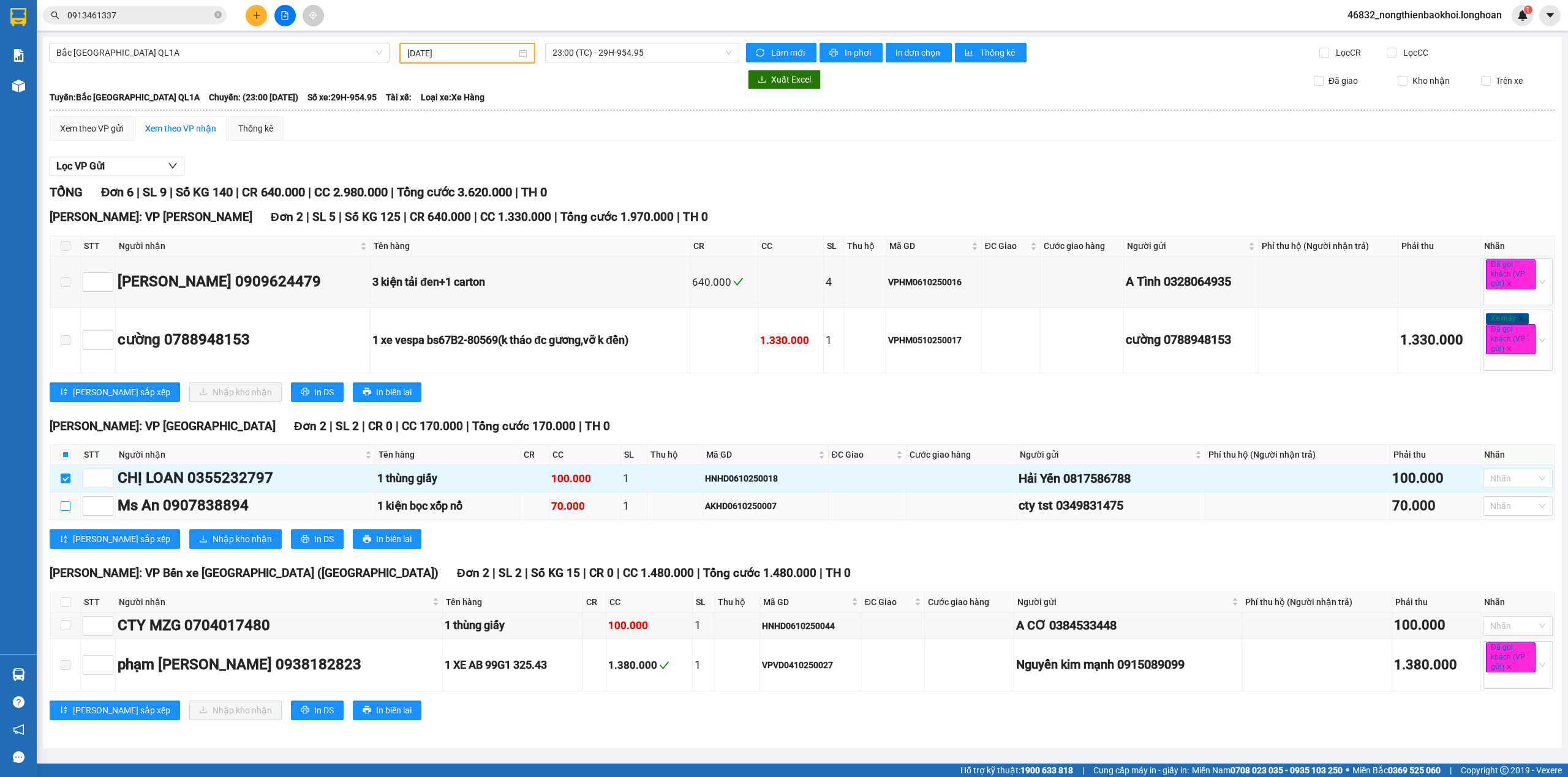
click at [62, 509] on input "checkbox" at bounding box center [65, 505] width 10 height 10
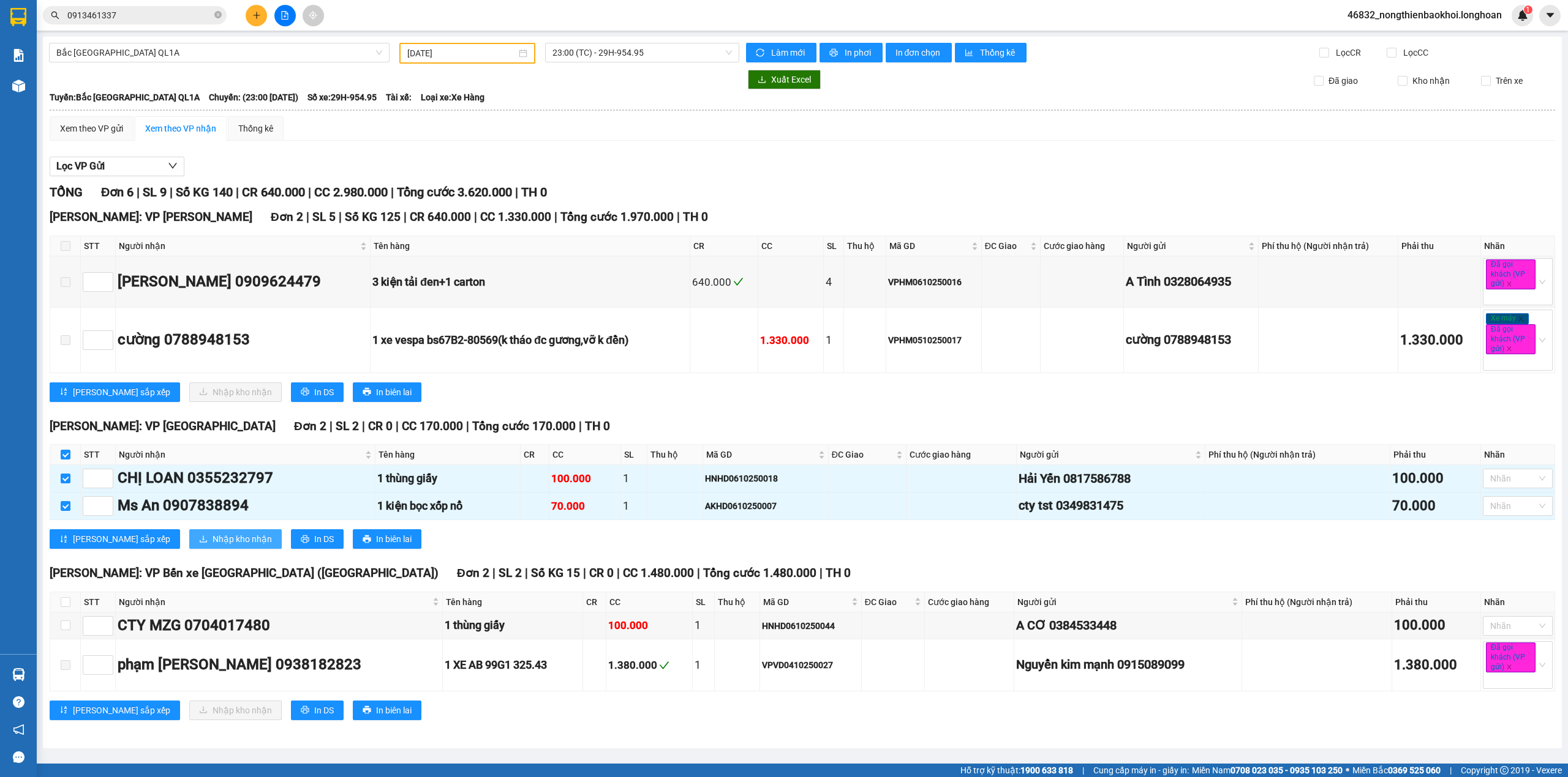
click at [213, 541] on span "Nhập kho nhận" at bounding box center [243, 539] width 60 height 13
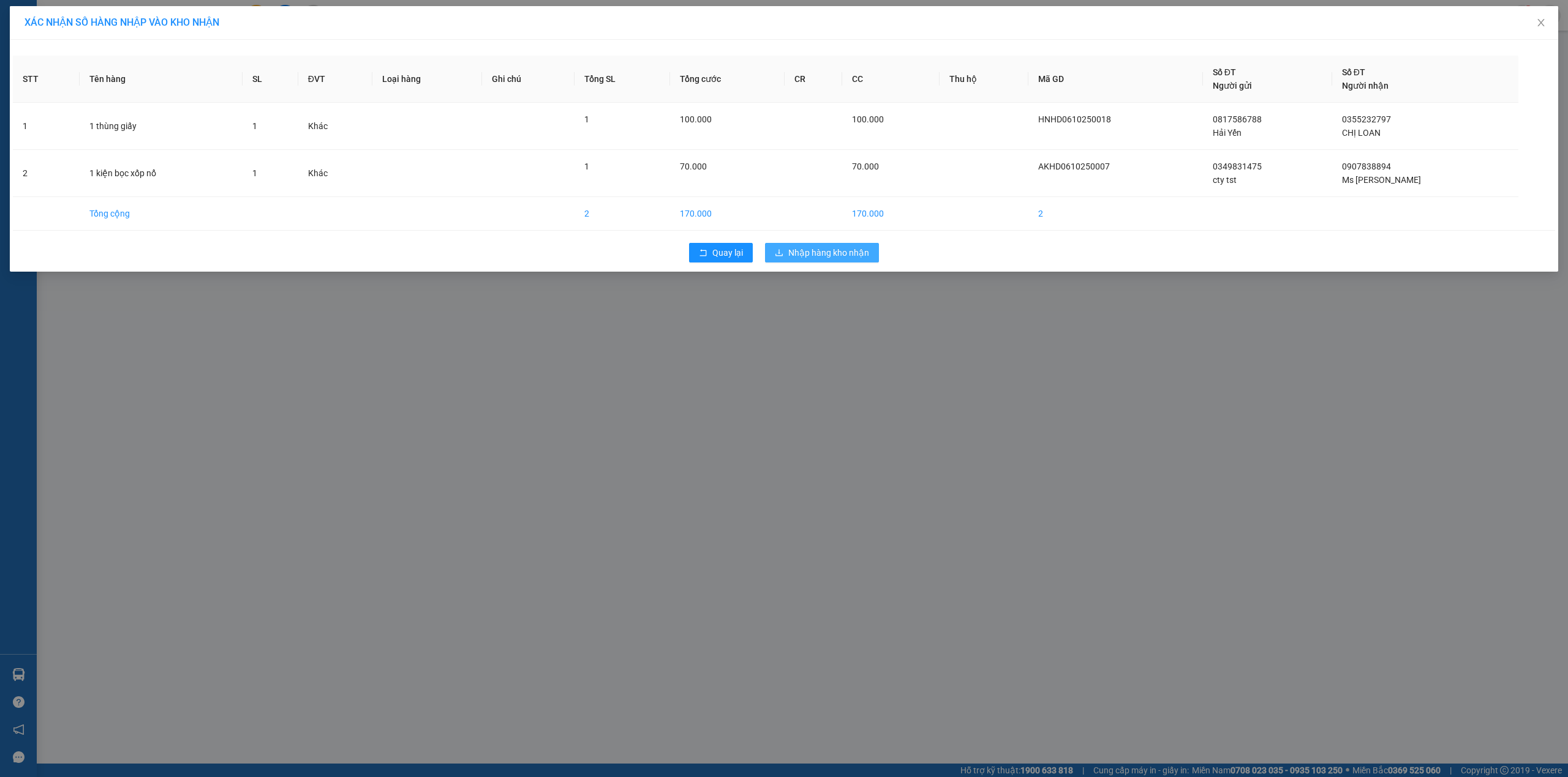
click at [809, 243] on button "Nhập hàng kho nhận" at bounding box center [822, 252] width 114 height 19
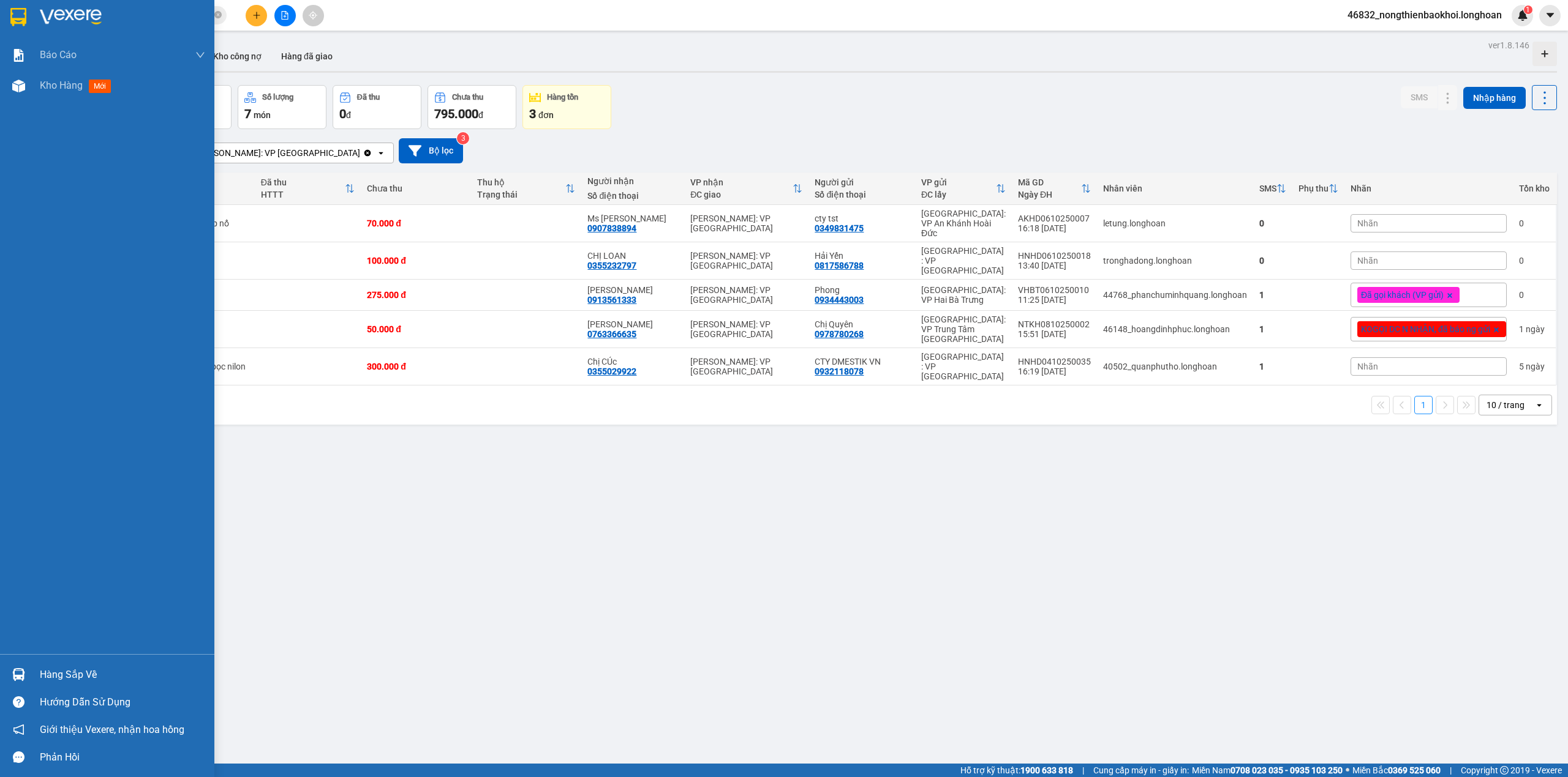
click at [19, 676] on img at bounding box center [18, 674] width 13 height 13
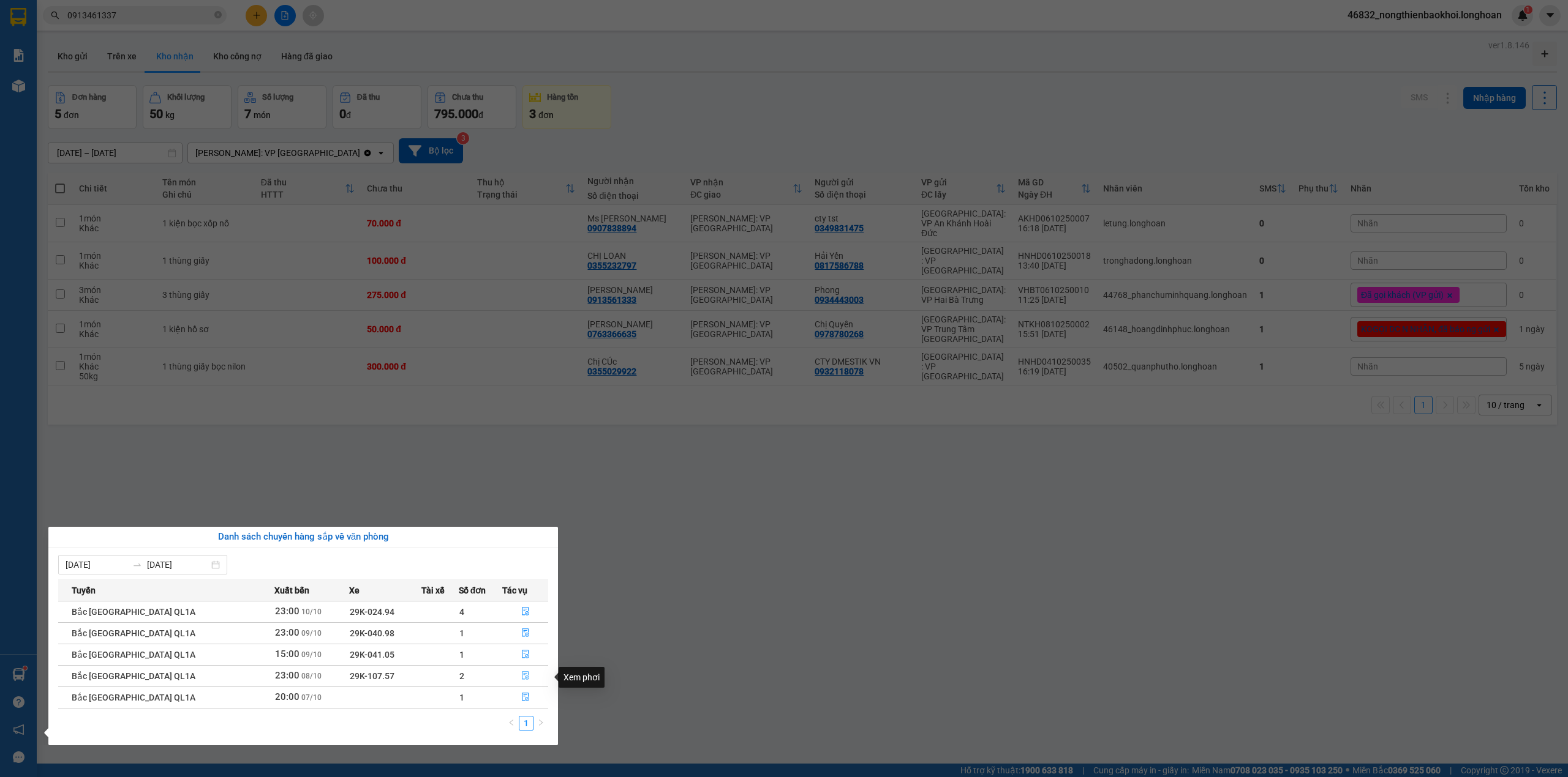
click at [521, 677] on icon "file-done" at bounding box center [526, 676] width 9 height 9
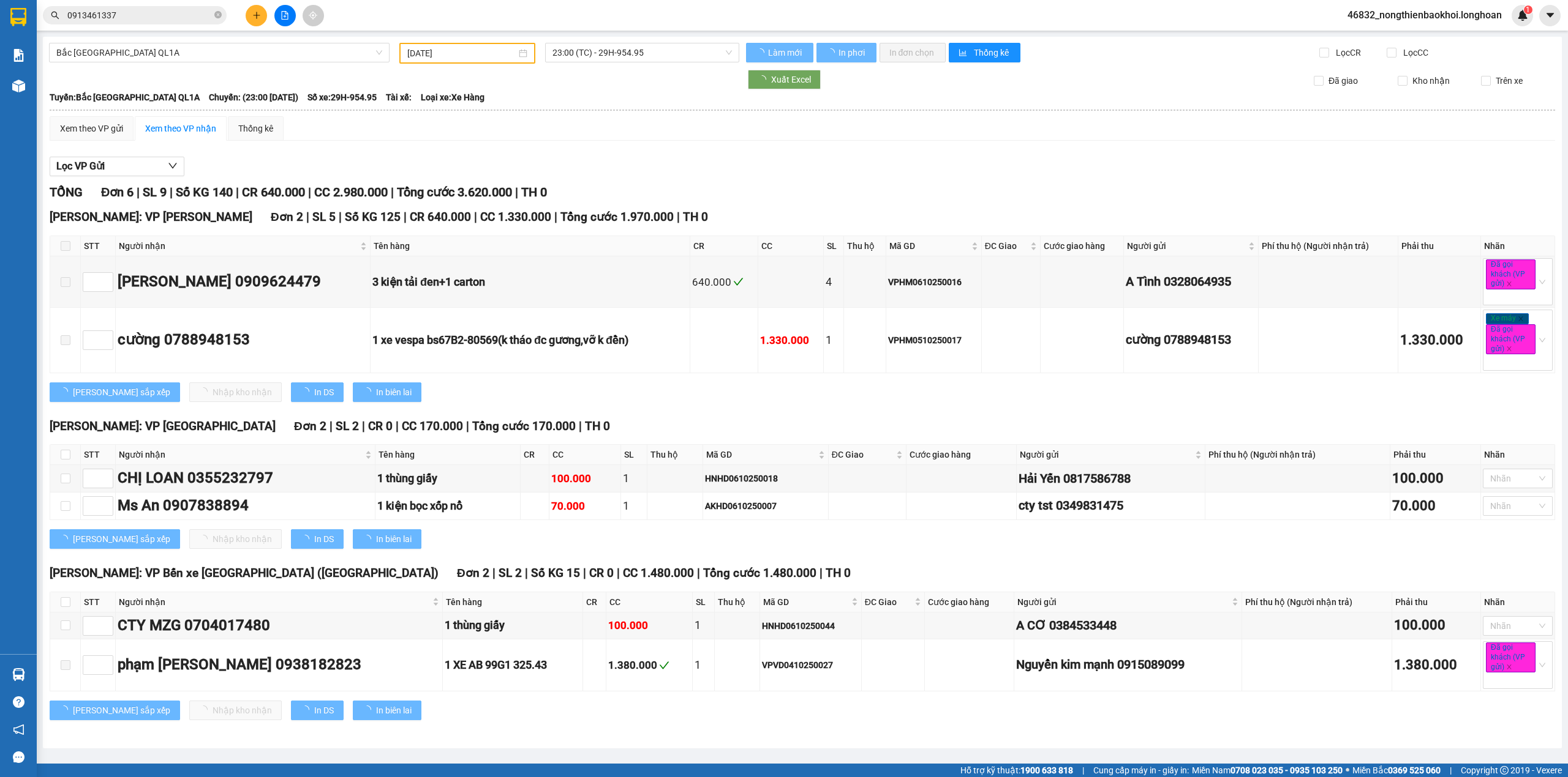
type input "[DATE]"
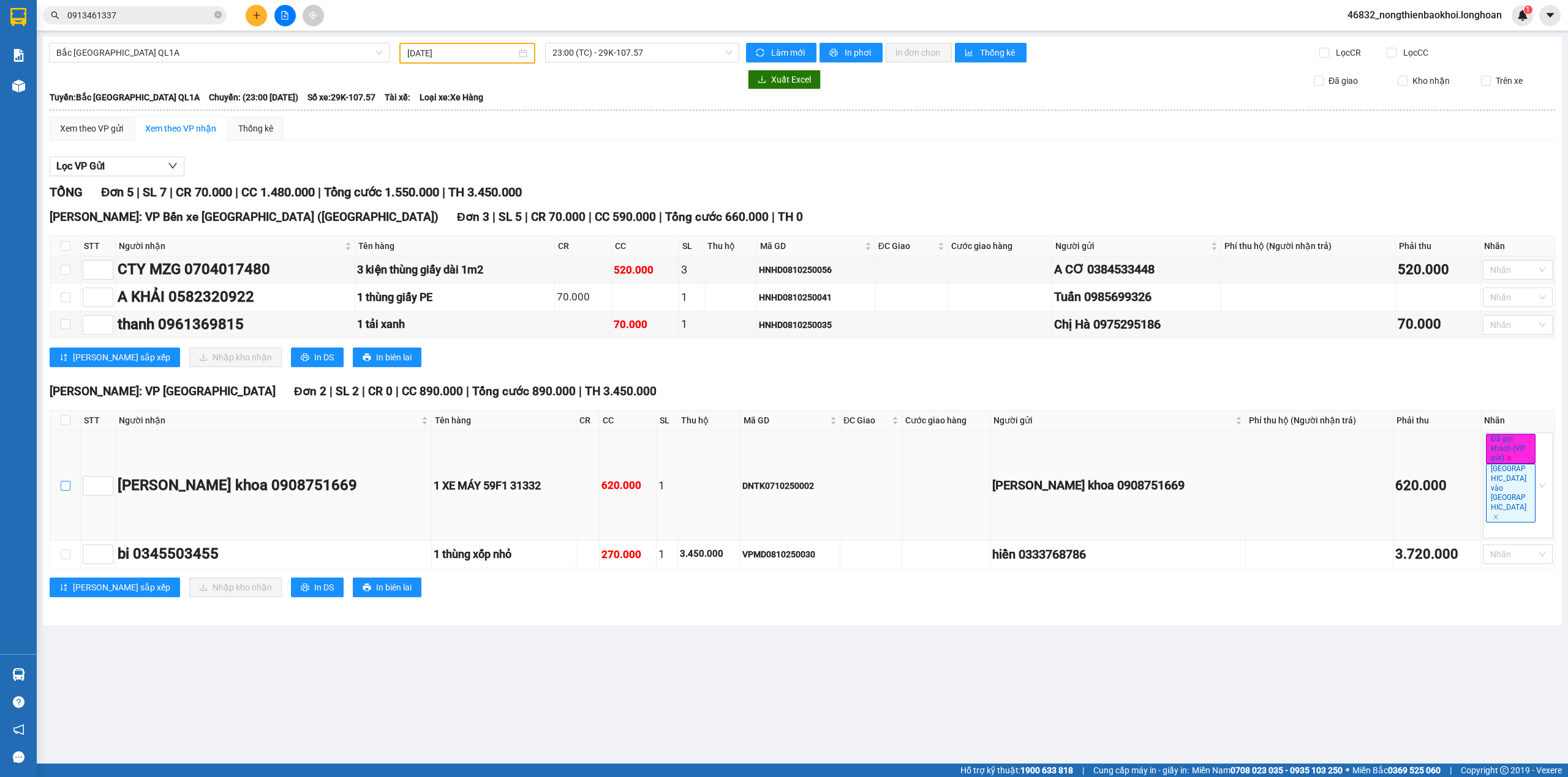
click at [66, 481] on input "checkbox" at bounding box center [65, 485] width 10 height 10
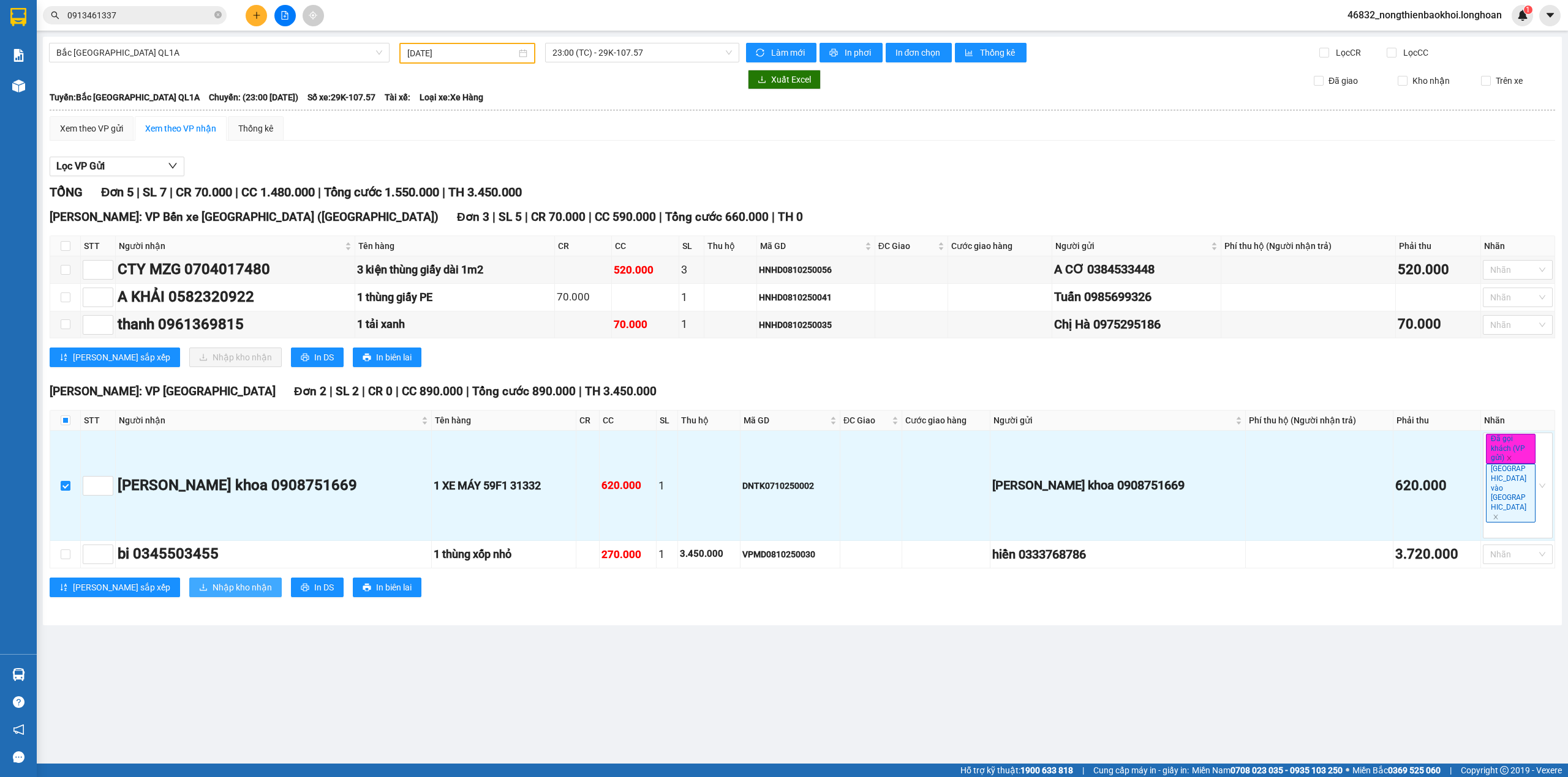
click at [213, 581] on span "Nhập kho nhận" at bounding box center [243, 587] width 60 height 13
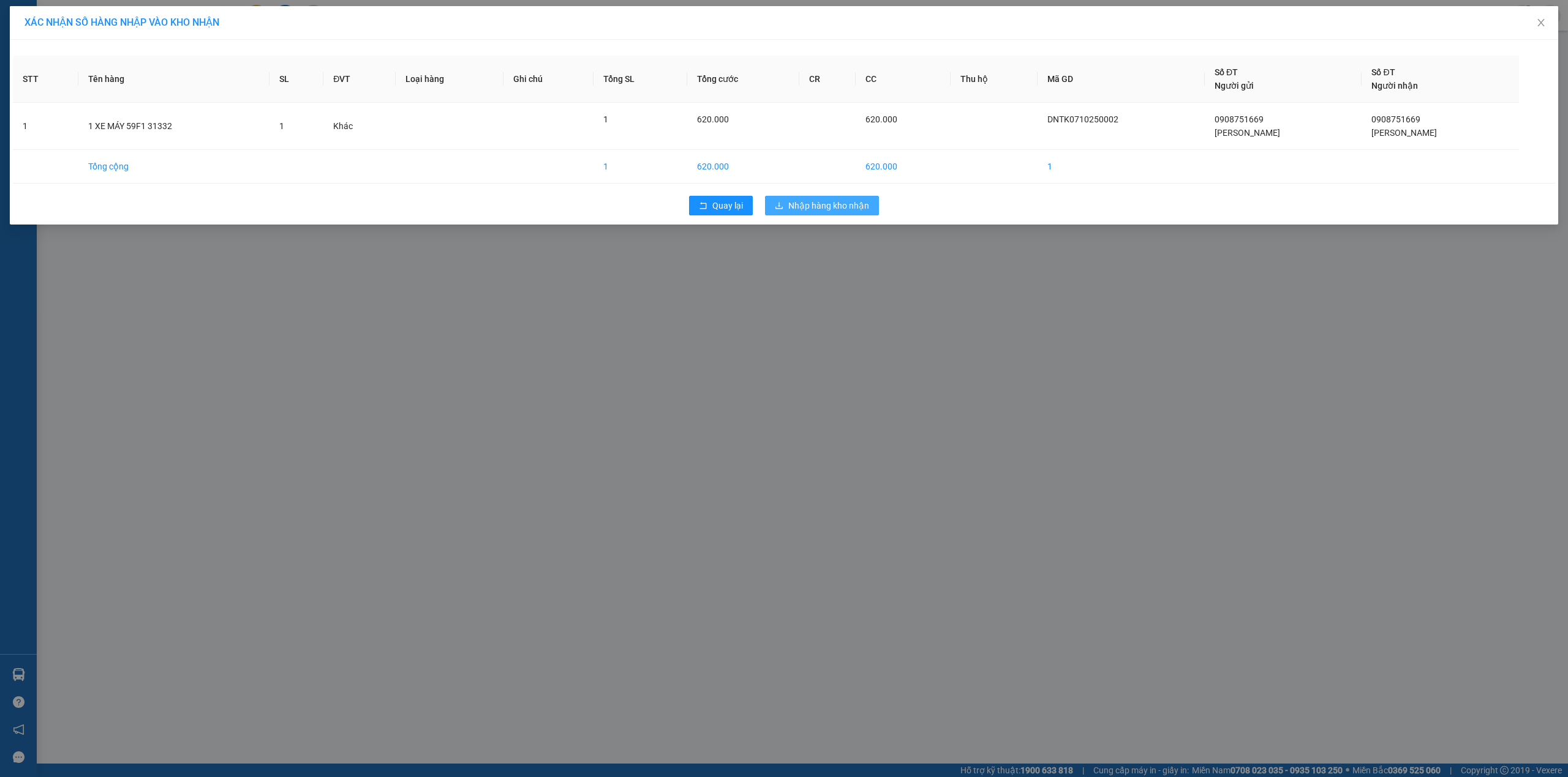
click at [817, 199] on button "Nhập hàng kho nhận" at bounding box center [822, 206] width 114 height 19
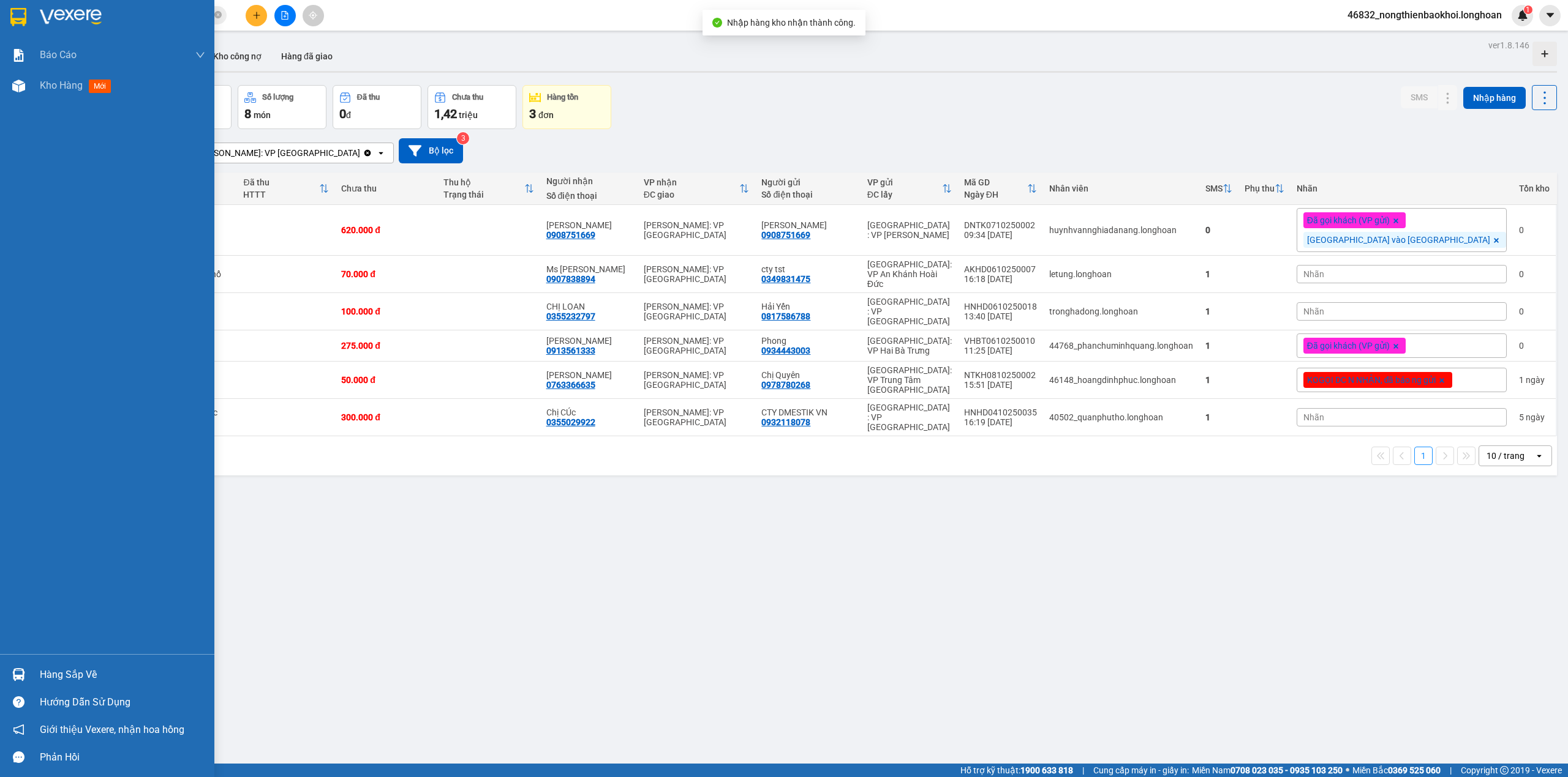
click at [32, 672] on div "Hàng sắp về" at bounding box center [107, 674] width 215 height 27
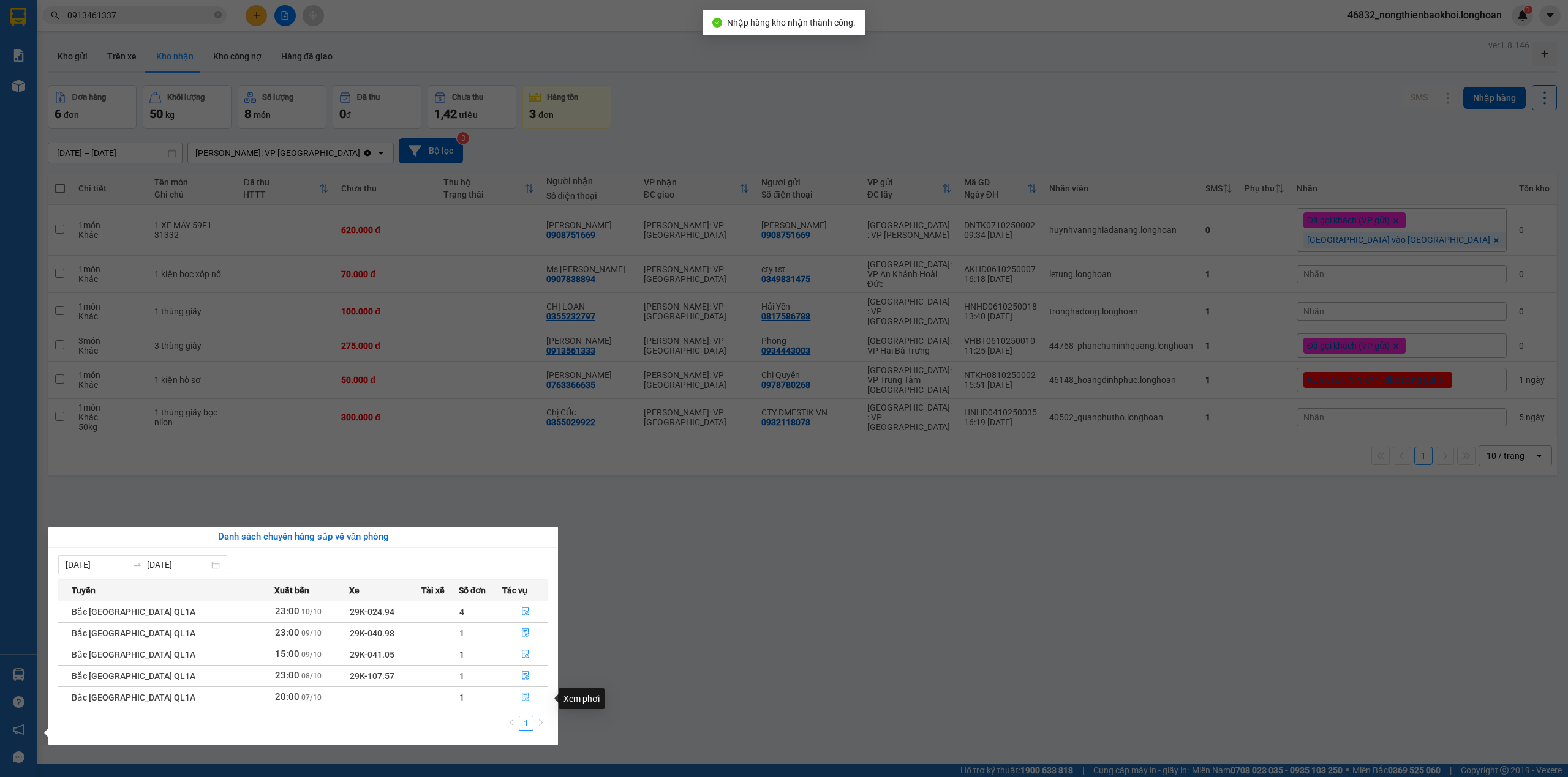
click at [521, 705] on button "button" at bounding box center [525, 698] width 45 height 19
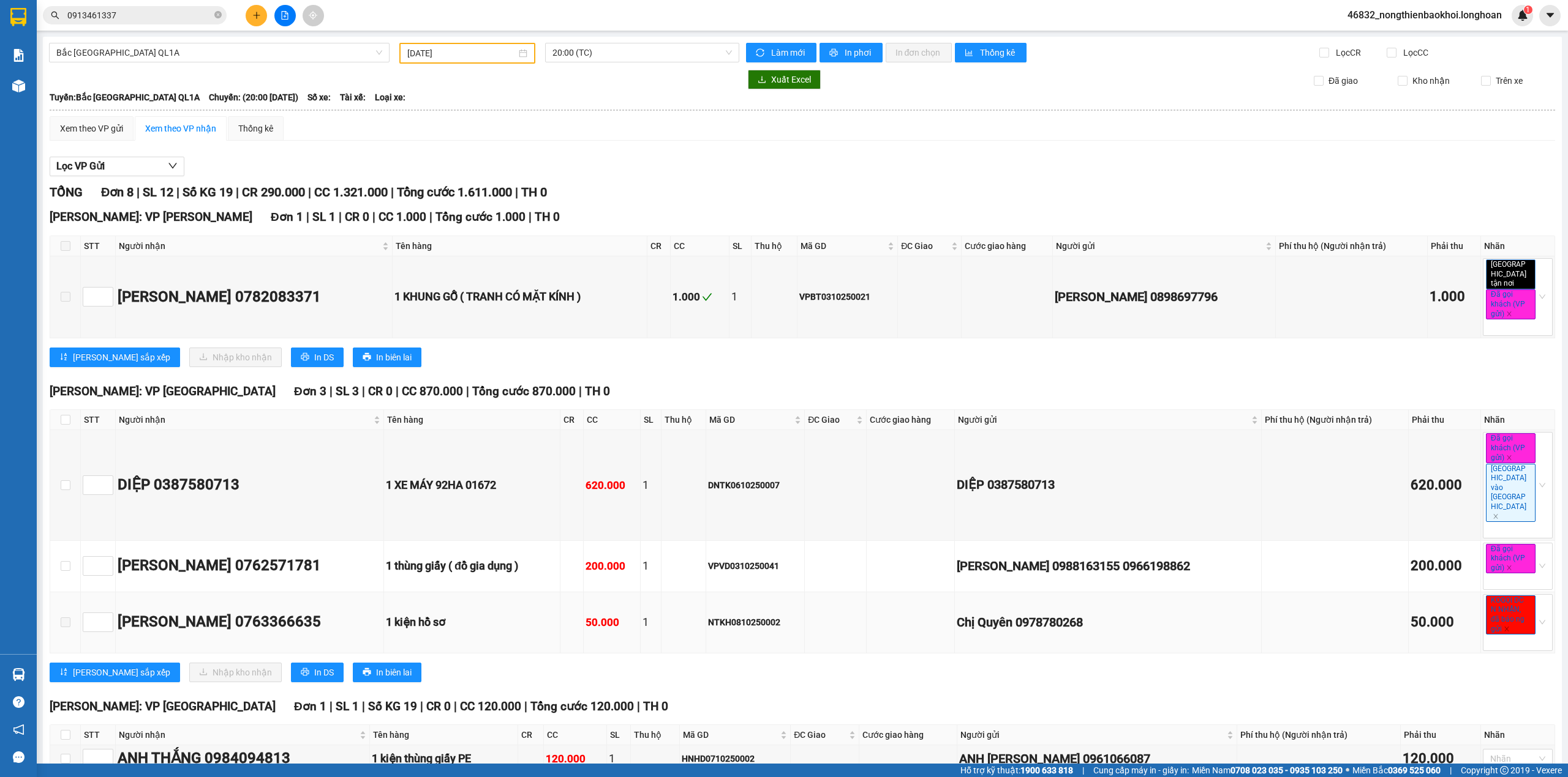
click at [62, 618] on span at bounding box center [65, 622] width 10 height 10
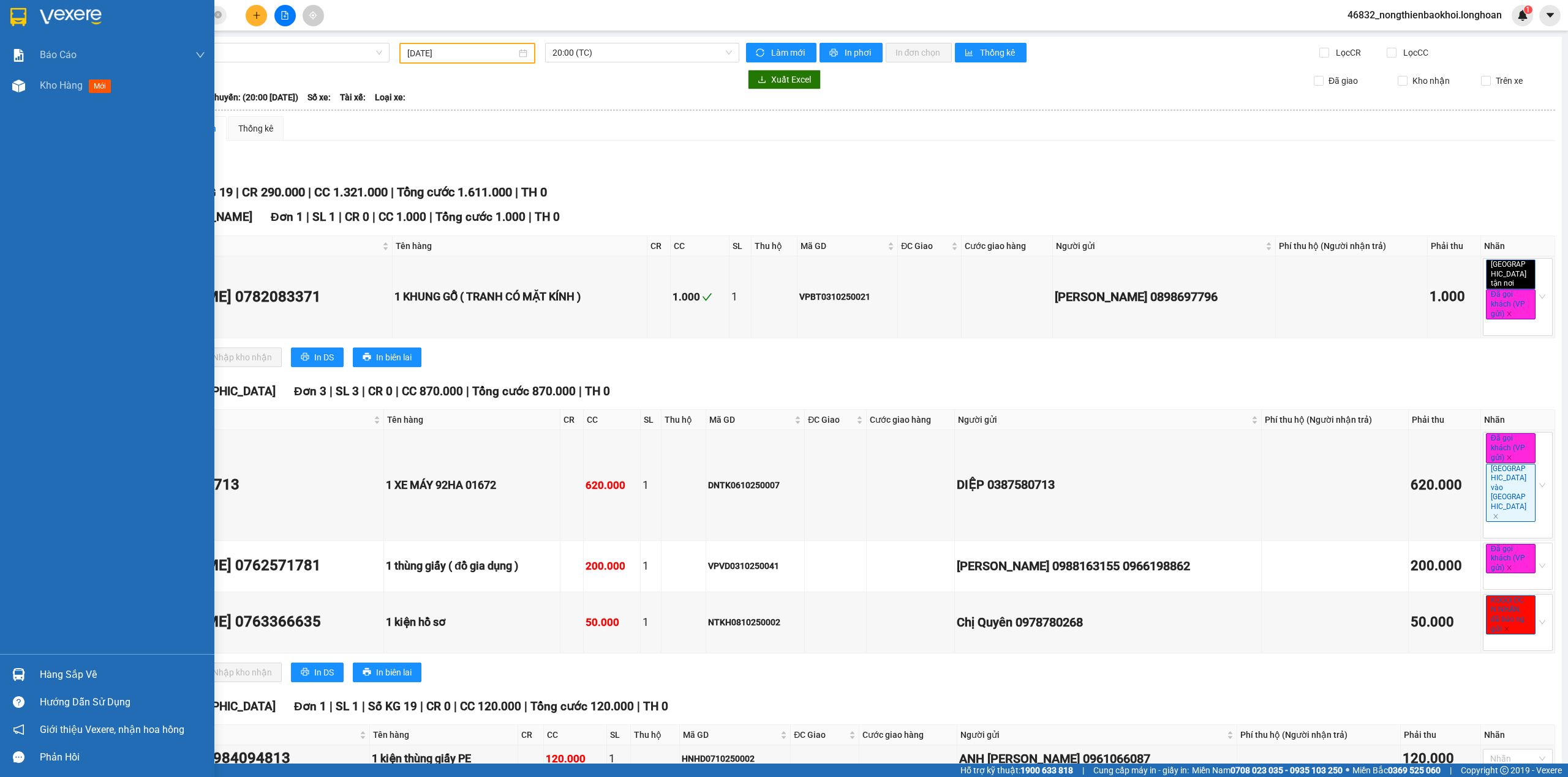
click at [110, 667] on div "Hàng sắp về" at bounding box center [122, 675] width 165 height 18
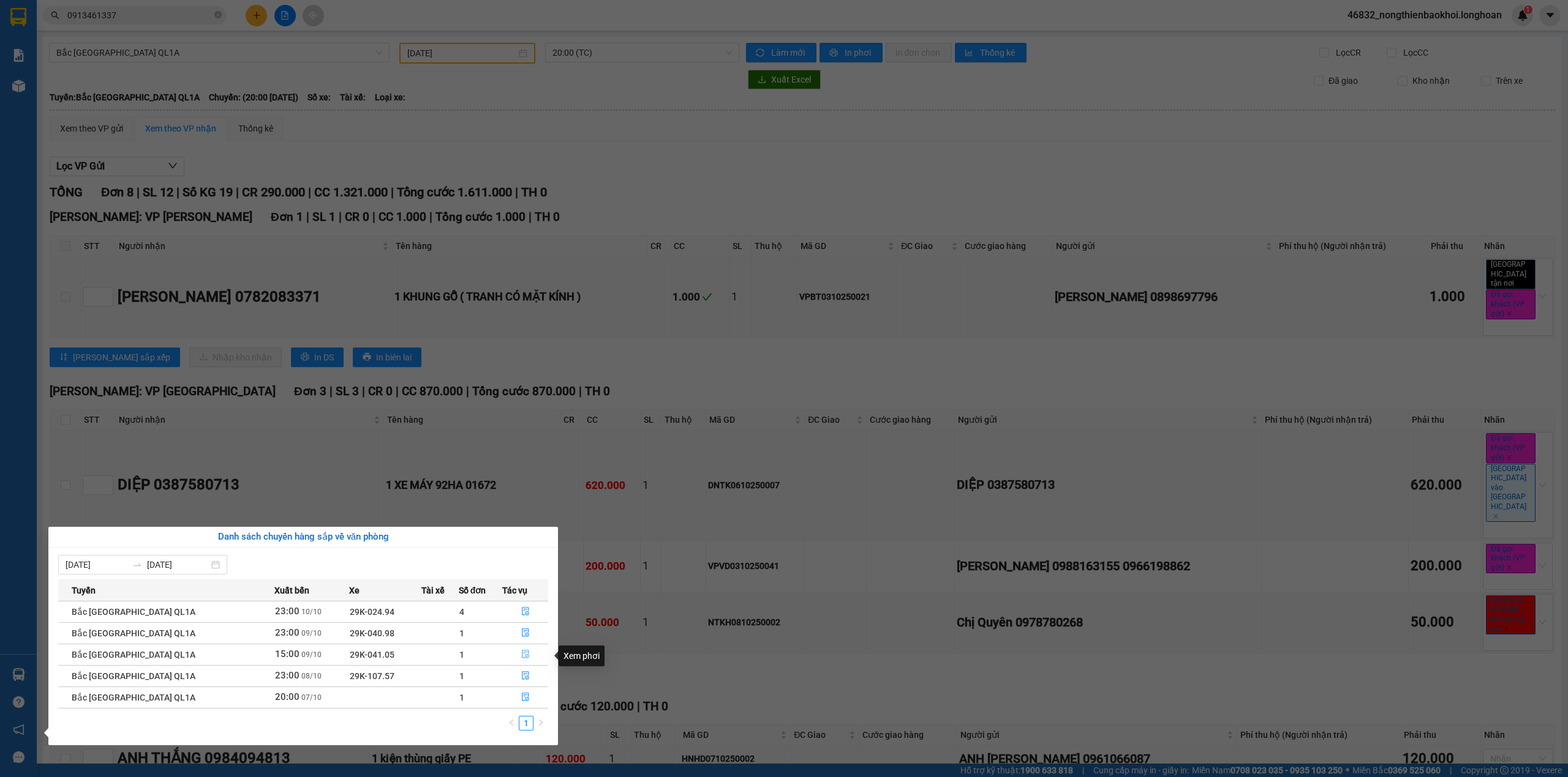
drag, startPoint x: 521, startPoint y: 652, endPoint x: 514, endPoint y: 655, distance: 7.6
click at [521, 652] on icon "file-done" at bounding box center [526, 655] width 9 height 9
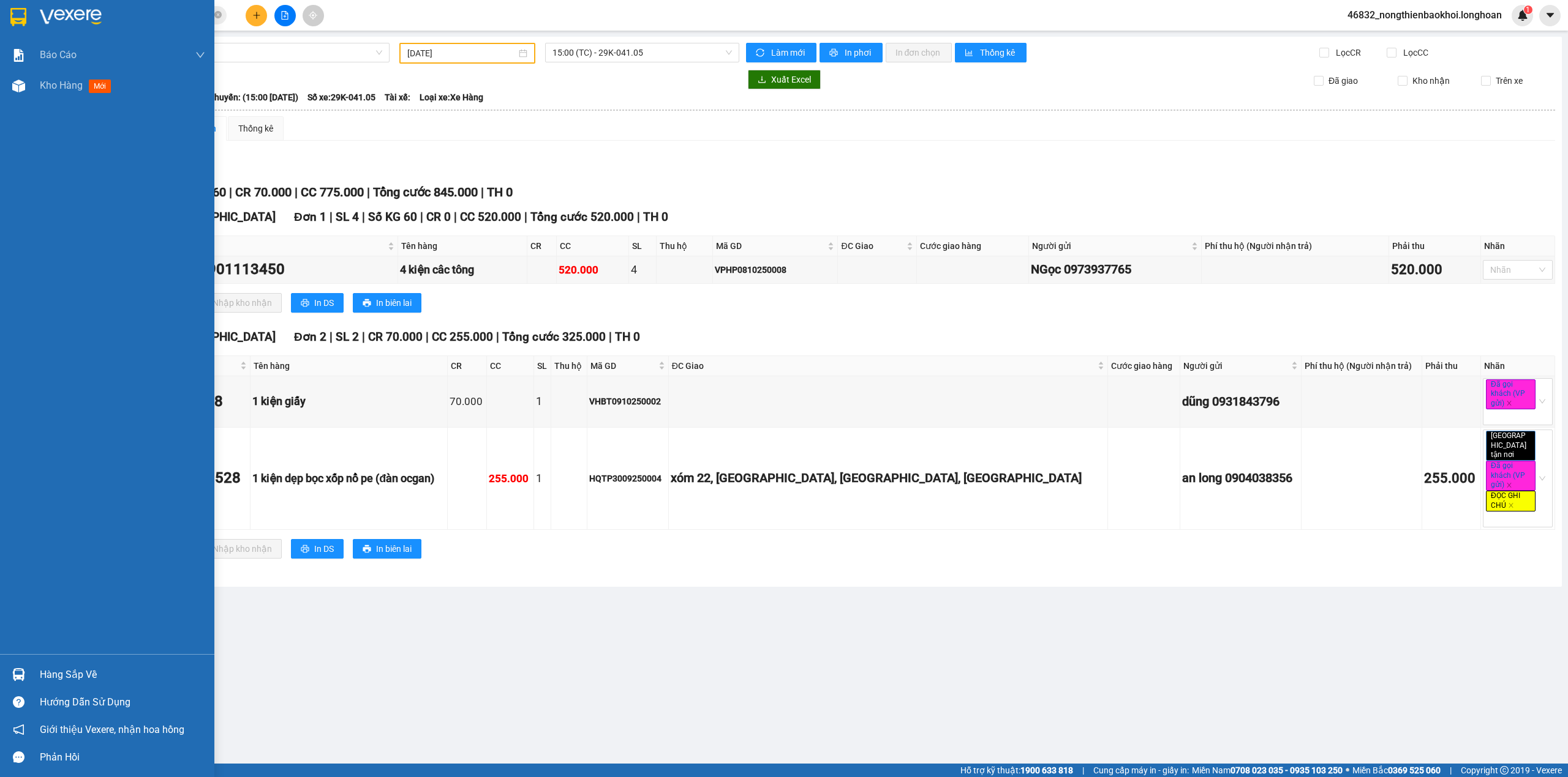
drag, startPoint x: 27, startPoint y: 669, endPoint x: 69, endPoint y: 664, distance: 42.3
click at [28, 670] on div at bounding box center [18, 675] width 21 height 21
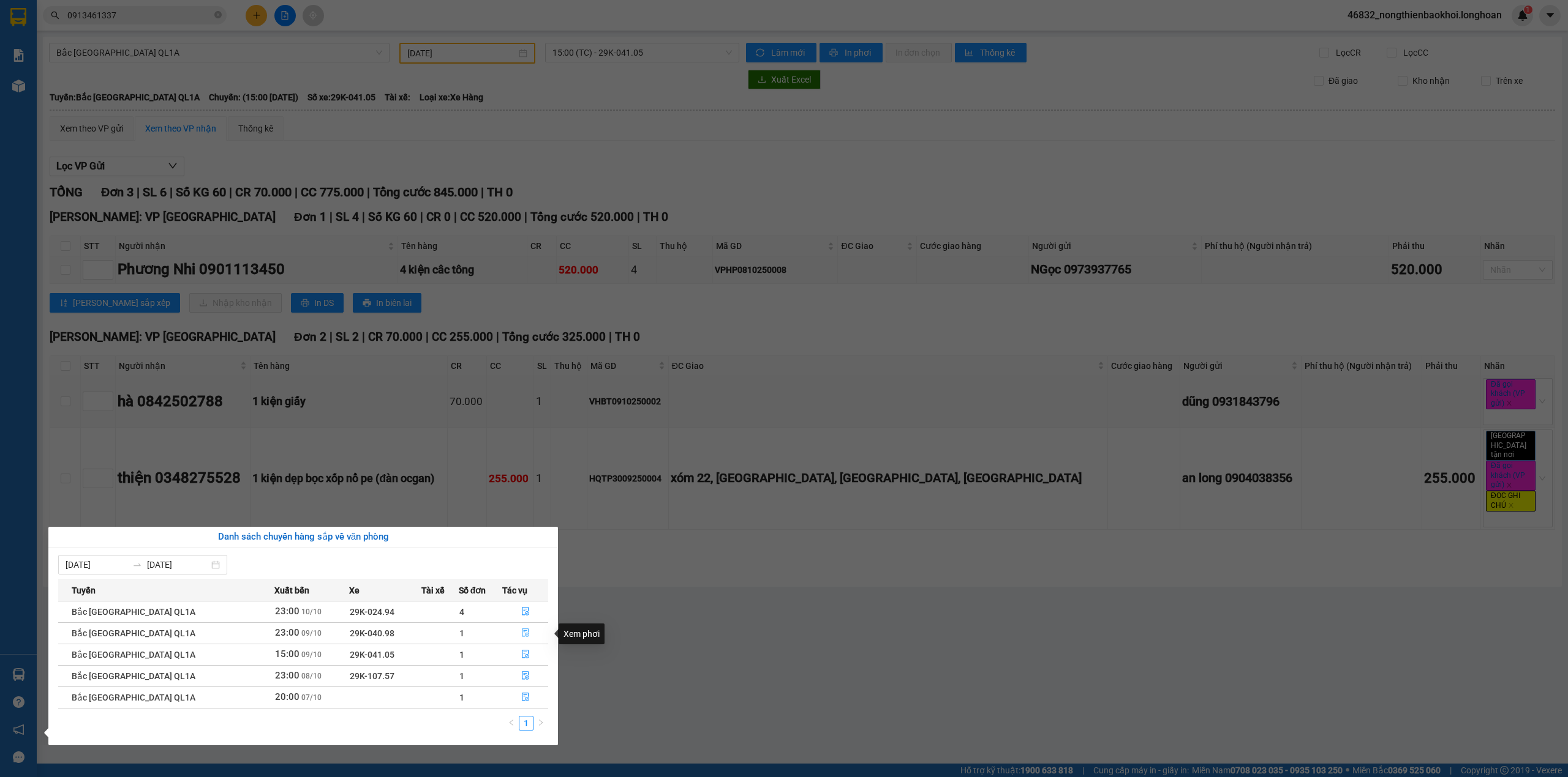
click at [522, 635] on icon "file-done" at bounding box center [526, 633] width 9 height 9
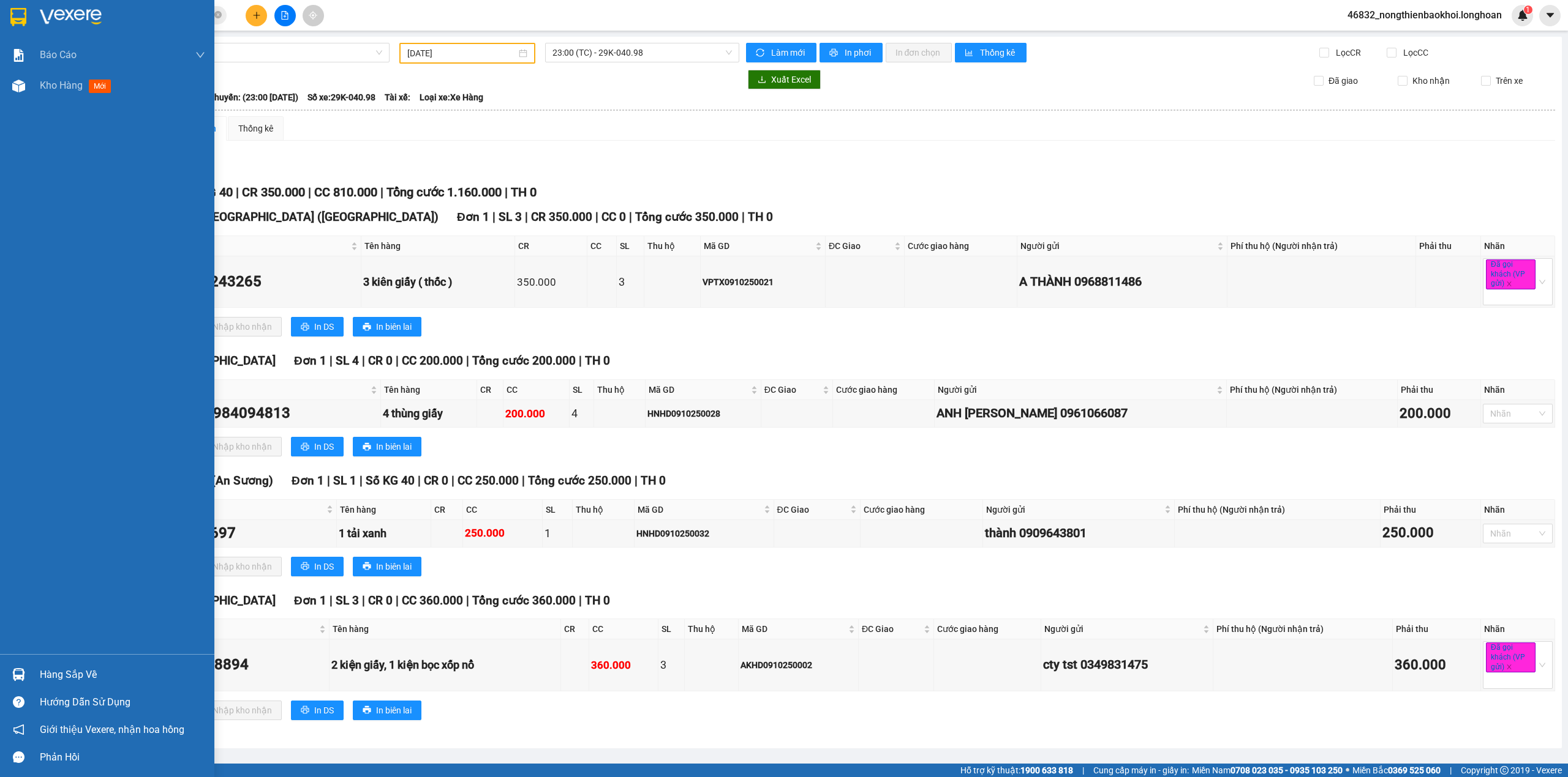
click at [5, 676] on div "Hàng sắp về" at bounding box center [107, 674] width 215 height 27
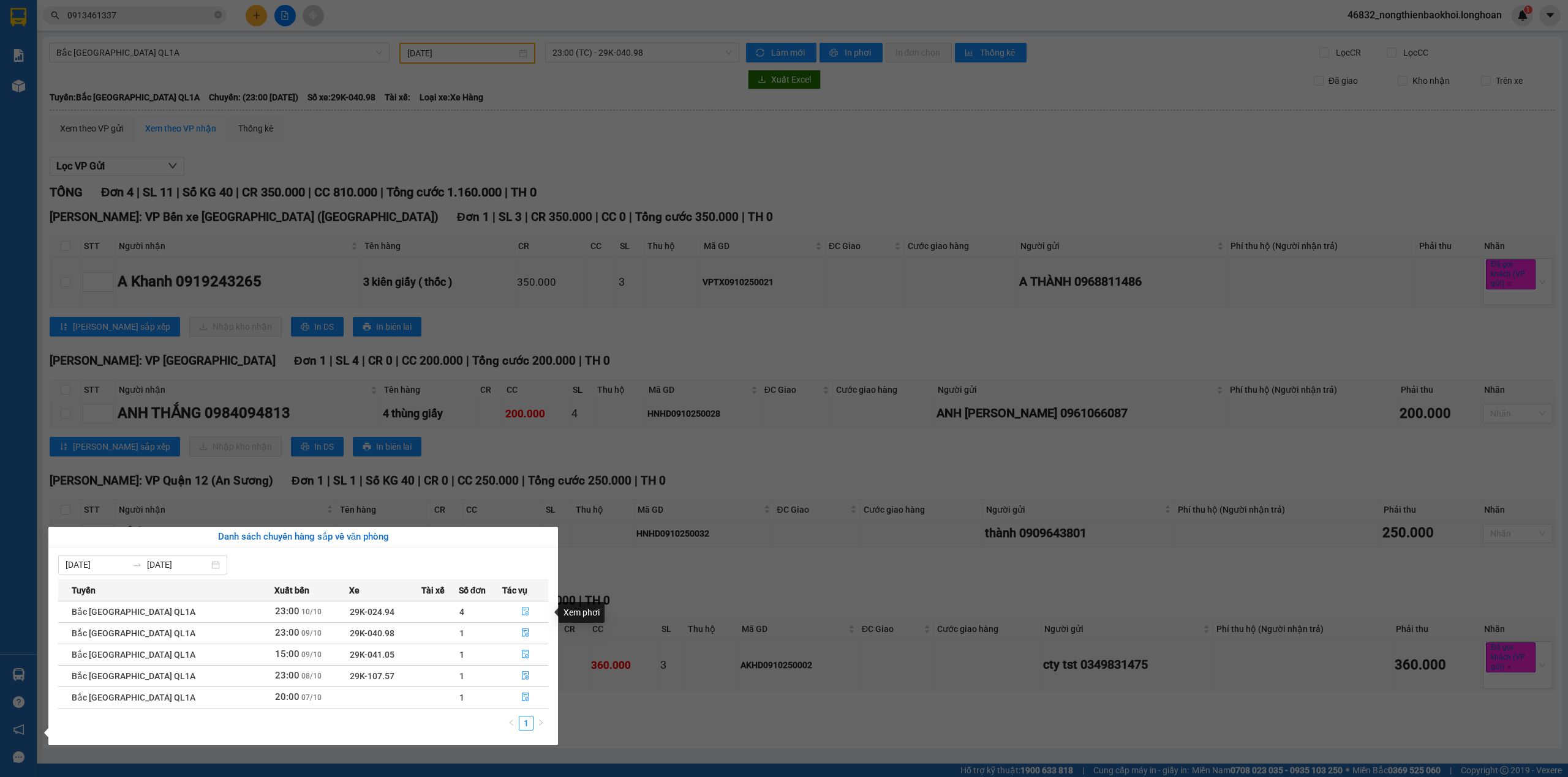
click at [524, 610] on icon "file-done" at bounding box center [525, 613] width 7 height 9
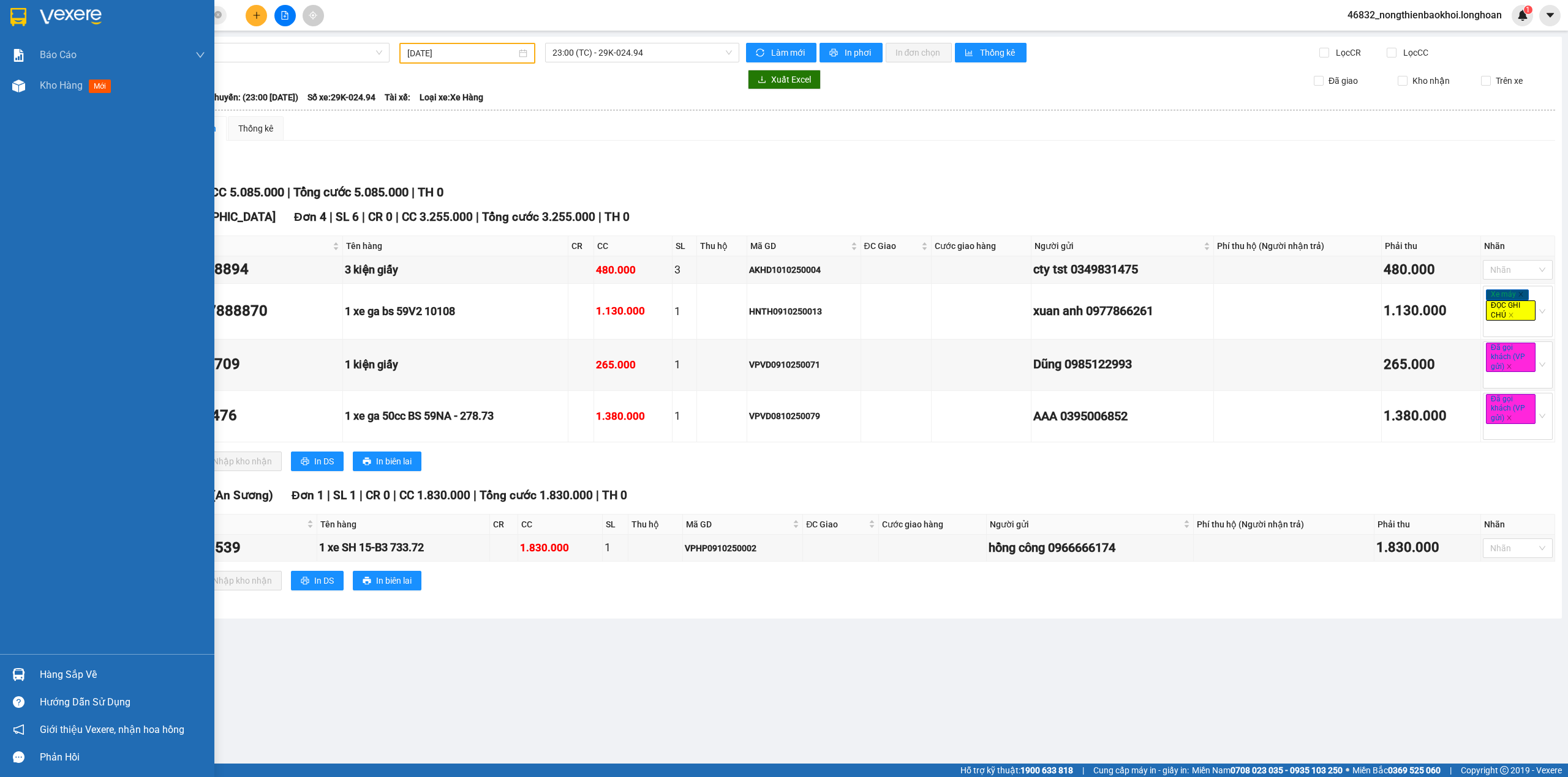
click at [23, 672] on img at bounding box center [18, 674] width 13 height 13
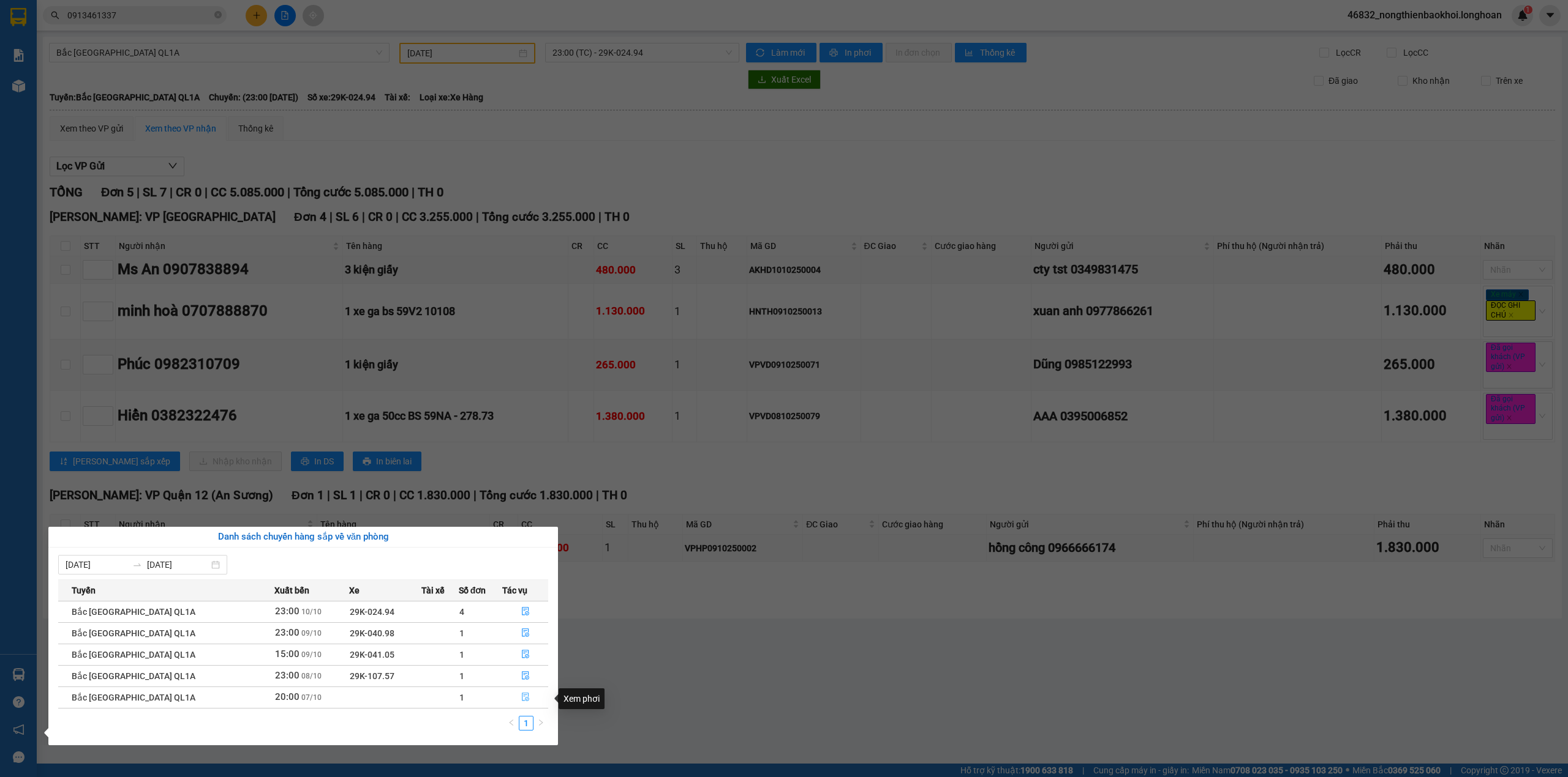
click at [515, 697] on button "button" at bounding box center [525, 698] width 45 height 19
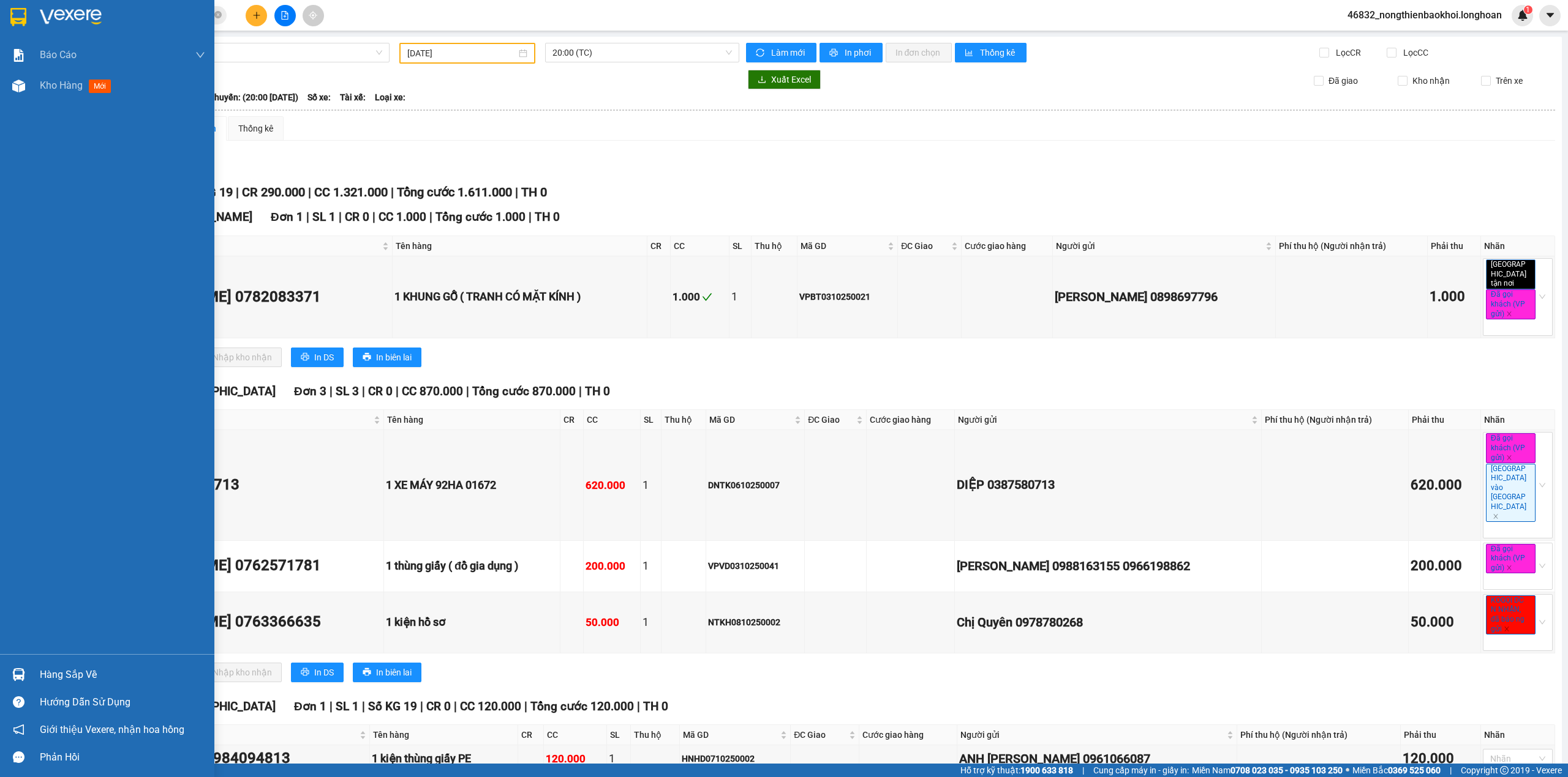
click at [22, 669] on img at bounding box center [18, 674] width 13 height 13
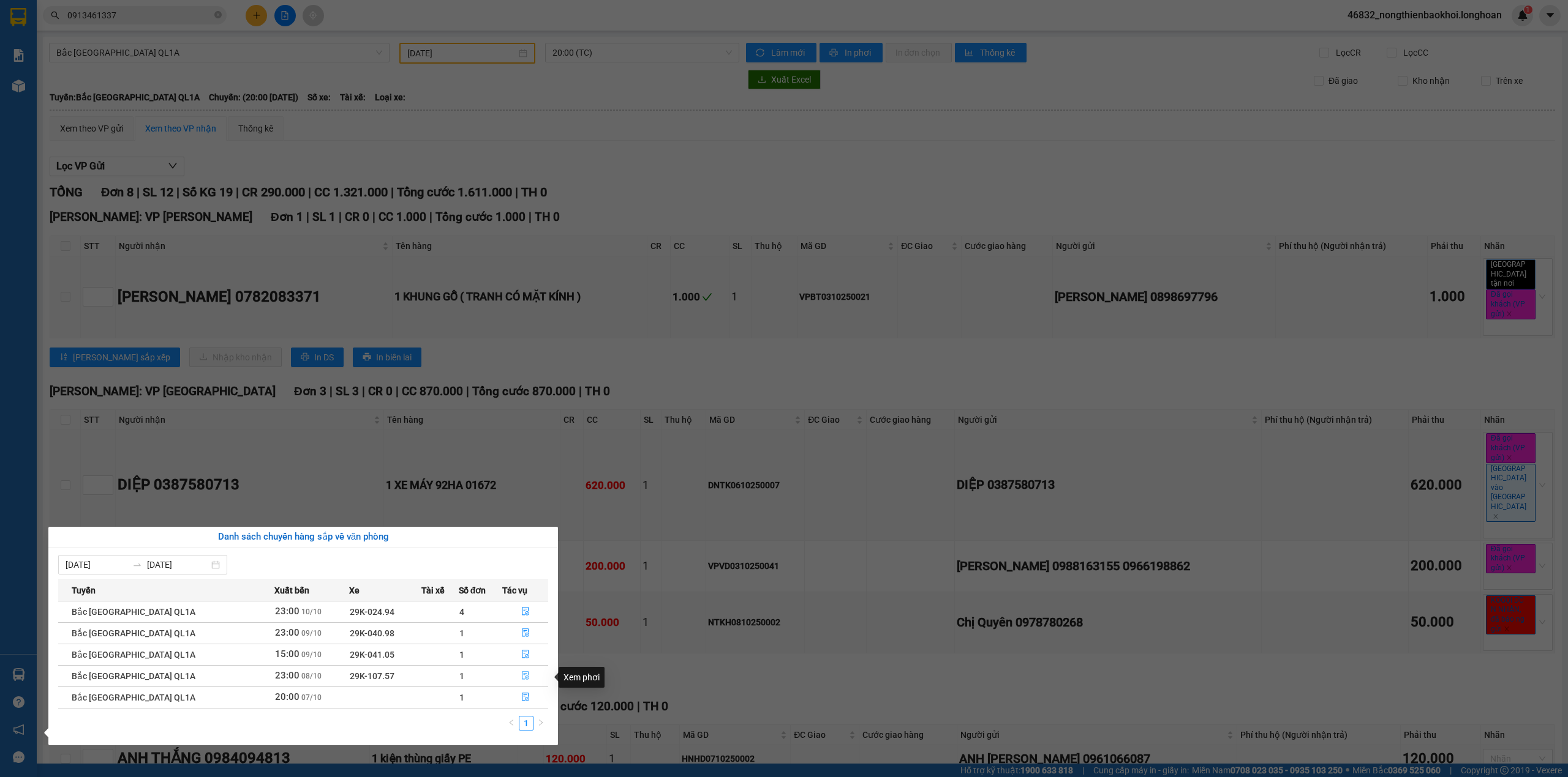
click at [522, 677] on icon "file-done" at bounding box center [526, 676] width 9 height 9
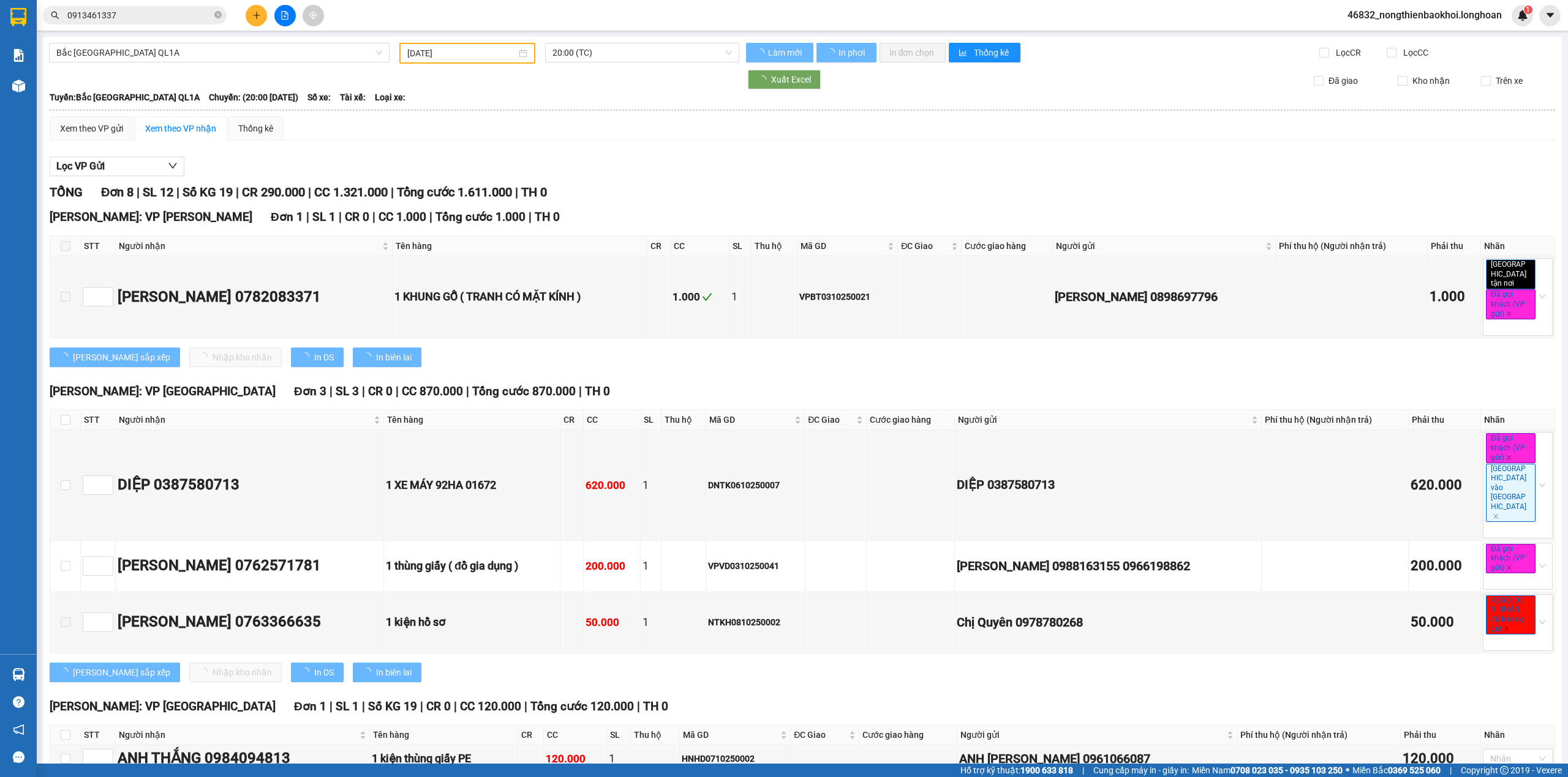
type input "[DATE]"
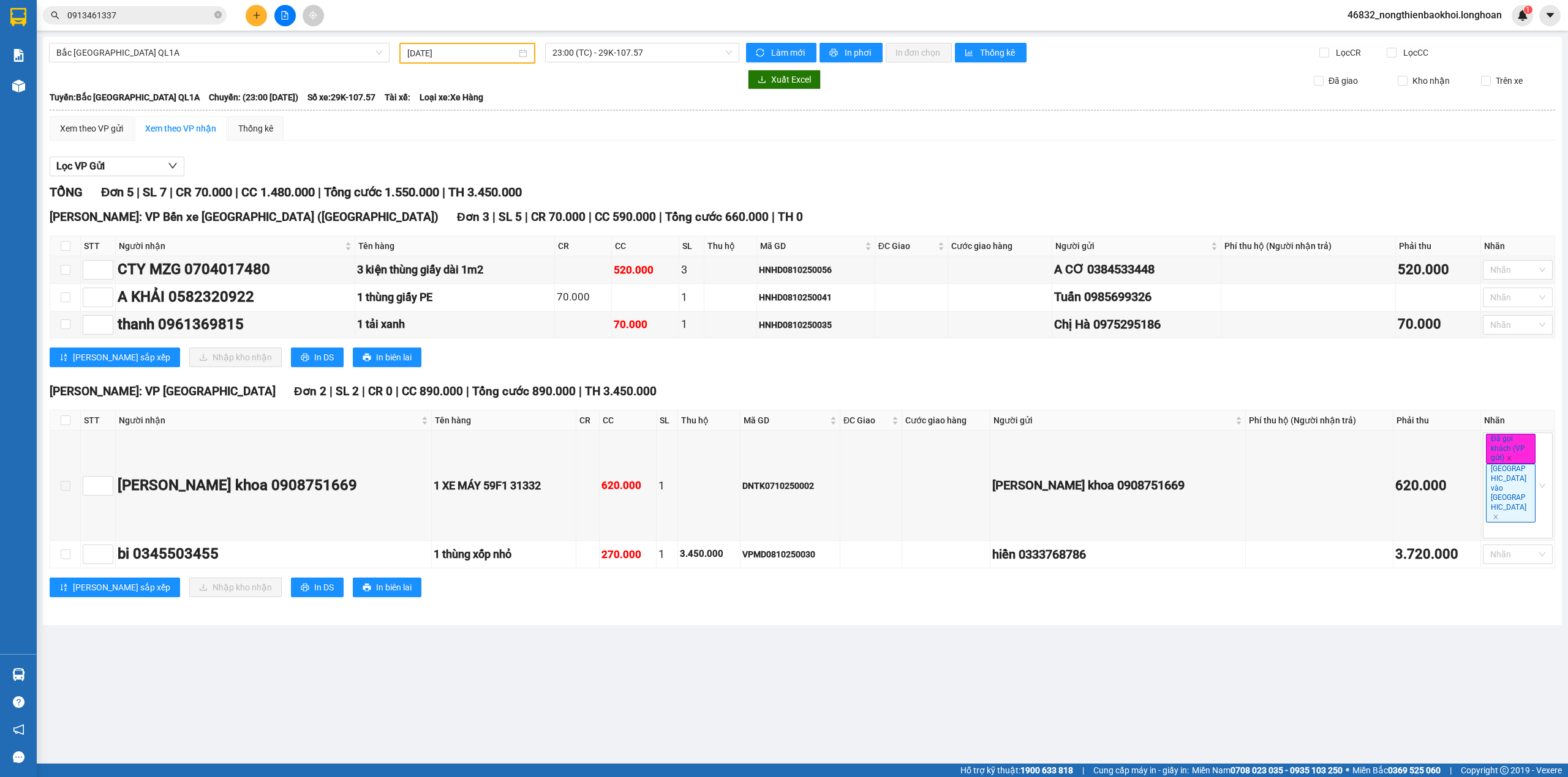
click at [359, 648] on main "Bắc [GEOGRAPHIC_DATA] QL1A [DATE] 23:00 (TC) - 29K-107.57 Làm mới In phơi In đơ…" at bounding box center [784, 381] width 1568 height 764
click at [155, 18] on input "0913461337" at bounding box center [140, 15] width 144 height 13
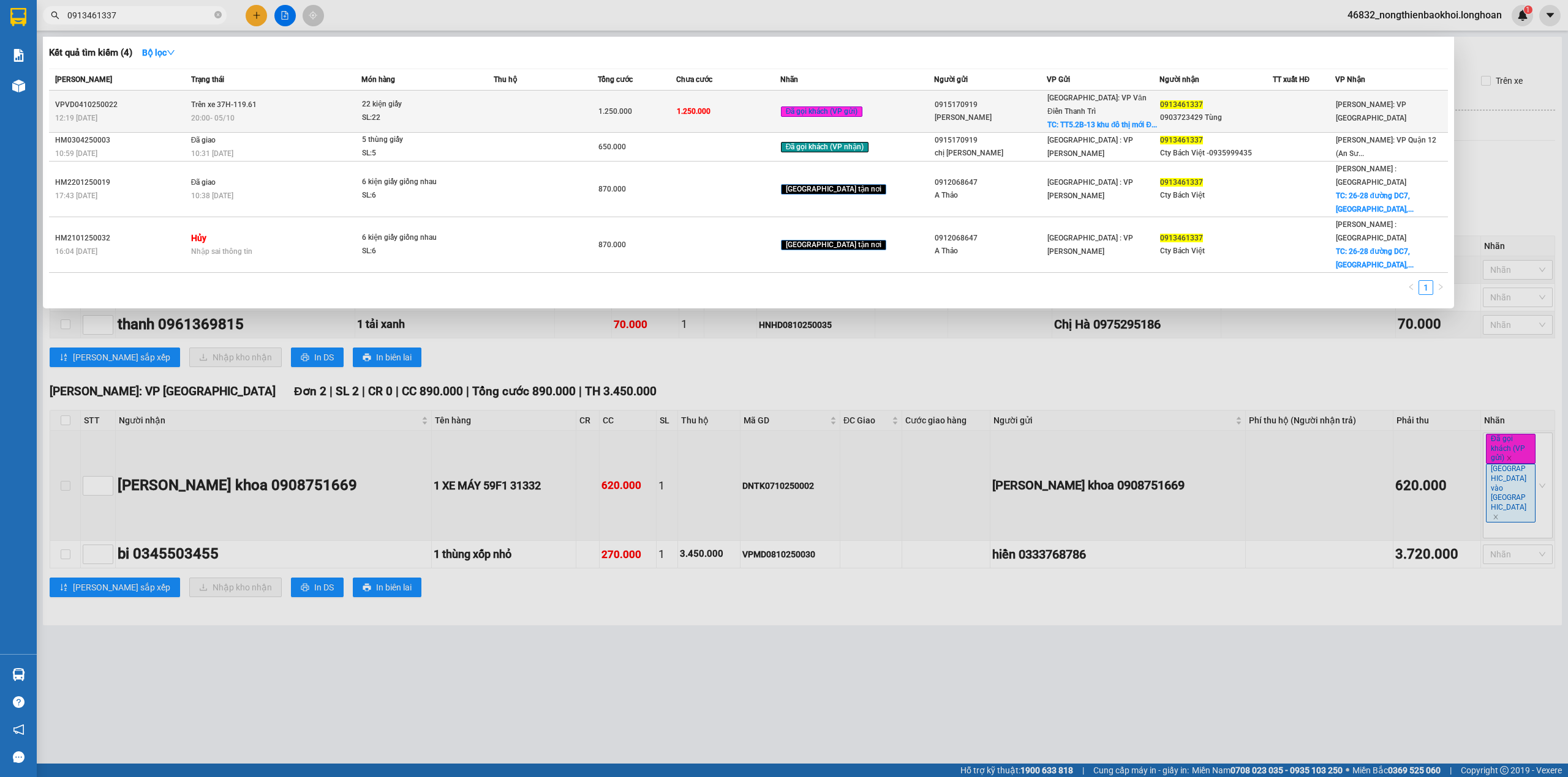
click at [353, 112] on div "20:00 [DATE]" at bounding box center [276, 118] width 171 height 13
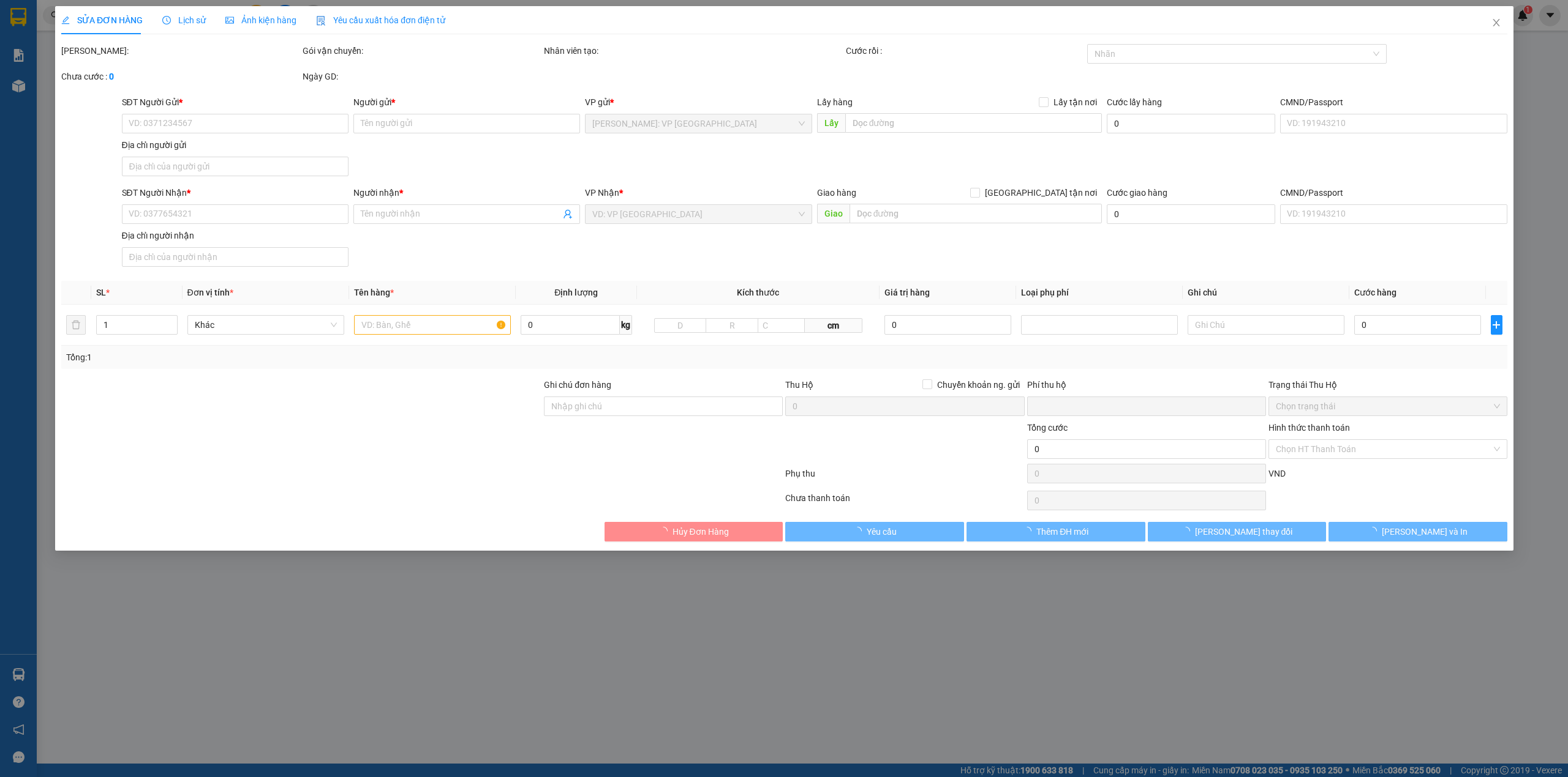
type input "0915170919"
type input "[PERSON_NAME]"
checkbox input "true"
type input "TT5.2B-13 khu đô thị mới [GEOGRAPHIC_DATA] gần [GEOGRAPHIC_DATA]"
type input "0913461337"
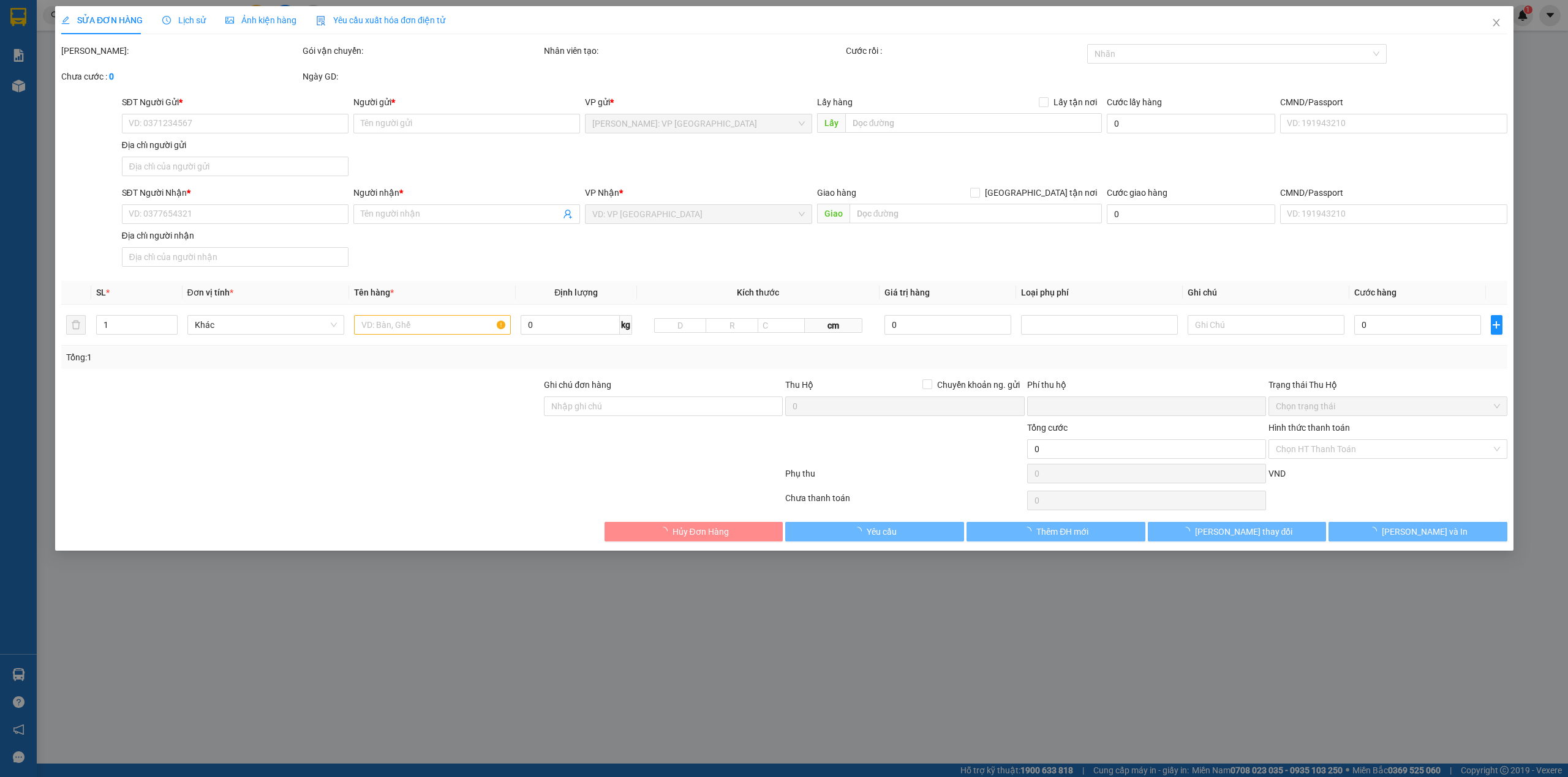
type input "0903723429 Tùng"
type input "0"
type input "1.250.000"
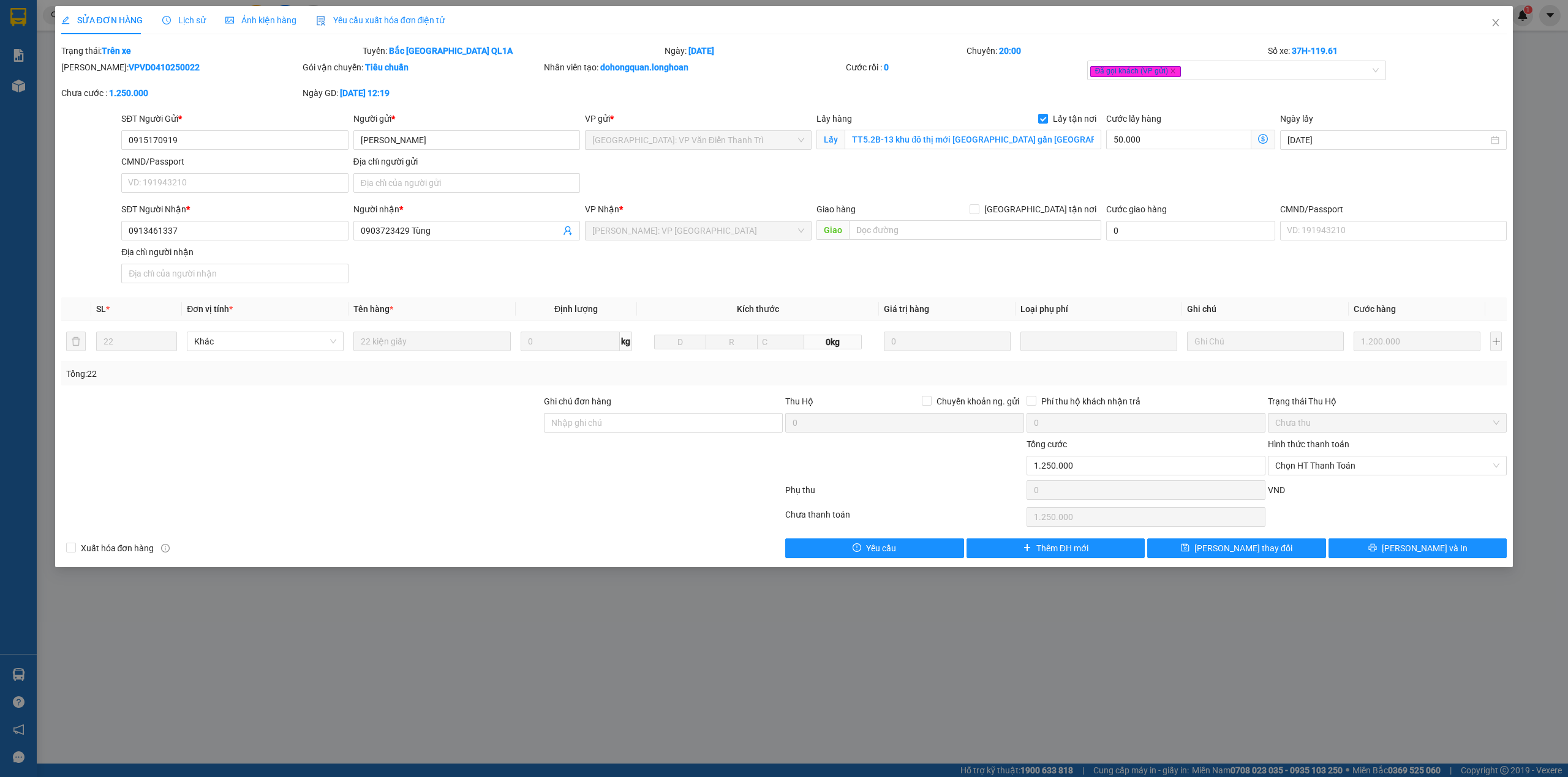
click at [826, 267] on div "SĐT Người Nhận * 0913461337 Người nhận * 0903723429 Tùng VP Nhận * [GEOGRAPHIC_…" at bounding box center [813, 245] width 1390 height 85
click at [142, 62] on b "VPVD0410250022" at bounding box center [164, 67] width 71 height 10
drag, startPoint x: 142, startPoint y: 62, endPoint x: 141, endPoint y: 74, distance: 12.0
click at [142, 65] on b "VPVD0410250022" at bounding box center [164, 67] width 71 height 10
click at [304, 449] on div at bounding box center [301, 459] width 483 height 43
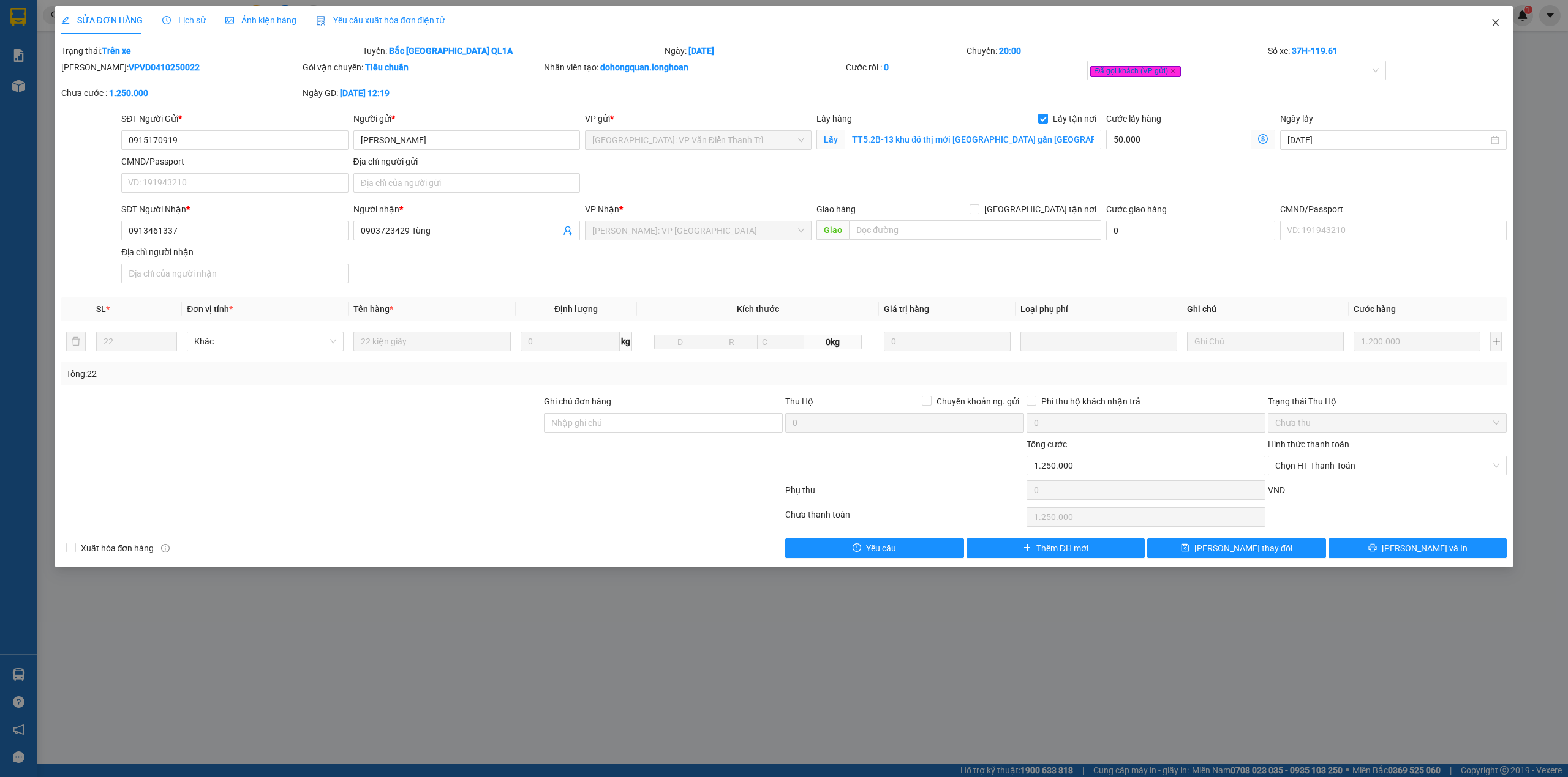
click at [1498, 17] on span "Close" at bounding box center [1495, 23] width 34 height 34
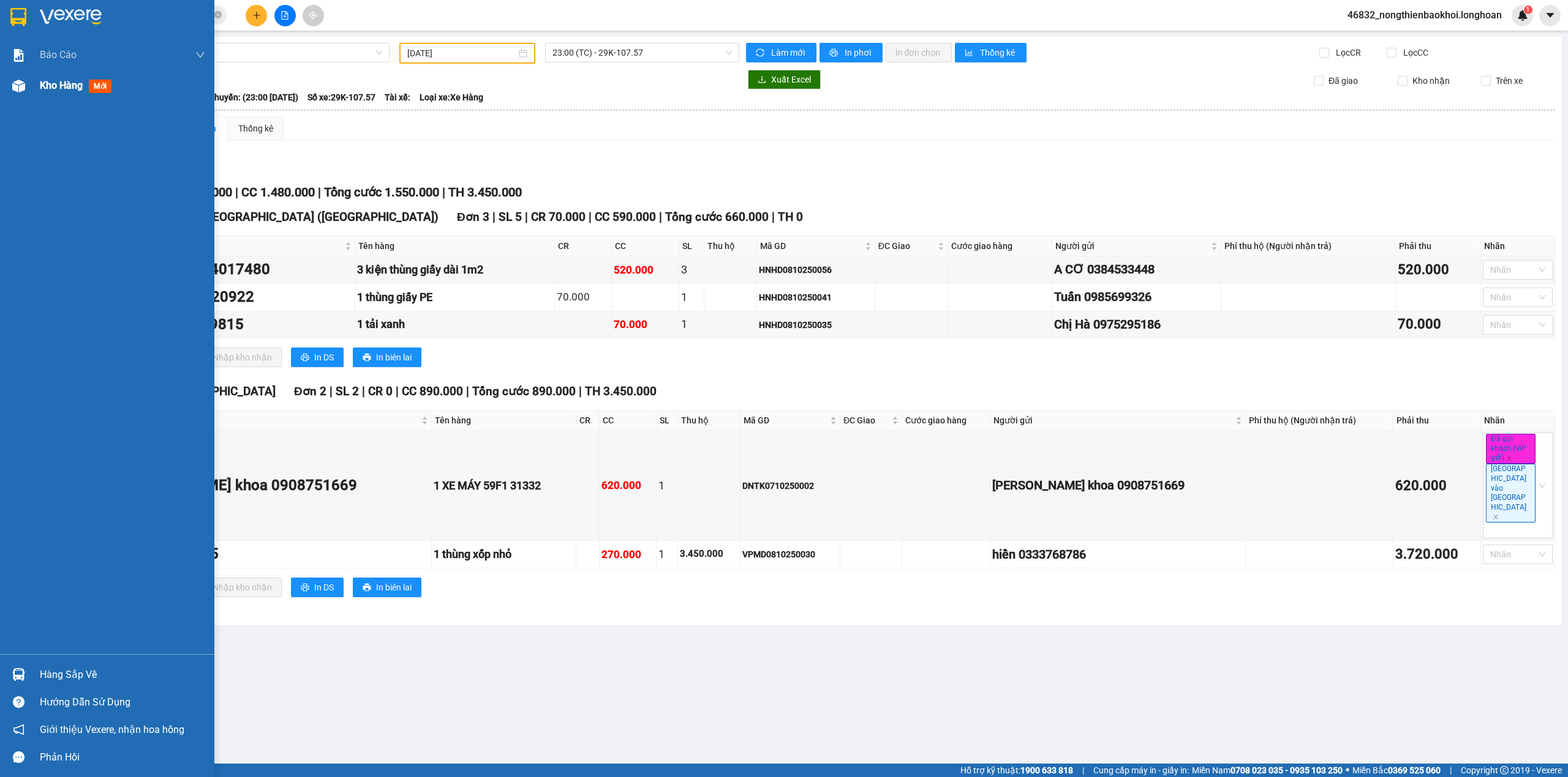
click at [9, 89] on div at bounding box center [18, 86] width 21 height 21
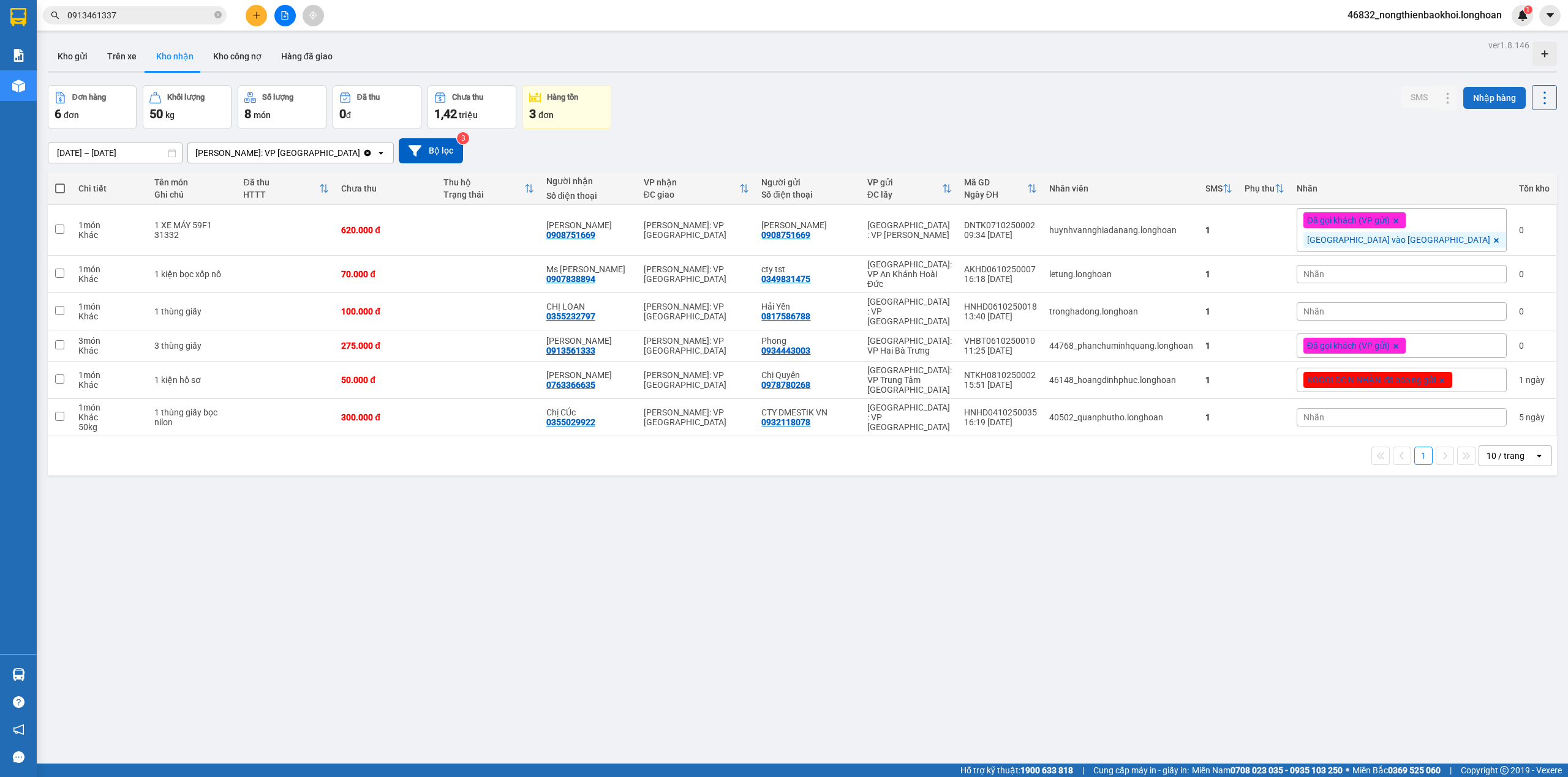
click at [1472, 104] on button "Nhập hàng" at bounding box center [1494, 98] width 62 height 22
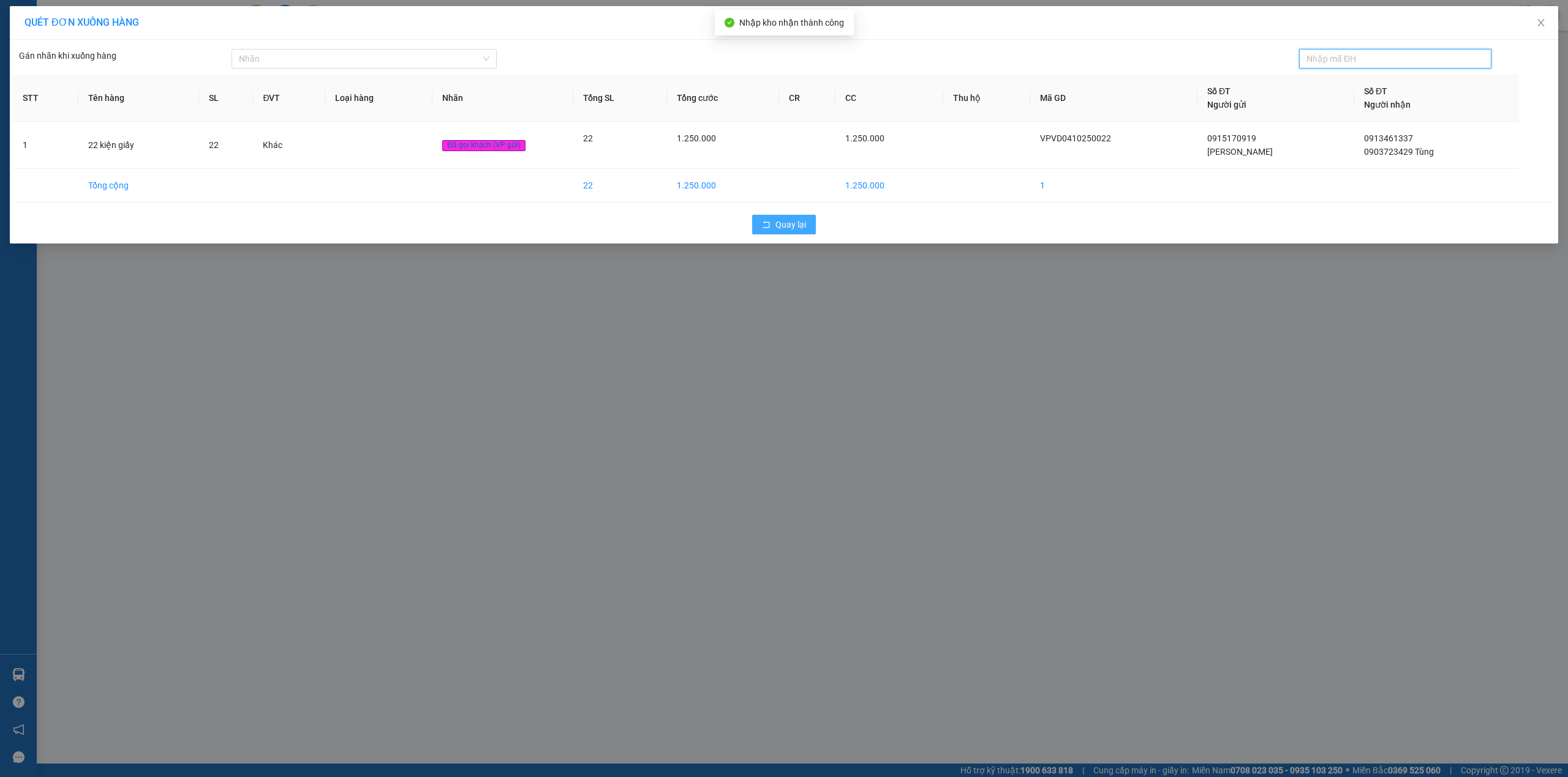
click at [795, 228] on span "Quay lại" at bounding box center [791, 224] width 31 height 13
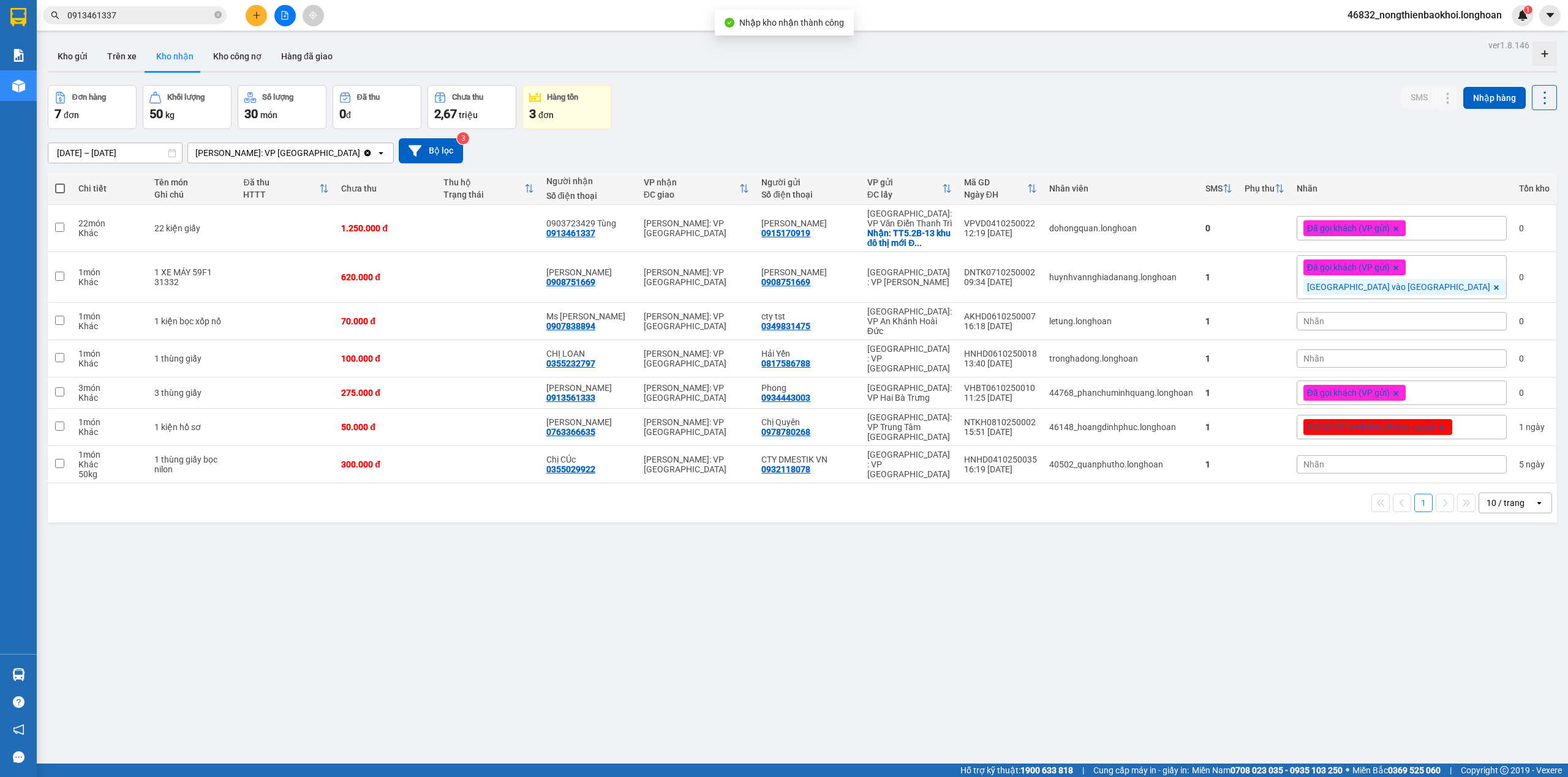
drag, startPoint x: 849, startPoint y: 602, endPoint x: 872, endPoint y: 586, distance: 28.0
click at [850, 603] on div "ver 1.8.146 Kho gửi Trên xe Kho nhận Kho công nợ Hàng đã giao Đơn hàng 7 đơn Kh…" at bounding box center [802, 425] width 1519 height 777
click at [1466, 236] on div "Đã gọi khách (VP gửi)" at bounding box center [1401, 229] width 210 height 25
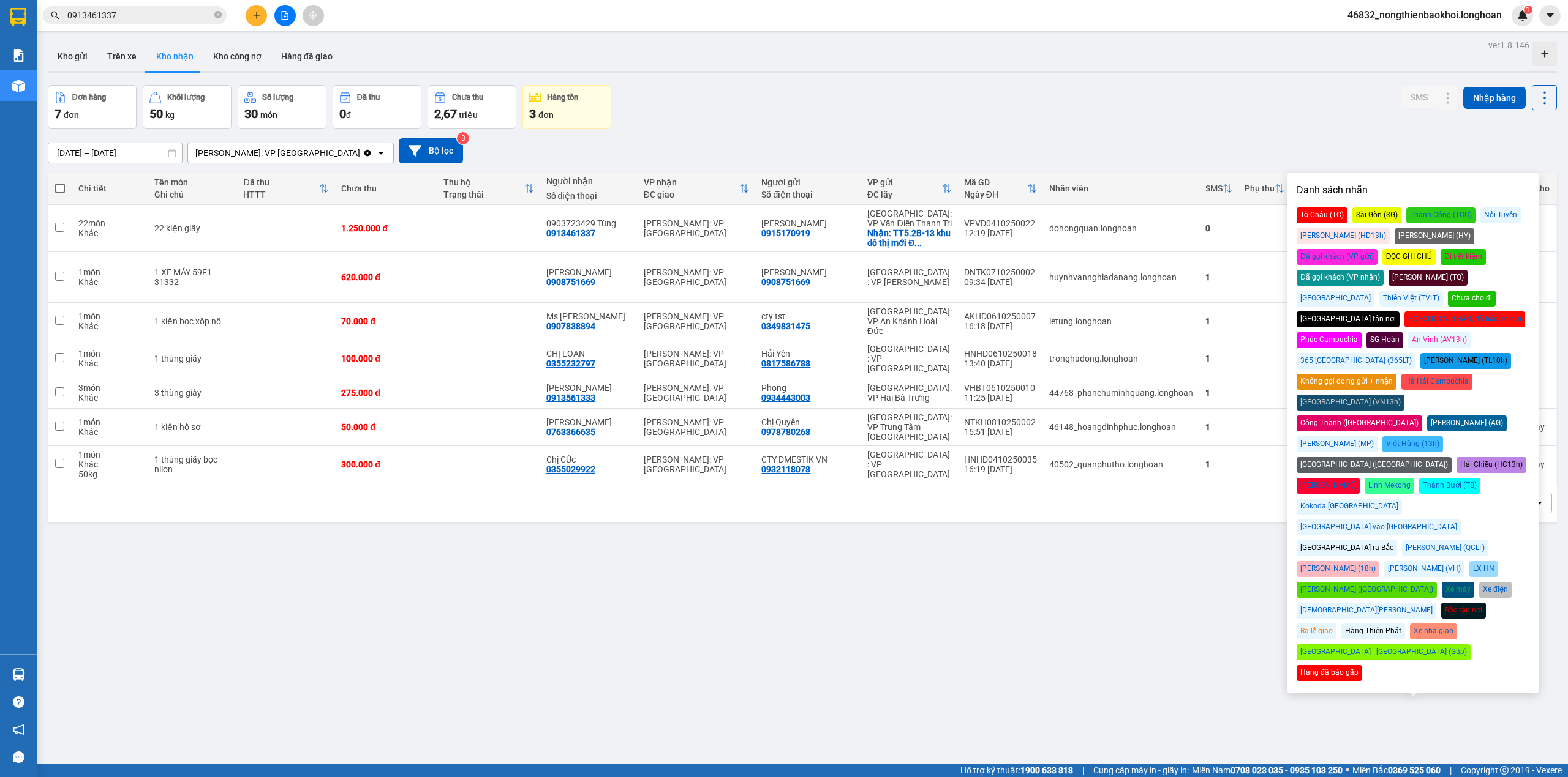
click at [1383, 270] on div "Đã gọi khách (VP nhận)" at bounding box center [1339, 278] width 87 height 16
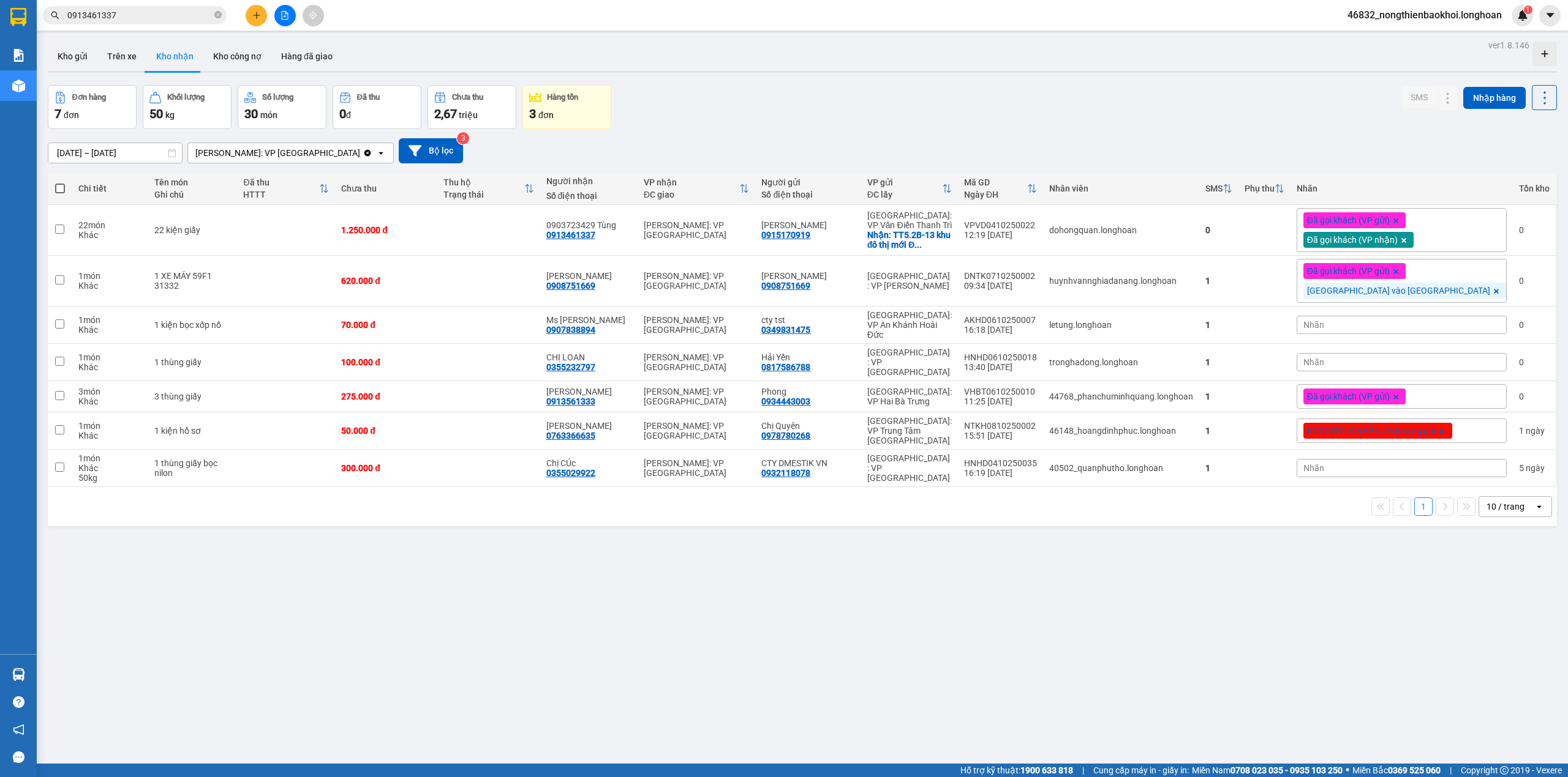
click at [1222, 154] on div "[DATE] – [DATE] Press the down arrow key to interact with the calendar and sele…" at bounding box center [802, 150] width 1509 height 25
click at [910, 593] on div "ver 1.8.146 Kho gửi Trên xe Kho nhận Kho công nợ Hàng đã giao Đơn hàng 7 đơn Kh…" at bounding box center [802, 425] width 1519 height 777
click at [1324, 325] on span "Nhãn" at bounding box center [1314, 324] width 21 height 10
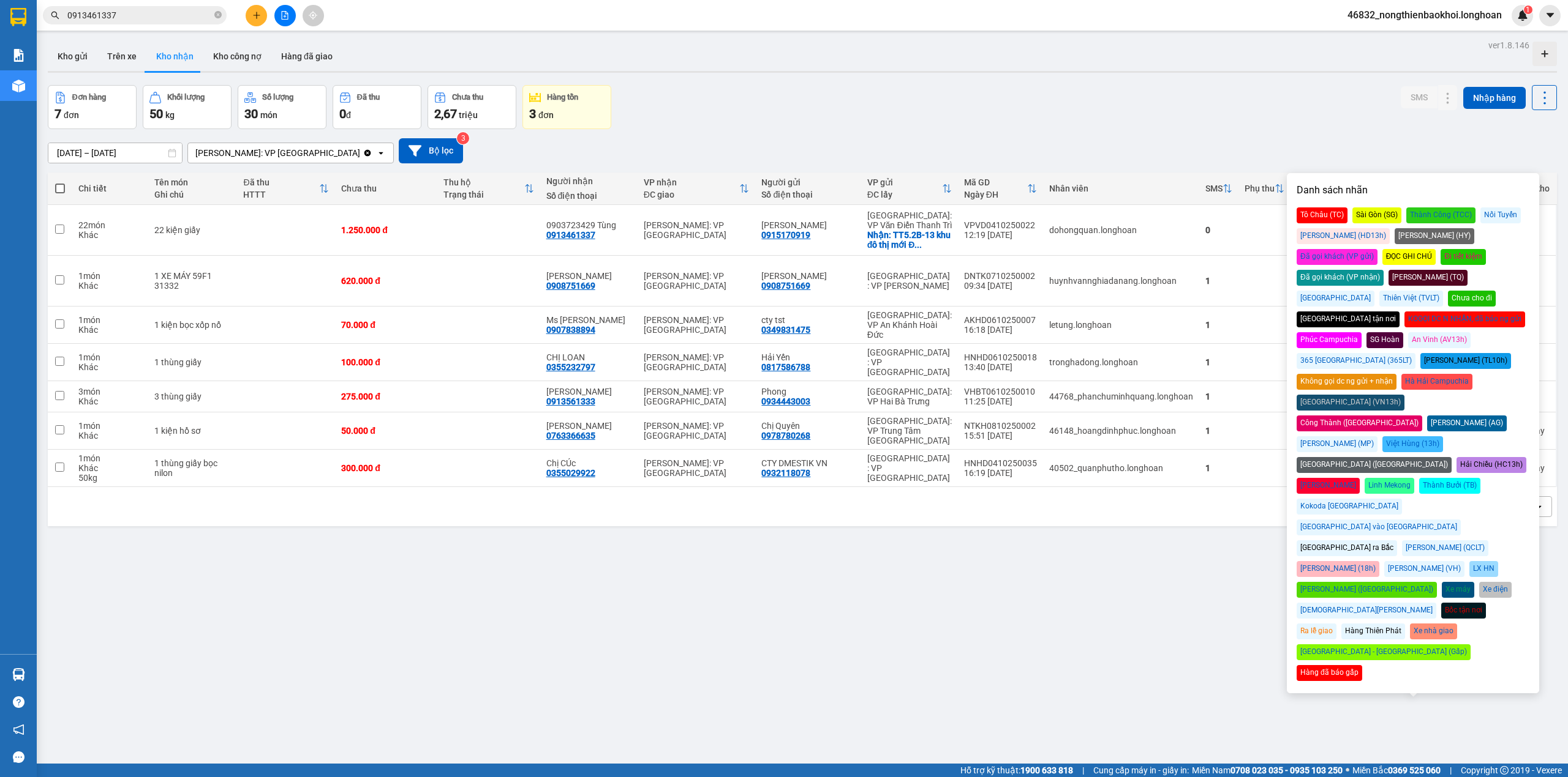
click at [1383, 270] on div "Đã gọi khách (VP nhận)" at bounding box center [1339, 278] width 87 height 16
click at [1222, 588] on div "ver 1.8.146 Kho gửi Trên xe Kho nhận Kho công nợ Hàng đã giao Đơn hàng 7 đơn Kh…" at bounding box center [802, 425] width 1519 height 777
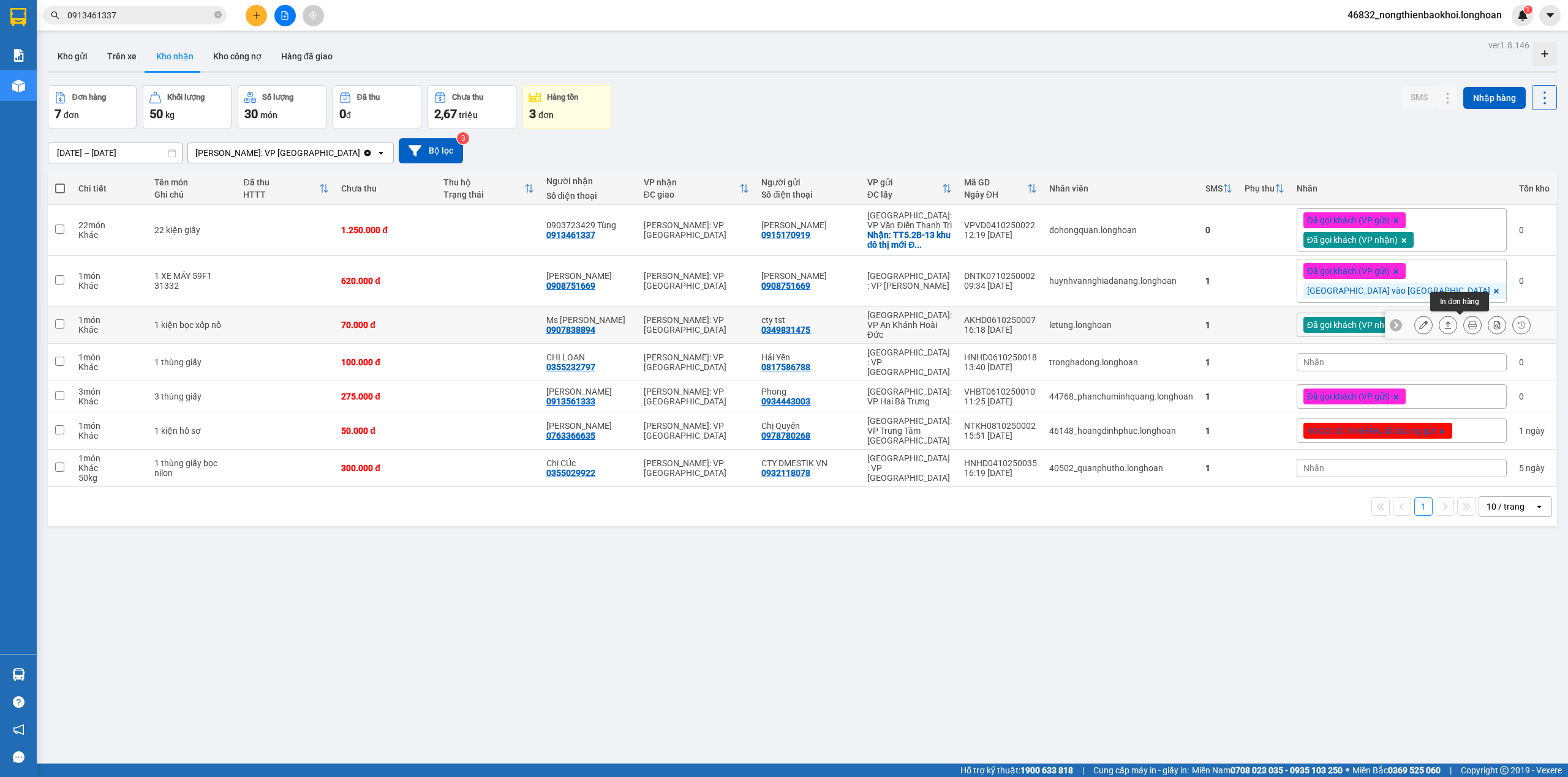
click at [1468, 328] on icon at bounding box center [1472, 325] width 9 height 9
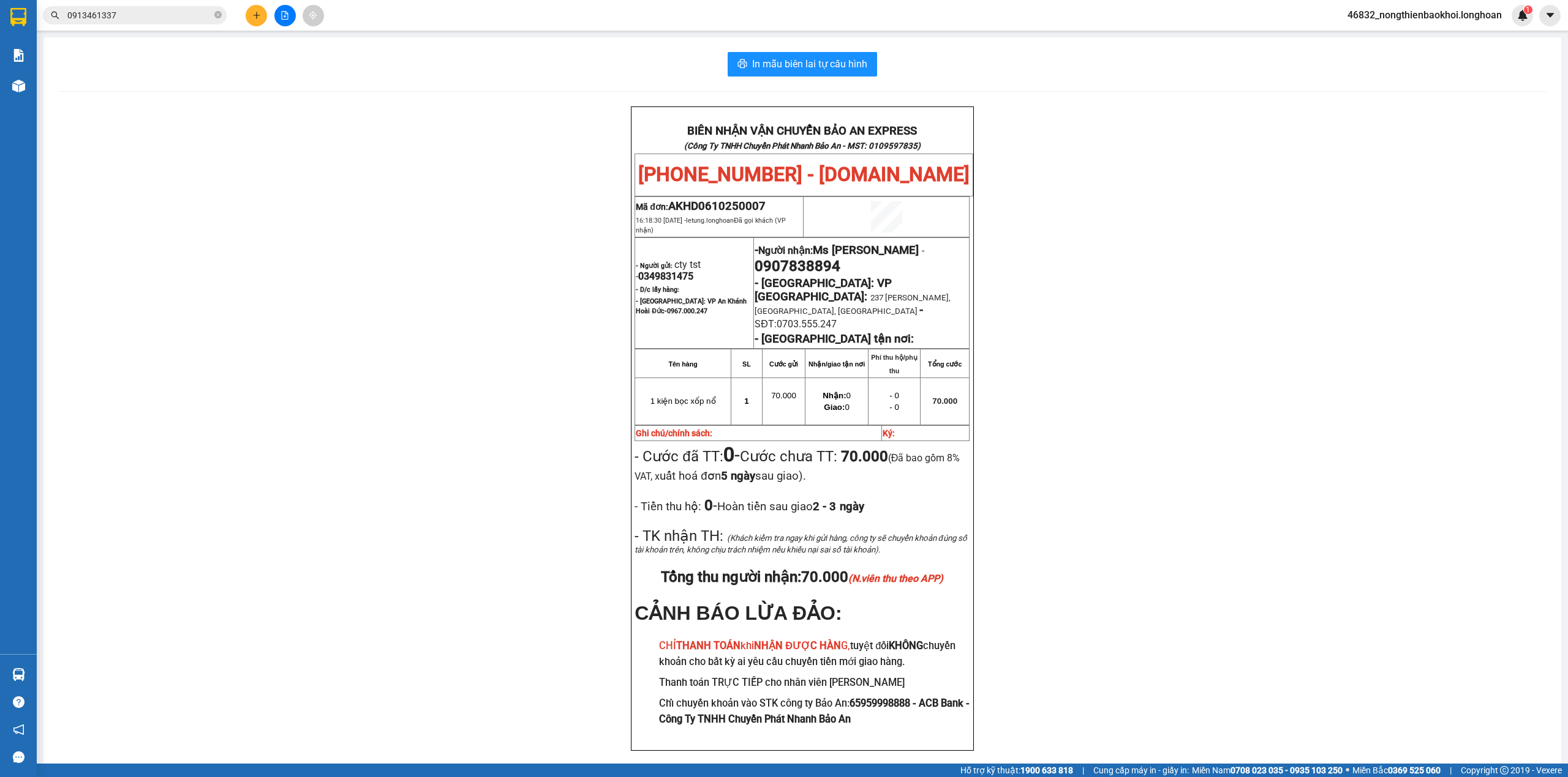
click at [120, 13] on input "0913461337" at bounding box center [140, 15] width 144 height 13
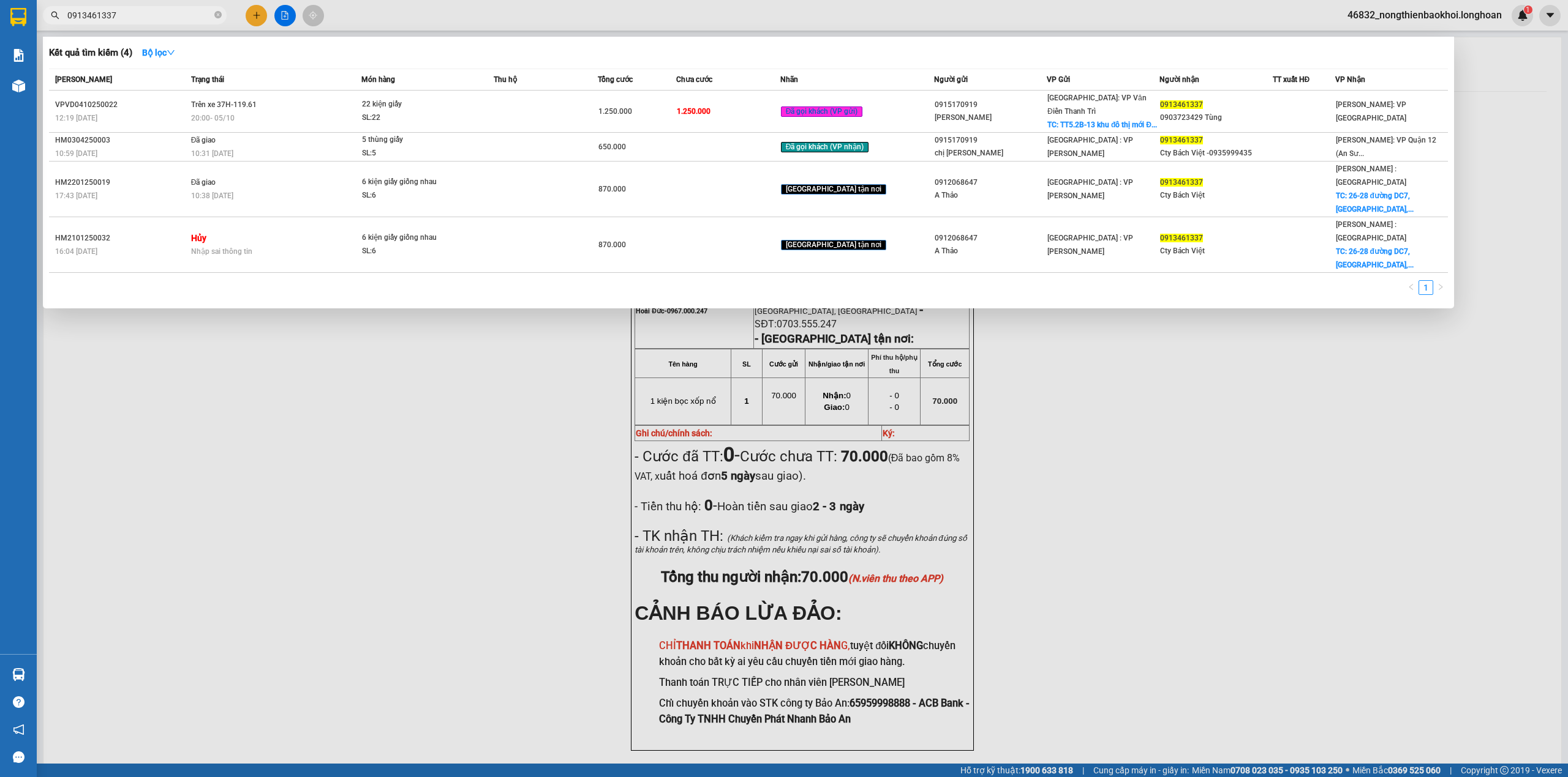
click at [120, 13] on input "0913461337" at bounding box center [140, 15] width 144 height 13
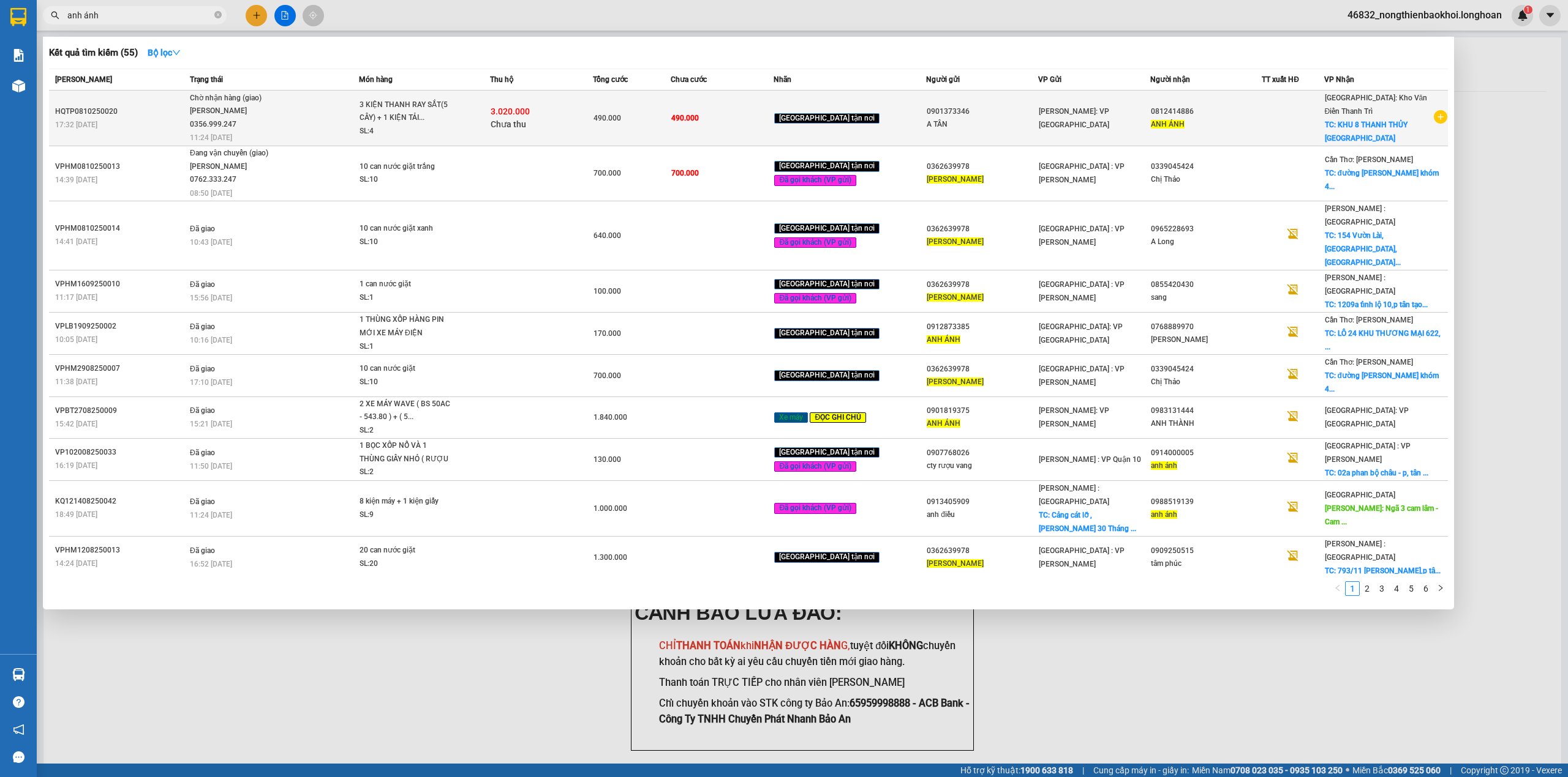
type input "anh ánh"
drag, startPoint x: 194, startPoint y: 94, endPoint x: 256, endPoint y: 123, distance: 68.4
click at [256, 123] on span "Chờ nhận hàng (giao) [PERSON_NAME] 0356.999.247 11:24 [DATE]" at bounding box center [274, 117] width 169 height 51
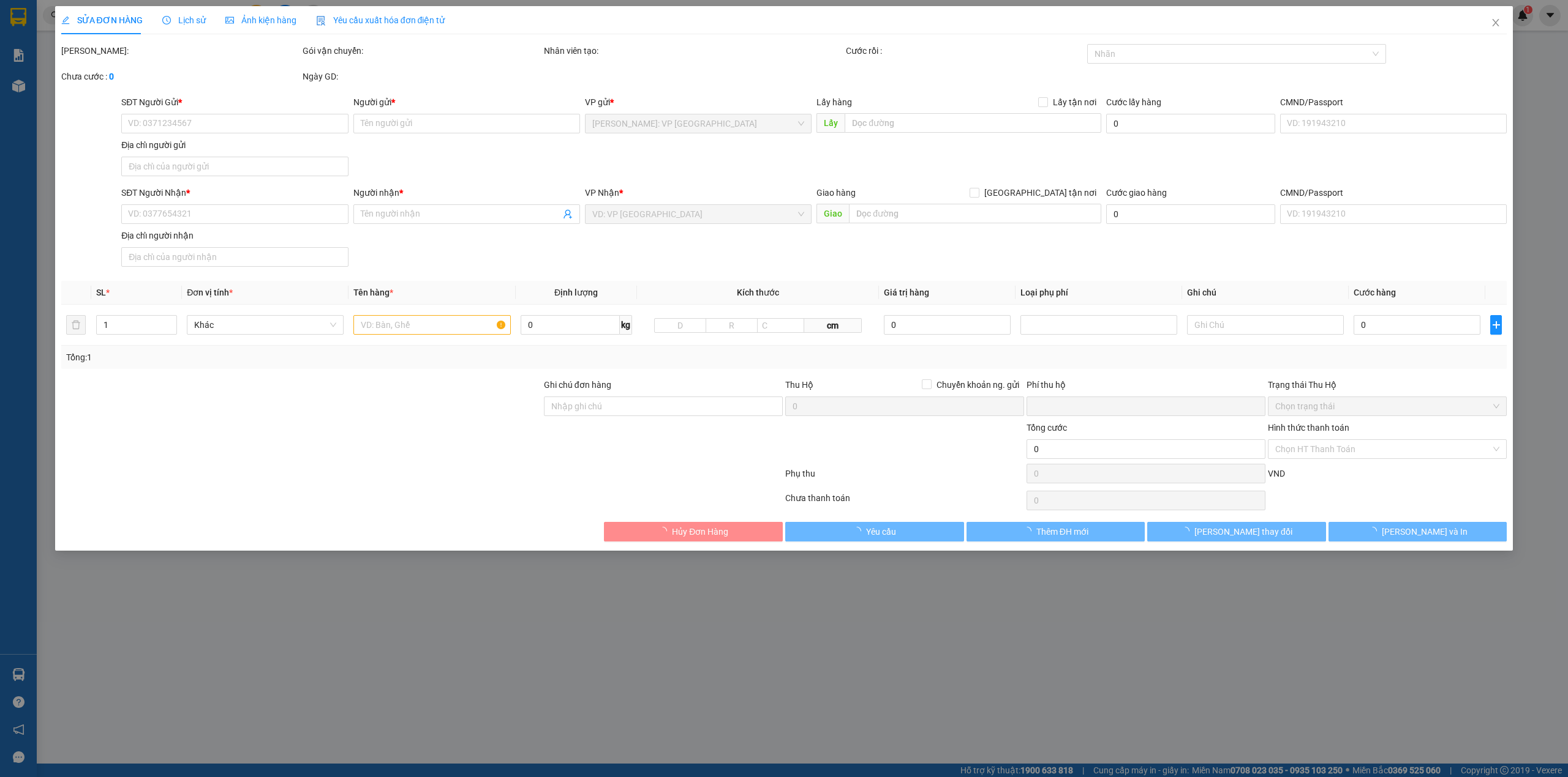
type input "0901373346"
type input "A TÂN"
type input "0812414886"
type input "ANH ÁNH"
checkbox input "true"
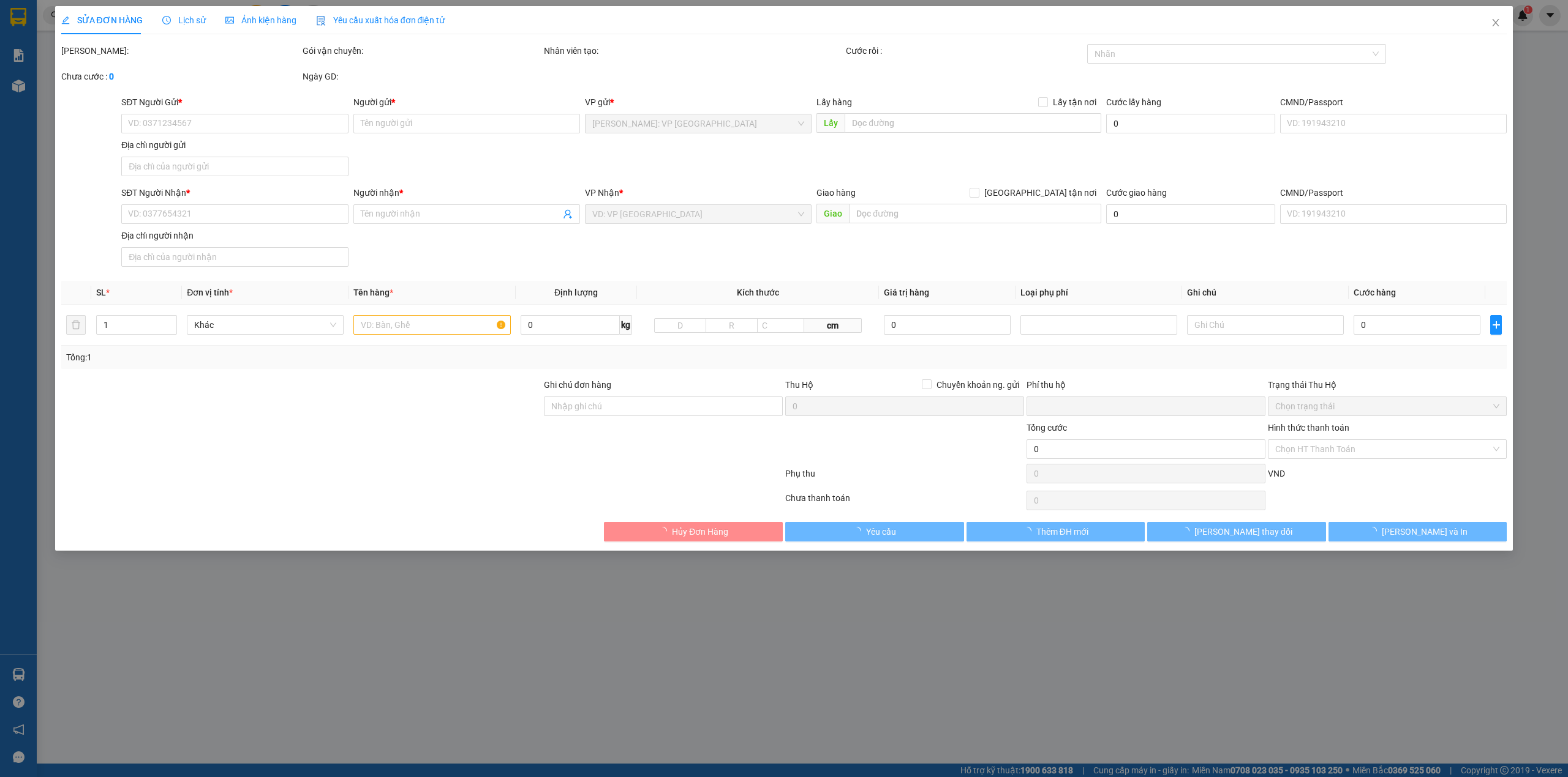
type input "KHU 8 THANH THỦY [GEOGRAPHIC_DATA]"
type input "490.000"
